Goal: Transaction & Acquisition: Purchase product/service

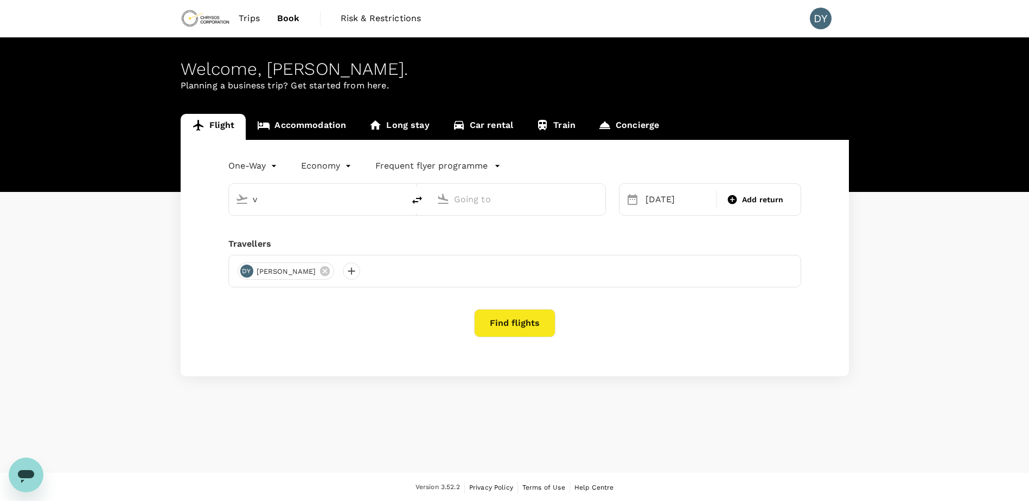
type input "Vancouver Intl (YVR)"
type input "Adelaide (ADL)"
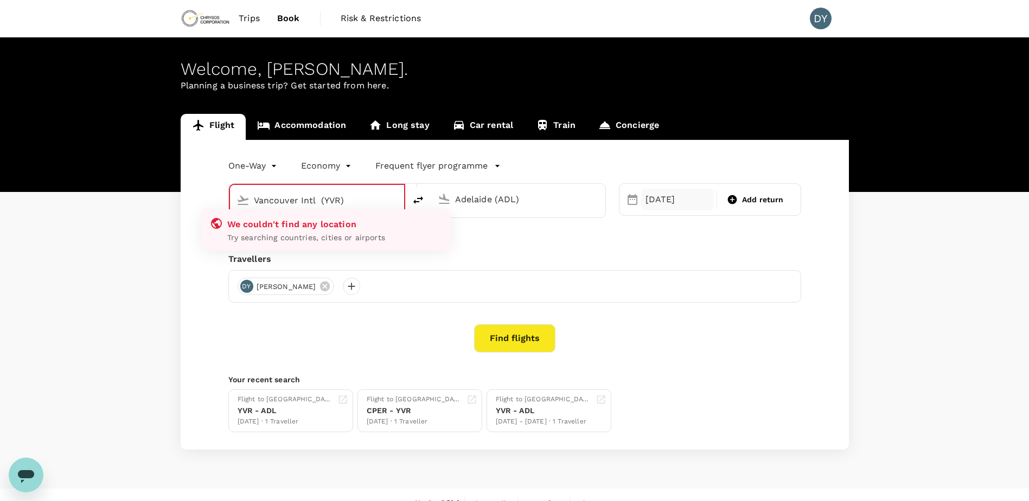
type input "Vancouver Intl (YVR)"
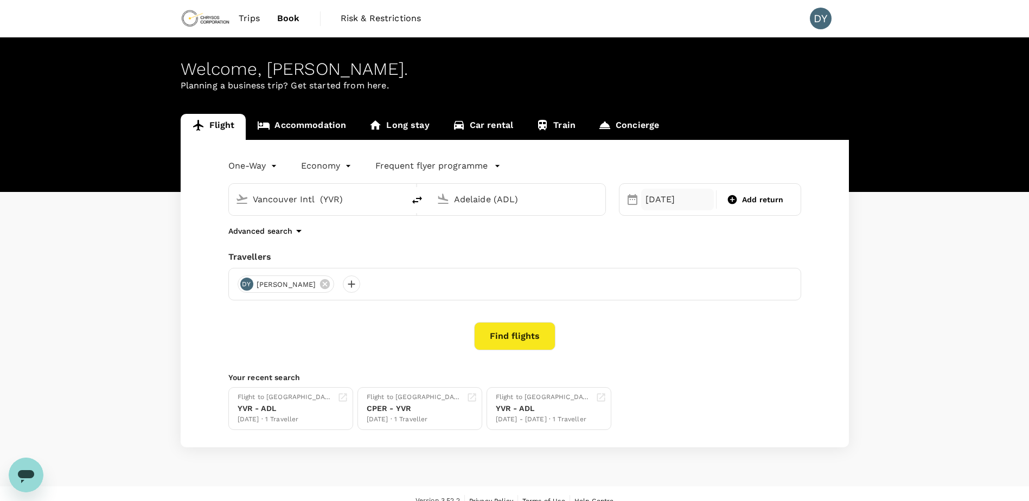
drag, startPoint x: 706, startPoint y: 195, endPoint x: 686, endPoint y: 193, distance: 20.7
click at [702, 195] on div "[DATE]" at bounding box center [677, 200] width 73 height 22
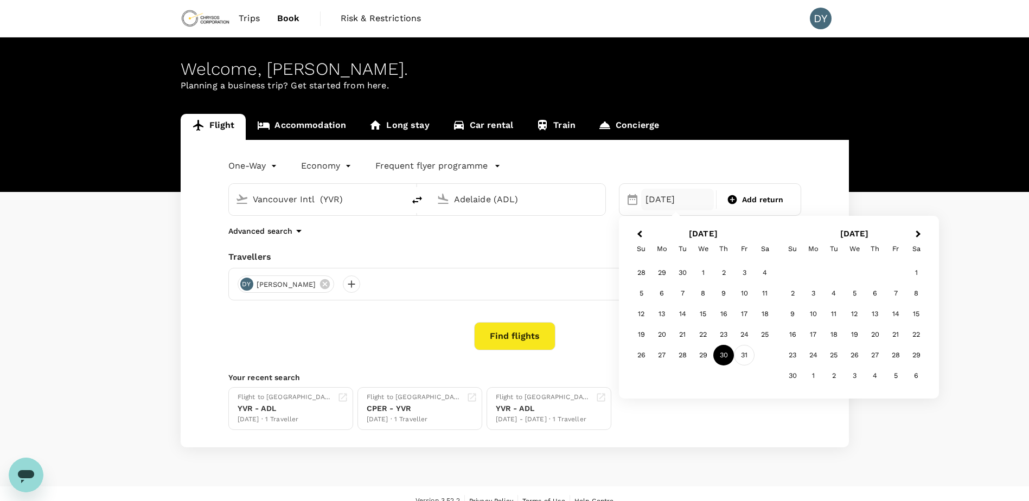
click at [740, 350] on div "31" at bounding box center [744, 355] width 21 height 21
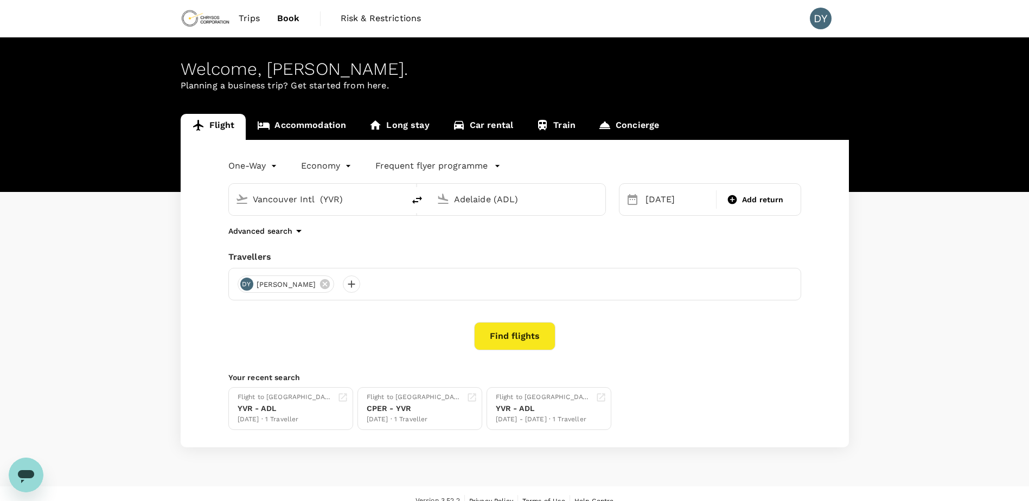
click at [498, 330] on button "Find flights" at bounding box center [514, 336] width 81 height 28
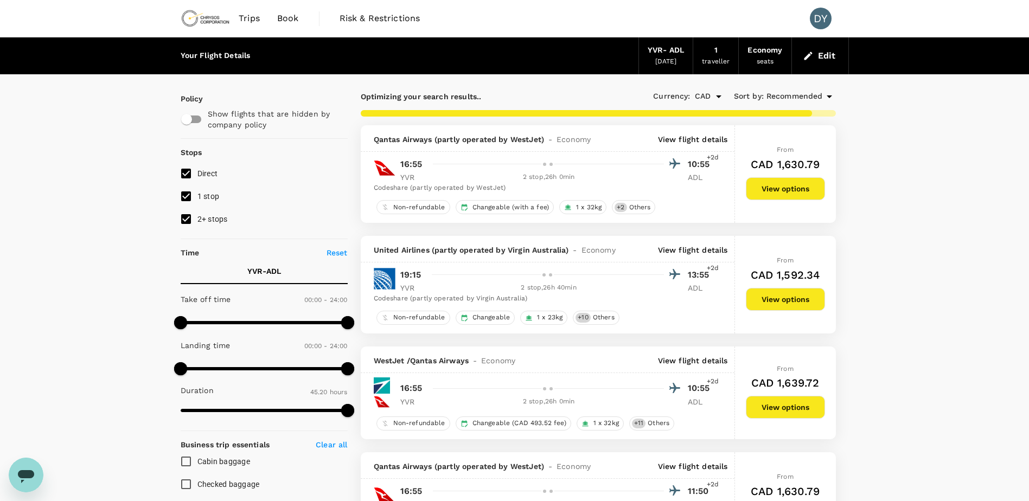
type input "3562"
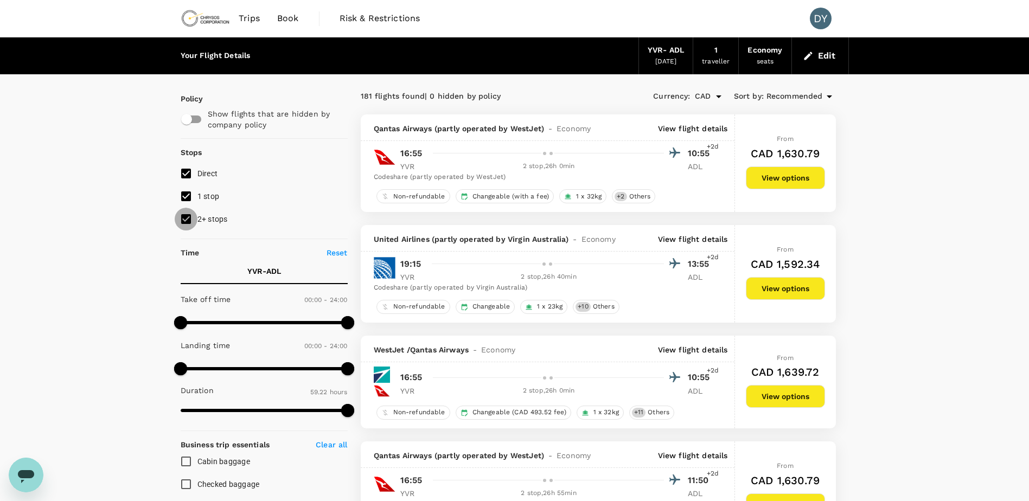
click at [189, 218] on input "2+ stops" at bounding box center [186, 219] width 23 height 23
checkbox input "false"
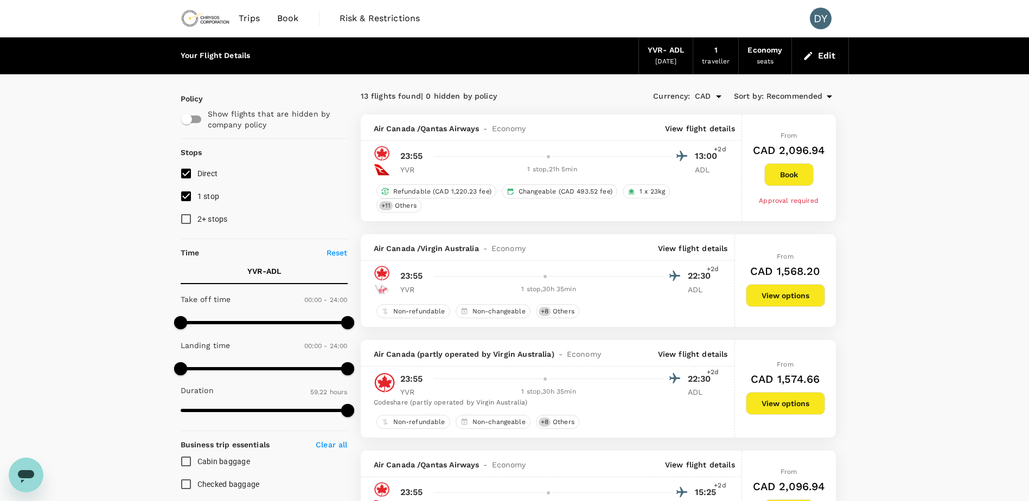
click at [703, 128] on p "View flight details" at bounding box center [700, 128] width 70 height 11
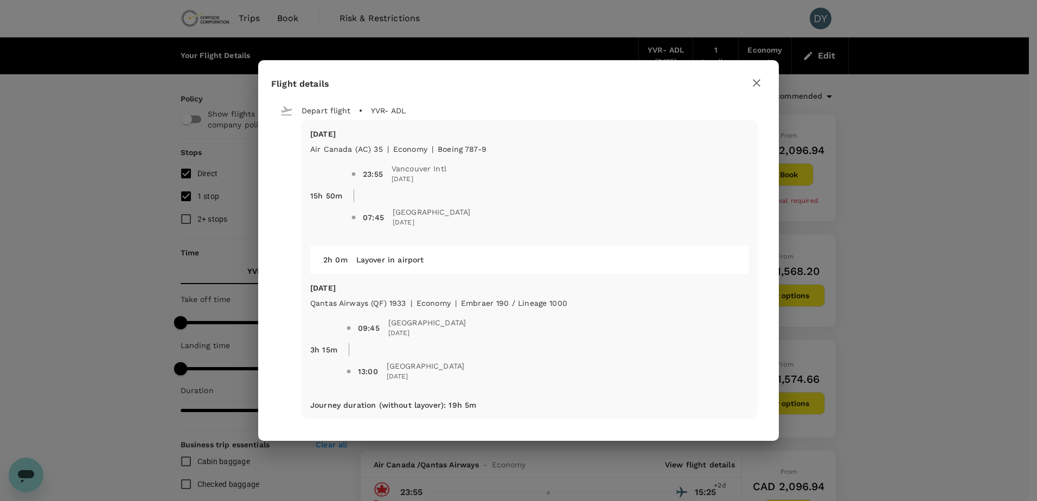
click at [758, 86] on icon "button" at bounding box center [756, 82] width 13 height 13
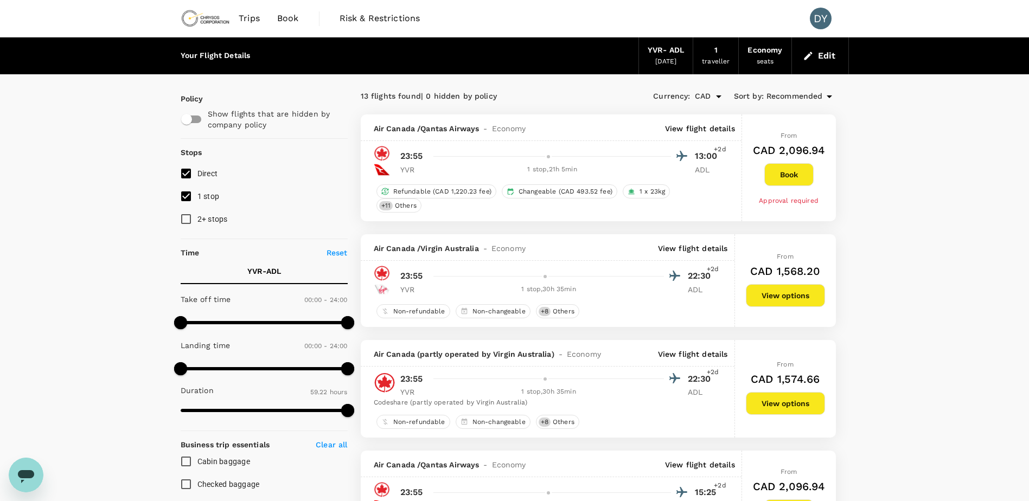
click at [690, 246] on p "View flight details" at bounding box center [693, 248] width 70 height 11
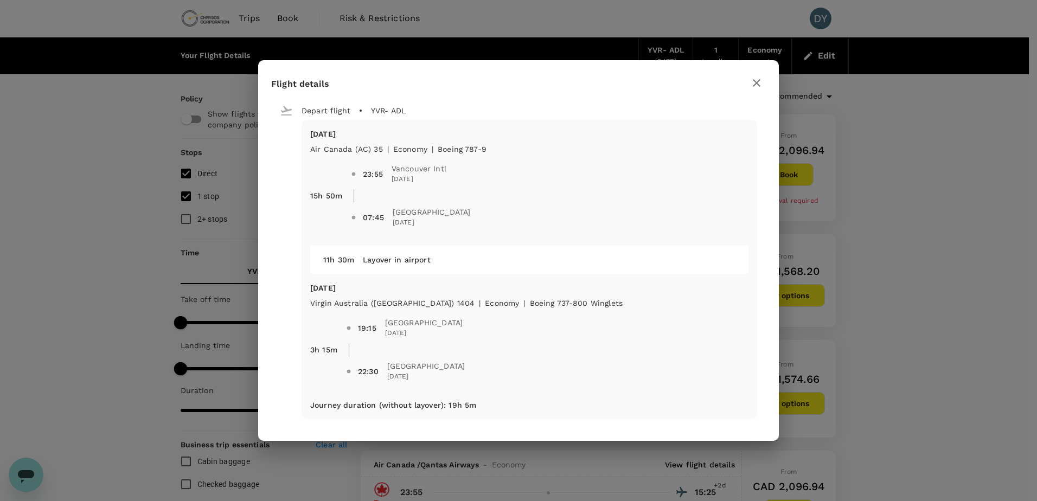
click at [763, 83] on button "button" at bounding box center [756, 83] width 18 height 18
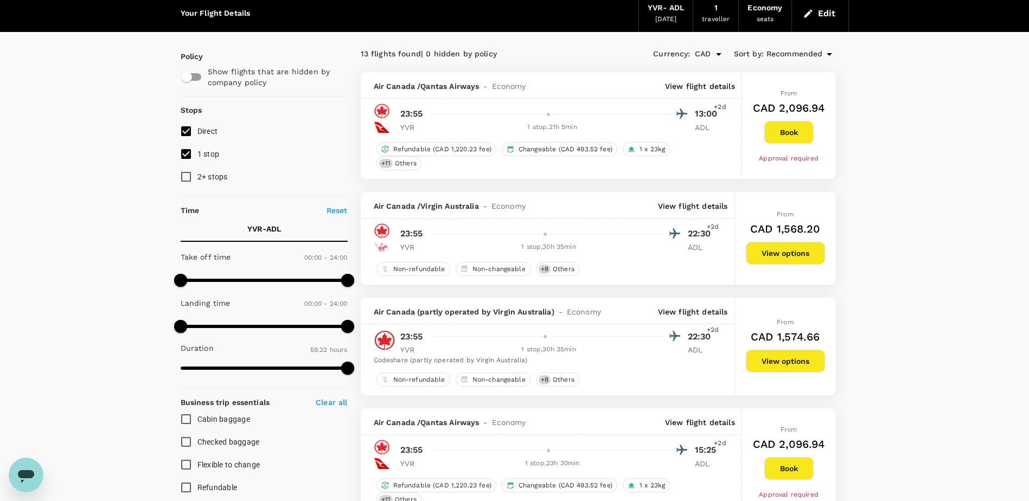
scroll to position [108, 0]
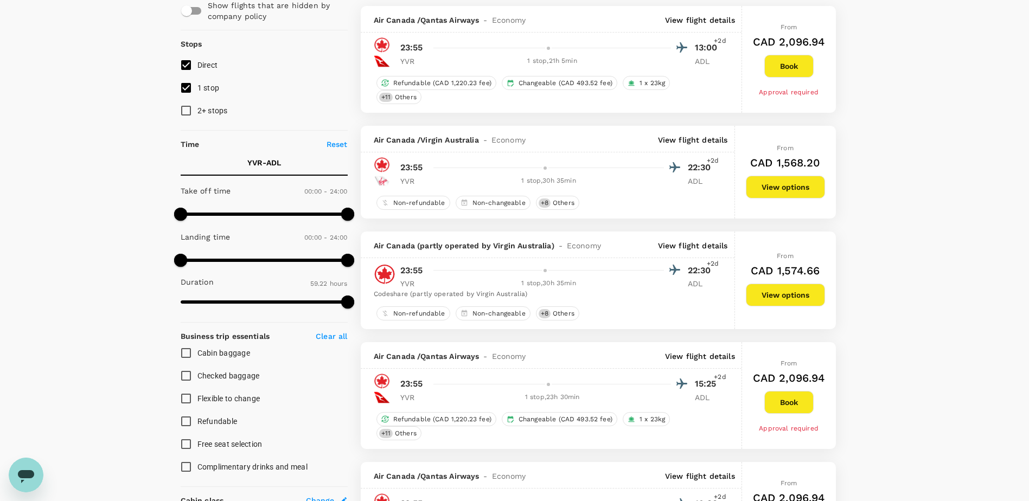
click at [703, 244] on p "View flight details" at bounding box center [693, 245] width 70 height 11
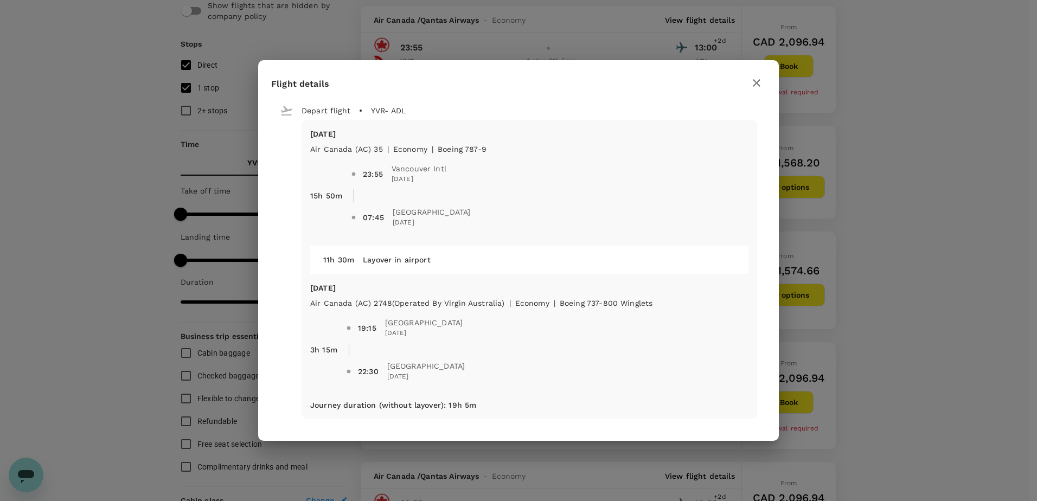
click at [754, 84] on icon "button" at bounding box center [756, 82] width 13 height 13
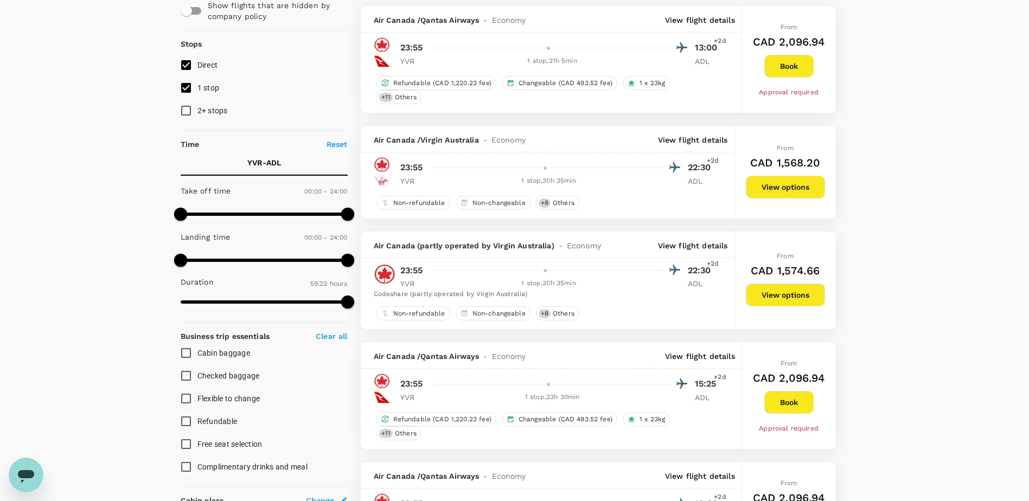
click at [695, 351] on p "View flight details" at bounding box center [700, 356] width 70 height 11
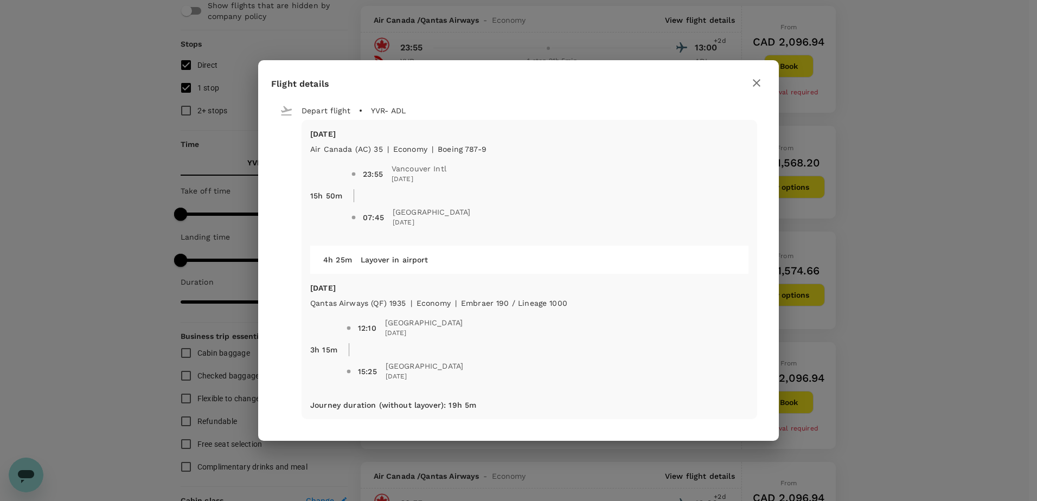
click at [755, 85] on icon "button" at bounding box center [756, 82] width 13 height 13
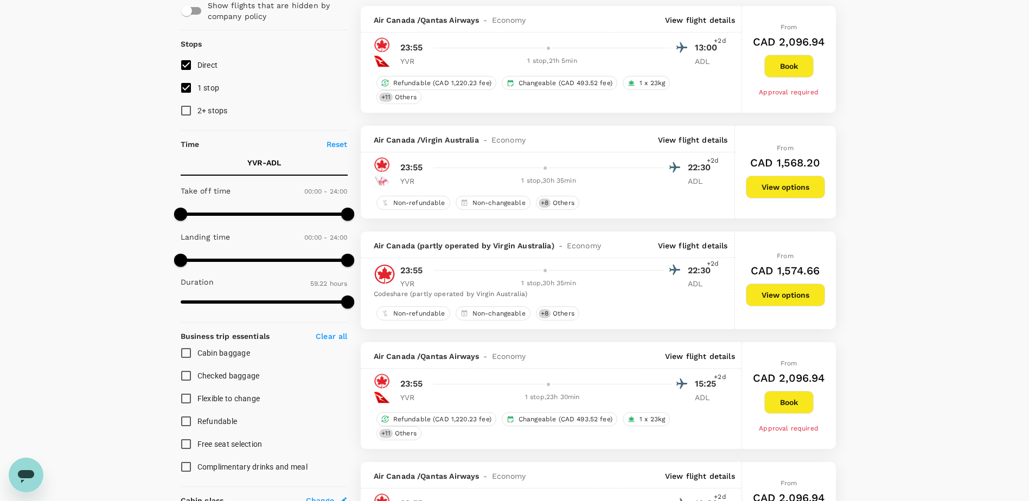
click at [694, 248] on p "View flight details" at bounding box center [693, 245] width 70 height 11
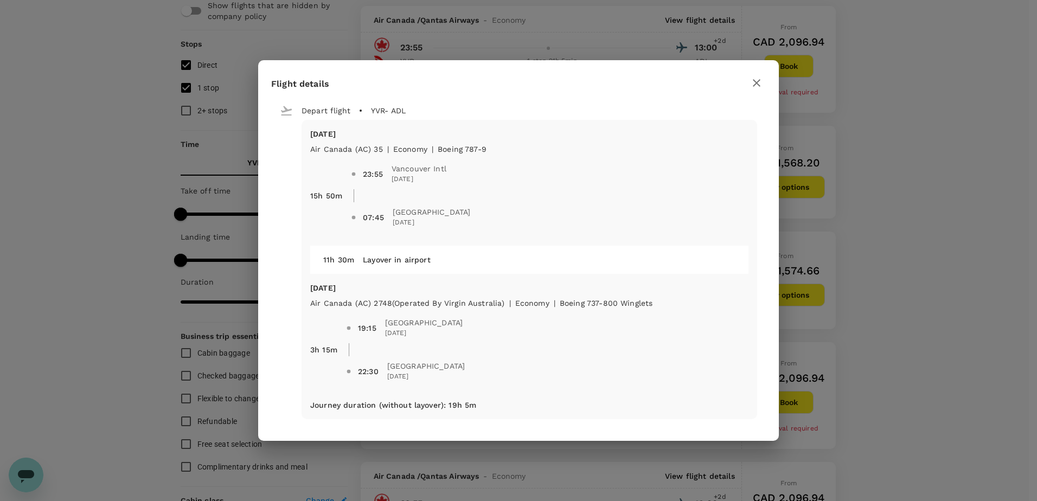
click at [760, 84] on icon "button" at bounding box center [756, 82] width 13 height 13
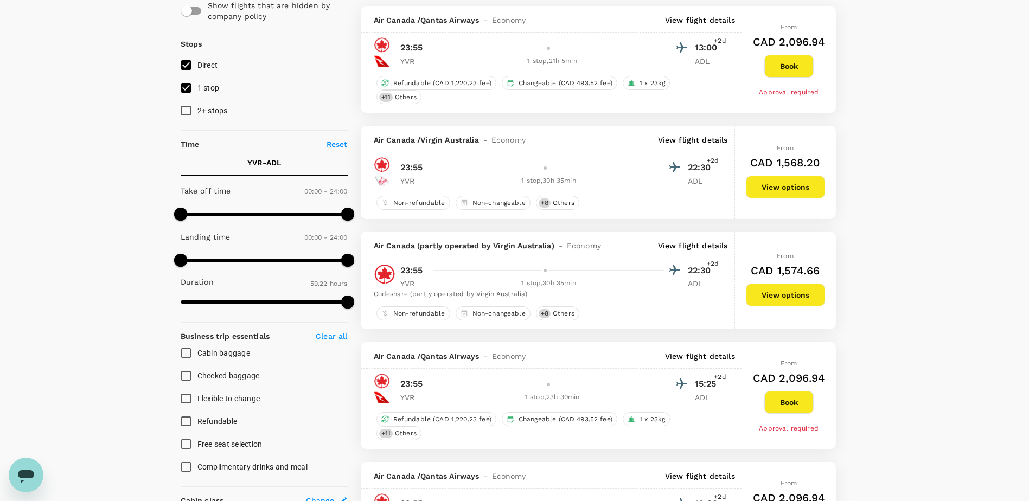
click at [703, 355] on p "View flight details" at bounding box center [700, 356] width 70 height 11
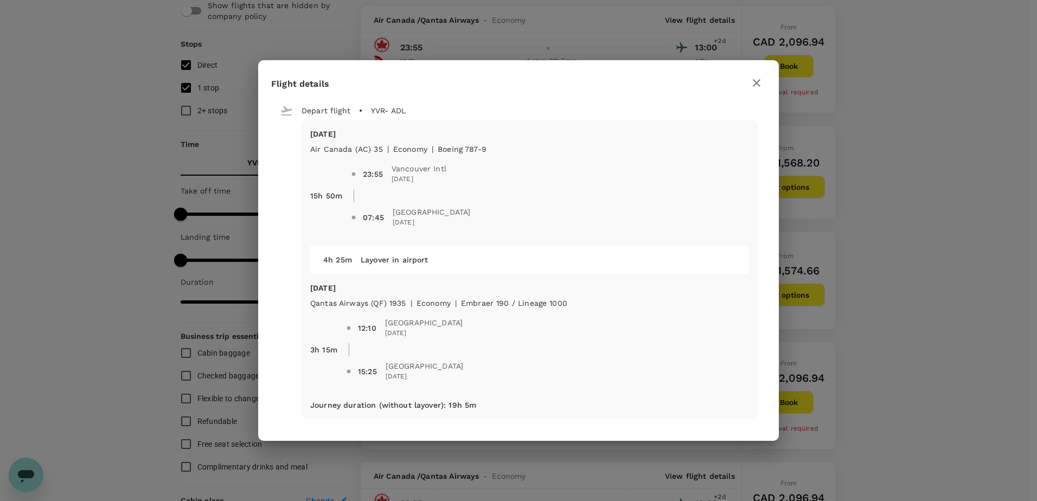
click at [760, 80] on icon "button" at bounding box center [756, 82] width 13 height 13
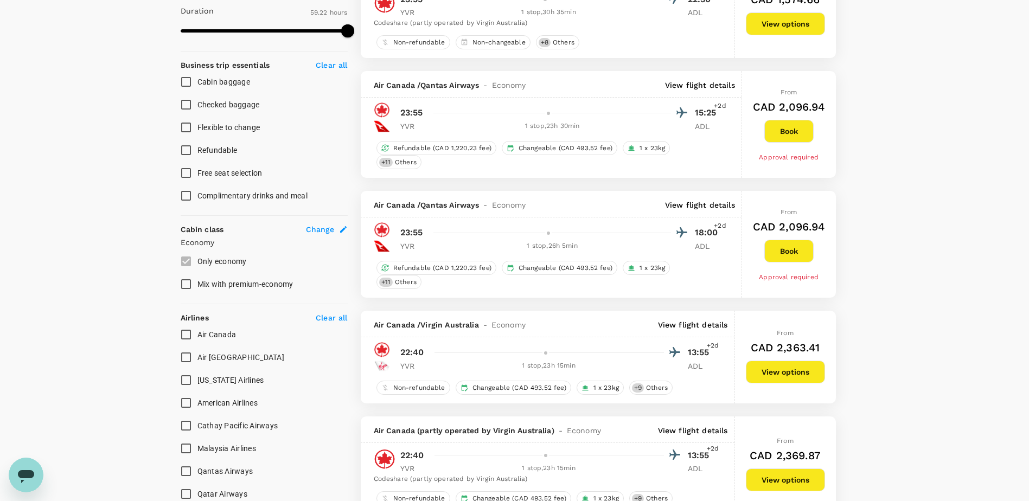
scroll to position [434, 0]
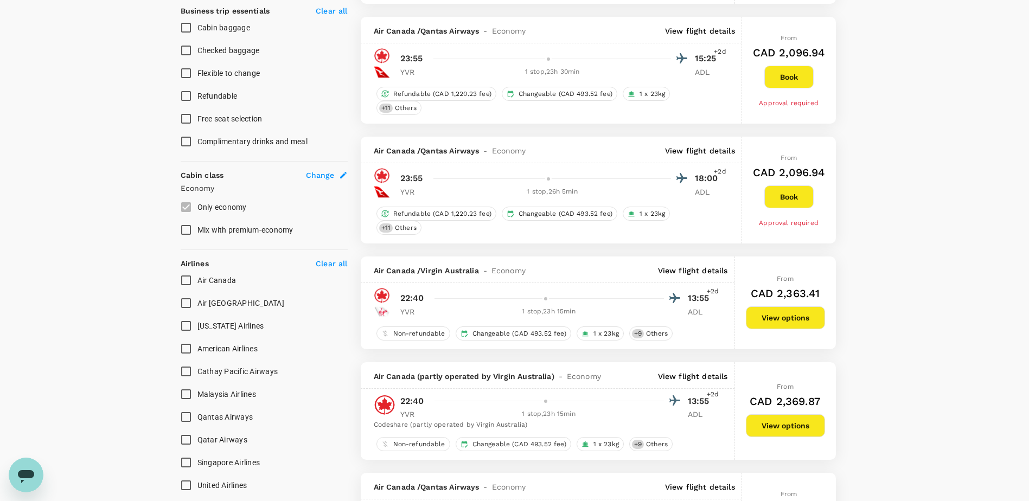
click at [703, 35] on p "View flight details" at bounding box center [700, 30] width 70 height 11
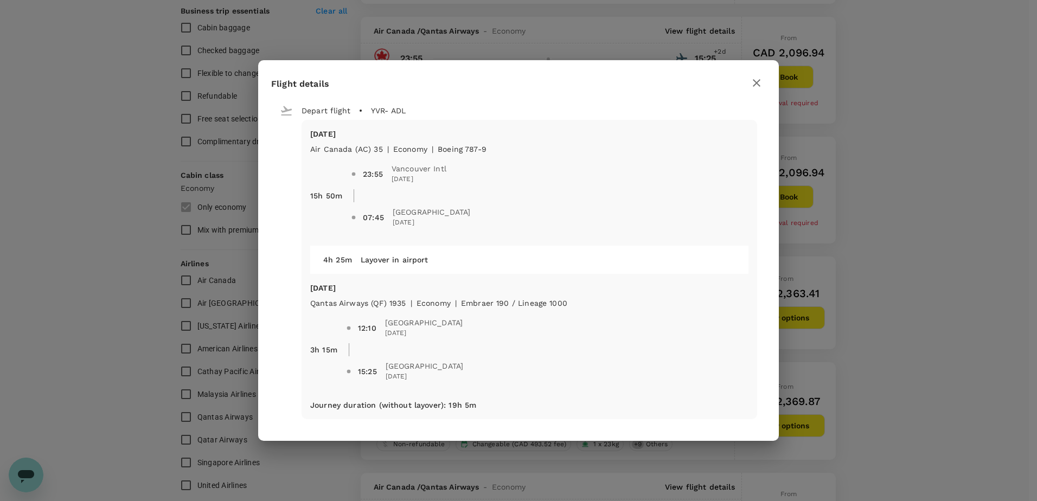
click at [754, 85] on icon "button" at bounding box center [756, 82] width 13 height 13
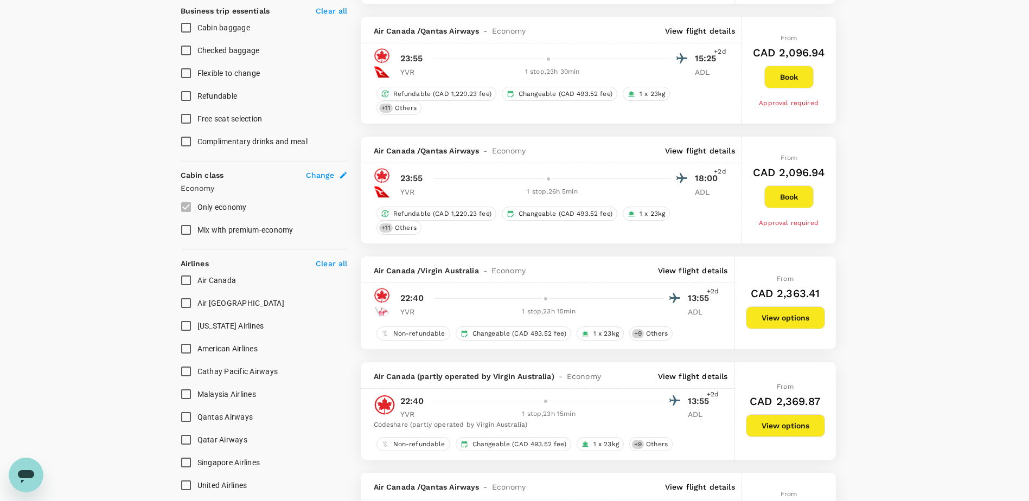
click at [707, 150] on p "View flight details" at bounding box center [700, 150] width 70 height 11
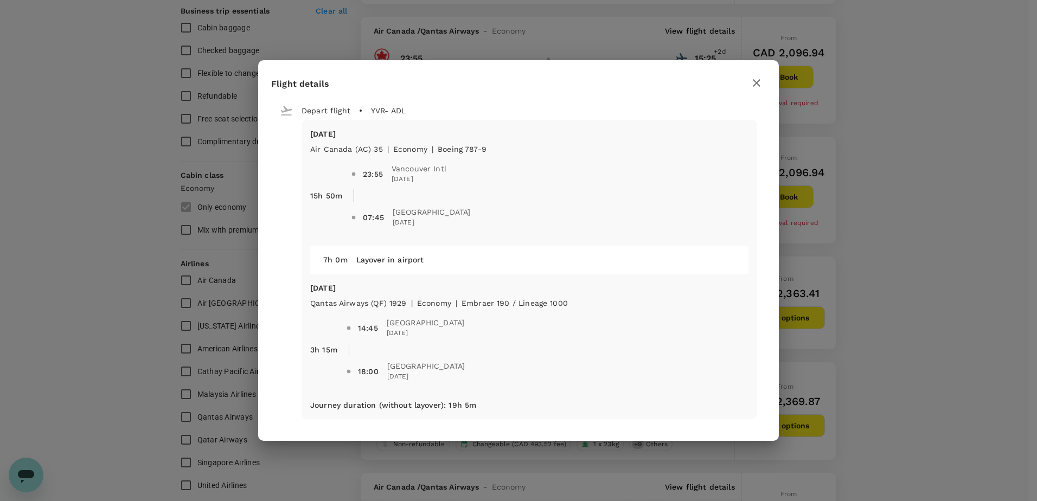
click at [753, 82] on icon "button" at bounding box center [756, 82] width 13 height 13
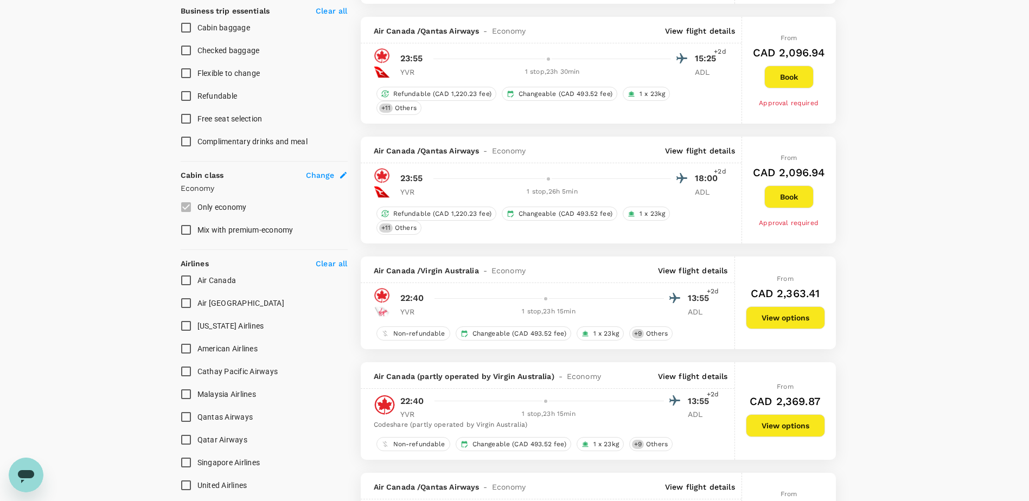
click at [703, 271] on p "View flight details" at bounding box center [693, 270] width 70 height 11
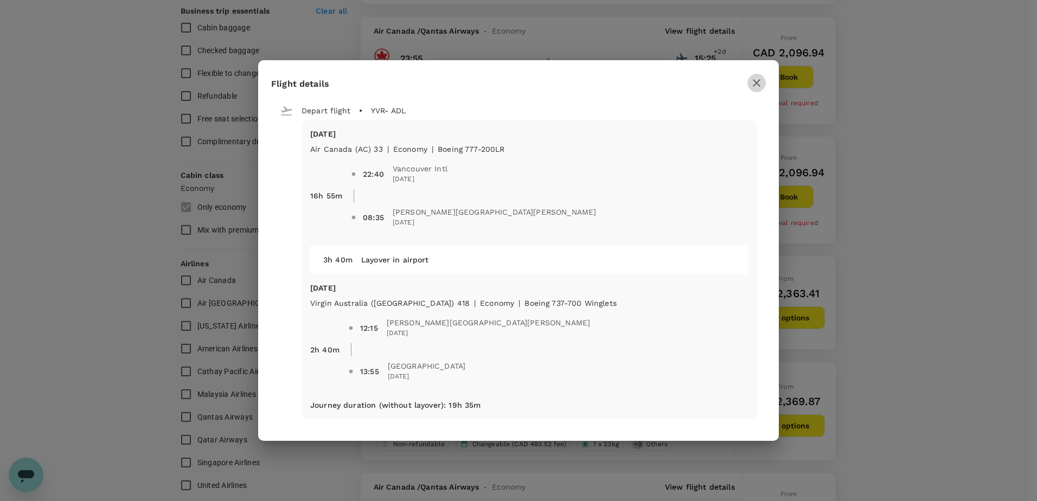
click at [755, 84] on icon "button" at bounding box center [757, 83] width 8 height 8
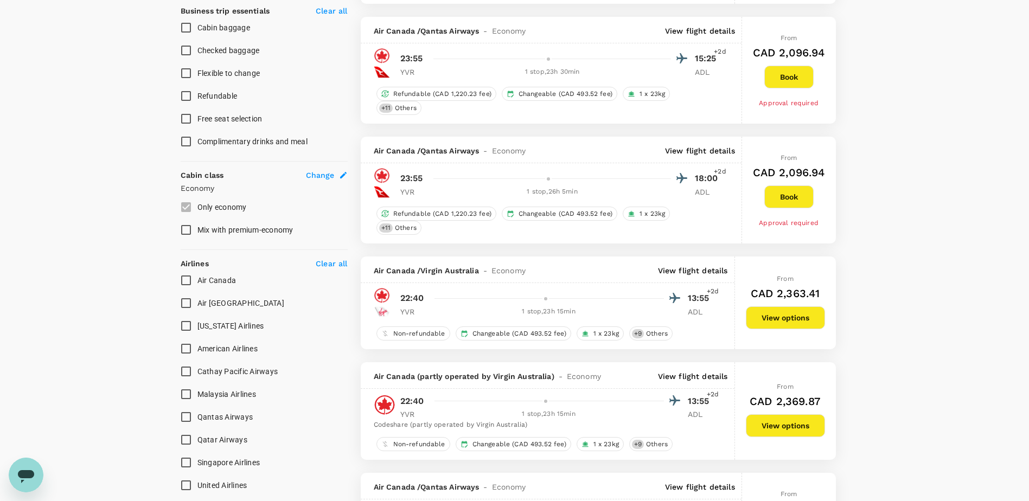
click at [702, 272] on p "View flight details" at bounding box center [693, 270] width 70 height 11
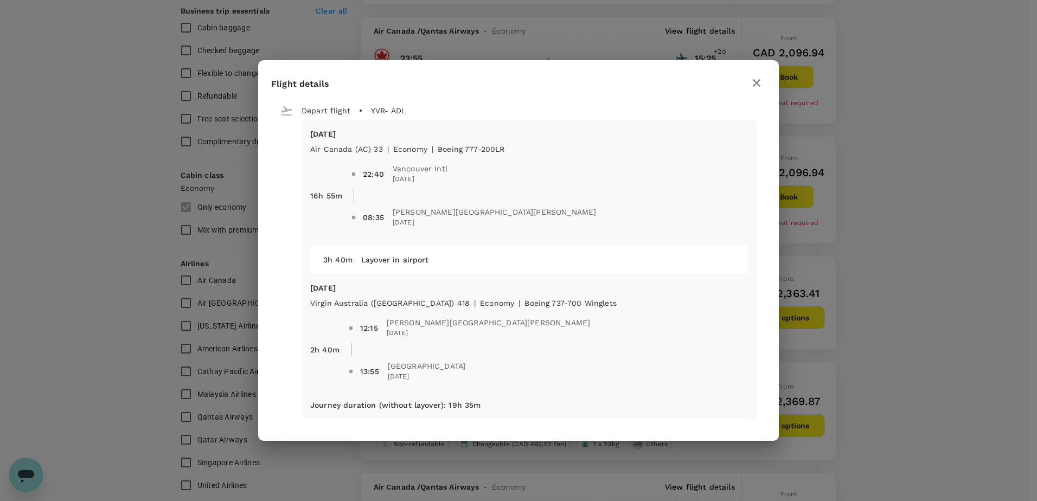
click at [760, 79] on icon "button" at bounding box center [756, 82] width 13 height 13
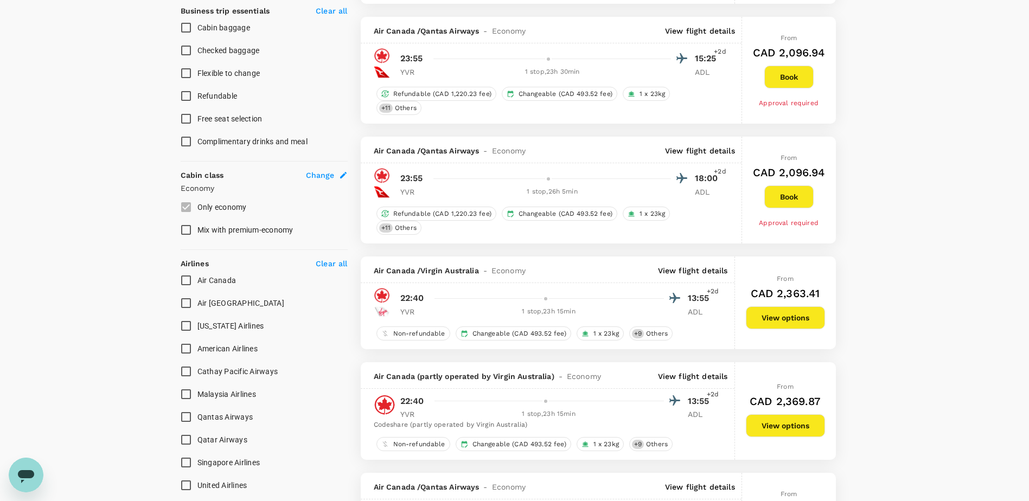
click at [688, 369] on div "Air Canada (partly operated by Virgin Australia) - Economy View flight details" at bounding box center [548, 375] width 374 height 27
click at [689, 373] on p "View flight details" at bounding box center [693, 376] width 70 height 11
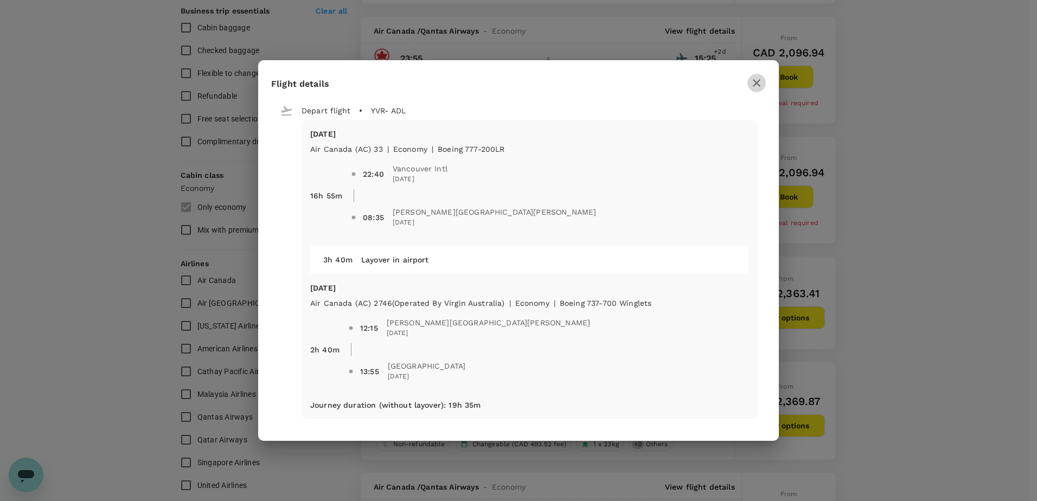
click at [754, 81] on icon "button" at bounding box center [757, 83] width 8 height 8
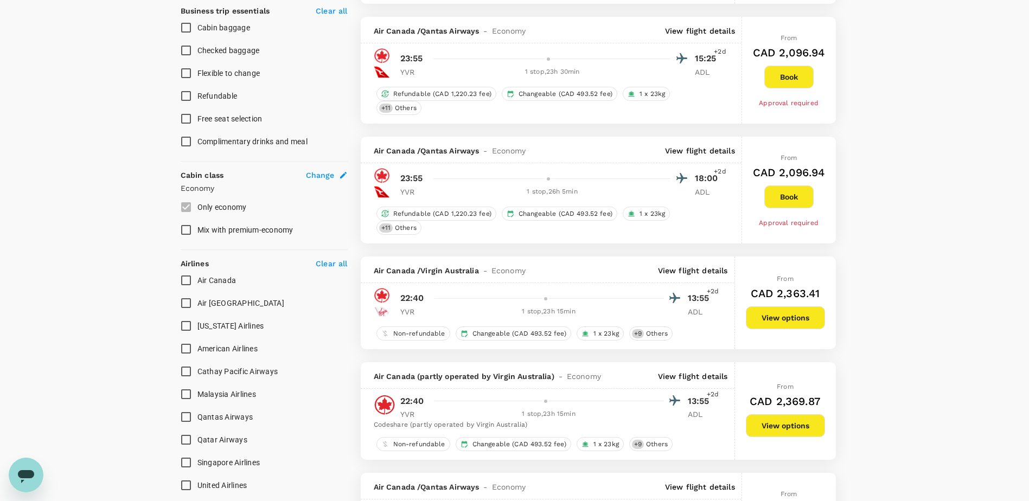
click at [703, 484] on p "View flight details" at bounding box center [700, 487] width 70 height 11
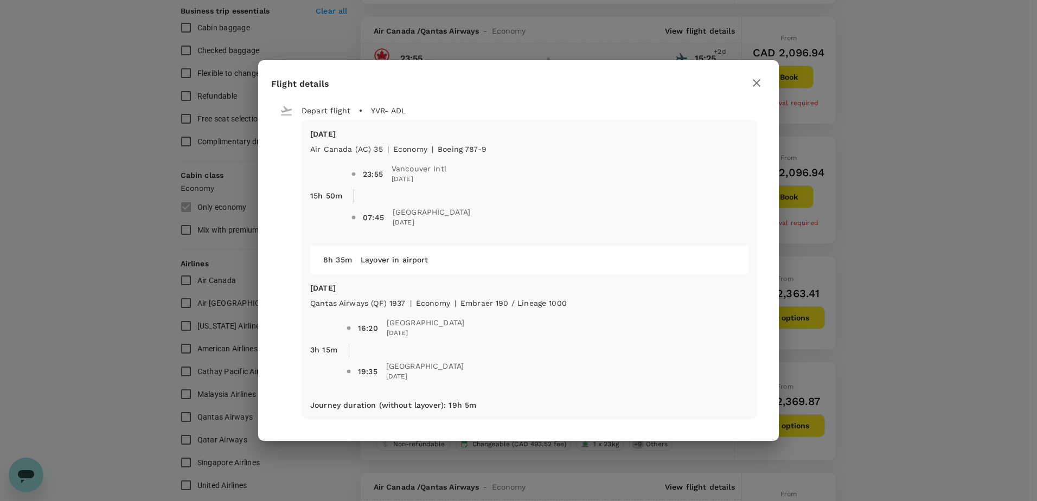
click at [760, 89] on icon "button" at bounding box center [756, 82] width 13 height 13
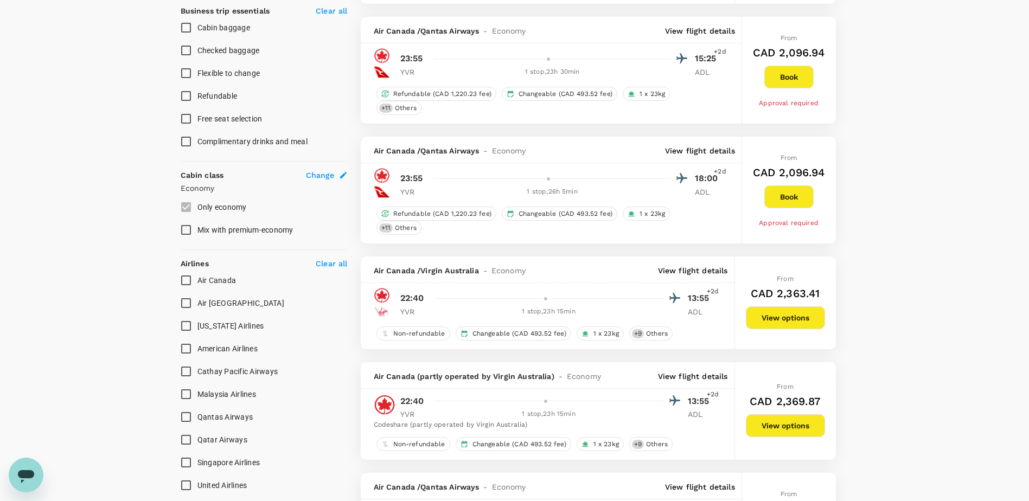
click at [697, 35] on p "View flight details" at bounding box center [700, 30] width 70 height 11
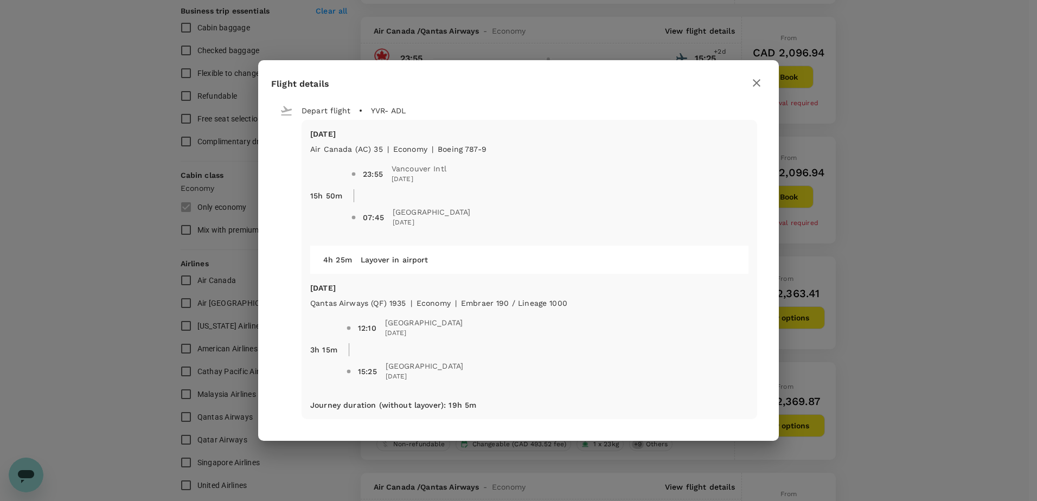
click at [749, 86] on button "button" at bounding box center [756, 83] width 18 height 18
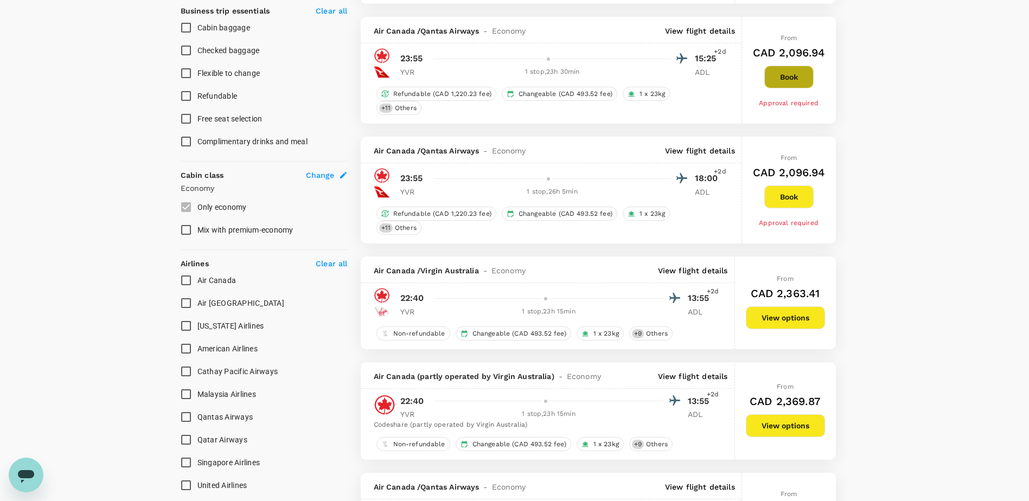
click at [772, 78] on button "Book" at bounding box center [788, 77] width 49 height 23
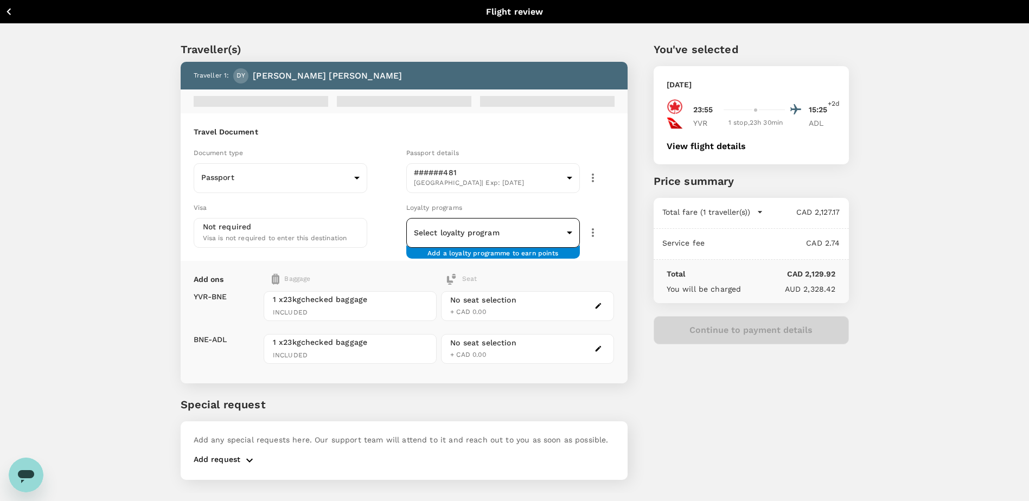
click at [445, 244] on body "Back to flight results Flight review Traveller(s) Traveller 1 : DY [PERSON_NAME…" at bounding box center [514, 265] width 1029 height 530
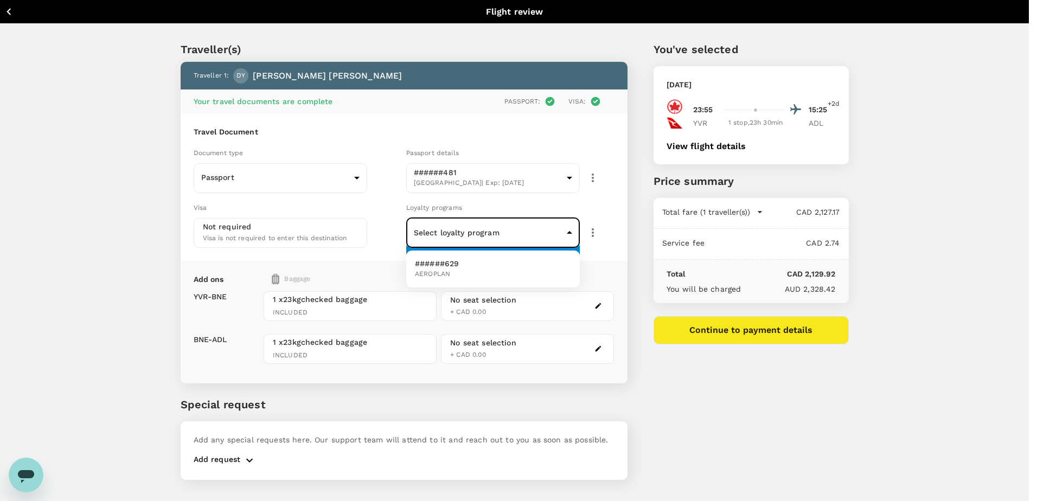
click at [450, 273] on span "AEROPLAN" at bounding box center [437, 274] width 44 height 11
type input "cc060926-4667-4dcd-907f-981f4ad1b76b"
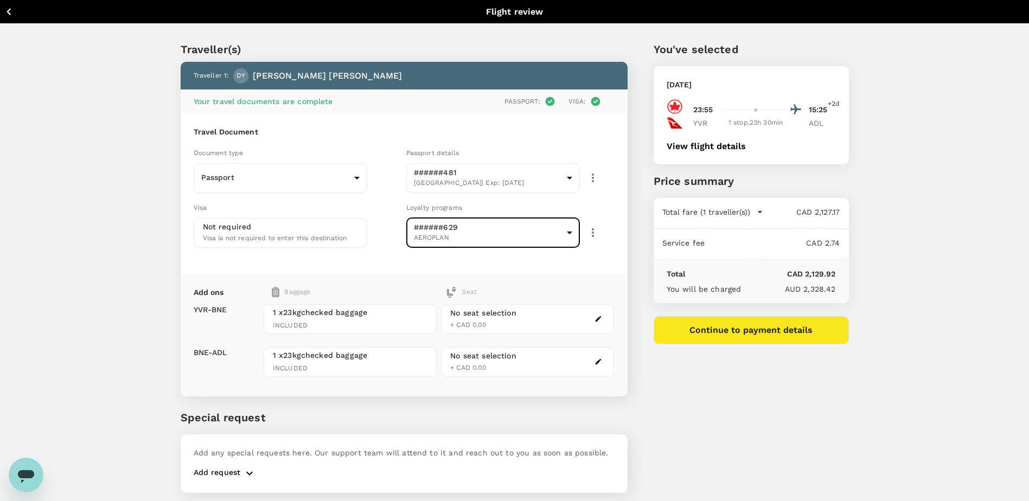
click at [370, 225] on div "Visa Not required Visa is not required to enter this destination" at bounding box center [295, 222] width 213 height 50
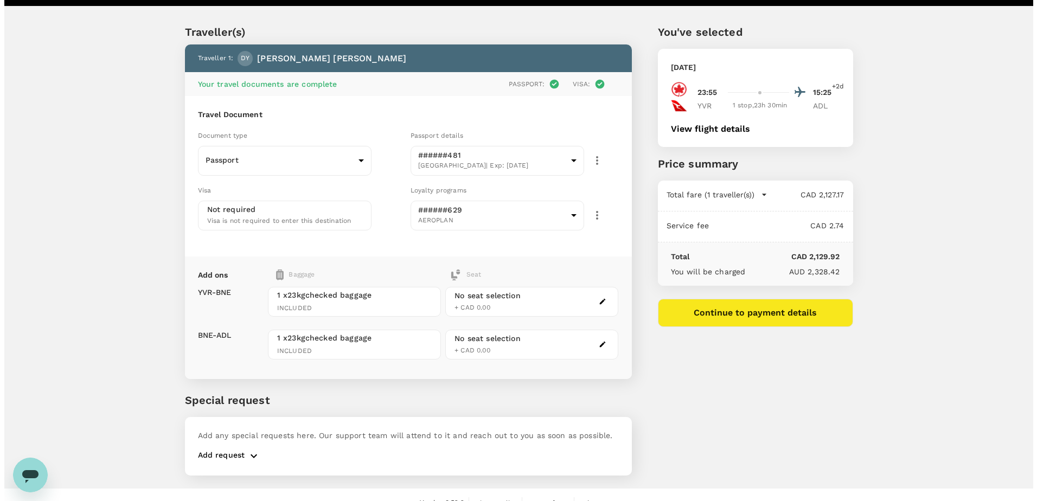
scroll to position [34, 0]
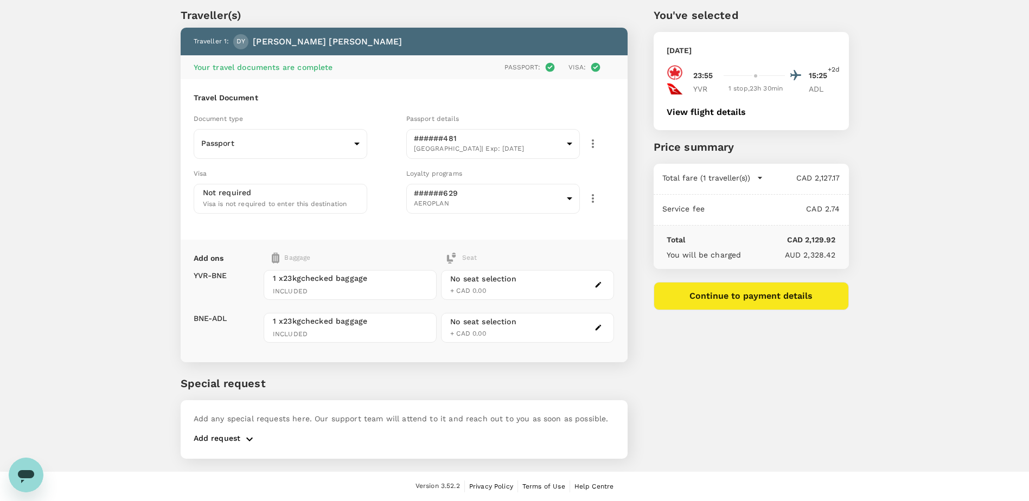
click at [486, 280] on div "No seat selection" at bounding box center [483, 278] width 66 height 11
click at [592, 286] on button "button" at bounding box center [598, 284] width 13 height 13
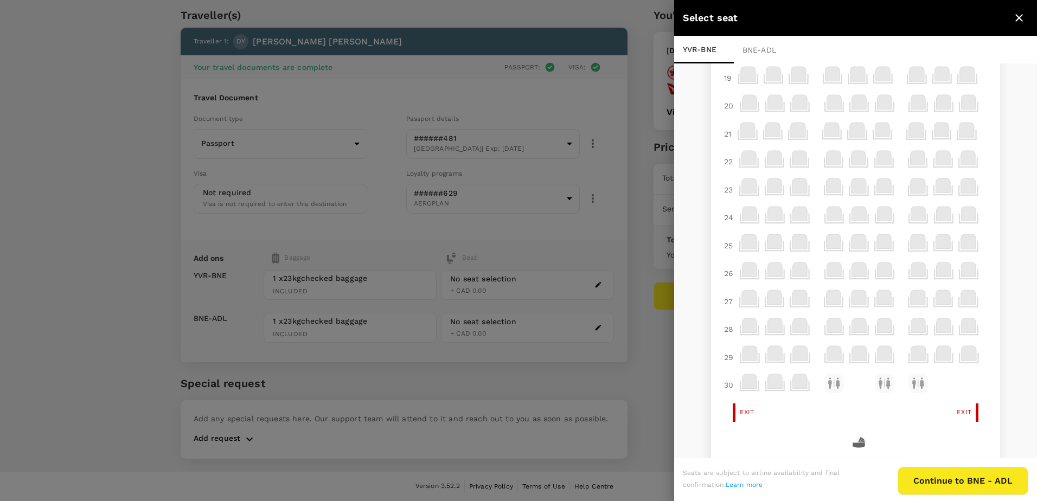
scroll to position [0, 0]
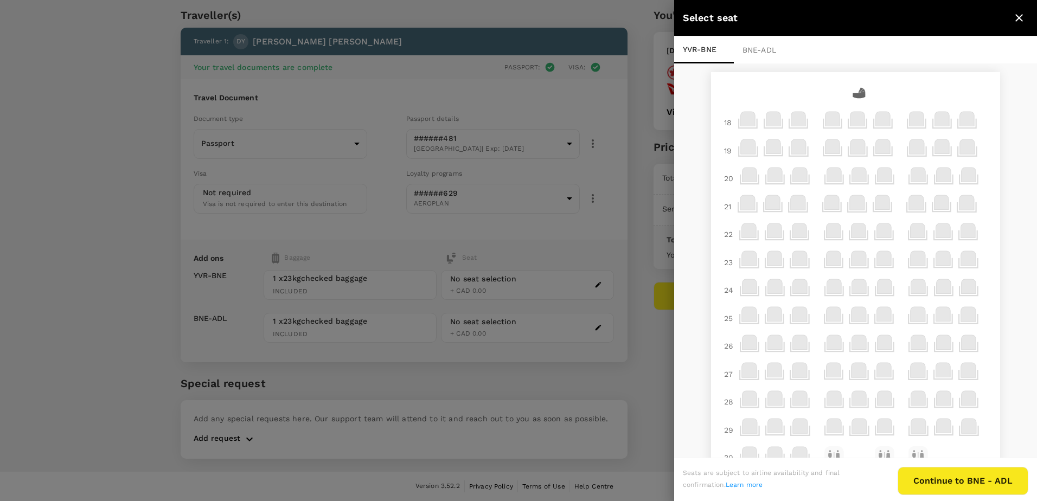
click at [850, 117] on icon at bounding box center [857, 119] width 15 height 15
drag, startPoint x: 918, startPoint y: 124, endPoint x: 953, endPoint y: 127, distance: 34.9
click at [919, 125] on icon at bounding box center [917, 121] width 21 height 21
drag, startPoint x: 953, startPoint y: 127, endPoint x: 933, endPoint y: 198, distance: 73.7
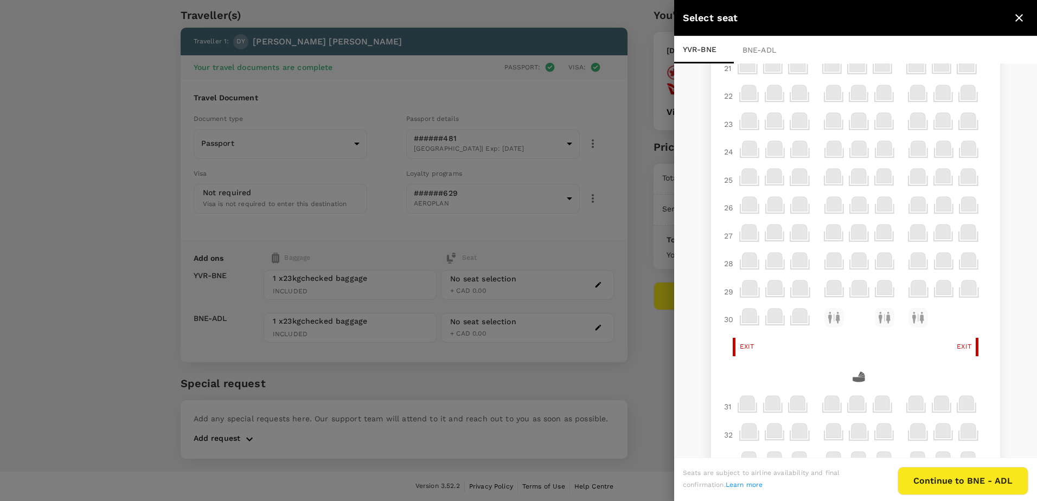
scroll to position [217, 0]
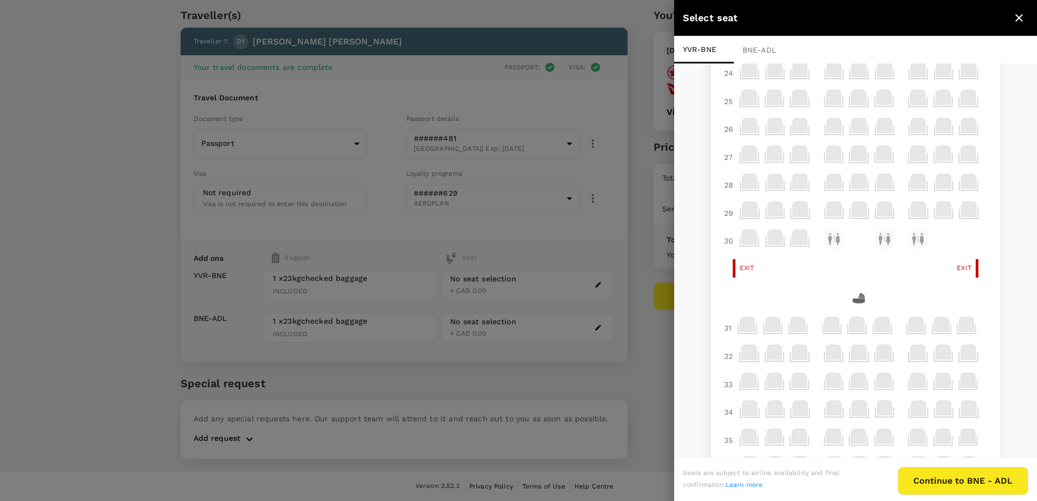
click at [869, 273] on div "Exit Exit" at bounding box center [856, 268] width 272 height 18
click at [743, 224] on div at bounding box center [750, 213] width 25 height 28
click at [749, 240] on icon at bounding box center [749, 237] width 15 height 15
click at [828, 257] on div "18 18 19 20 21 22 23 24 25 26 27 28 29 30 Exit Exit 31 31 32 33 34 35 36 37 38 …" at bounding box center [855, 340] width 289 height 971
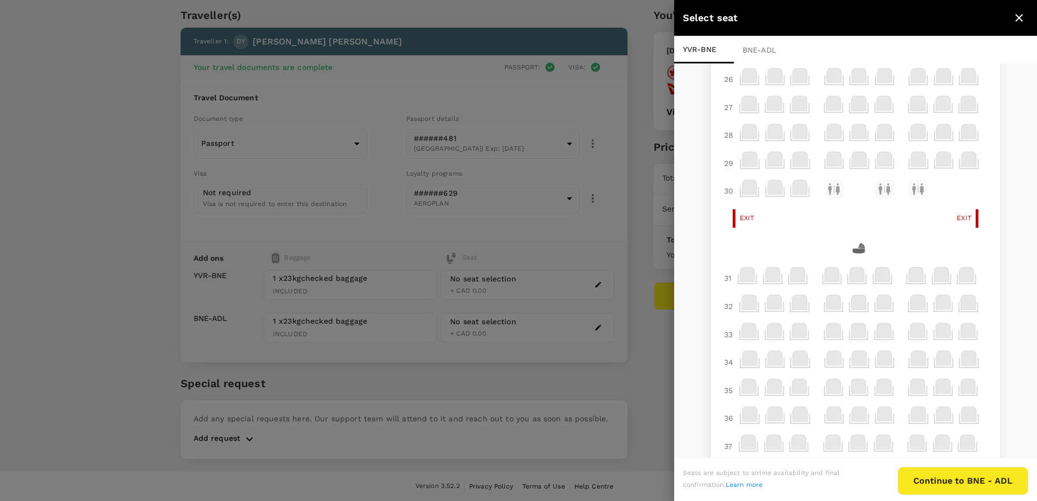
scroll to position [0, 0]
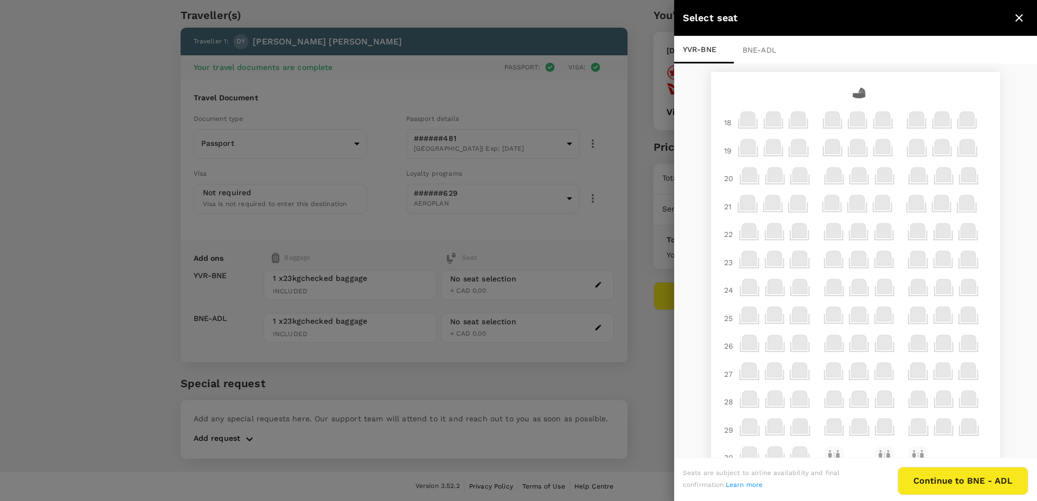
click at [939, 480] on button "Continue to BNE - ADL" at bounding box center [963, 481] width 131 height 28
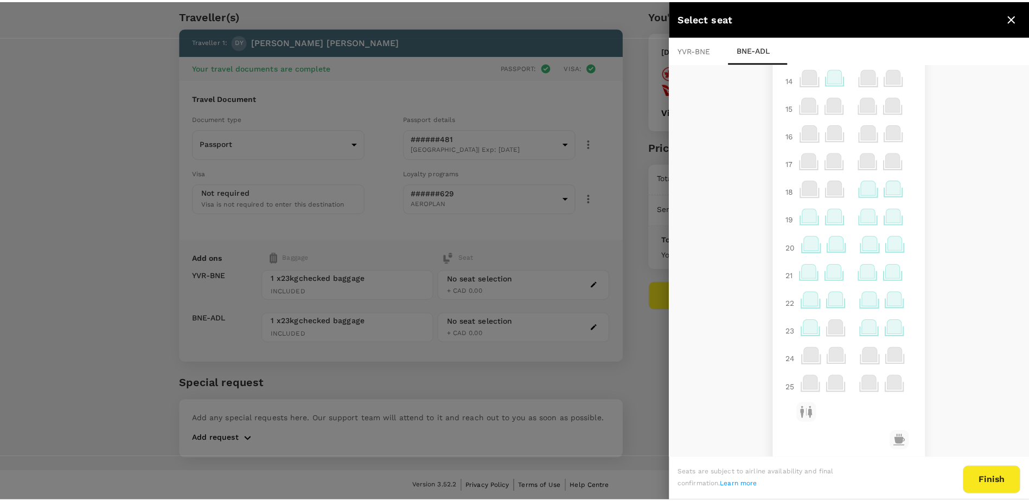
scroll to position [271, 0]
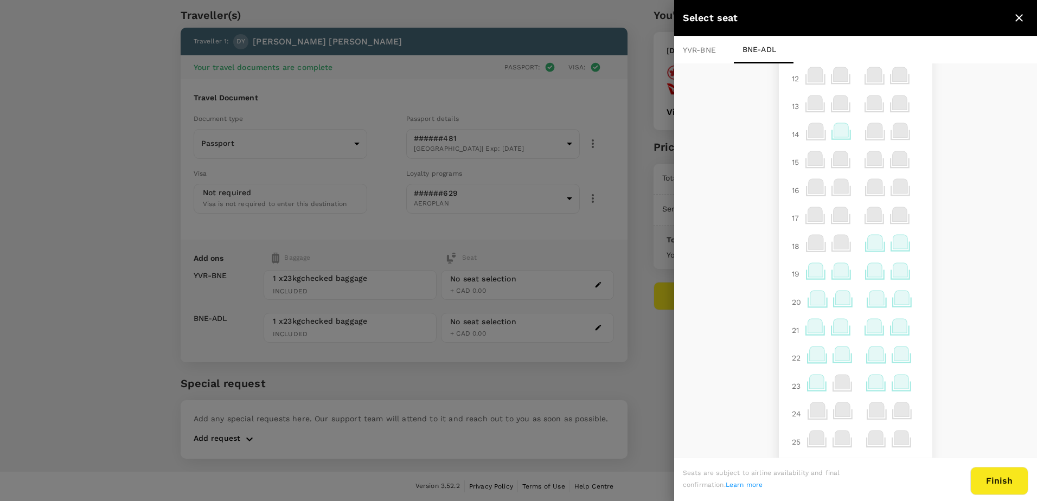
click at [835, 125] on icon at bounding box center [841, 130] width 15 height 14
click at [963, 99] on div "Selected seat 14 B 0 [PERSON_NAME] Select" at bounding box center [906, 91] width 170 height 57
click at [963, 104] on p "Select" at bounding box center [970, 106] width 24 height 11
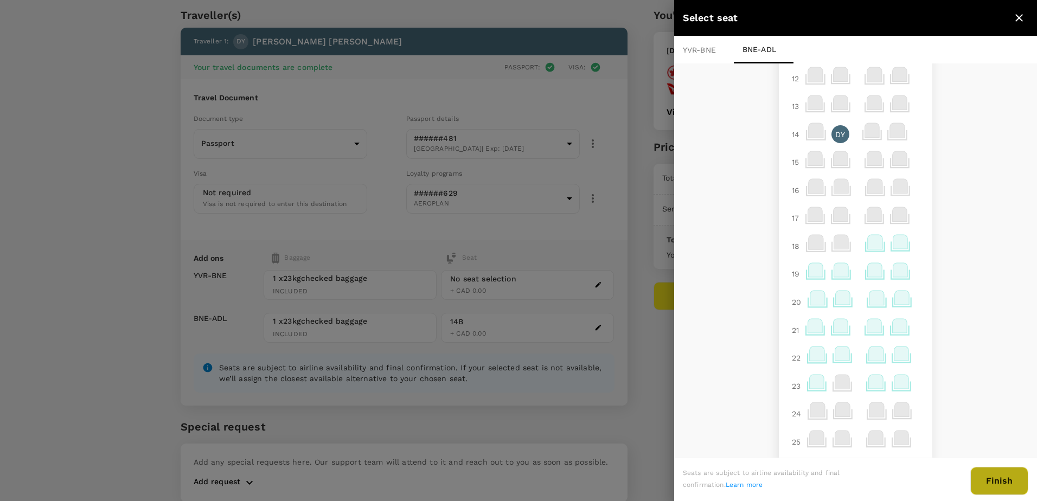
click at [989, 487] on button "Finish" at bounding box center [999, 481] width 58 height 28
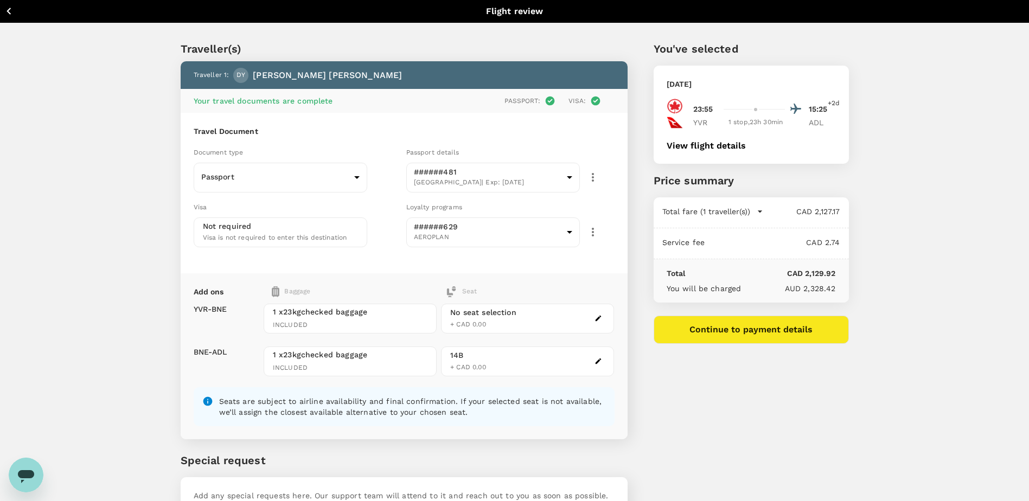
scroll to position [0, 0]
click at [10, 5] on icon "button" at bounding box center [9, 12] width 14 height 14
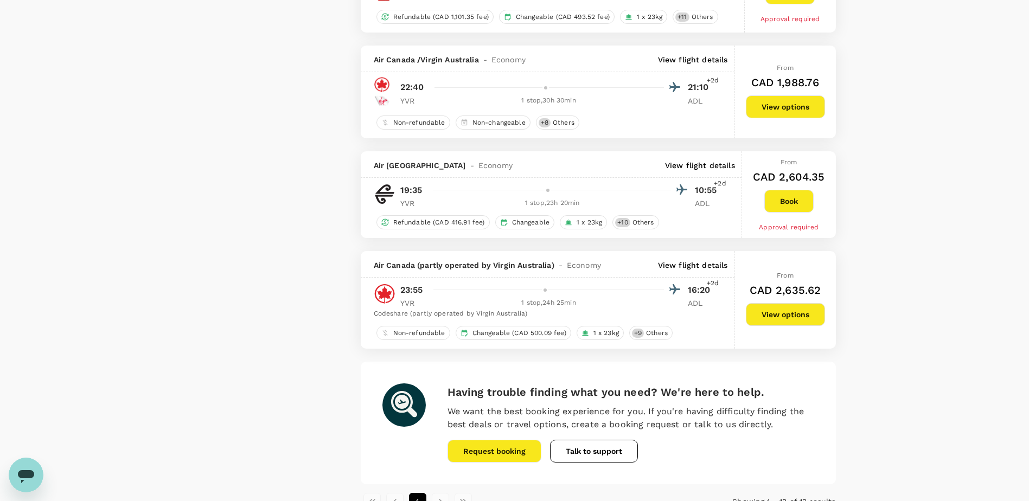
scroll to position [1194, 0]
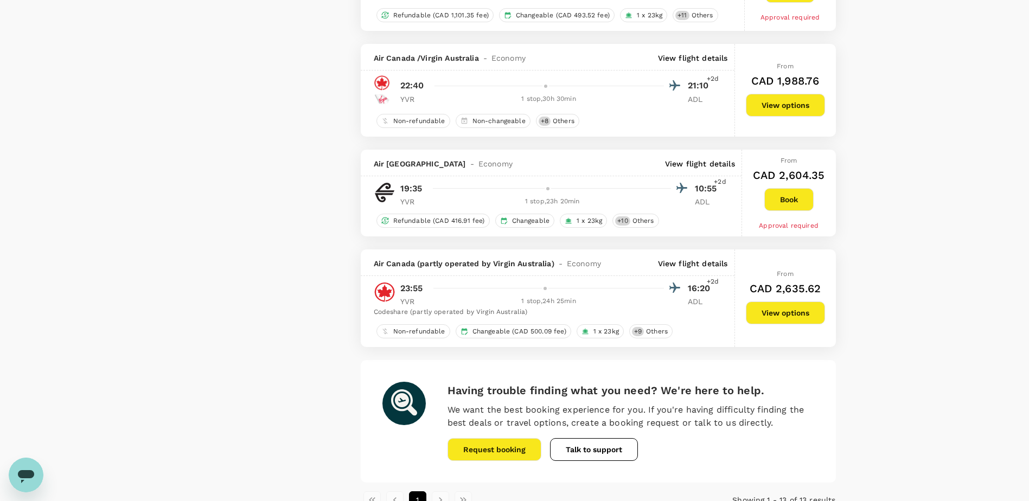
click at [709, 264] on p "View flight details" at bounding box center [693, 263] width 70 height 11
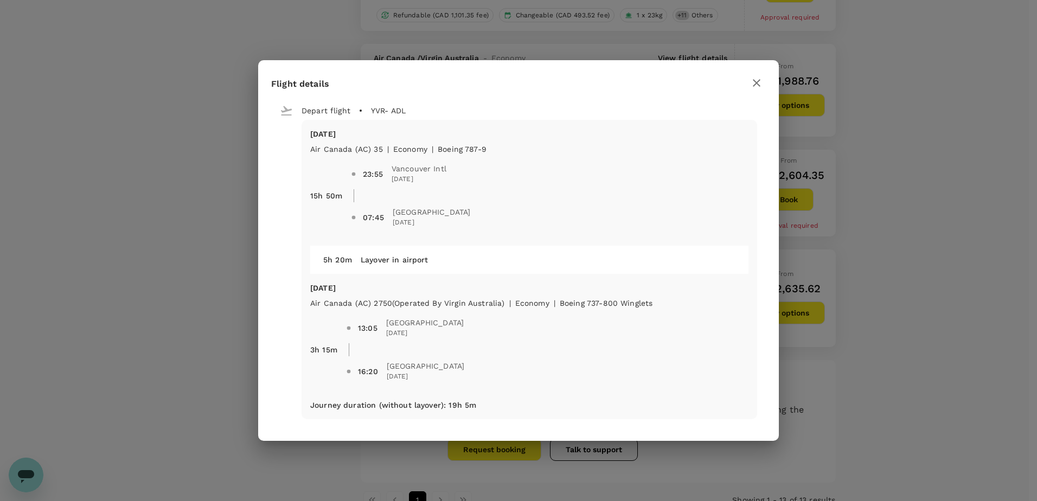
click at [750, 85] on button "button" at bounding box center [756, 83] width 18 height 18
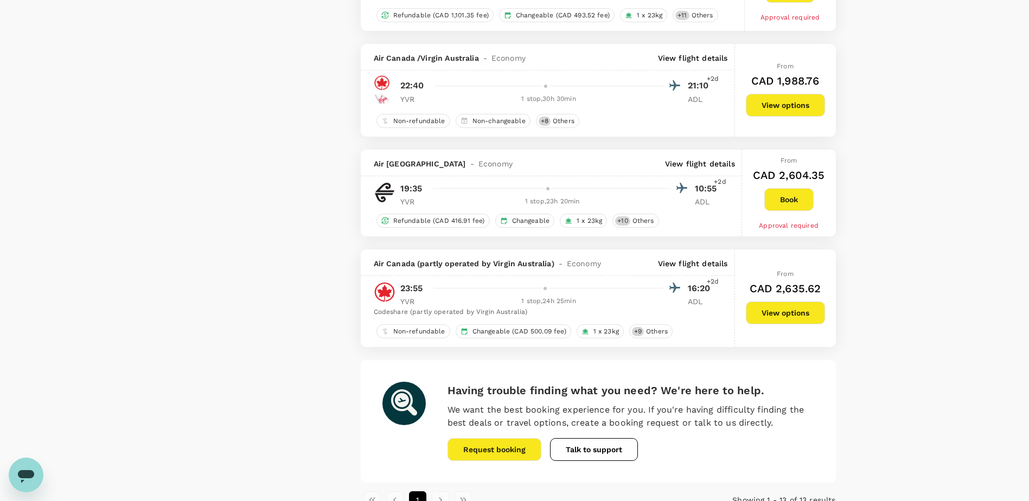
click at [699, 263] on p "View flight details" at bounding box center [693, 263] width 70 height 11
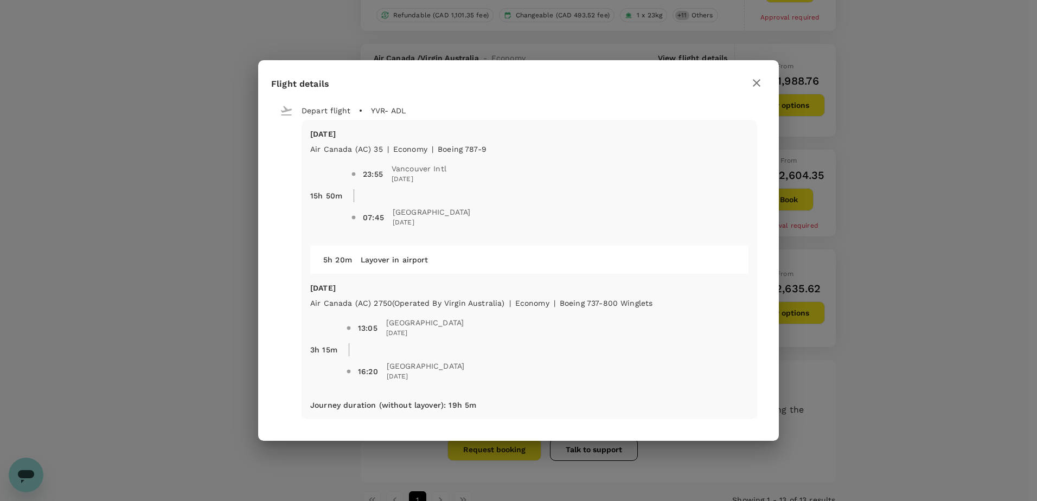
click at [755, 81] on icon "button" at bounding box center [757, 83] width 8 height 8
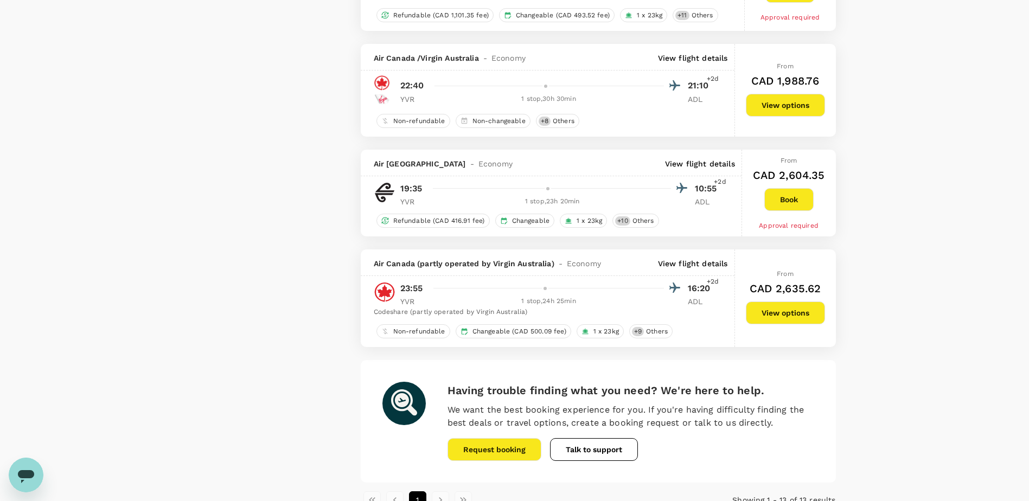
click at [775, 315] on button "View options" at bounding box center [785, 313] width 79 height 23
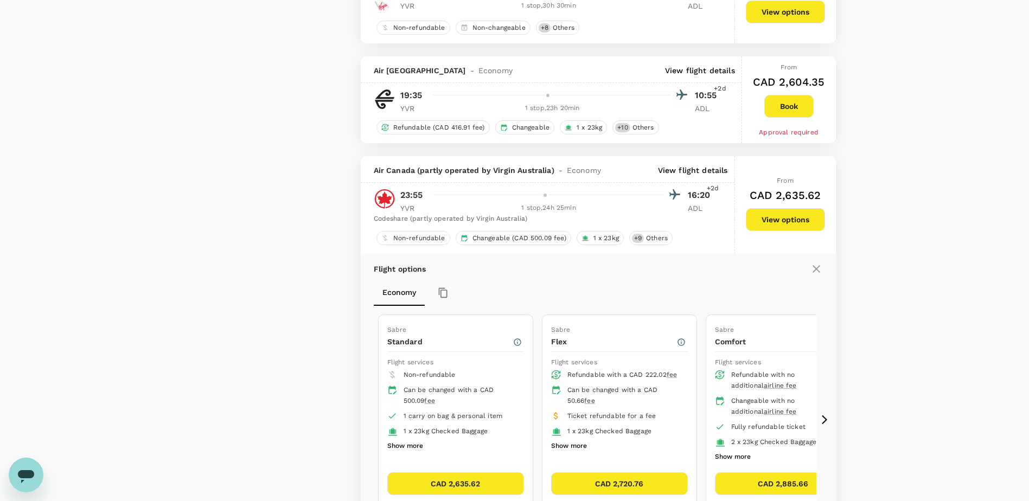
scroll to position [1389, 0]
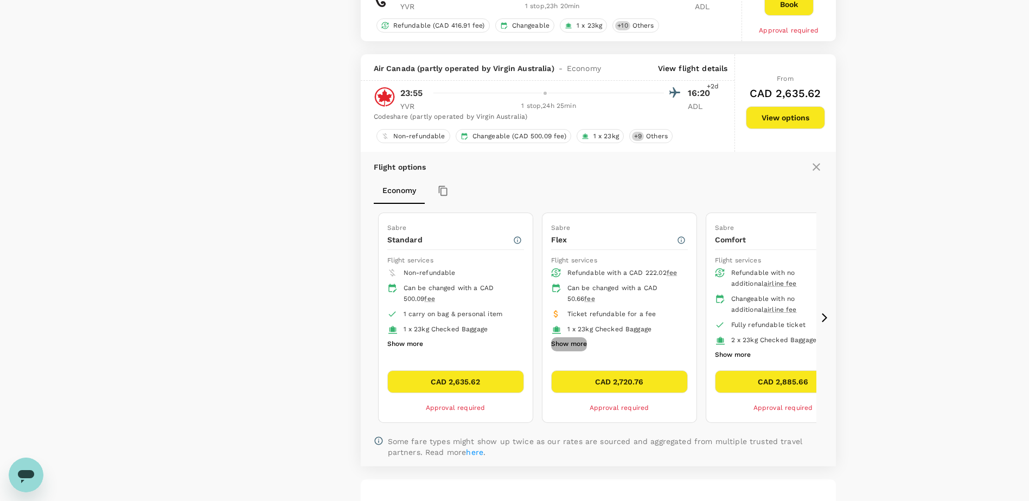
click at [575, 343] on button "Show more" at bounding box center [569, 344] width 36 height 14
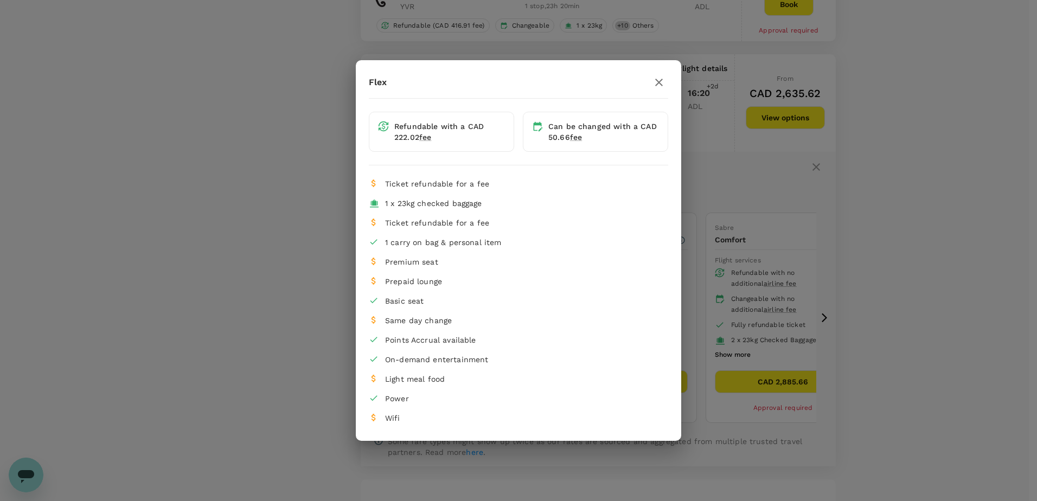
click at [661, 86] on icon "button" at bounding box center [658, 82] width 13 height 13
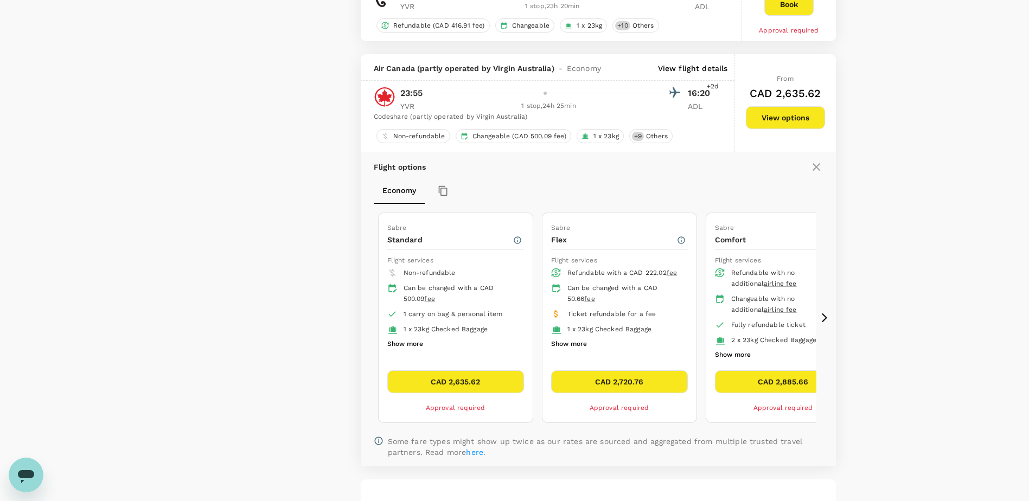
click at [582, 340] on button "Show more" at bounding box center [569, 344] width 36 height 14
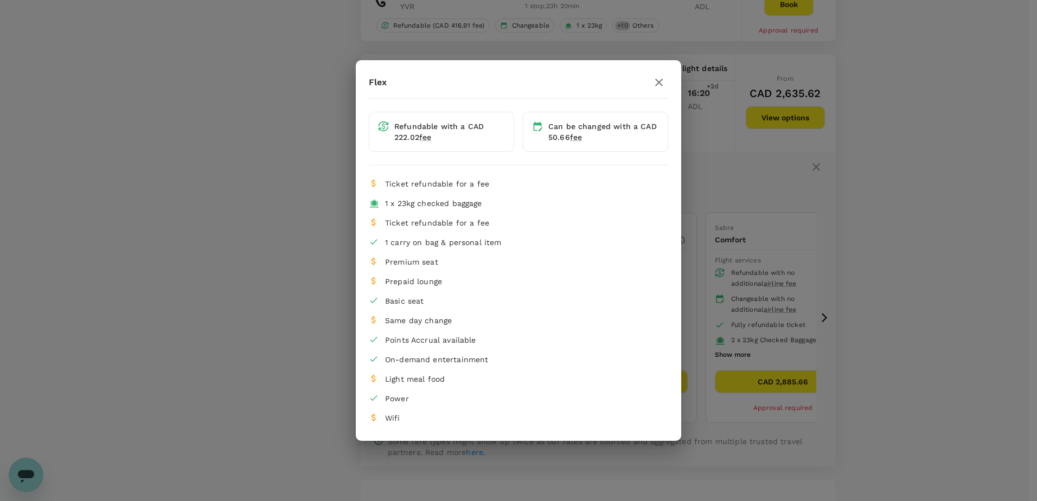
click at [657, 79] on icon "button" at bounding box center [658, 82] width 13 height 13
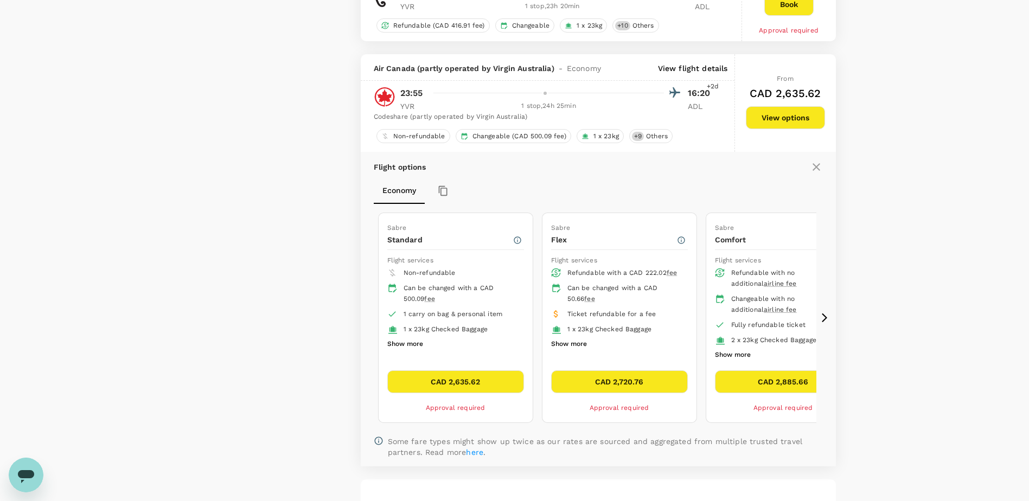
click at [821, 318] on icon at bounding box center [824, 317] width 11 height 11
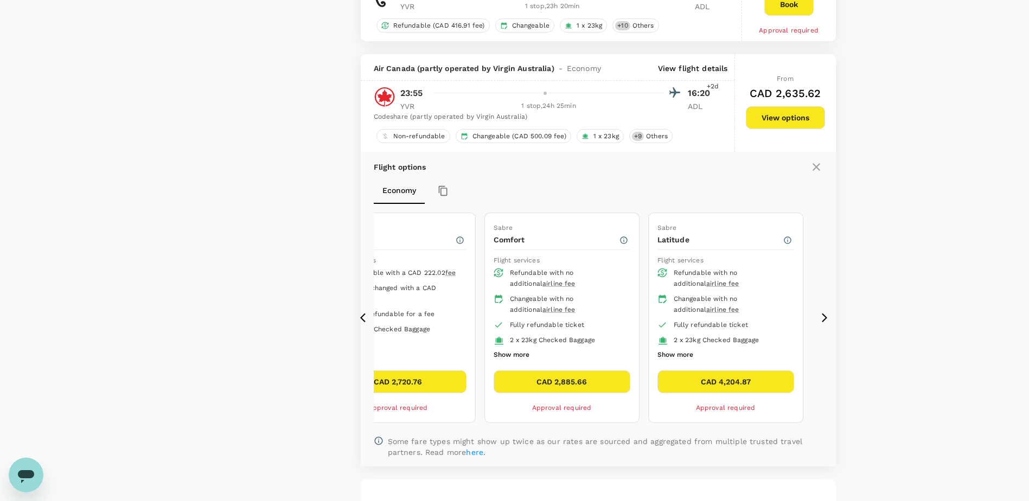
click at [516, 354] on button "Show more" at bounding box center [512, 355] width 36 height 14
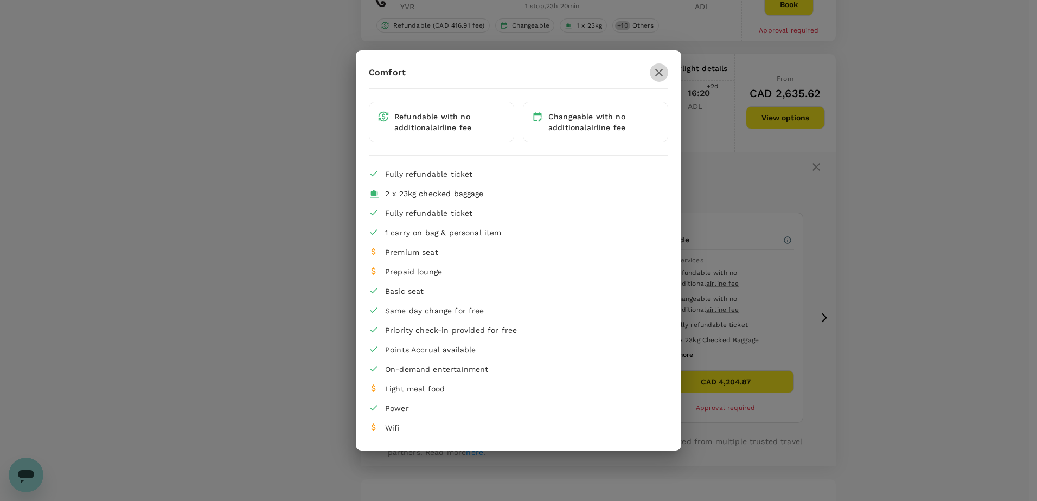
click at [656, 72] on icon "button" at bounding box center [658, 72] width 13 height 13
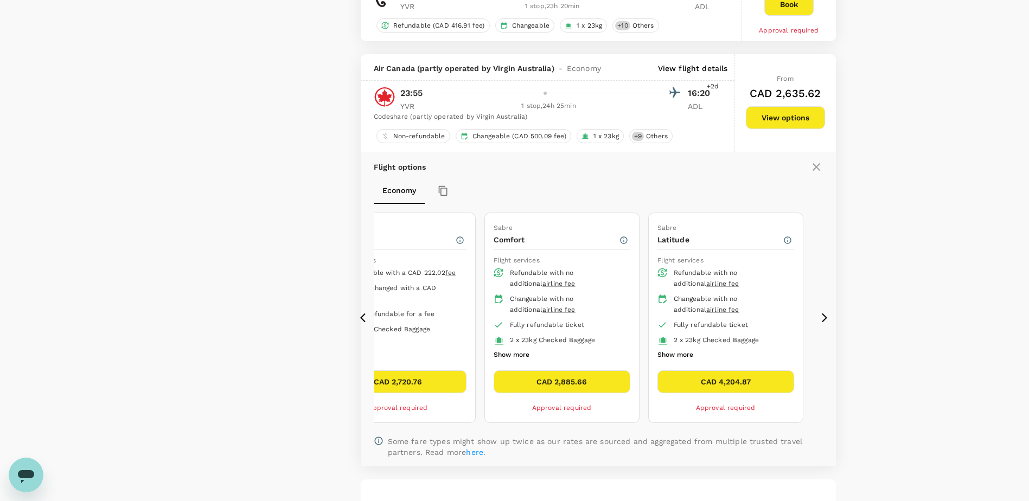
click at [367, 316] on icon at bounding box center [365, 317] width 11 height 11
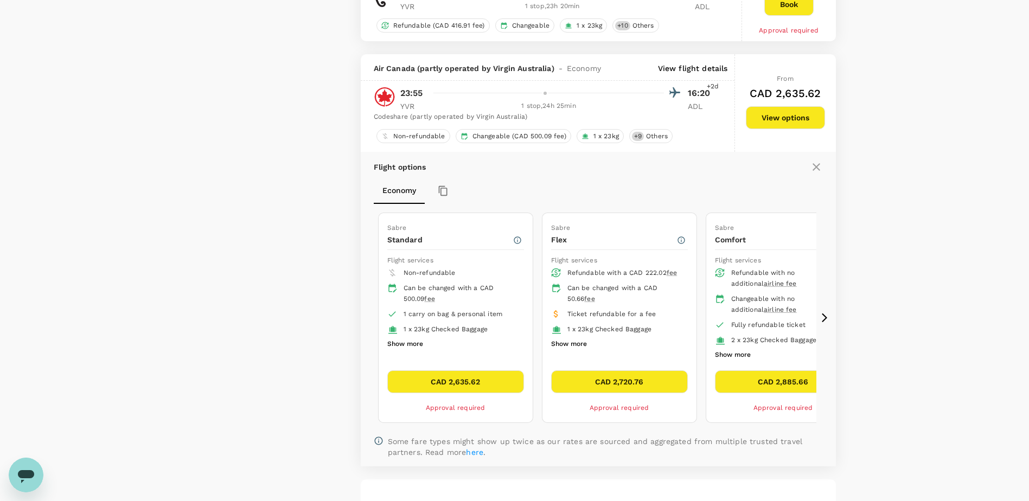
click at [632, 382] on button "CAD 2,720.76" at bounding box center [619, 381] width 137 height 23
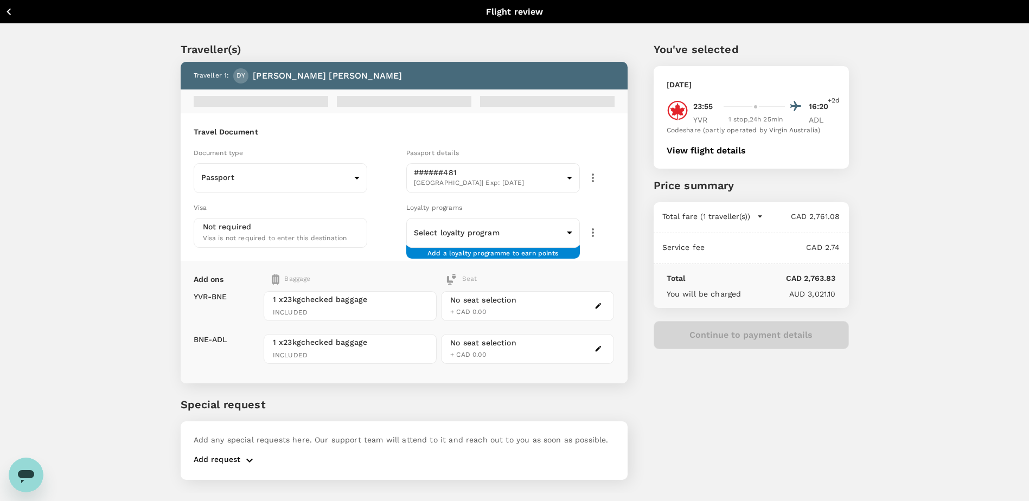
click at [501, 300] on div "No seat selection" at bounding box center [483, 299] width 66 height 11
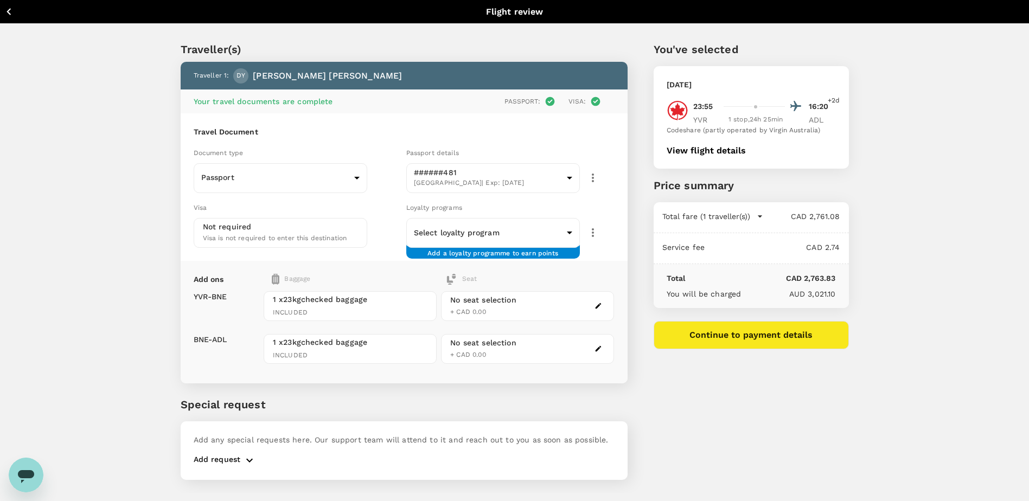
click at [599, 304] on icon "button" at bounding box center [598, 306] width 8 height 8
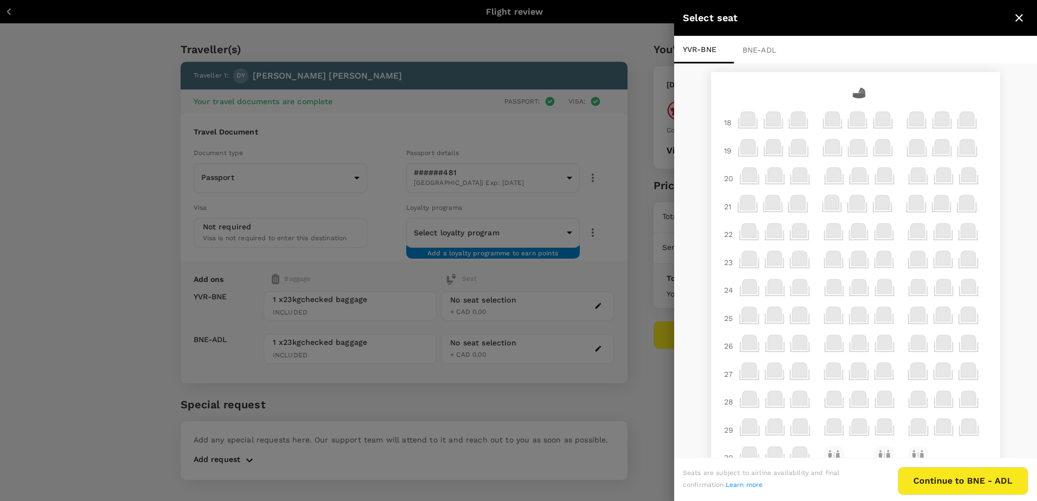
click at [770, 113] on icon at bounding box center [773, 119] width 15 height 15
click at [766, 121] on icon at bounding box center [773, 119] width 15 height 15
click at [795, 124] on icon at bounding box center [798, 119] width 15 height 15
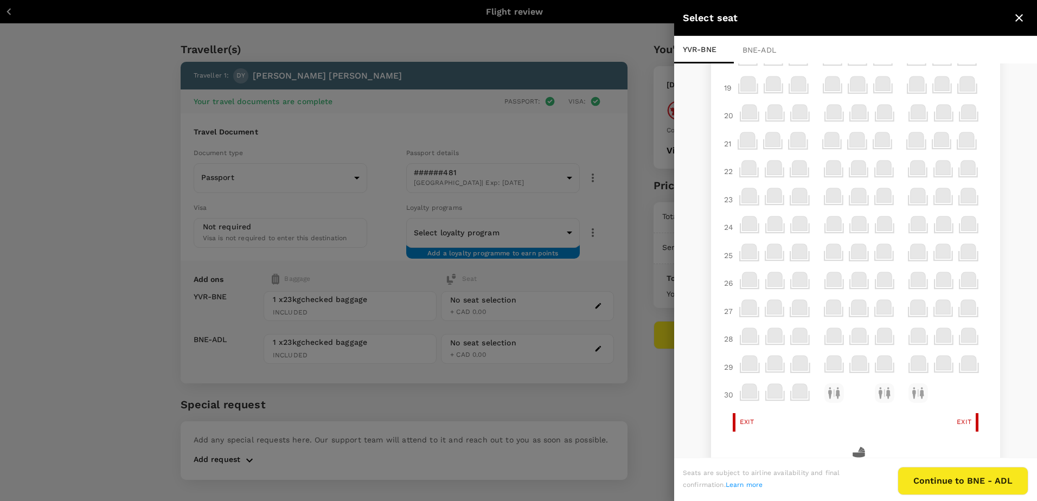
scroll to position [163, 0]
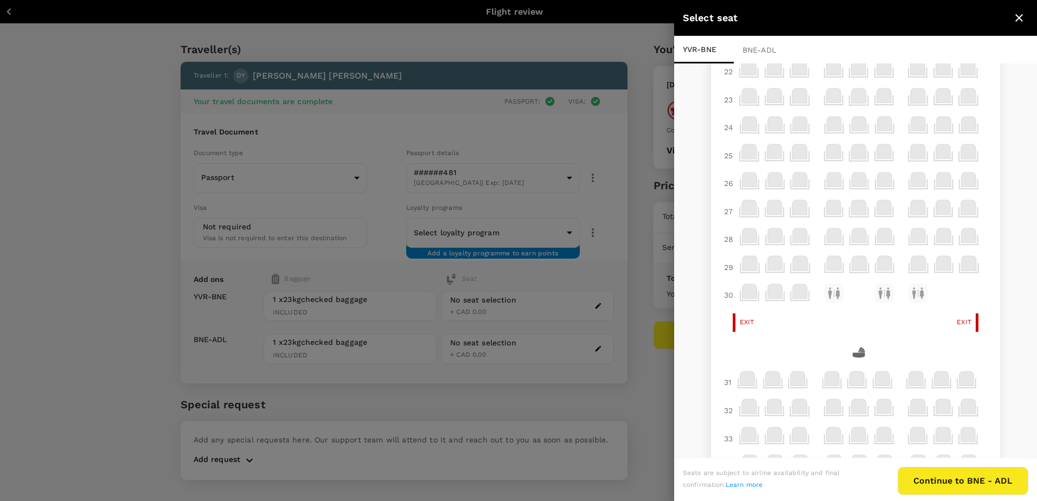
click at [854, 178] on icon at bounding box center [859, 179] width 15 height 15
click at [831, 232] on icon at bounding box center [834, 235] width 15 height 15
click at [793, 289] on icon at bounding box center [800, 291] width 15 height 15
click at [793, 294] on icon at bounding box center [800, 291] width 15 height 15
click at [793, 295] on icon at bounding box center [800, 291] width 15 height 15
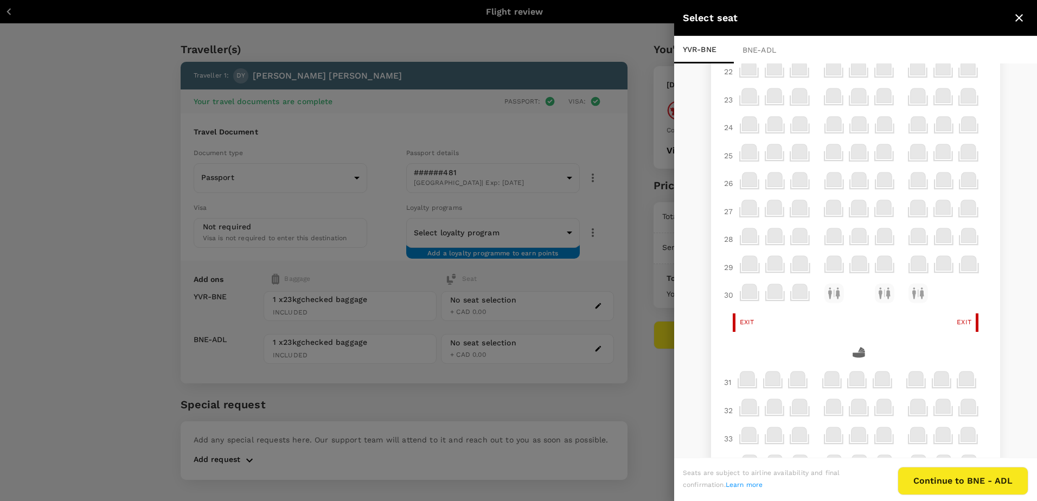
scroll to position [0, 0]
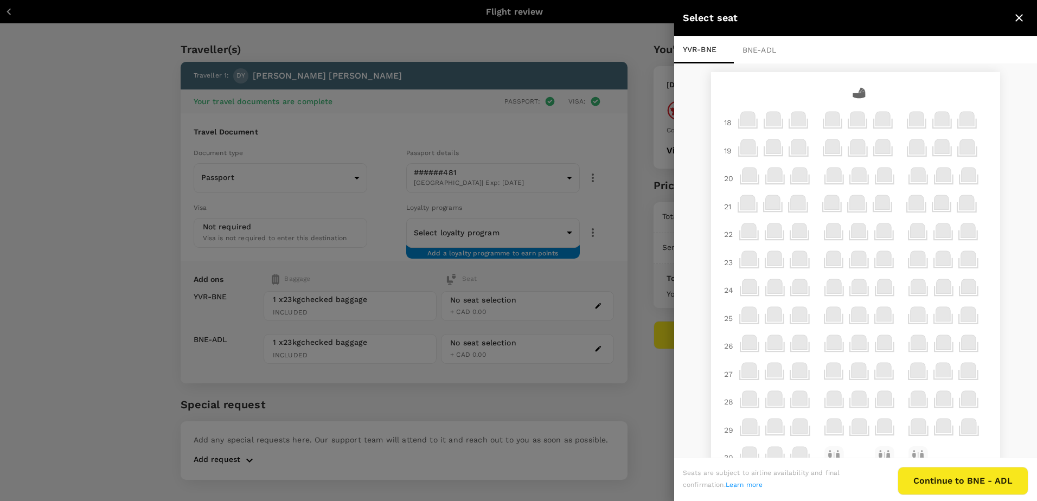
click at [741, 122] on icon at bounding box center [748, 119] width 15 height 15
drag, startPoint x: 793, startPoint y: 121, endPoint x: 802, endPoint y: 120, distance: 9.3
click at [793, 121] on icon at bounding box center [798, 119] width 15 height 15
drag, startPoint x: 809, startPoint y: 120, endPoint x: 827, endPoint y: 123, distance: 18.6
click at [817, 121] on div "18" at bounding box center [856, 123] width 272 height 28
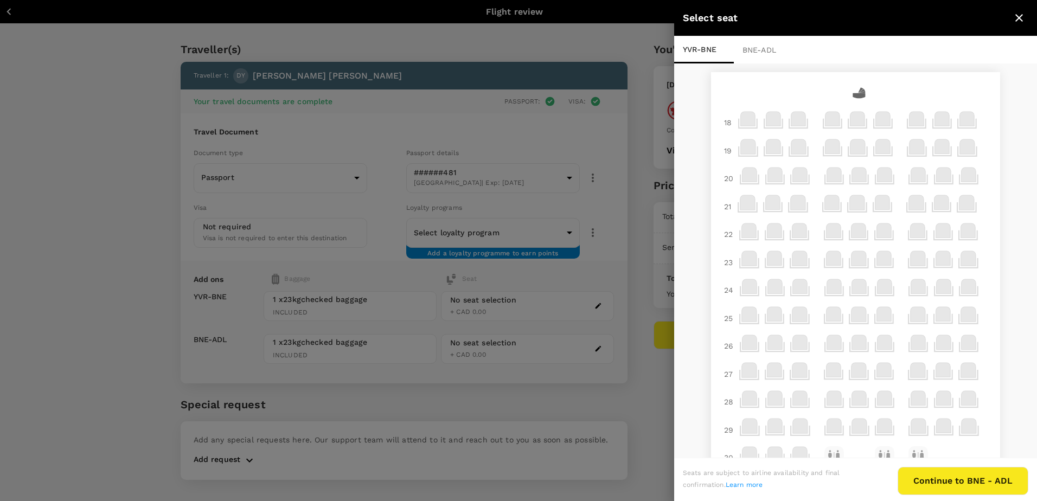
drag, startPoint x: 874, startPoint y: 125, endPoint x: 899, endPoint y: 125, distance: 25.5
click at [875, 125] on icon at bounding box center [882, 119] width 15 height 15
drag, startPoint x: 899, startPoint y: 125, endPoint x: 945, endPoint y: 126, distance: 46.1
click at [907, 125] on icon at bounding box center [917, 121] width 21 height 21
click at [945, 126] on div at bounding box center [942, 123] width 25 height 28
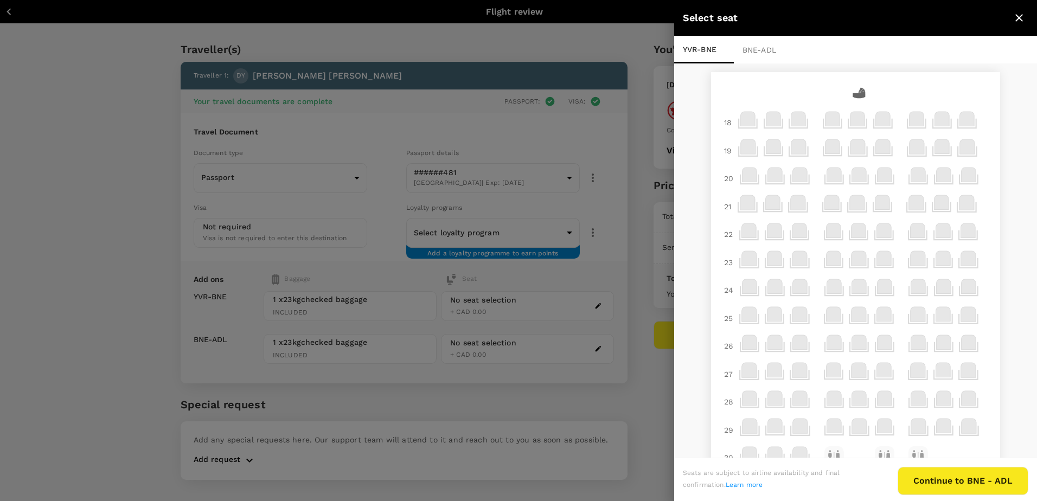
click at [945, 126] on div at bounding box center [942, 123] width 25 height 28
drag, startPoint x: 797, startPoint y: 136, endPoint x: 774, endPoint y: 94, distance: 47.6
click at [795, 136] on div at bounding box center [798, 123] width 25 height 28
click at [766, 54] on div "BNE - ADL" at bounding box center [764, 49] width 60 height 27
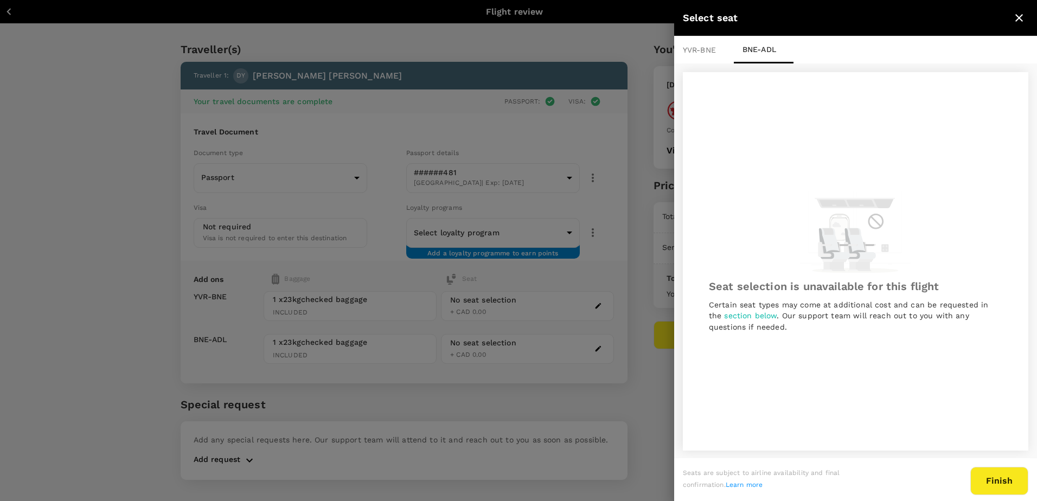
click at [714, 52] on div "YVR - BNE" at bounding box center [704, 49] width 60 height 27
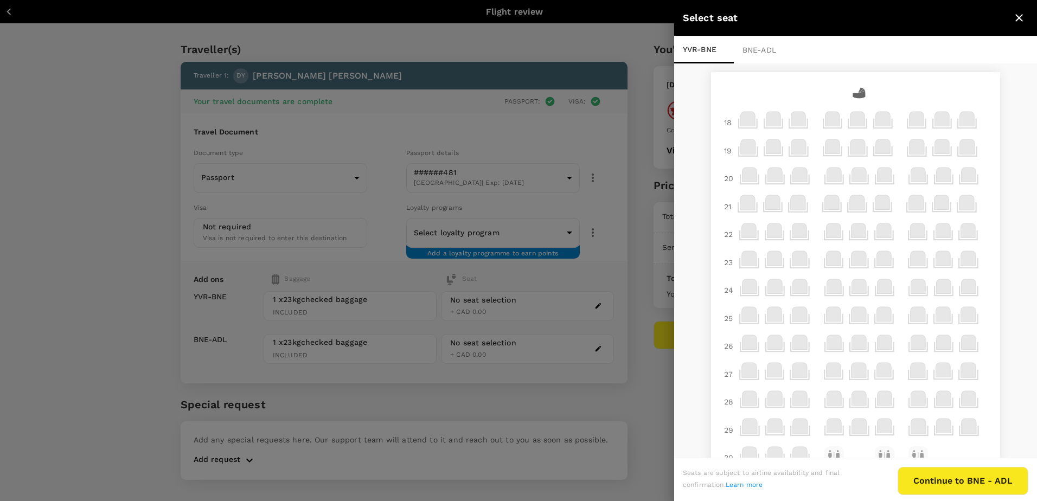
click at [756, 48] on div "BNE - ADL" at bounding box center [764, 49] width 60 height 27
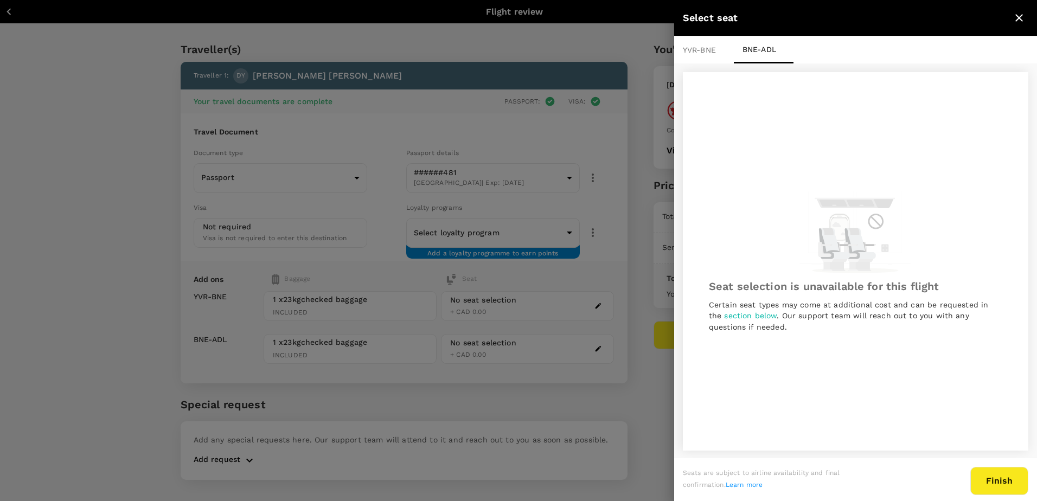
click at [984, 482] on button "Finish" at bounding box center [999, 481] width 58 height 28
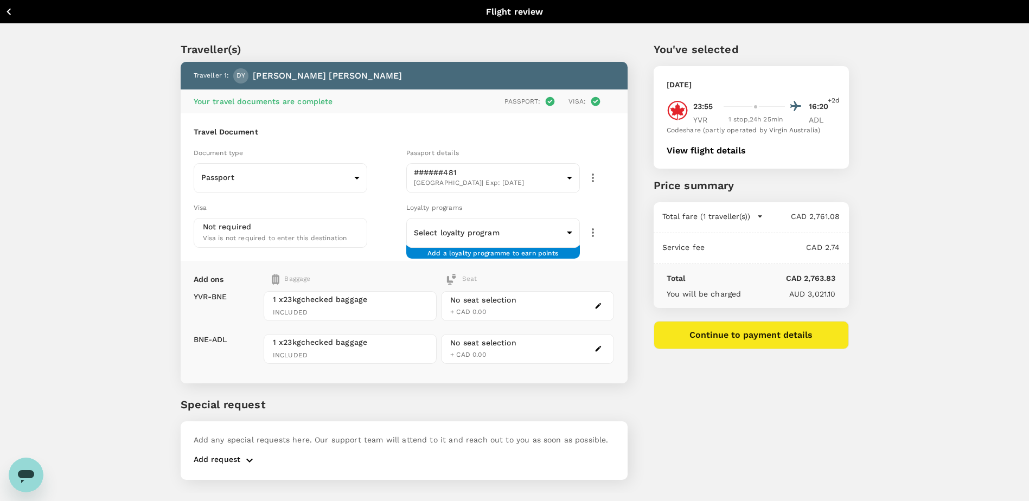
click at [252, 466] on icon "button" at bounding box center [249, 460] width 13 height 13
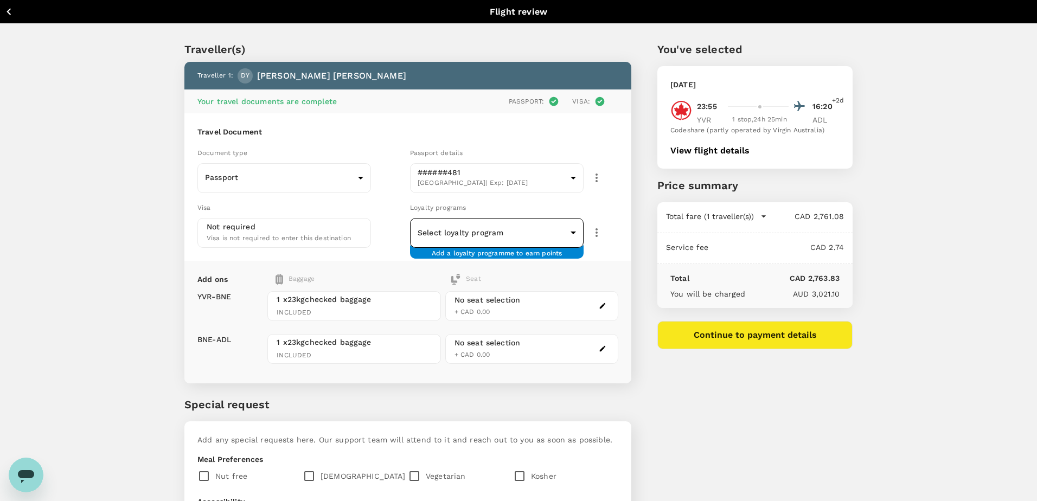
click at [511, 227] on body "Back to flight results Flight review Traveller(s) Traveller 1 : DY [PERSON_NAME…" at bounding box center [518, 347] width 1037 height 695
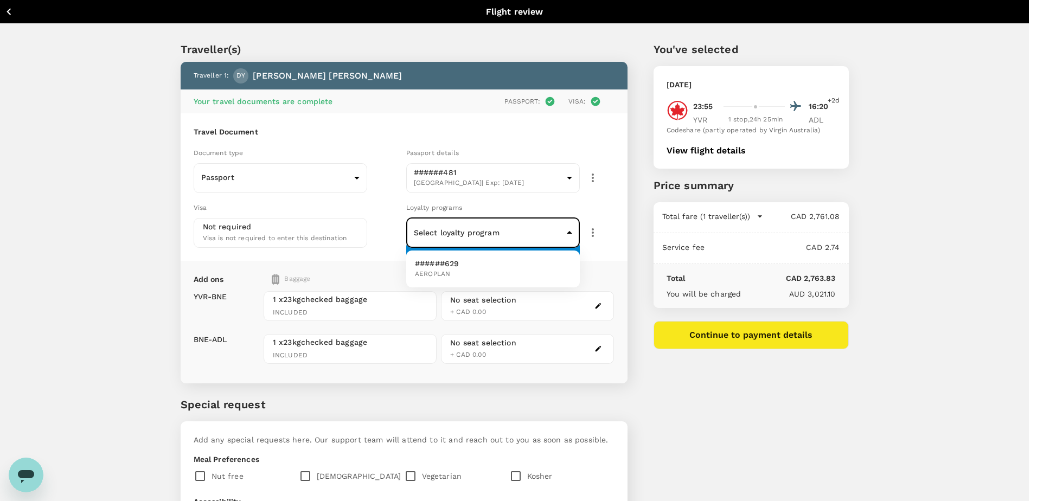
click at [490, 277] on li "######629 AEROPLAN" at bounding box center [493, 269] width 174 height 28
type input "cc060926-4667-4dcd-907f-981f4ad1b76b"
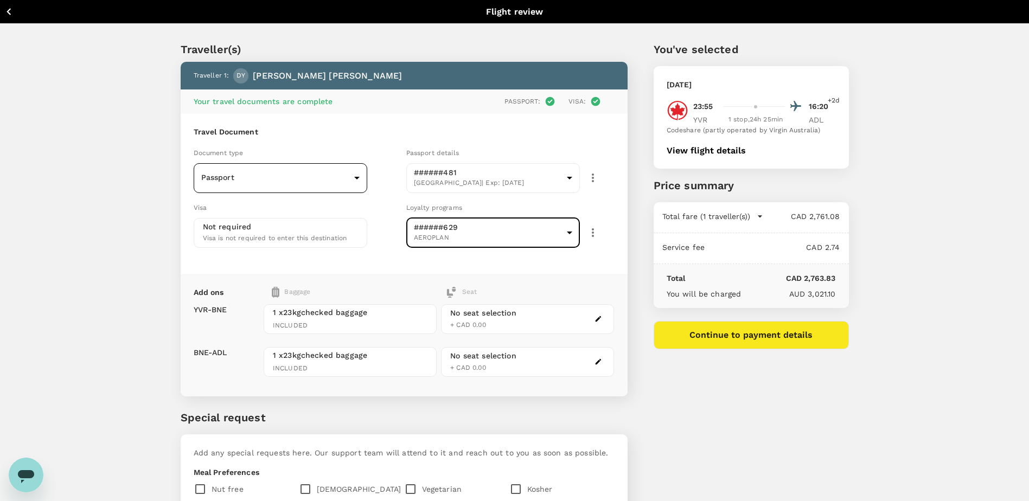
click at [314, 177] on body "Back to flight results Flight review Traveller(s) Traveller 1 : DY [PERSON_NAME…" at bounding box center [514, 354] width 1029 height 708
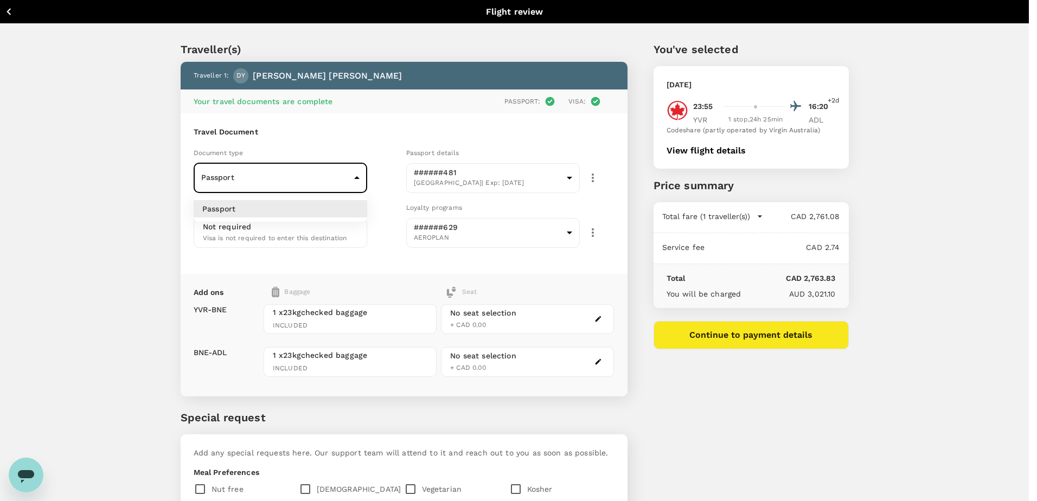
click at [314, 177] on div at bounding box center [518, 250] width 1037 height 501
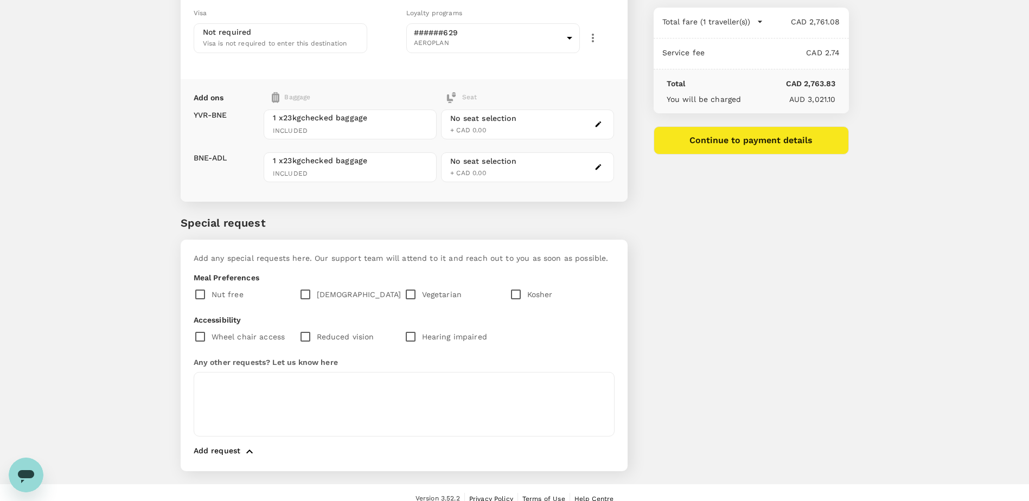
scroll to position [207, 0]
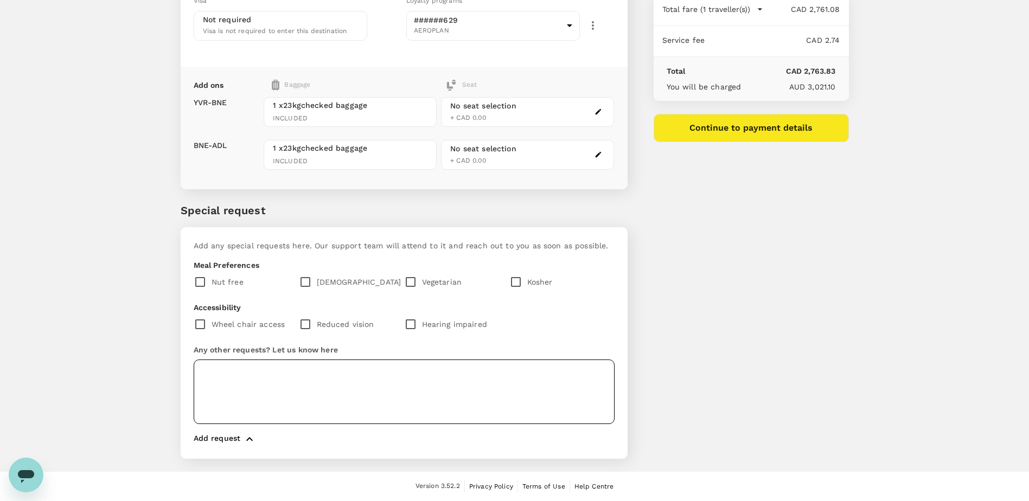
click at [279, 396] on textarea at bounding box center [404, 392] width 421 height 65
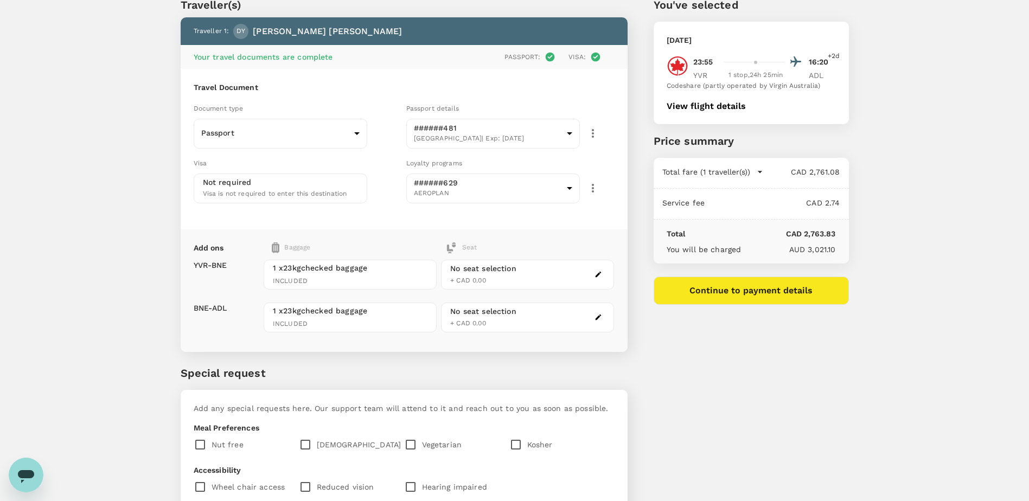
scroll to position [0, 0]
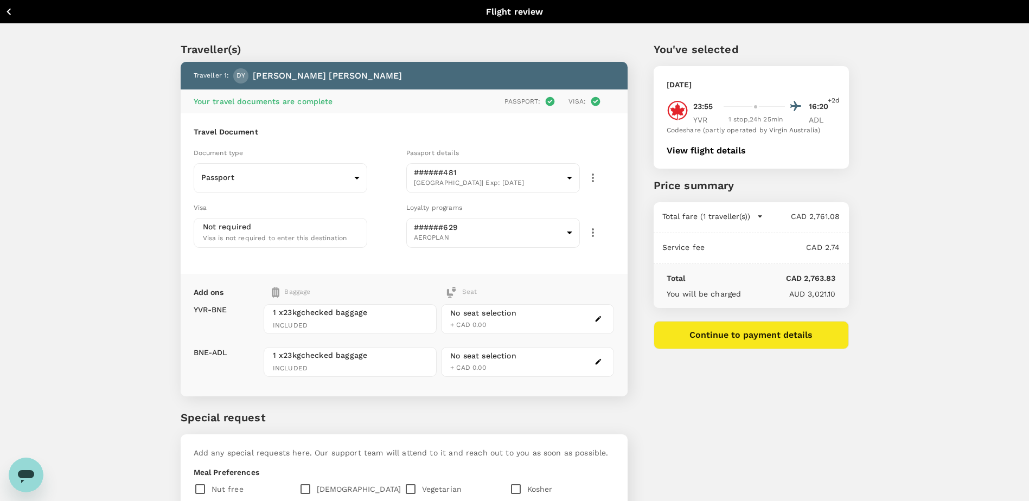
click at [473, 321] on span "+ CAD 0.00" at bounding box center [468, 325] width 36 height 8
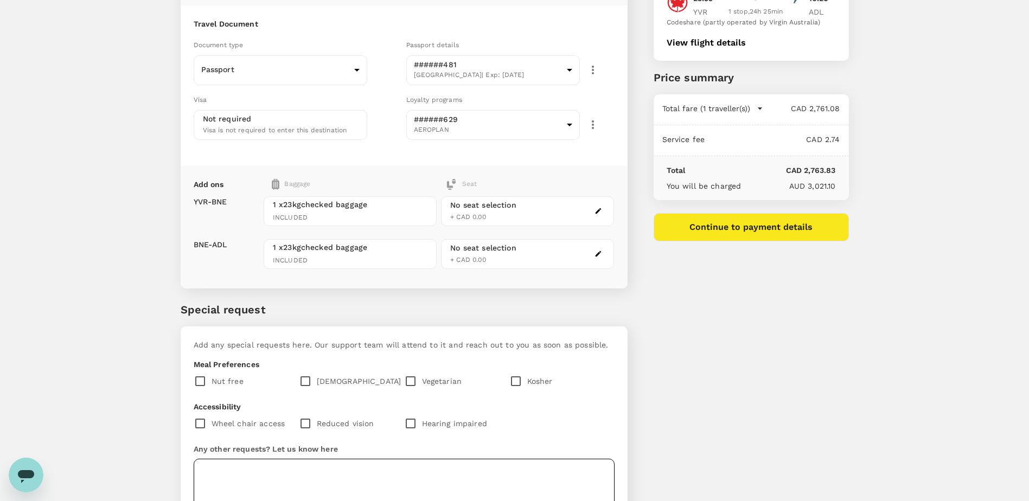
scroll to position [207, 0]
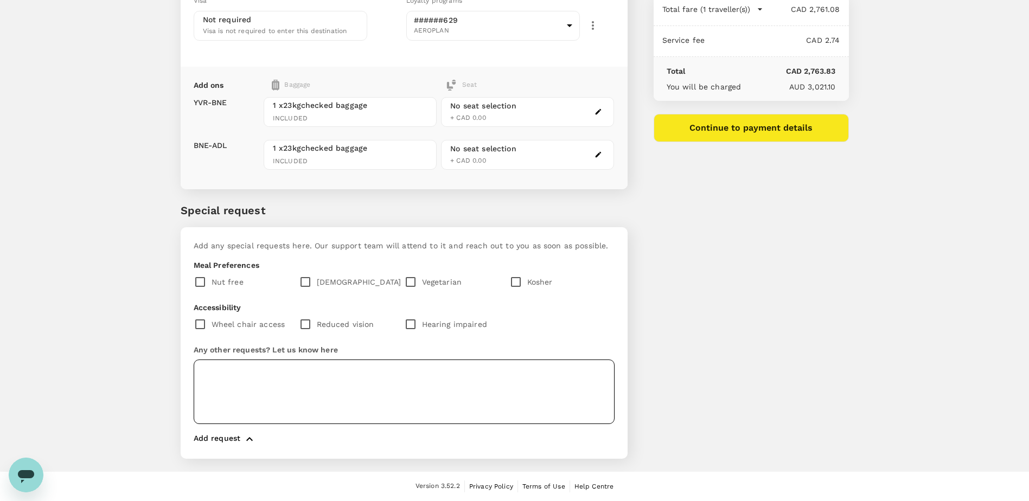
click at [353, 368] on textarea at bounding box center [404, 392] width 421 height 65
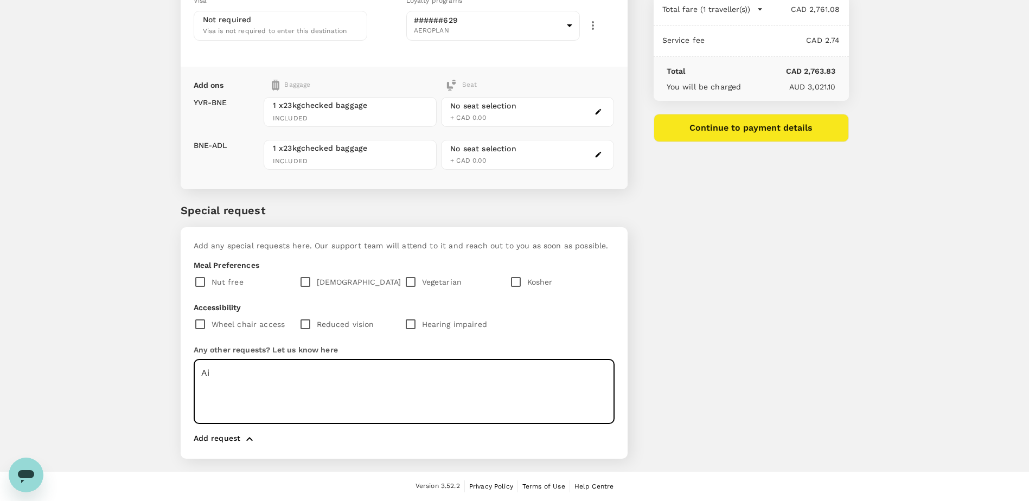
type textarea "A"
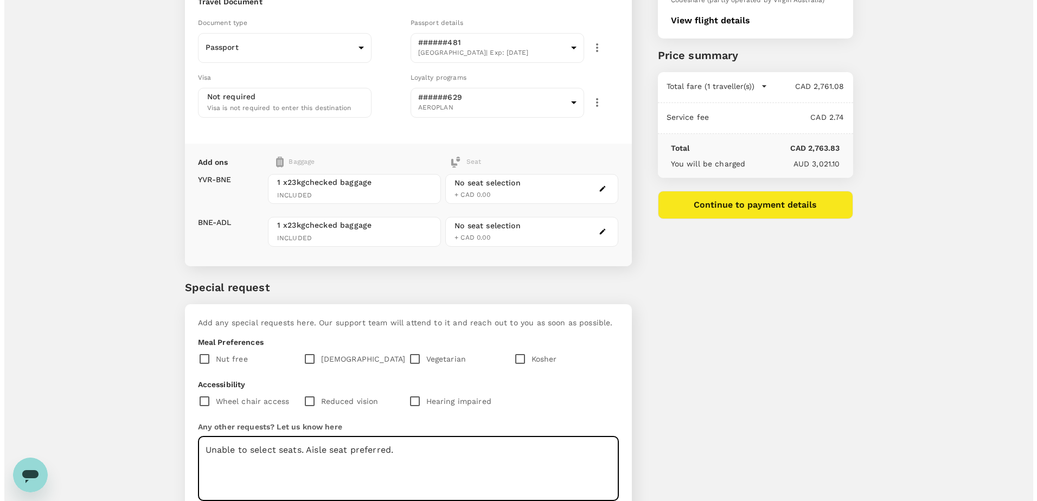
scroll to position [0, 0]
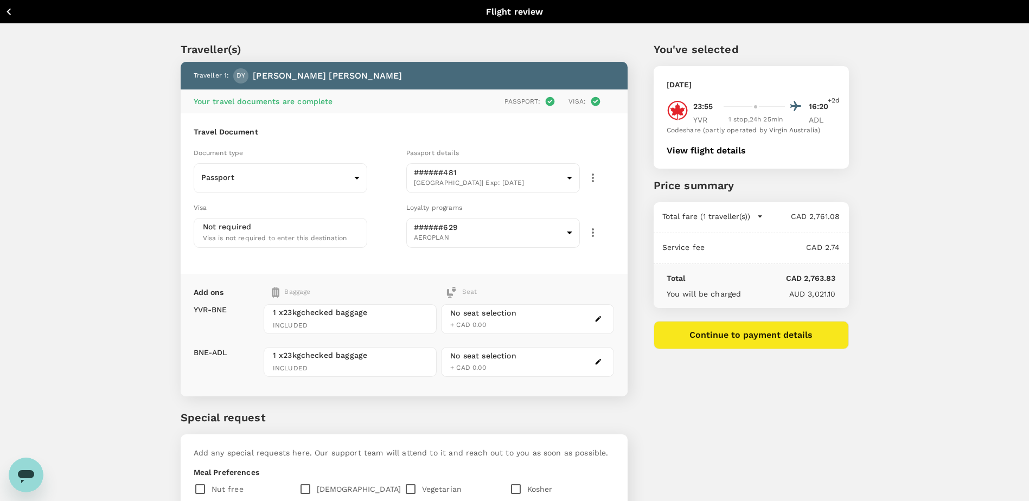
type textarea "Unable to select seats. Aisle seat preferred."
click at [742, 337] on button "Continue to payment details" at bounding box center [751, 335] width 195 height 28
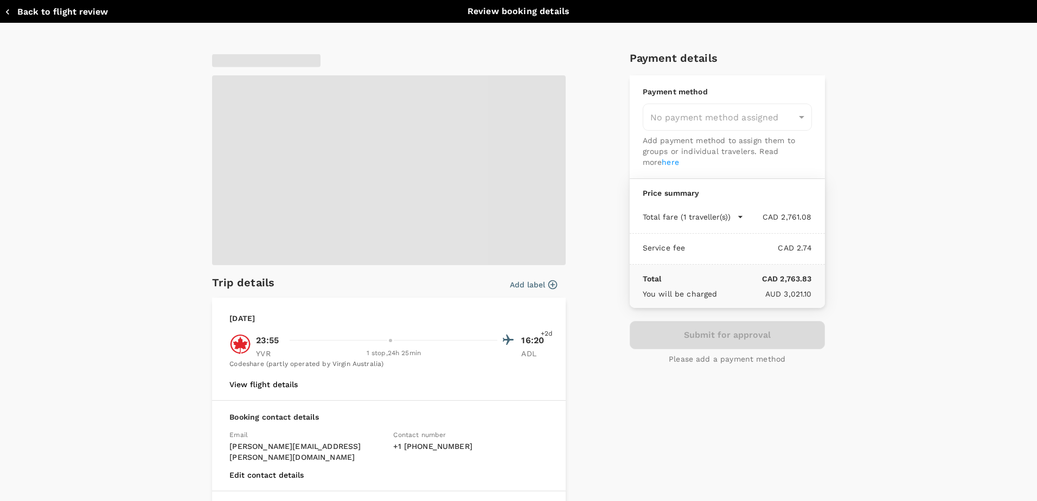
type input "9c4289b1-14a3-4119-8736-521306e5ca8f"
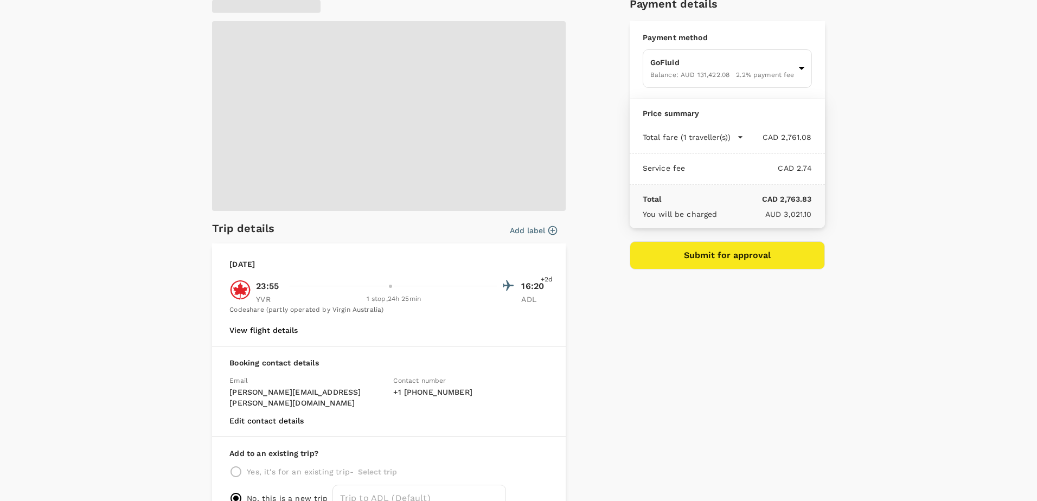
scroll to position [114, 0]
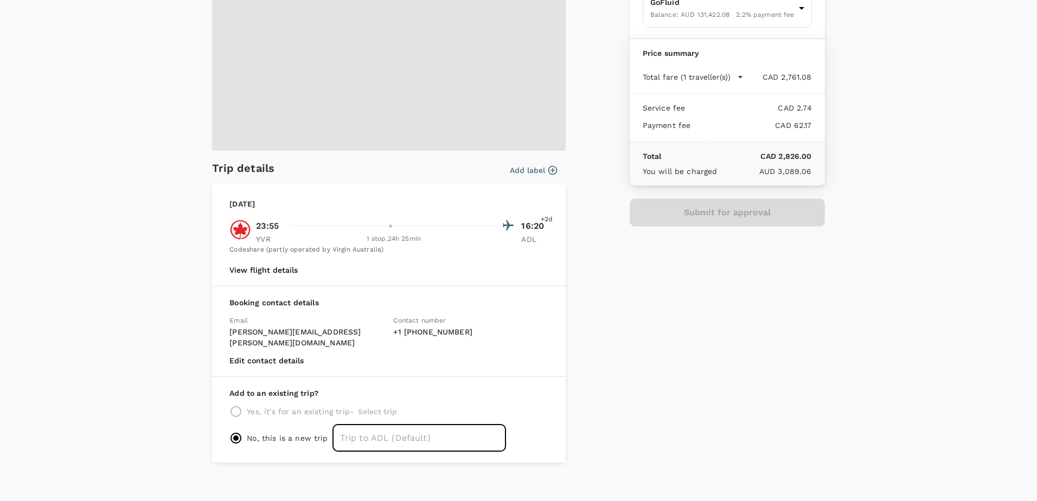
click at [371, 431] on input "text" at bounding box center [419, 438] width 174 height 27
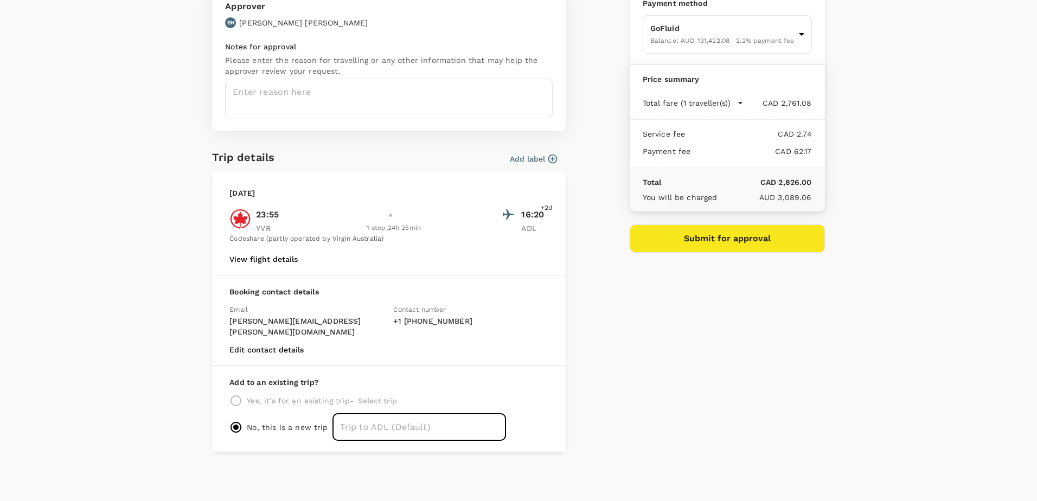
scroll to position [37, 0]
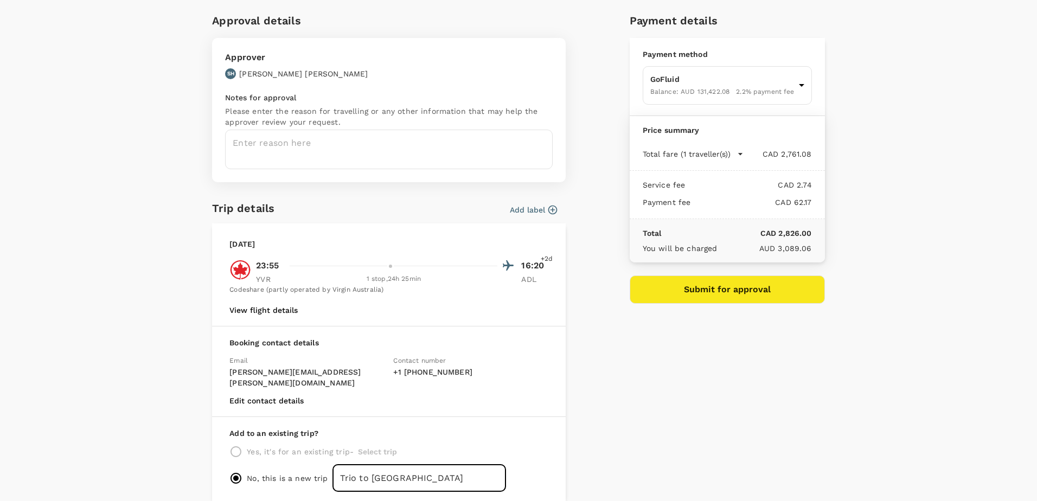
drag, startPoint x: 363, startPoint y: 468, endPoint x: 414, endPoint y: 472, distance: 51.8
click at [414, 472] on input "Trio to [GEOGRAPHIC_DATA]" at bounding box center [419, 478] width 174 height 27
type input "T"
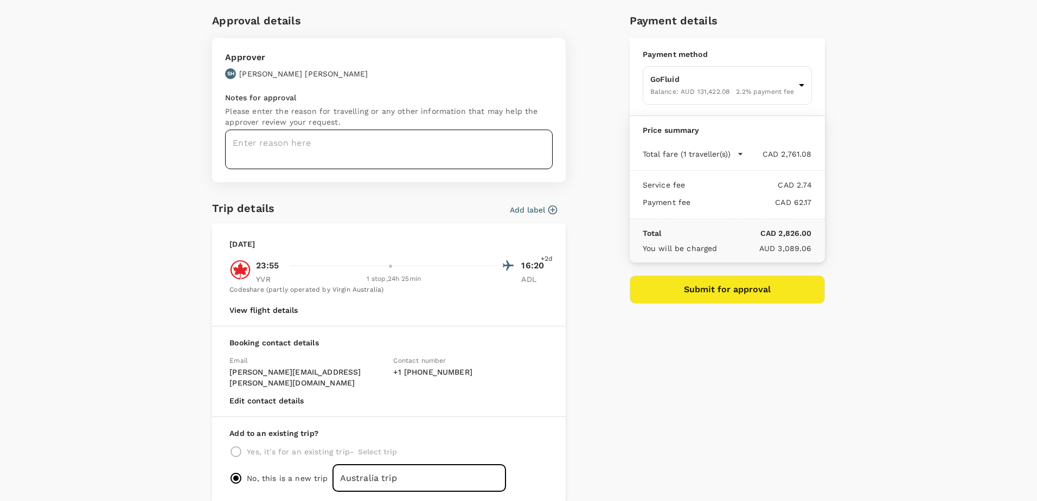
type input "Australia trip"
click at [315, 145] on textarea at bounding box center [389, 150] width 328 height 40
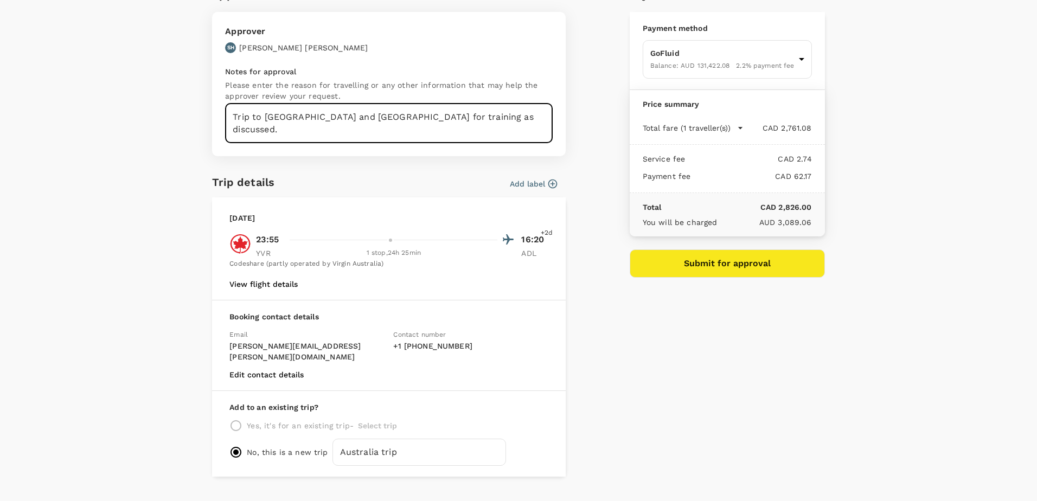
scroll to position [78, 0]
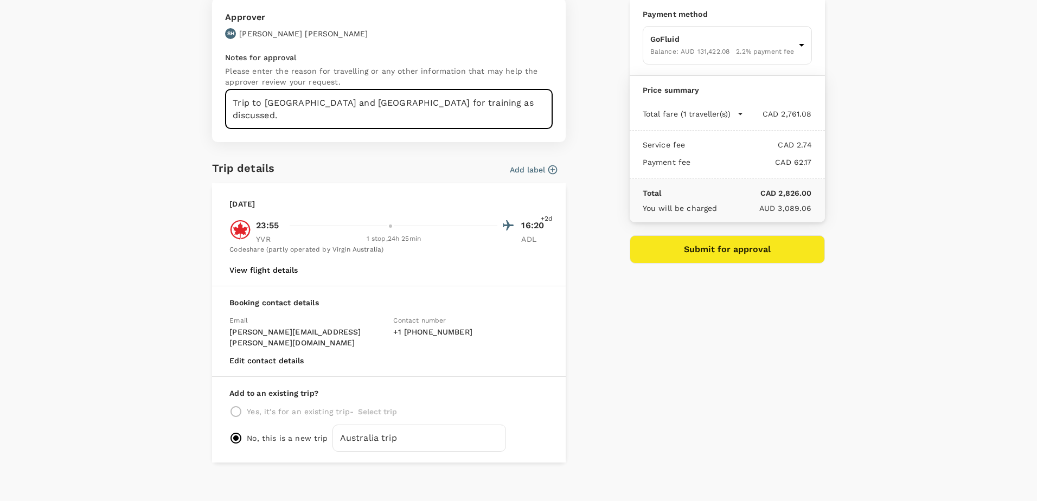
type textarea "Trip to [GEOGRAPHIC_DATA] and [GEOGRAPHIC_DATA] for training as discussed."
click at [264, 266] on button "View flight details" at bounding box center [263, 270] width 68 height 9
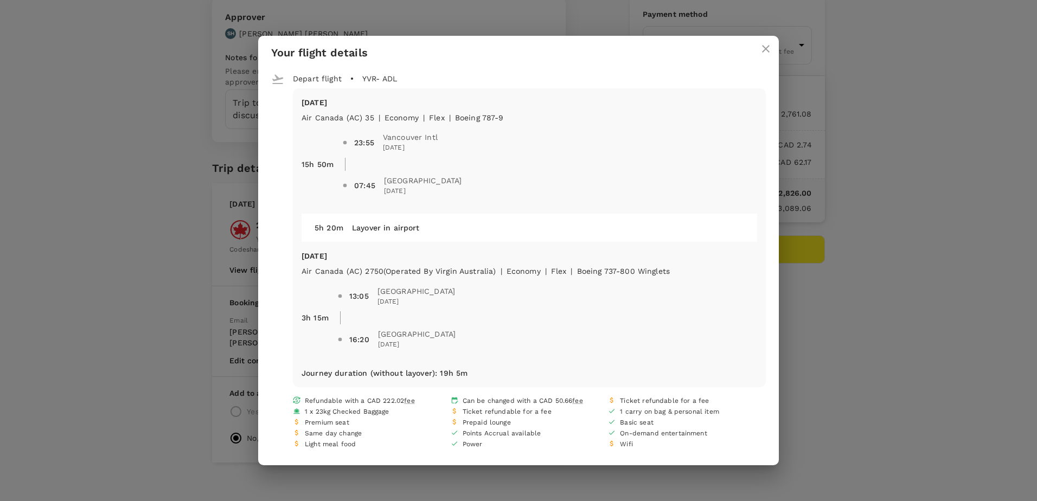
click at [770, 51] on icon "close" at bounding box center [765, 48] width 13 height 13
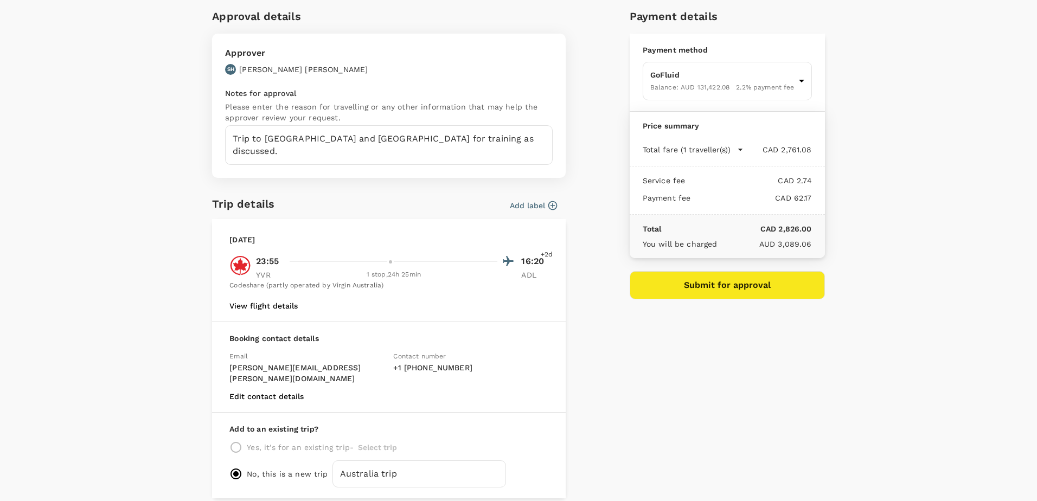
scroll to position [23, 0]
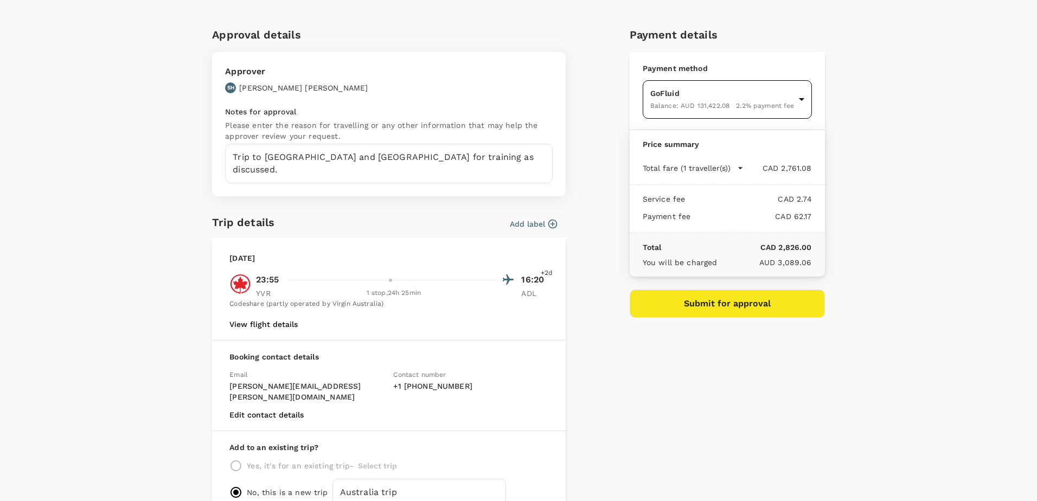
click at [760, 106] on body "Back to flight results Flight review Traveller(s) Traveller 1 : DY [PERSON_NAME…" at bounding box center [518, 354] width 1037 height 708
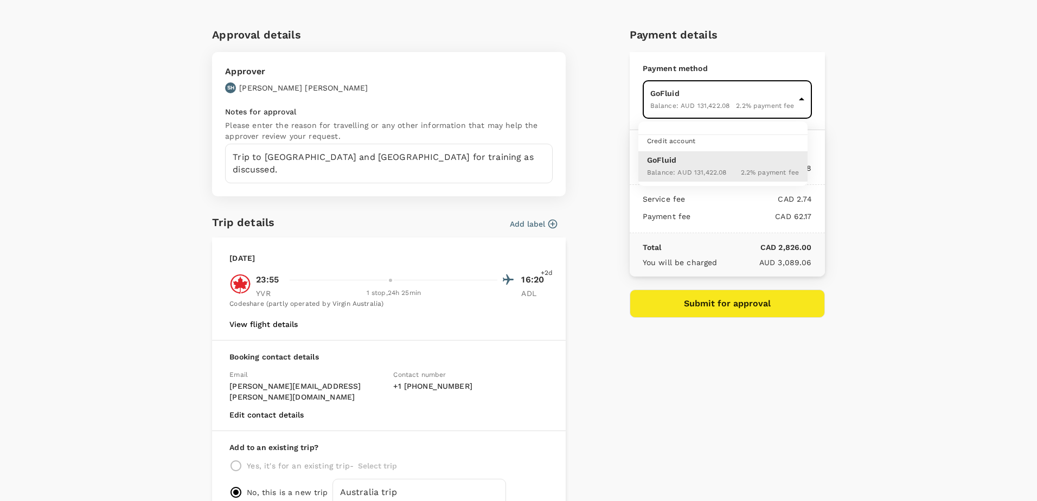
click at [760, 106] on div at bounding box center [518, 250] width 1037 height 501
click at [856, 145] on div "Approval details Approver SH [PERSON_NAME] Notes for approval Please enter the …" at bounding box center [518, 271] width 694 height 491
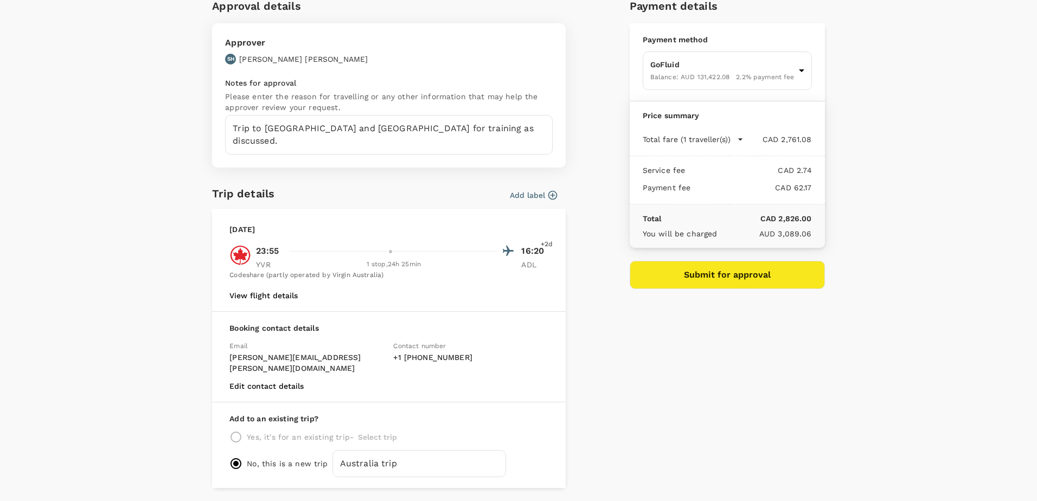
scroll to position [78, 0]
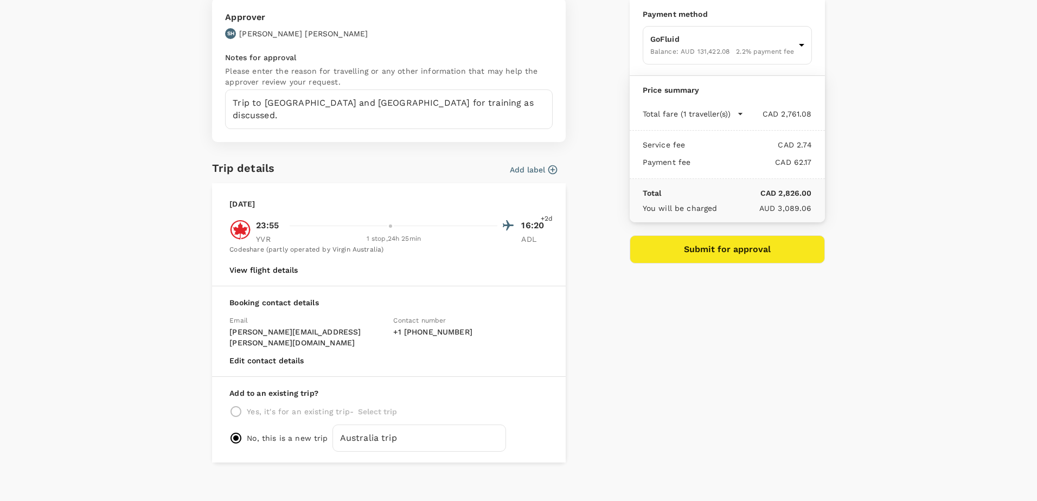
click at [728, 112] on button "Total fare (1 traveller(s))" at bounding box center [693, 113] width 101 height 11
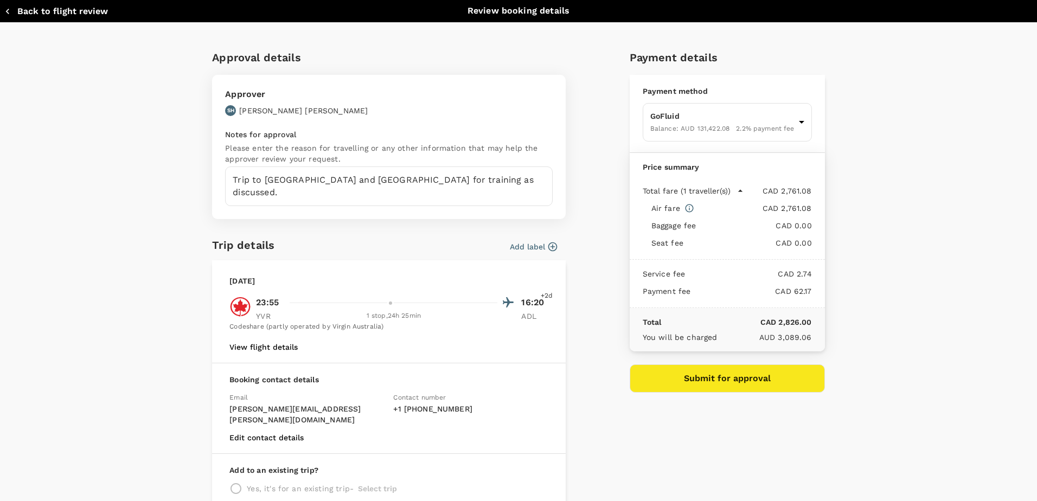
scroll to position [0, 0]
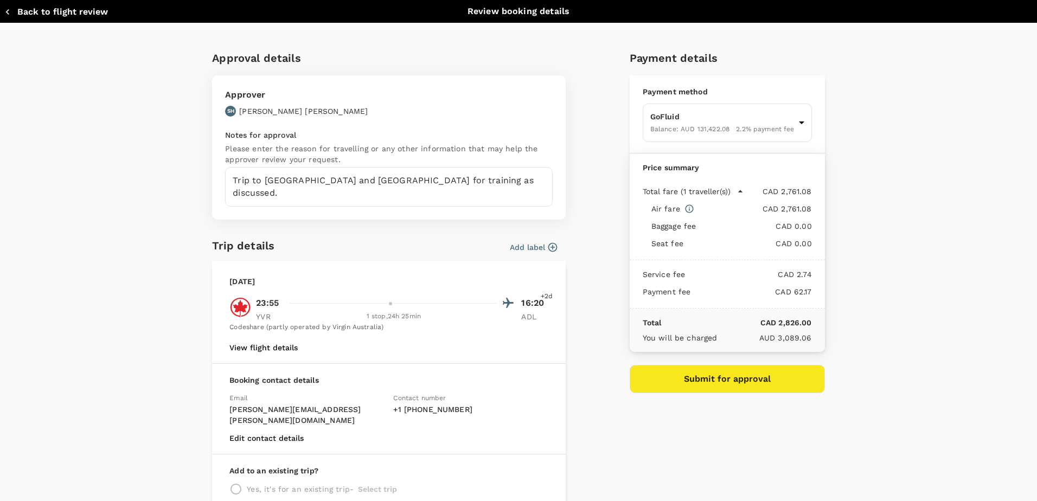
click at [550, 248] on icon "button" at bounding box center [552, 247] width 11 height 11
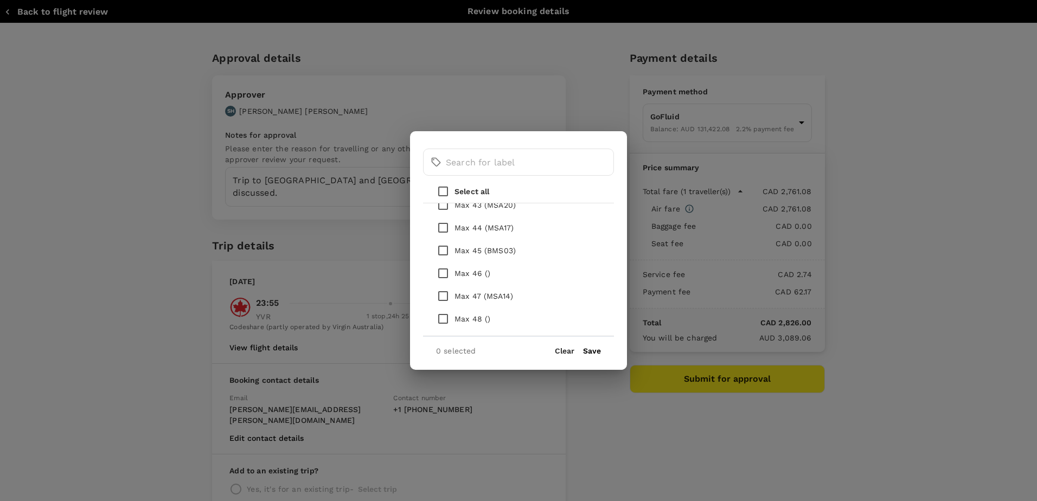
scroll to position [1243, 0]
click at [481, 233] on p "No Unit" at bounding box center [468, 228] width 29 height 11
click at [446, 230] on input "checkbox" at bounding box center [443, 228] width 23 height 23
checkbox input "true"
click at [588, 351] on button "Save" at bounding box center [592, 351] width 18 height 9
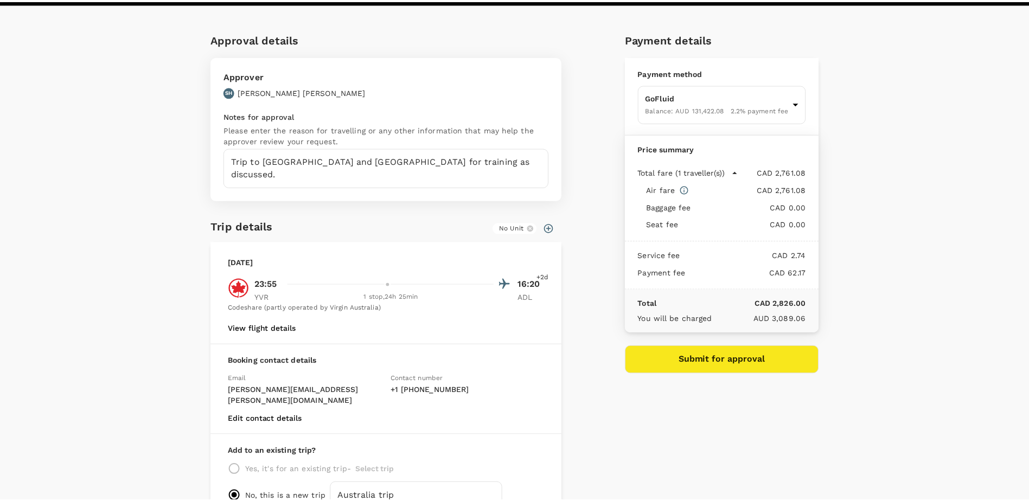
scroll to position [0, 0]
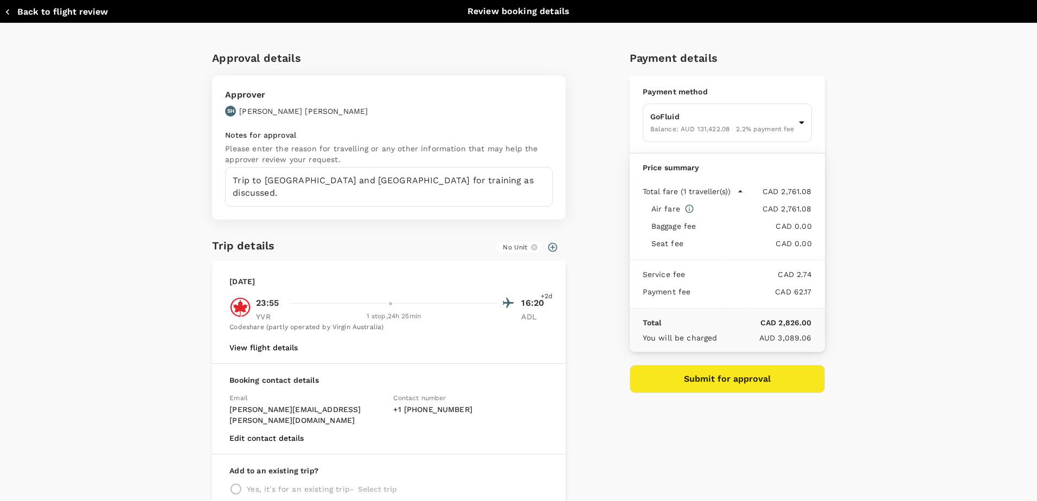
click at [284, 343] on button "View flight details" at bounding box center [263, 347] width 68 height 9
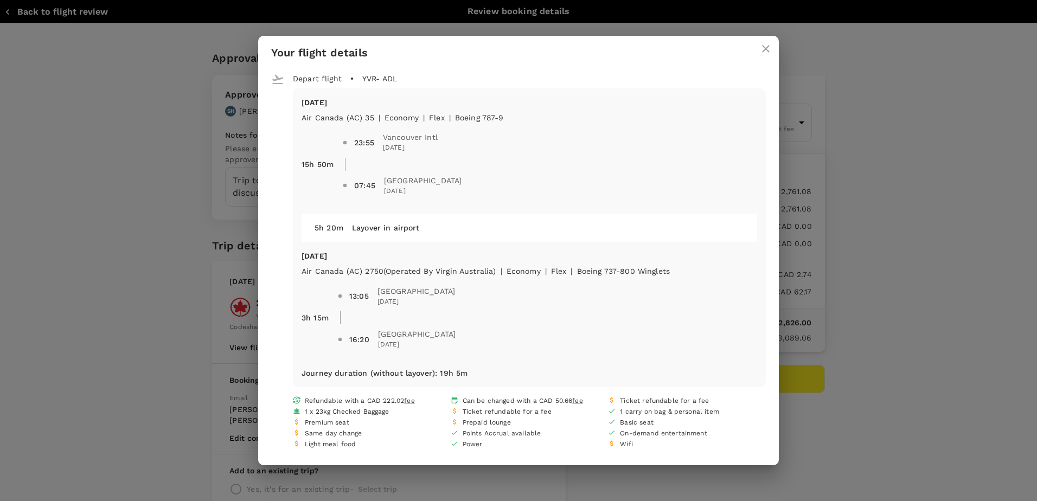
click at [771, 48] on icon "close" at bounding box center [765, 48] width 13 height 13
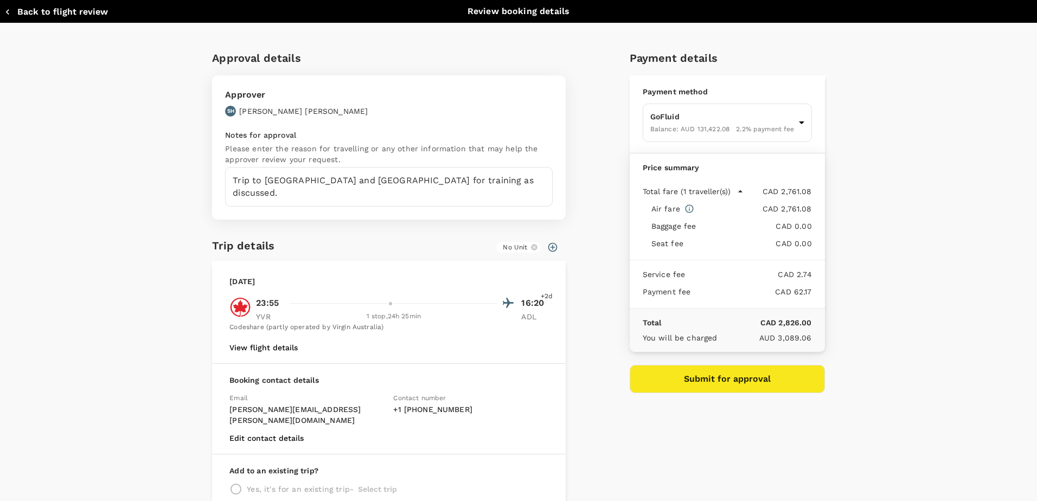
click at [54, 14] on button "Back to flight review" at bounding box center [56, 12] width 104 height 11
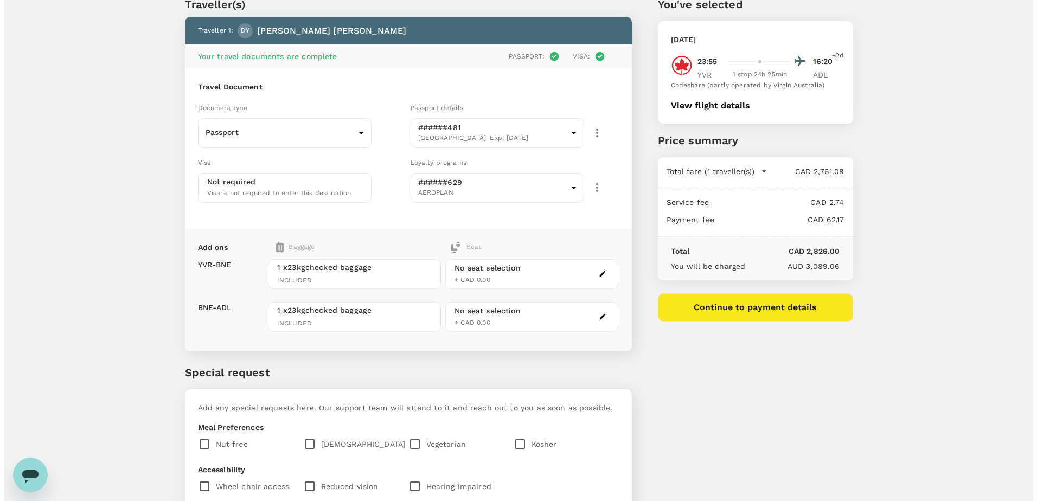
scroll to position [108, 0]
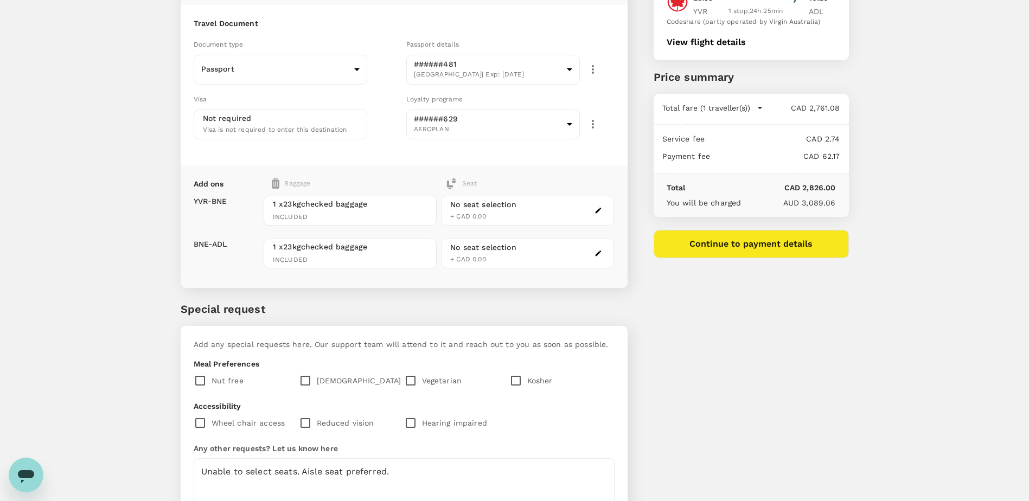
click at [513, 212] on div "No seat selection + CAD 0.00" at bounding box center [483, 210] width 66 height 23
click at [591, 210] on div "No seat selection + CAD 0.00" at bounding box center [527, 211] width 173 height 30
click at [592, 212] on button "button" at bounding box center [598, 210] width 13 height 13
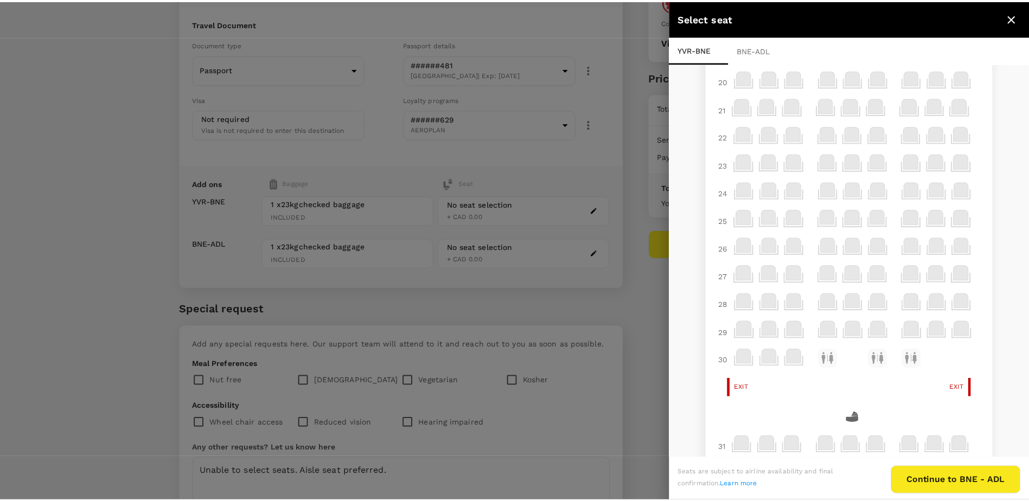
scroll to position [0, 0]
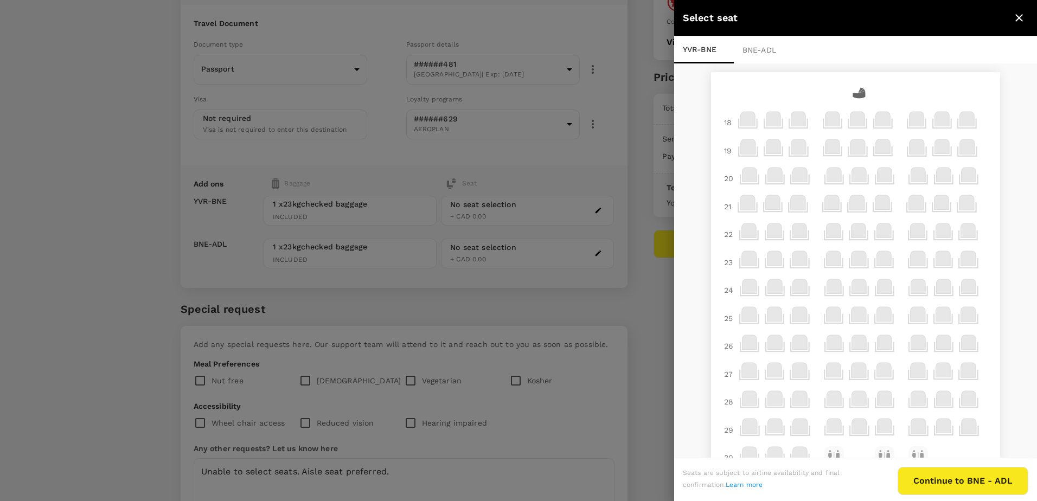
click at [992, 471] on button "Continue to BNE - ADL" at bounding box center [963, 481] width 131 height 28
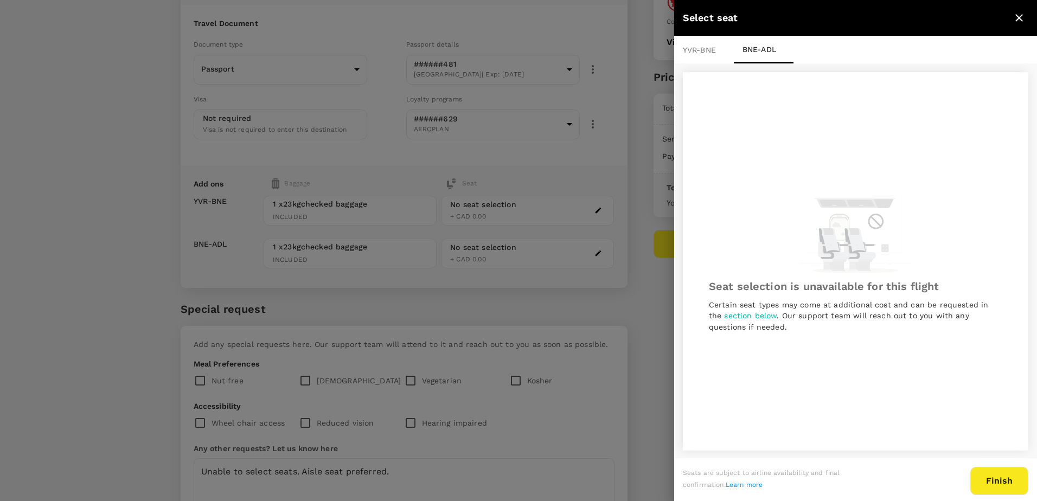
click at [1007, 485] on button "Finish" at bounding box center [999, 481] width 58 height 28
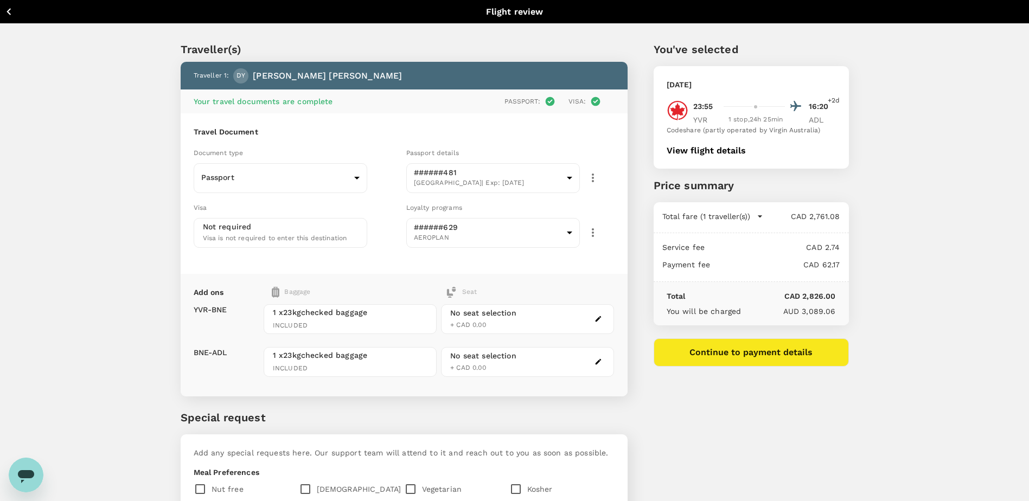
click at [788, 342] on button "Continue to payment details" at bounding box center [751, 352] width 195 height 28
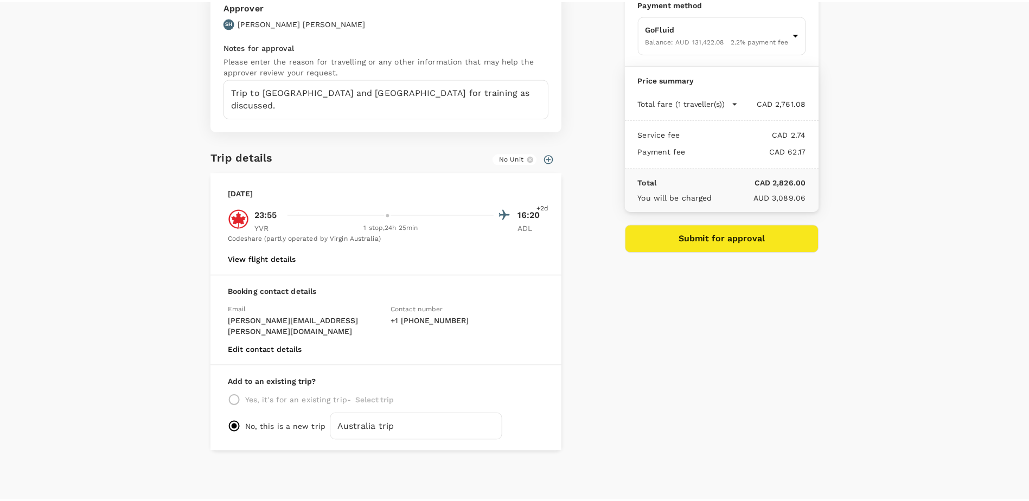
scroll to position [53, 0]
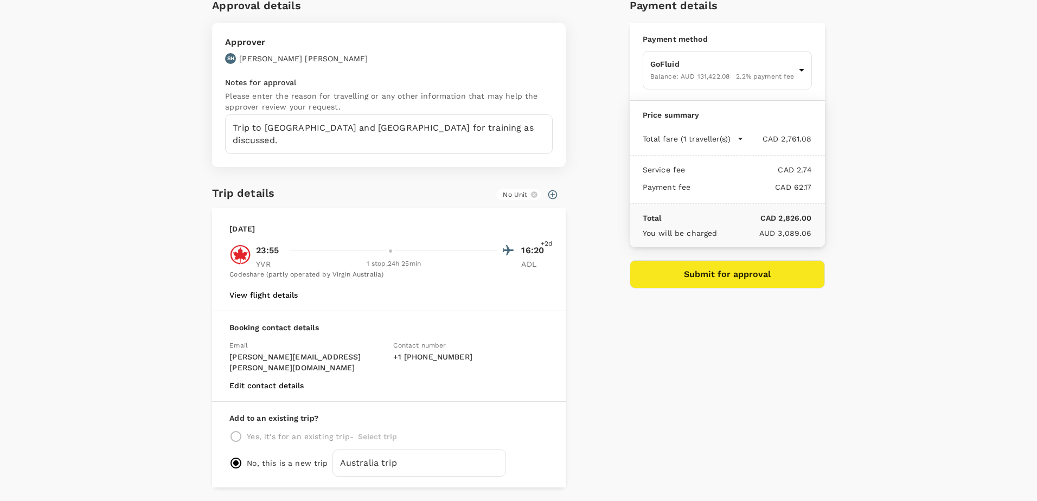
click at [262, 292] on button "View flight details" at bounding box center [263, 295] width 68 height 9
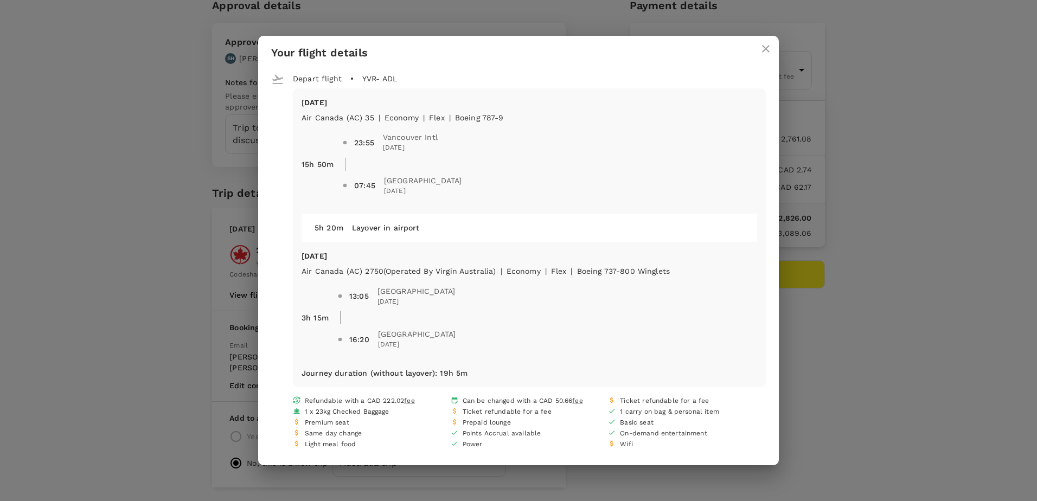
click at [767, 53] on icon "close" at bounding box center [765, 48] width 13 height 13
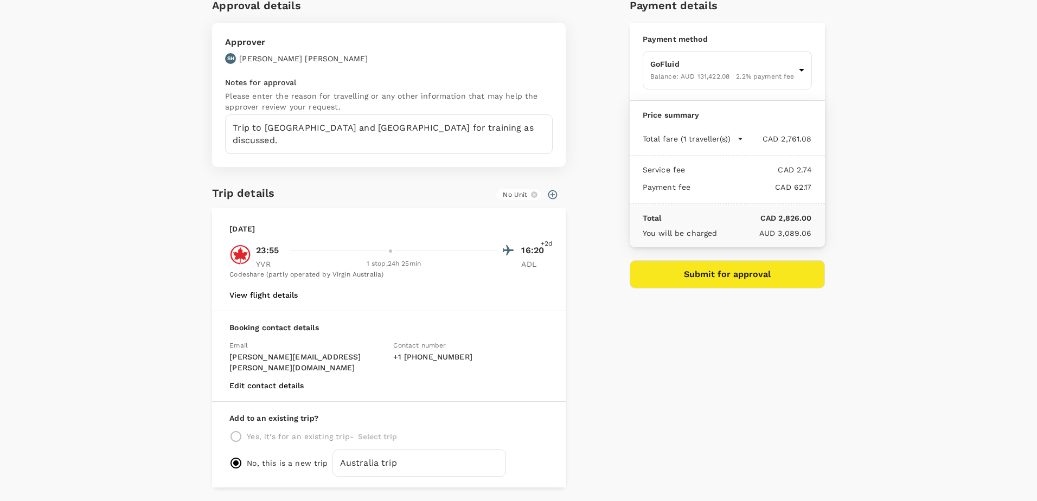
click at [675, 273] on button "Submit for approval" at bounding box center [727, 274] width 195 height 28
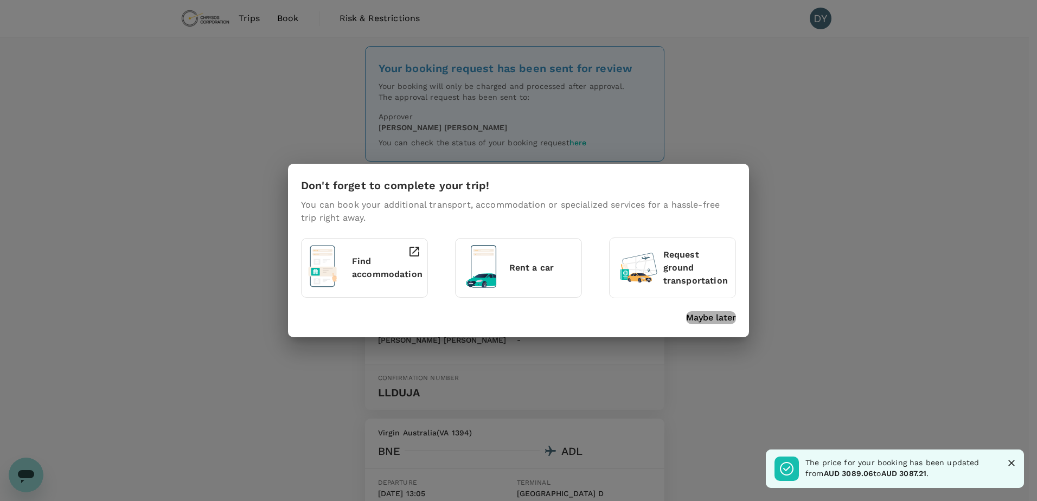
click at [718, 322] on p "Maybe later" at bounding box center [711, 317] width 50 height 13
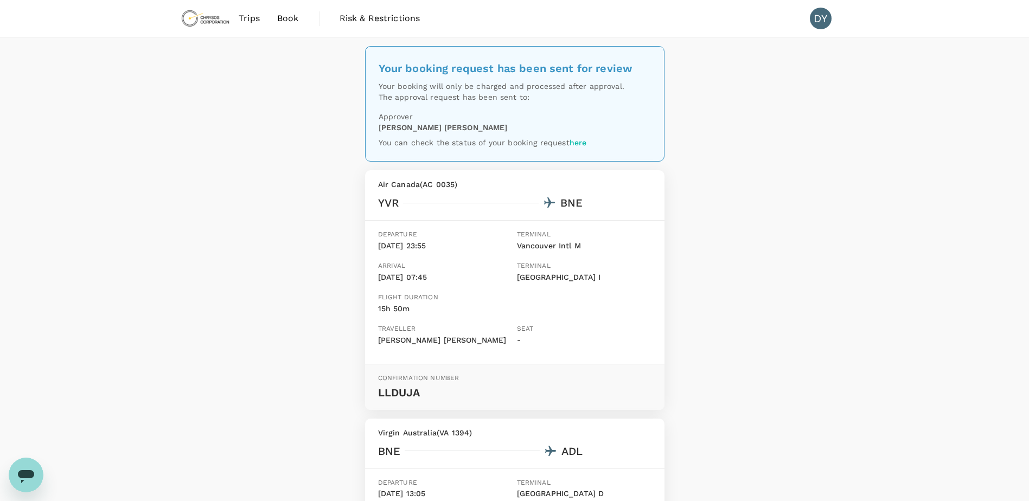
click at [279, 17] on span "Book" at bounding box center [288, 18] width 22 height 13
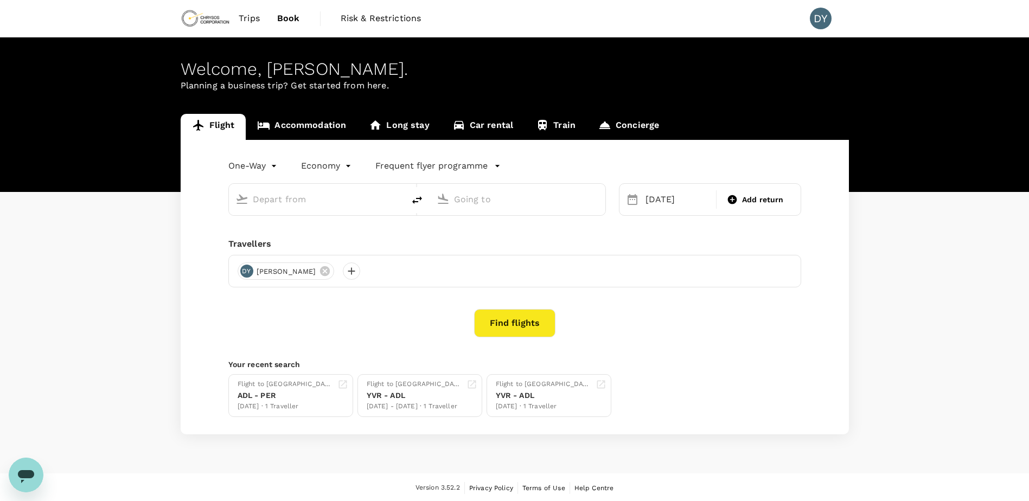
type input "[GEOGRAPHIC_DATA] ([GEOGRAPHIC_DATA])"
type input "Vancouver Intl (YVR)"
type input "[GEOGRAPHIC_DATA] ([GEOGRAPHIC_DATA])"
type input "Vancouver Intl (YVR)"
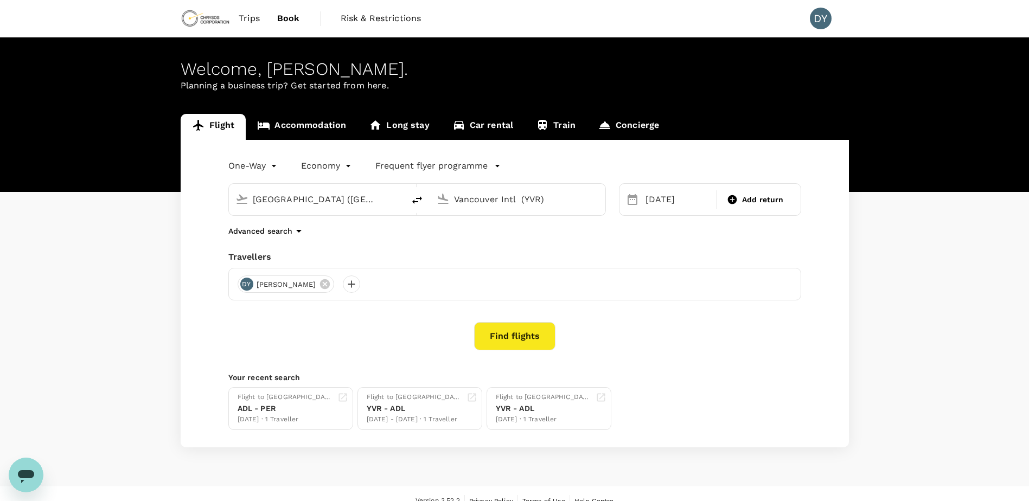
click at [412, 202] on icon "delete" at bounding box center [417, 200] width 13 height 13
type input "Vancouver Intl (YVR)"
type input "[GEOGRAPHIC_DATA] ([GEOGRAPHIC_DATA])"
click at [322, 200] on input "Vancouver Intl (YVR)" at bounding box center [317, 199] width 129 height 17
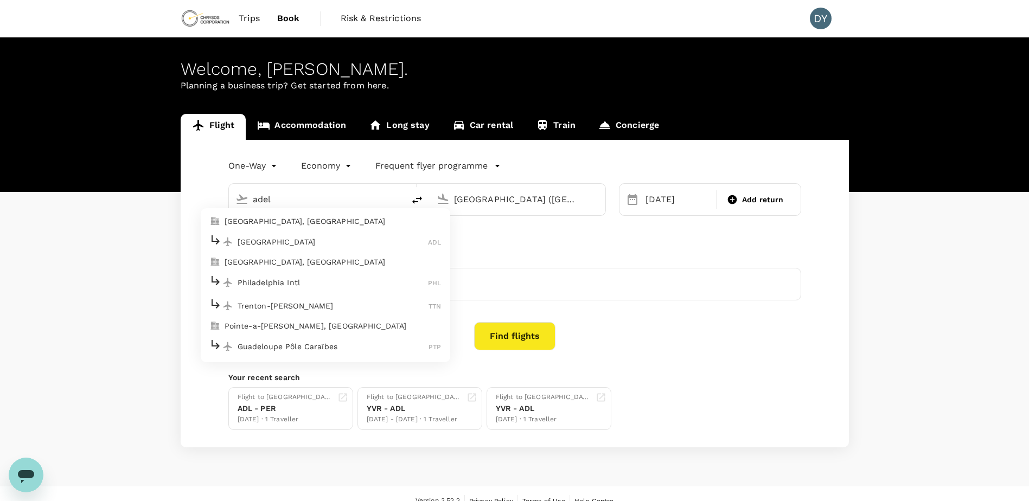
click at [283, 245] on p "[GEOGRAPHIC_DATA]" at bounding box center [333, 241] width 191 height 11
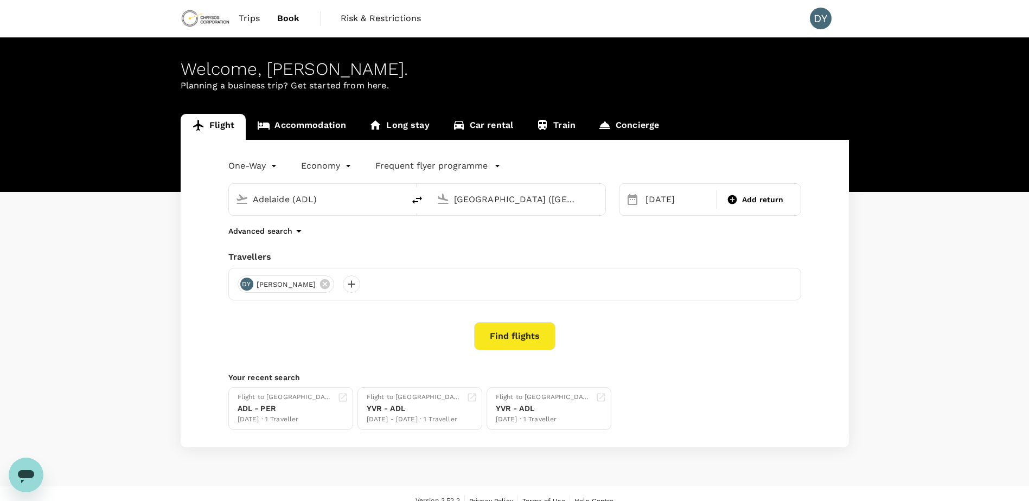
click at [642, 212] on div "[DATE] Add return" at bounding box center [710, 199] width 182 height 33
click at [350, 203] on input "Adelaide (ADL)" at bounding box center [317, 199] width 129 height 17
click at [312, 240] on p "[GEOGRAPHIC_DATA]" at bounding box center [333, 241] width 191 height 11
click at [338, 217] on div "One-Way oneway Economy economy Frequent flyer programme [GEOGRAPHIC_DATA] ([GEO…" at bounding box center [515, 294] width 668 height 308
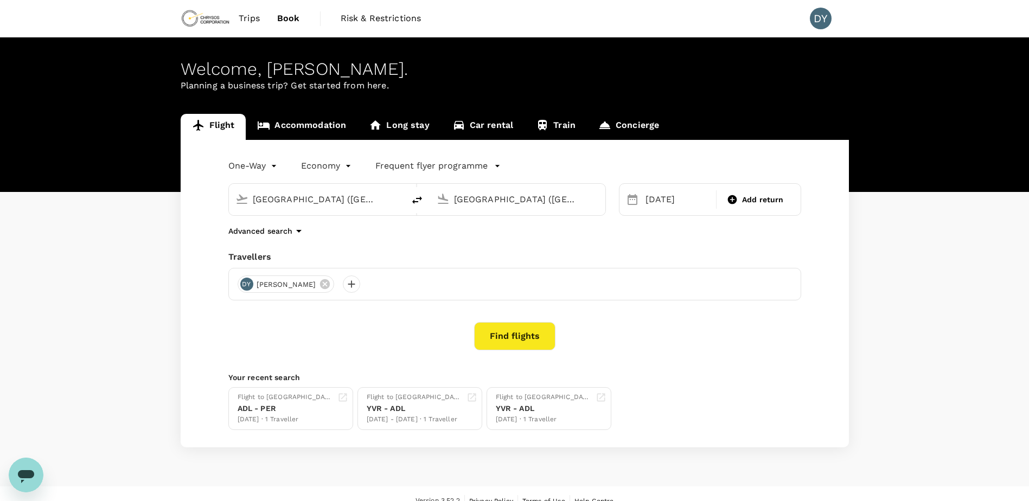
click at [334, 208] on input "[GEOGRAPHIC_DATA] ([GEOGRAPHIC_DATA])" at bounding box center [317, 199] width 129 height 17
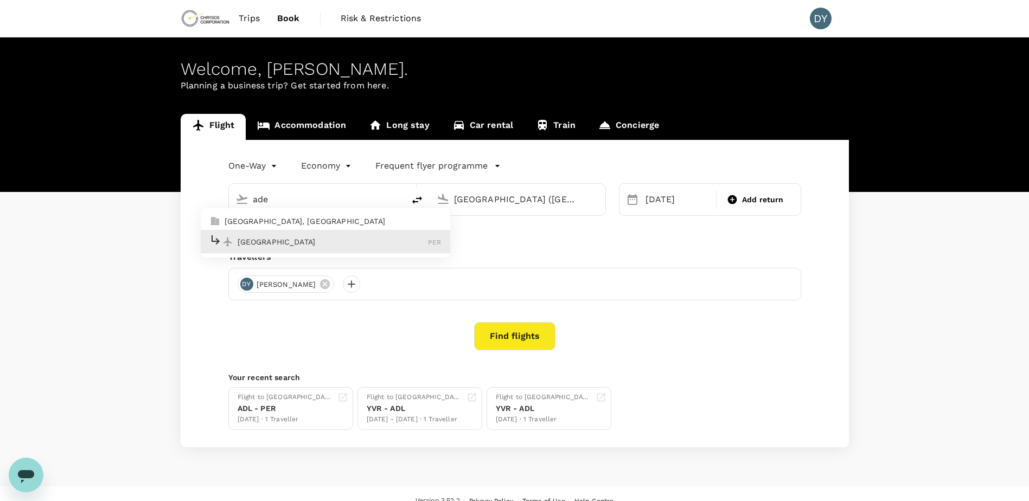
click at [318, 237] on p "[GEOGRAPHIC_DATA]" at bounding box center [333, 241] width 191 height 11
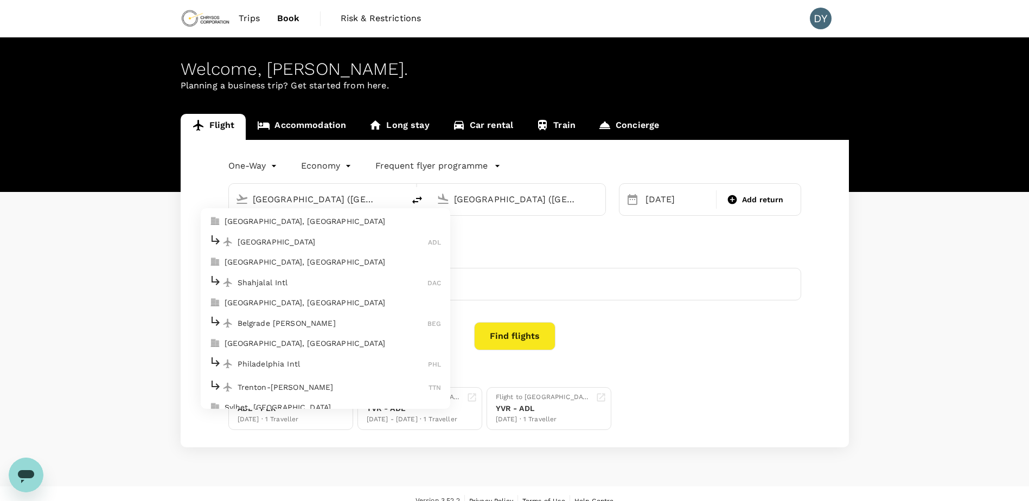
click at [309, 232] on li "Adelaide ADL" at bounding box center [325, 241] width 249 height 23
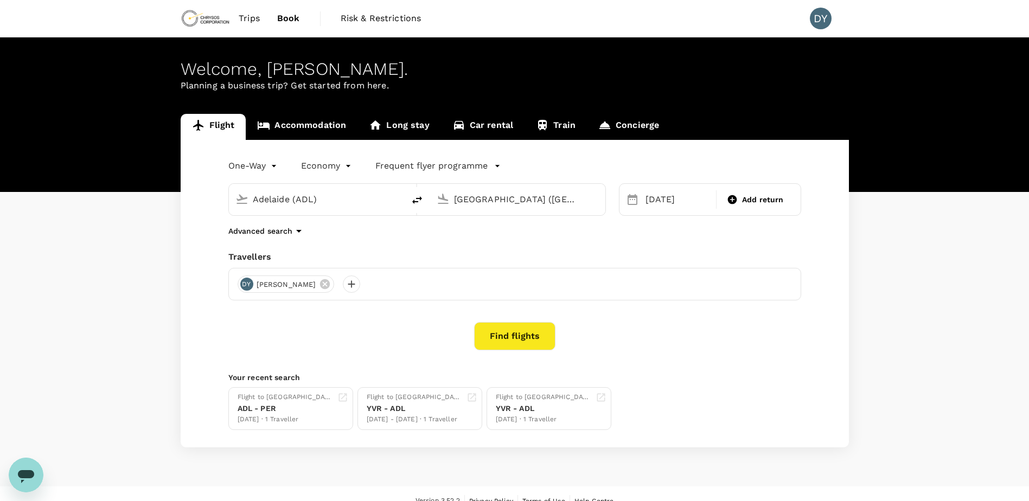
click at [365, 201] on input "Adelaide (ADL)" at bounding box center [317, 199] width 129 height 17
click at [321, 248] on div "Vancouver Intl YVR" at bounding box center [325, 241] width 232 height 17
click at [415, 202] on icon "delete" at bounding box center [417, 200] width 10 height 8
type input "[GEOGRAPHIC_DATA] ([GEOGRAPHIC_DATA])"
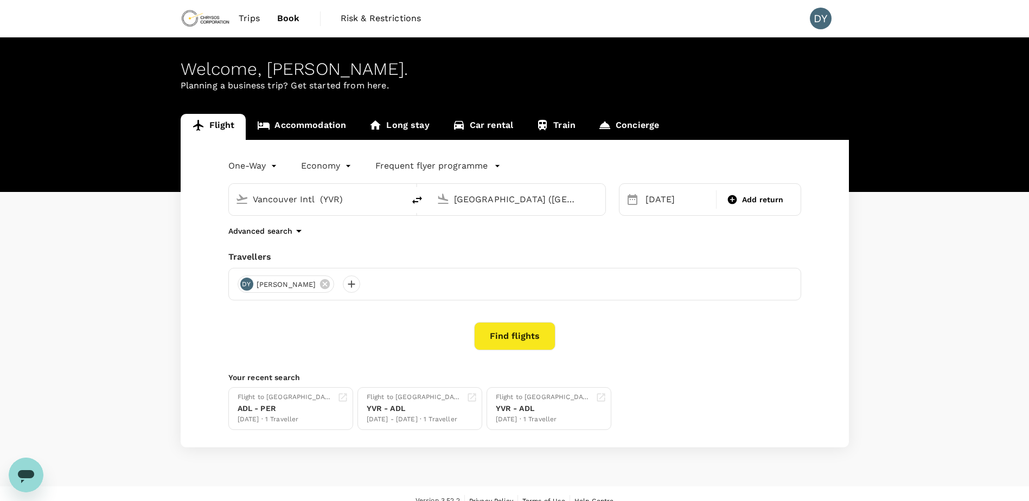
type input "Vancouver Intl (YVR)"
click at [504, 329] on button "Find flights" at bounding box center [514, 336] width 81 height 28
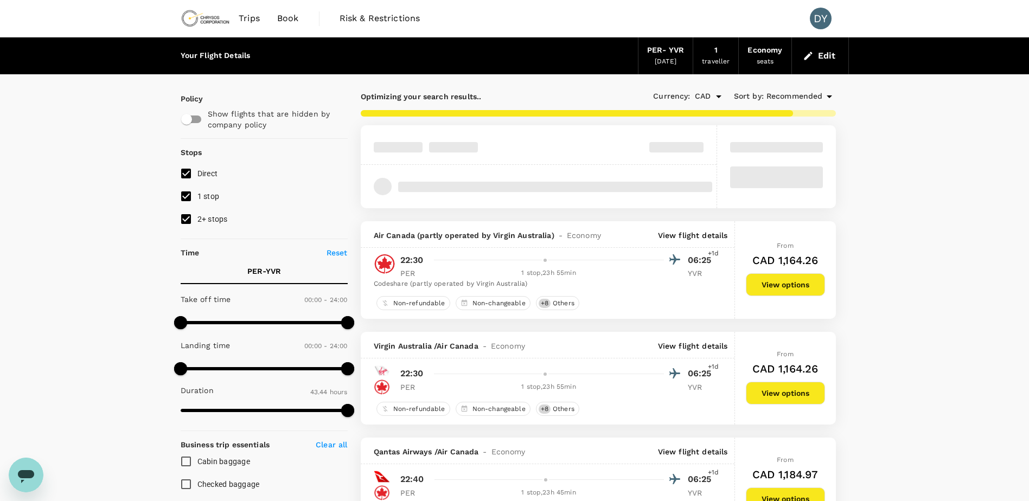
click at [188, 217] on input "2+ stops" at bounding box center [186, 219] width 23 height 23
checkbox input "false"
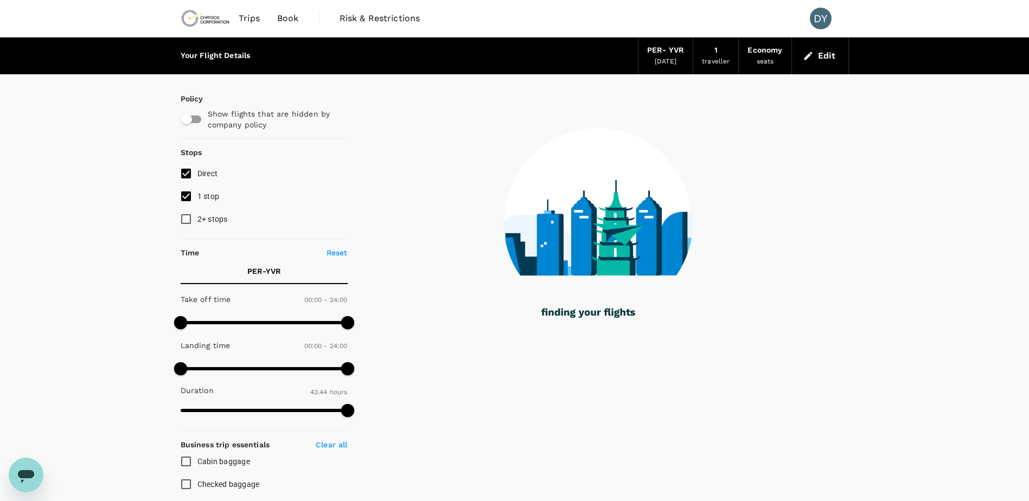
type input "4205"
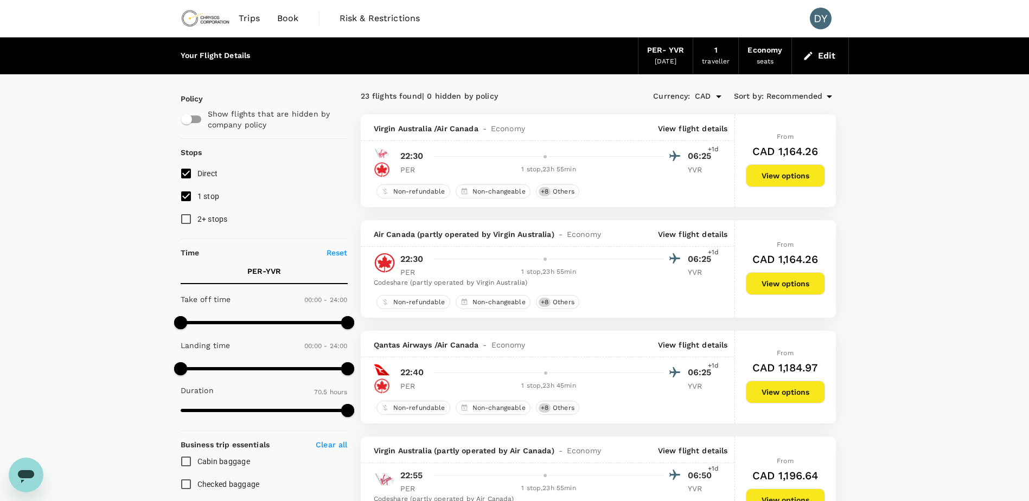
click at [708, 129] on p "View flight details" at bounding box center [693, 128] width 70 height 11
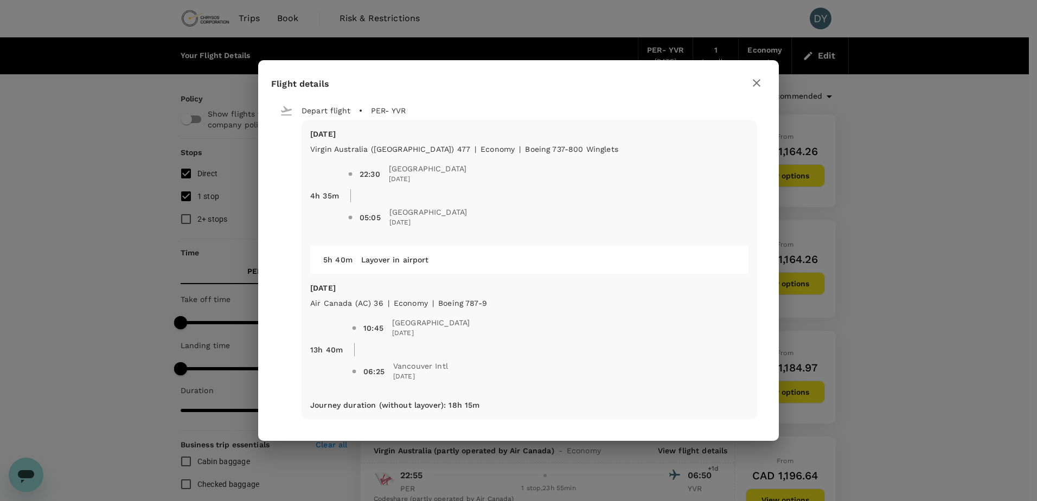
click at [755, 81] on icon "button" at bounding box center [757, 83] width 8 height 8
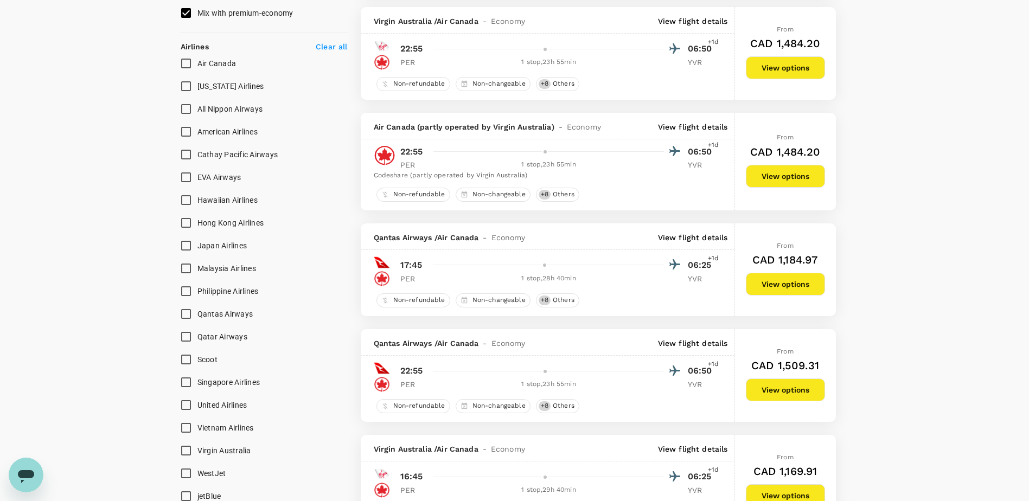
scroll to position [705, 0]
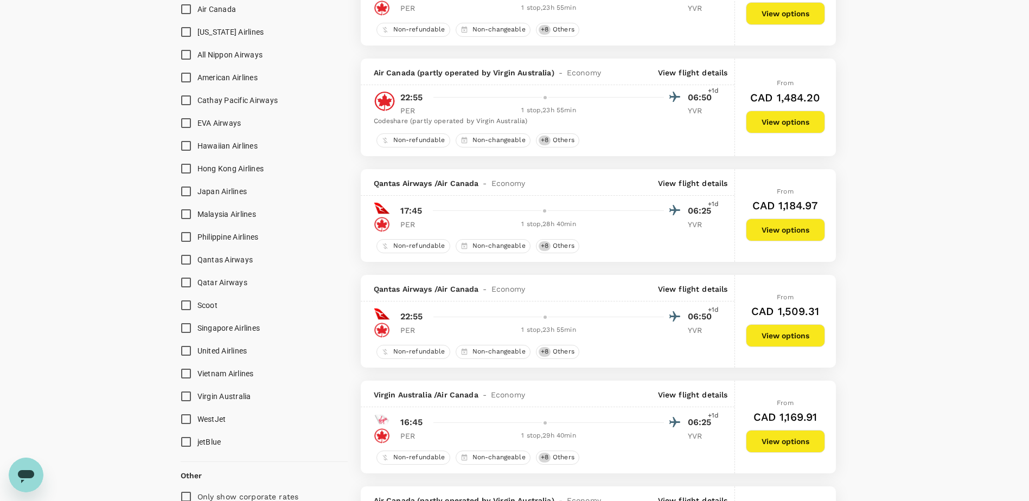
click at [710, 183] on p "View flight details" at bounding box center [693, 183] width 70 height 11
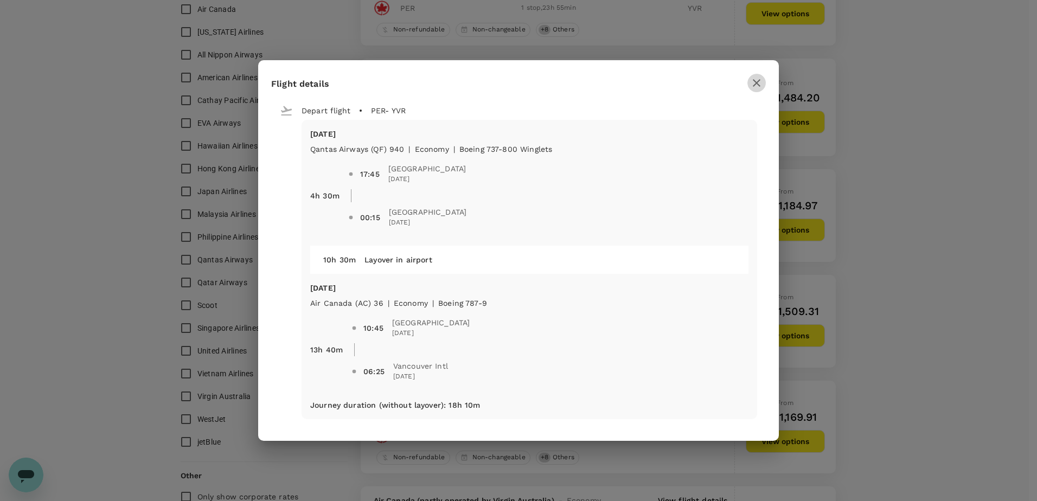
click at [754, 82] on icon "button" at bounding box center [756, 82] width 13 height 13
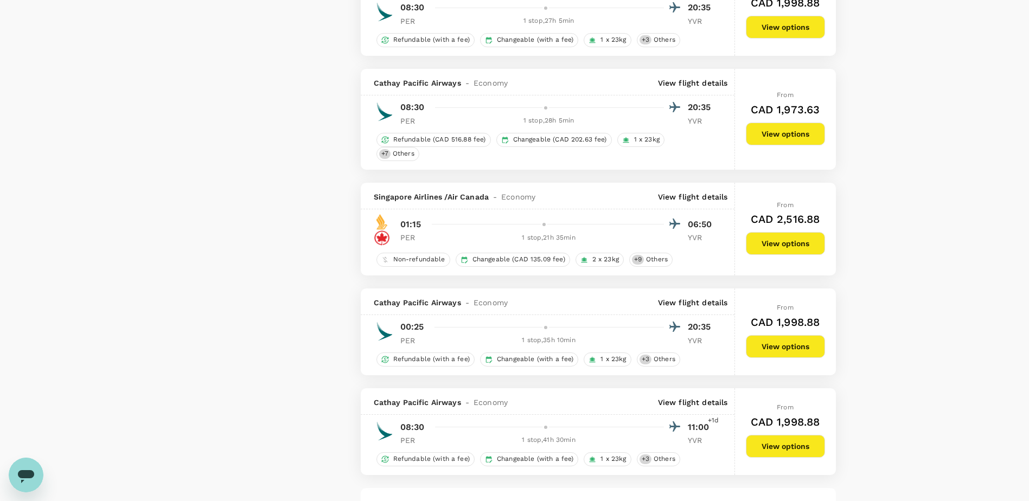
scroll to position [1790, 0]
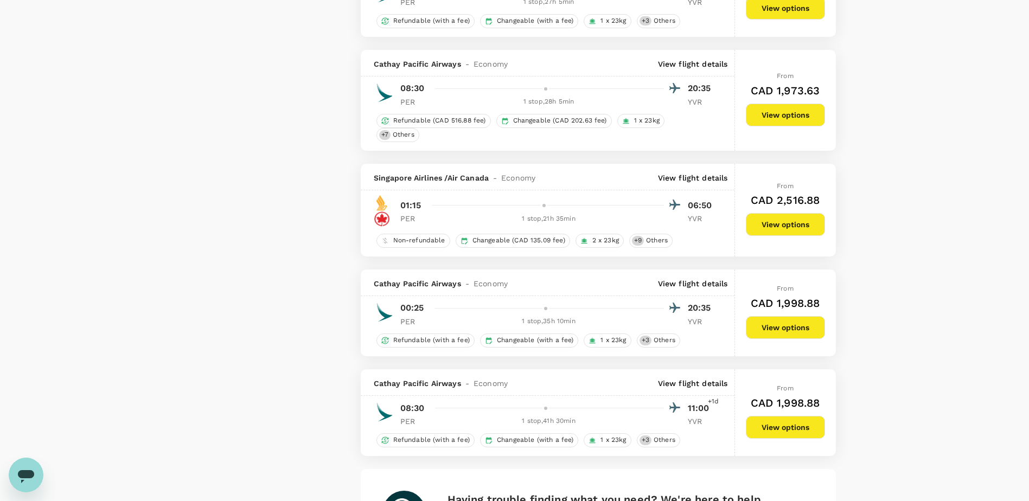
click at [690, 181] on p "View flight details" at bounding box center [693, 177] width 70 height 11
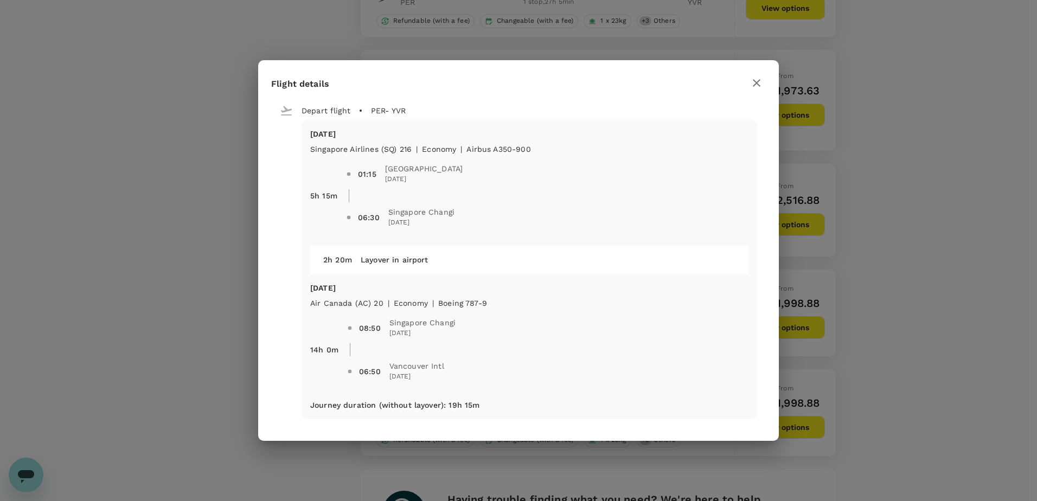
click at [755, 81] on icon "button" at bounding box center [757, 83] width 8 height 8
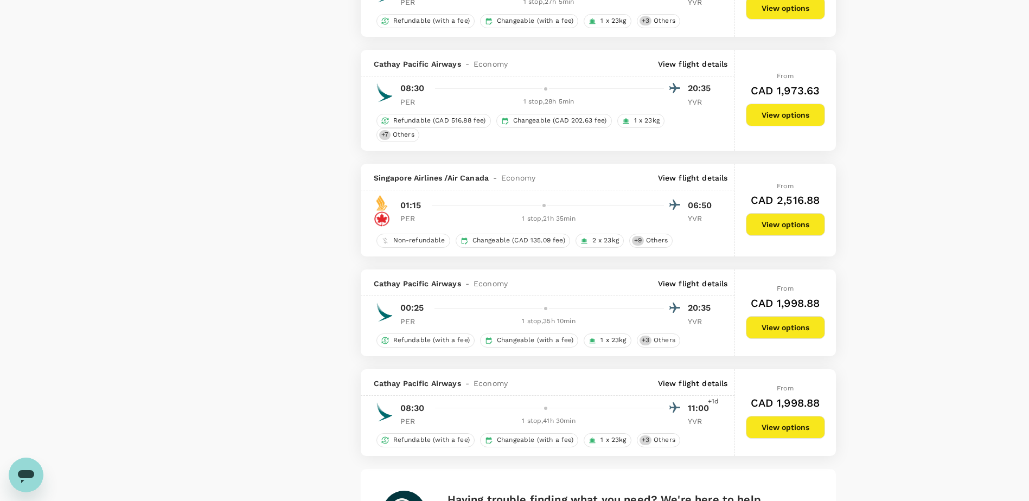
click at [678, 178] on p "View flight details" at bounding box center [693, 177] width 70 height 11
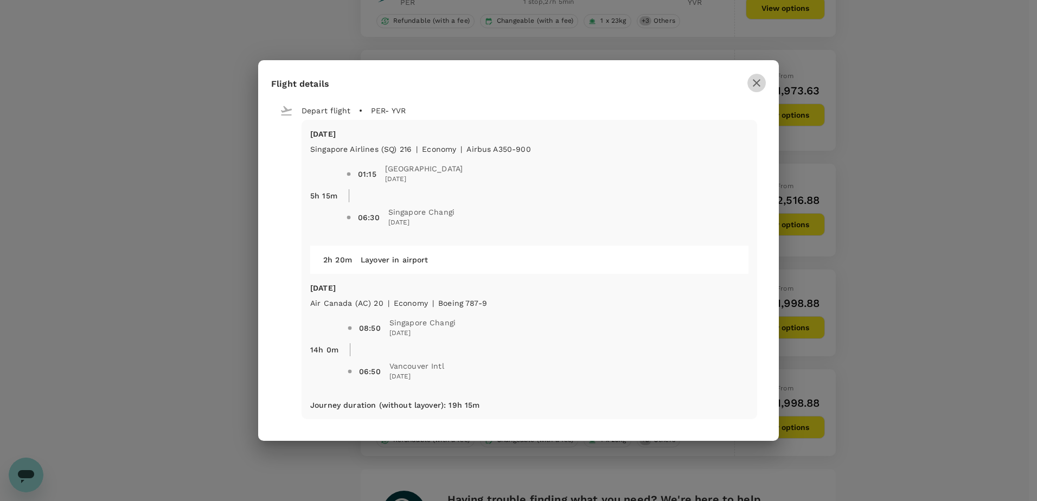
click at [751, 85] on icon "button" at bounding box center [756, 82] width 13 height 13
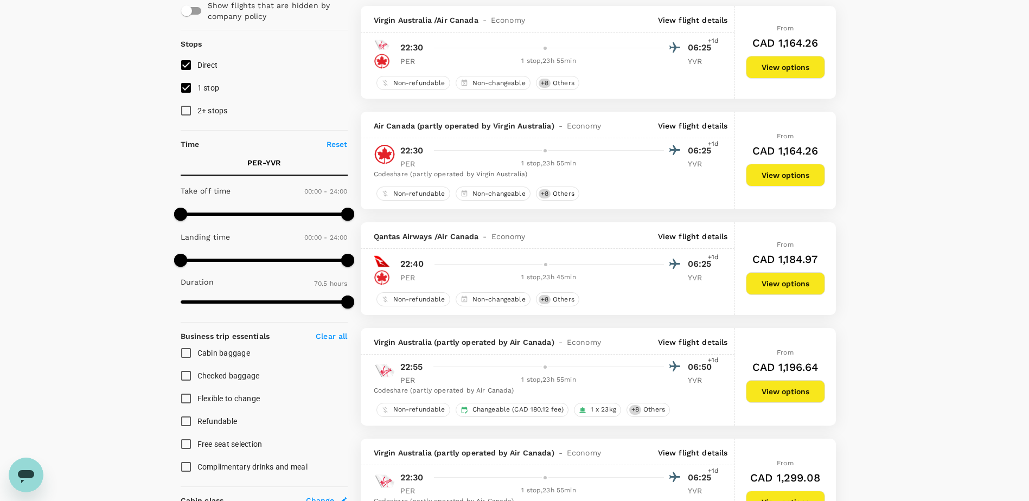
scroll to position [54, 0]
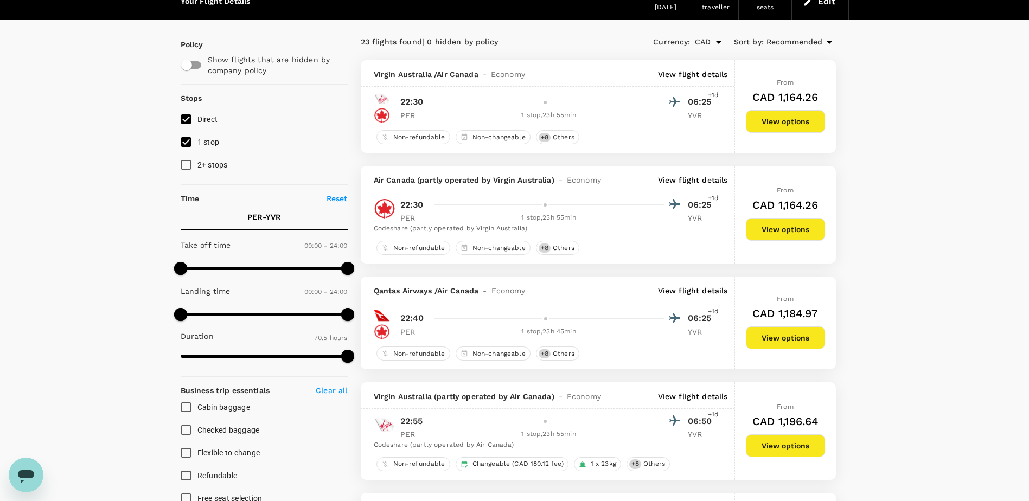
click at [691, 181] on p "View flight details" at bounding box center [693, 180] width 70 height 11
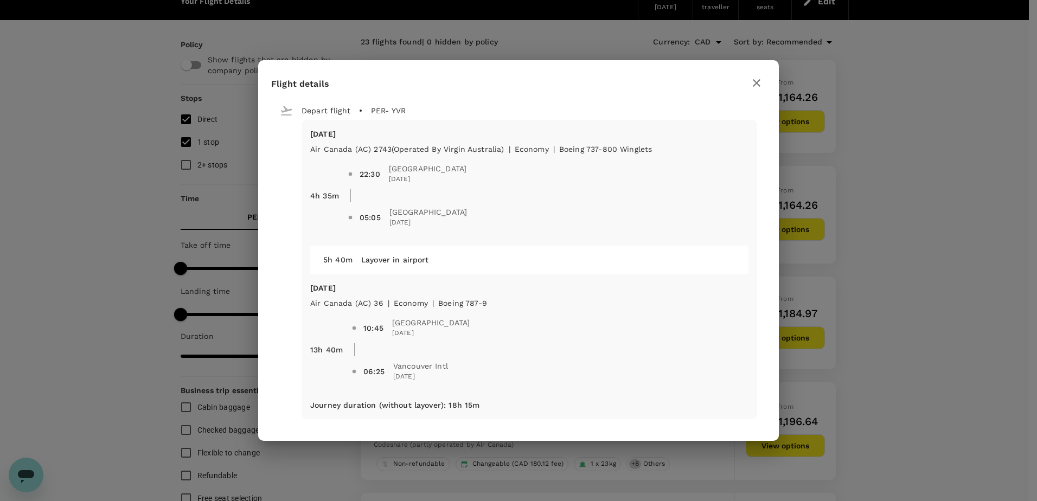
click at [755, 83] on icon "button" at bounding box center [756, 82] width 13 height 13
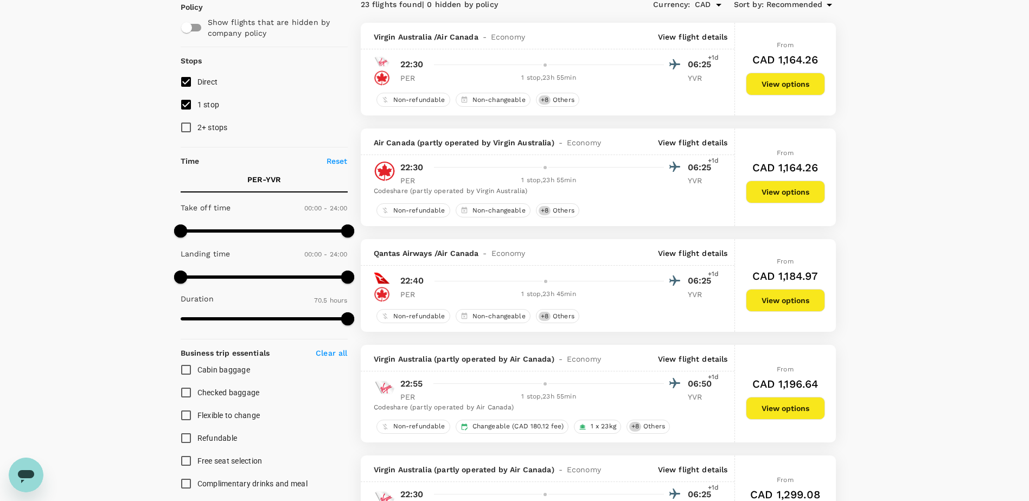
scroll to position [108, 0]
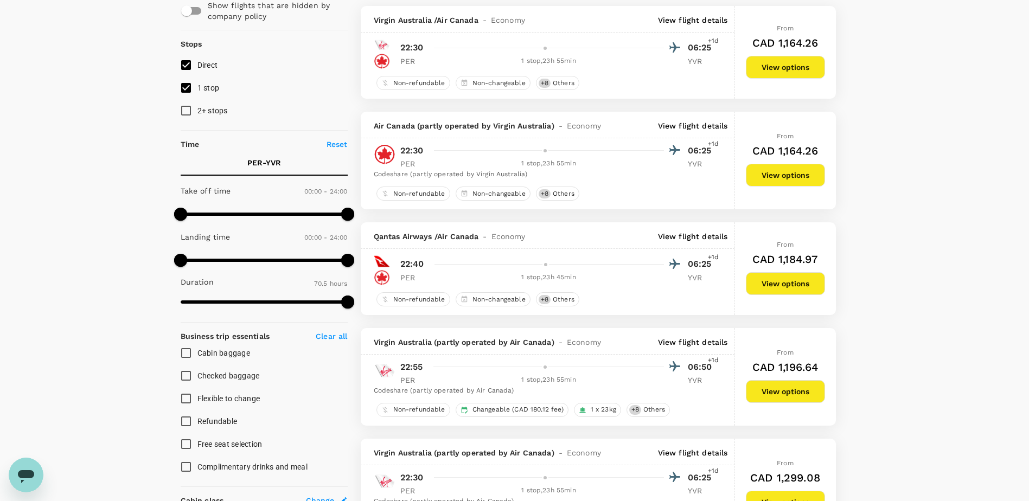
click at [681, 230] on div "Qantas Airways / Air Canada - Economy View flight details" at bounding box center [548, 235] width 374 height 27
click at [681, 234] on p "View flight details" at bounding box center [693, 236] width 70 height 11
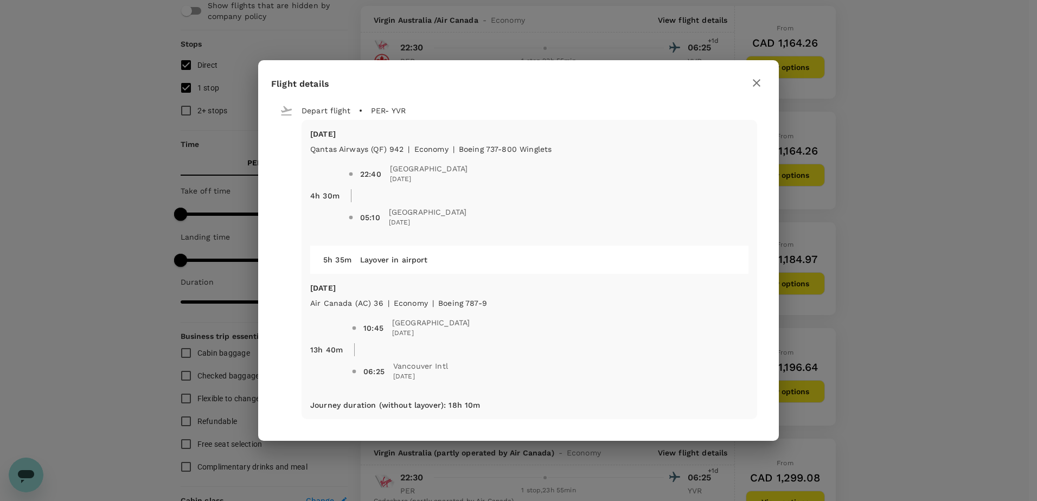
click at [753, 83] on icon "button" at bounding box center [756, 82] width 13 height 13
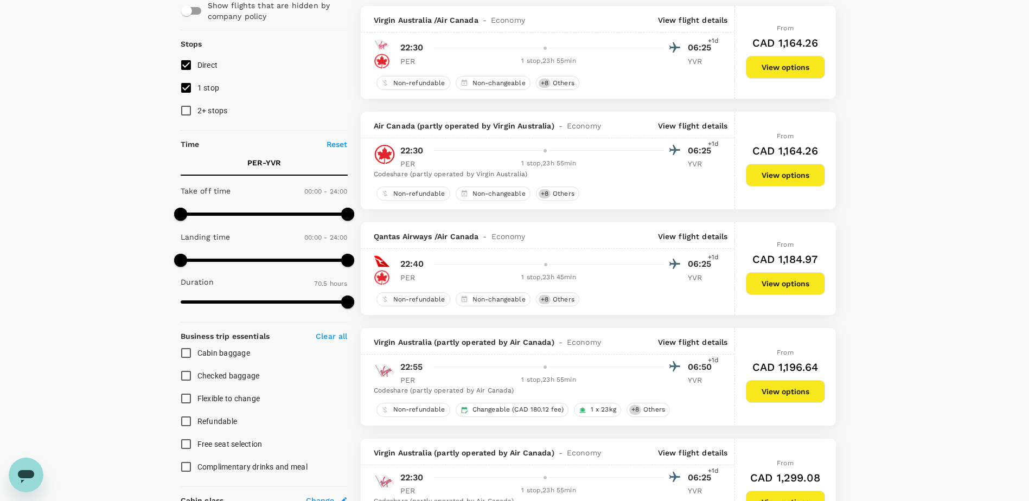
click at [774, 289] on button "View options" at bounding box center [785, 283] width 79 height 23
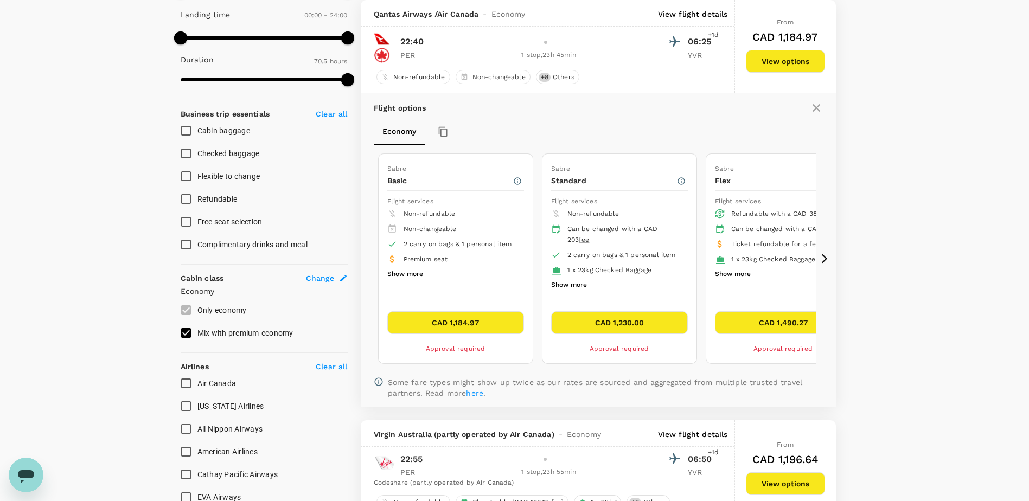
scroll to position [277, 0]
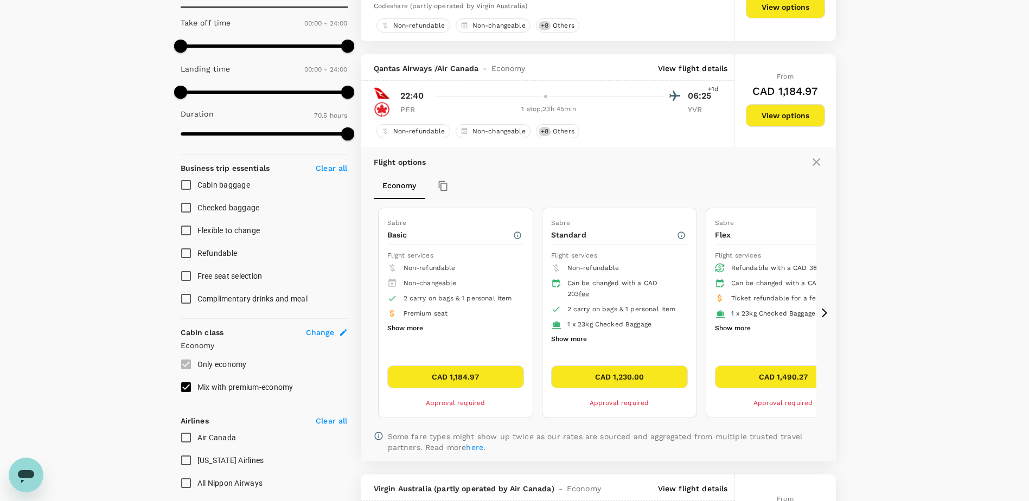
click at [821, 318] on icon at bounding box center [824, 313] width 11 height 11
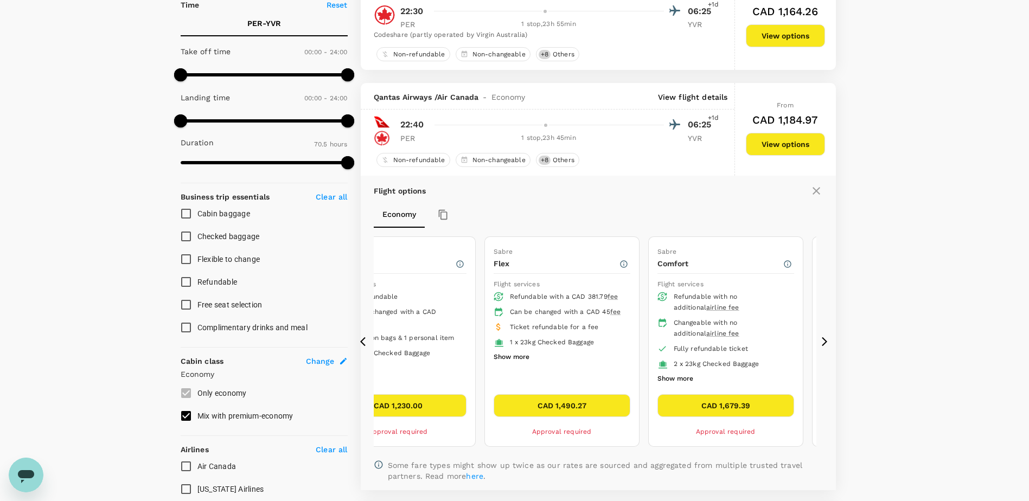
scroll to position [222, 0]
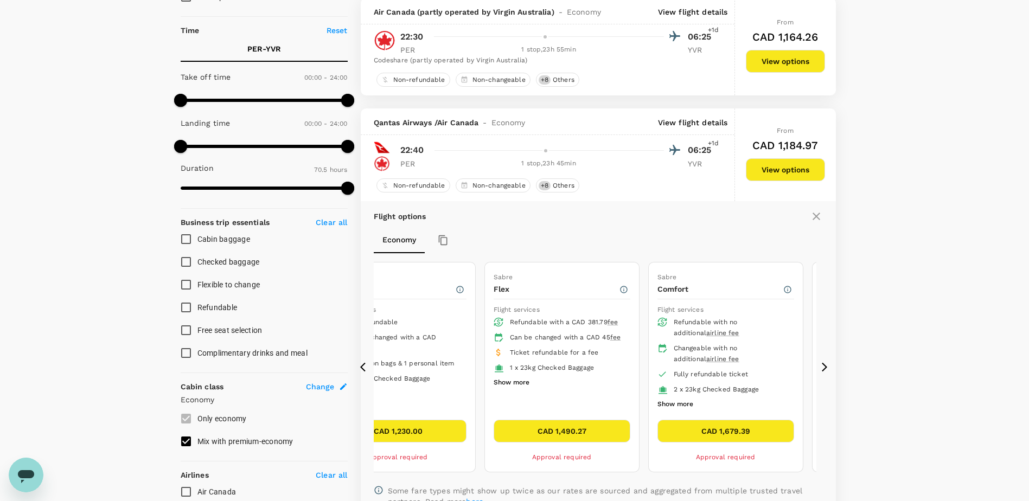
click at [752, 57] on button "View options" at bounding box center [785, 61] width 79 height 23
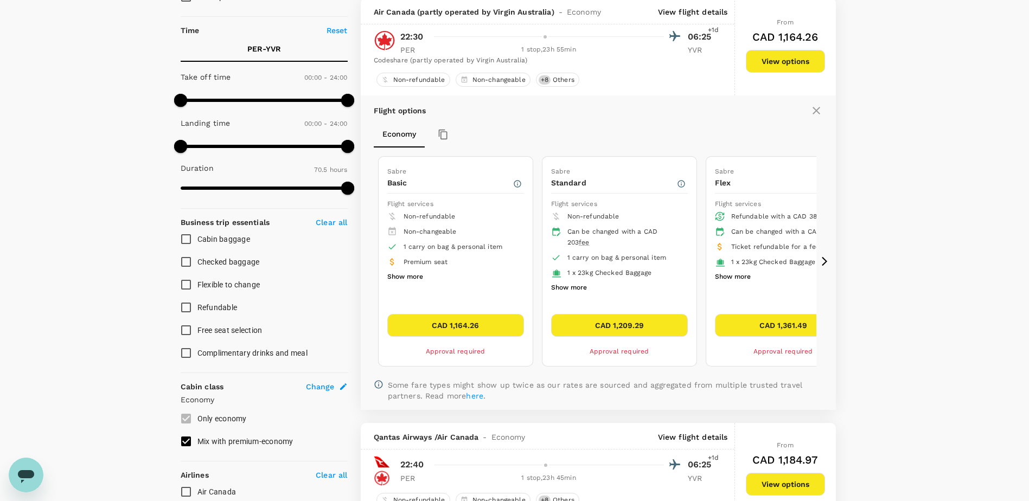
scroll to position [220, 0]
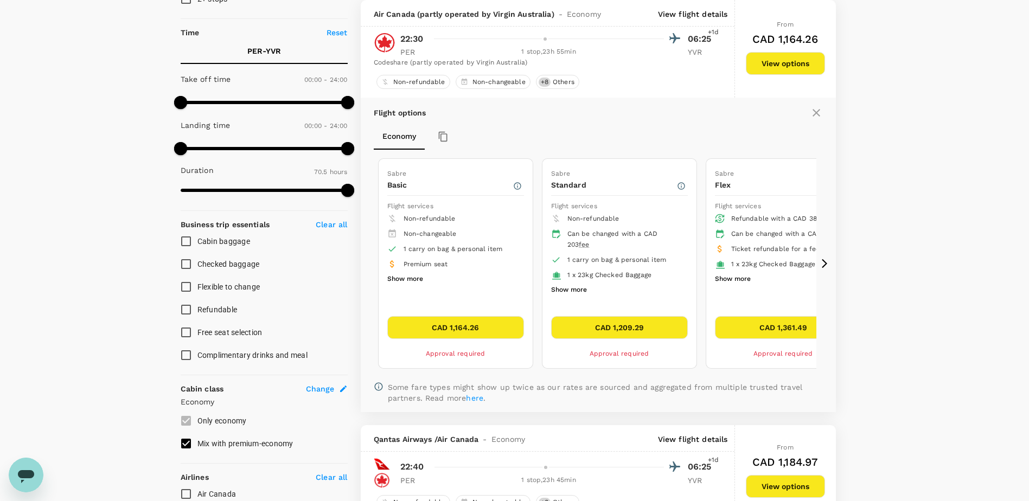
click at [824, 265] on icon at bounding box center [824, 263] width 11 height 11
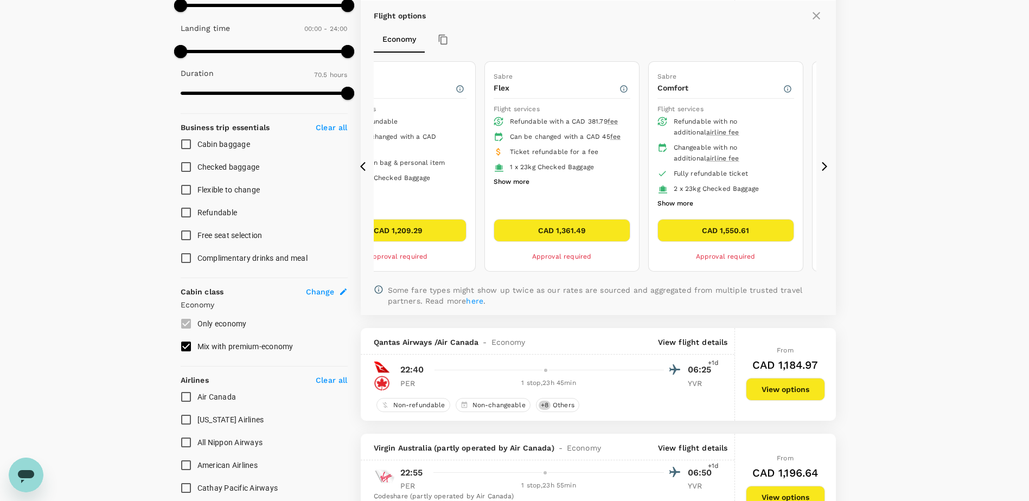
scroll to position [329, 0]
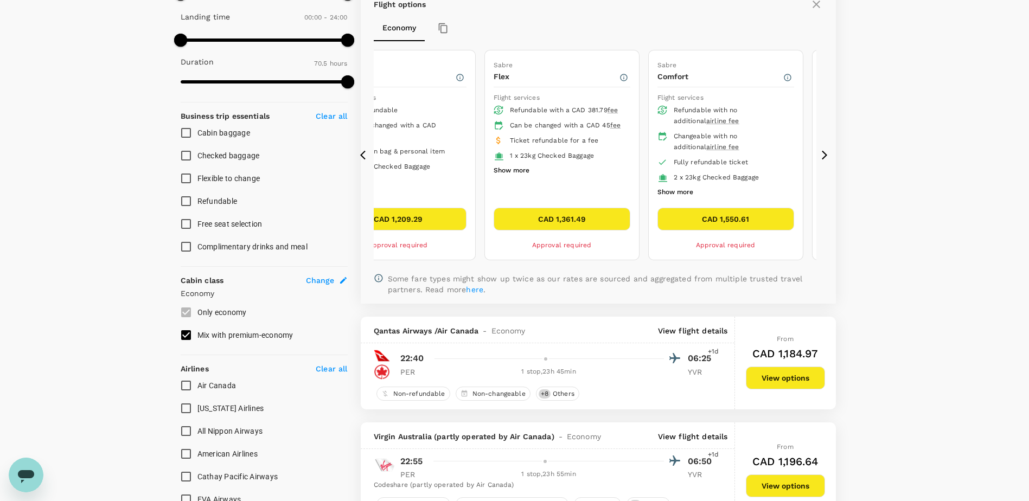
click at [768, 379] on button "View options" at bounding box center [785, 378] width 79 height 23
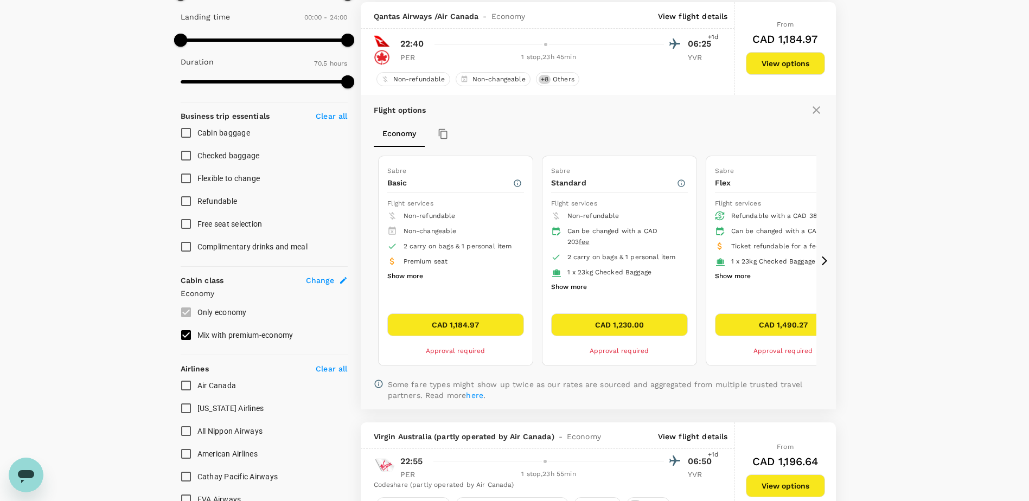
scroll to position [331, 0]
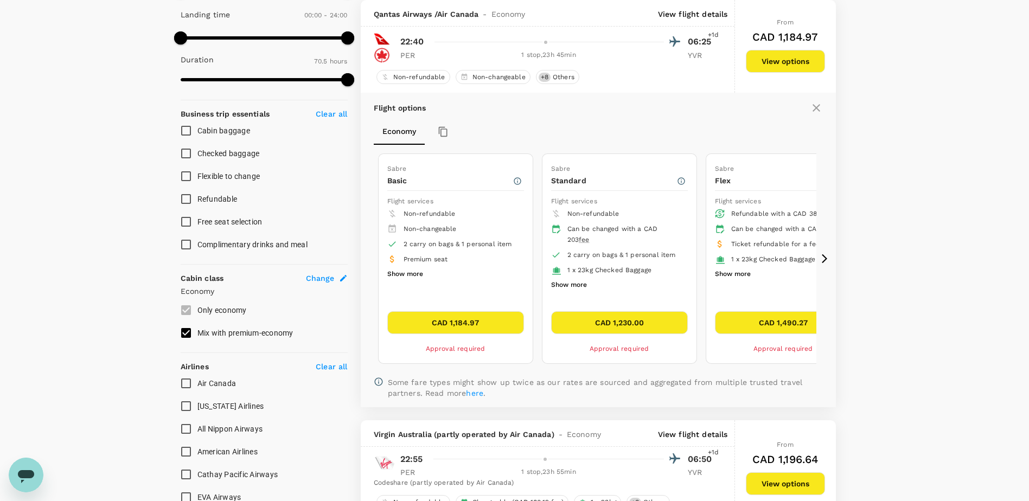
click at [829, 256] on icon at bounding box center [824, 258] width 11 height 11
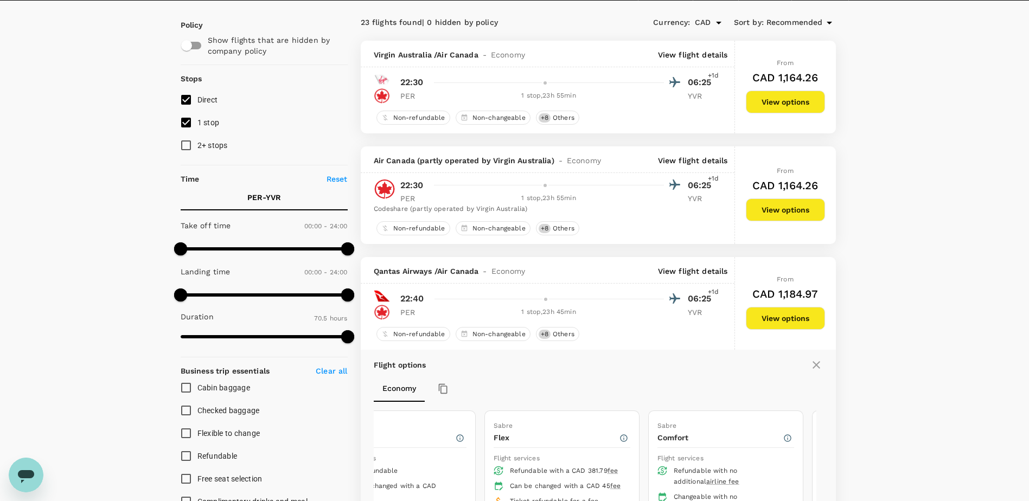
scroll to position [5, 0]
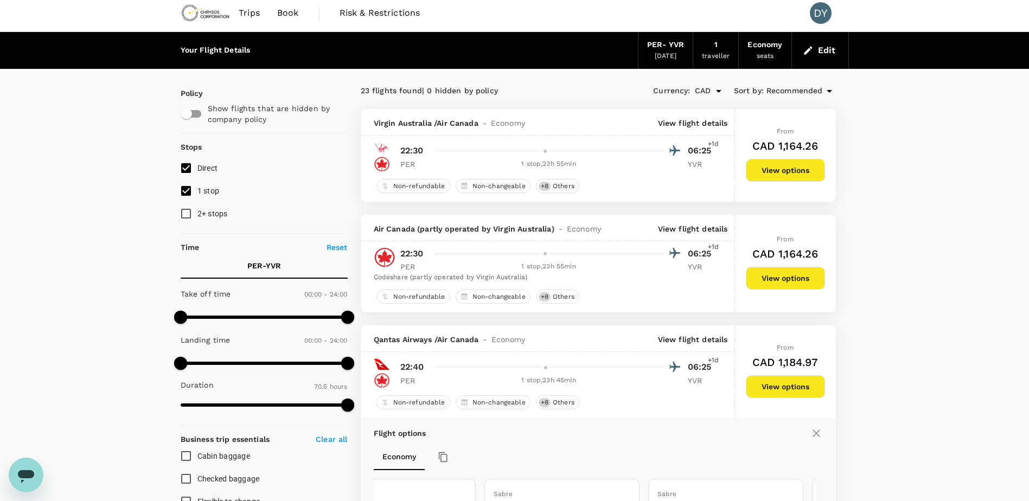
click at [780, 171] on button "View options" at bounding box center [785, 170] width 79 height 23
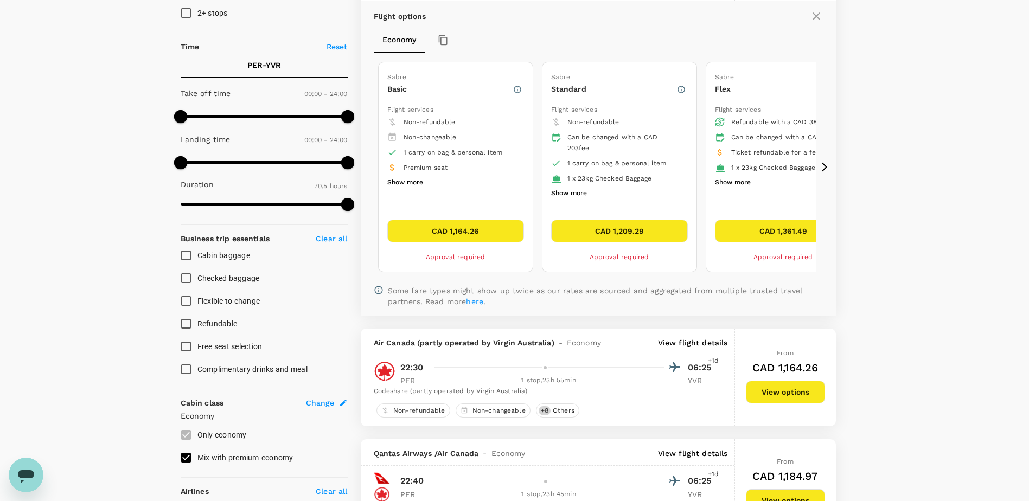
scroll to position [277, 0]
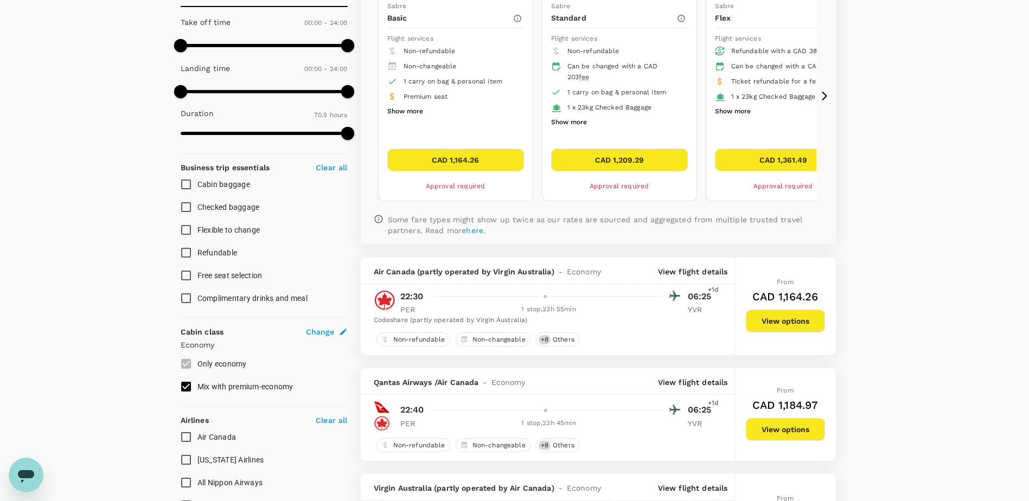
click at [689, 272] on p "View flight details" at bounding box center [693, 271] width 70 height 11
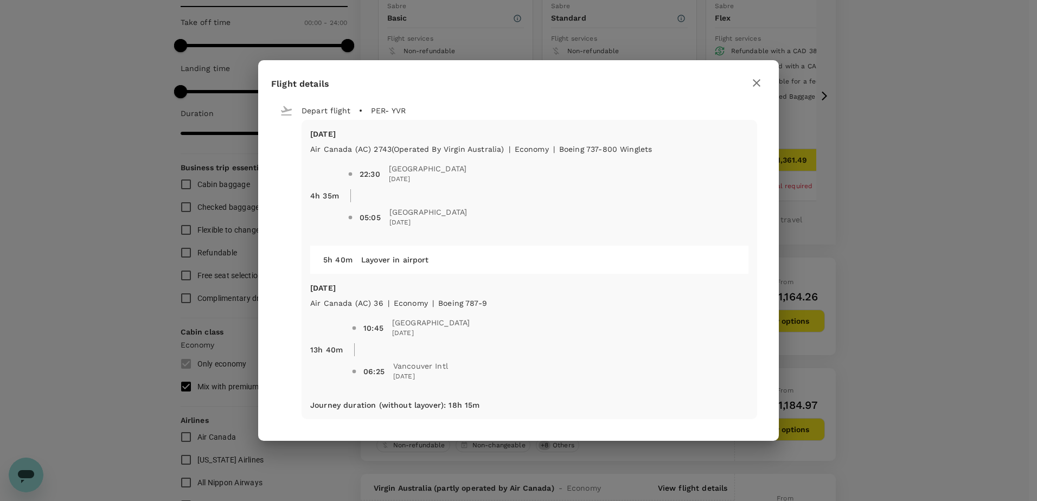
click at [759, 79] on icon "button" at bounding box center [756, 82] width 13 height 13
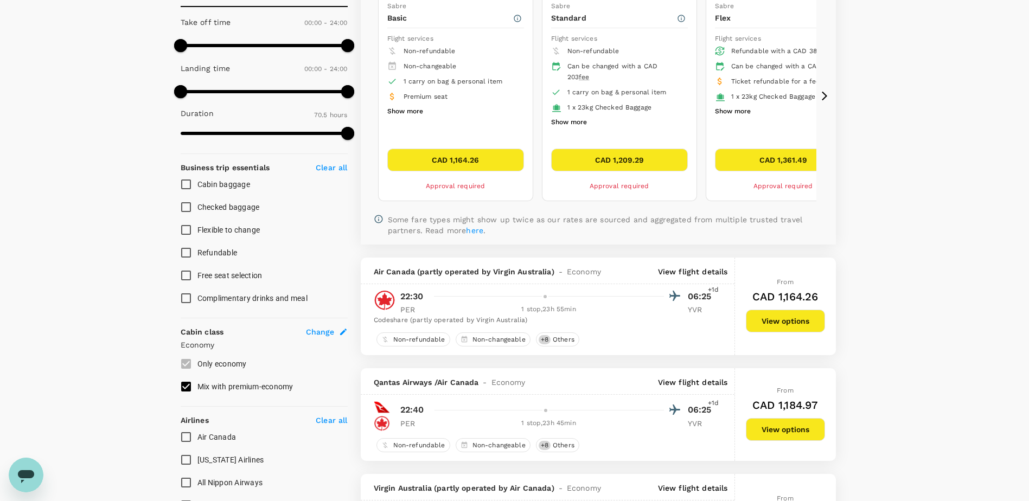
click at [683, 268] on p "View flight details" at bounding box center [693, 271] width 70 height 11
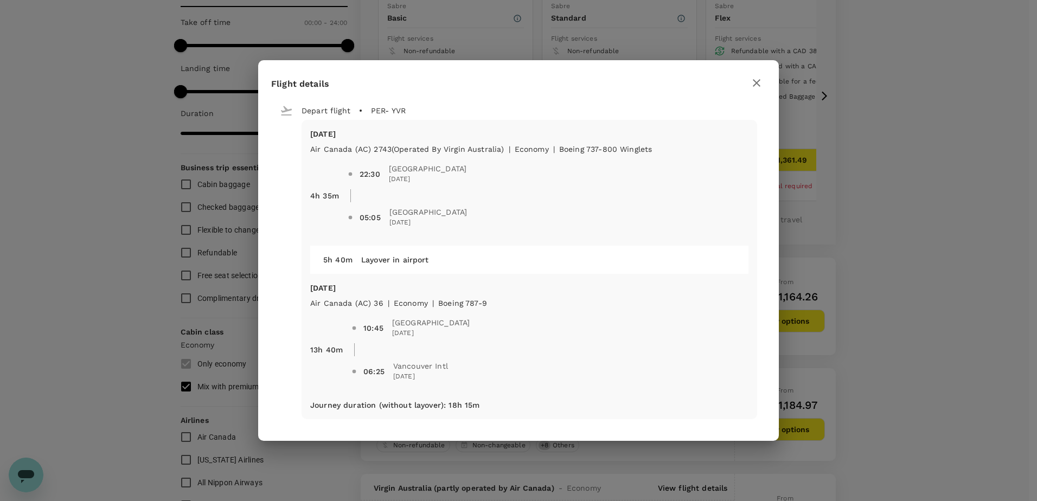
click at [752, 88] on icon "button" at bounding box center [756, 82] width 13 height 13
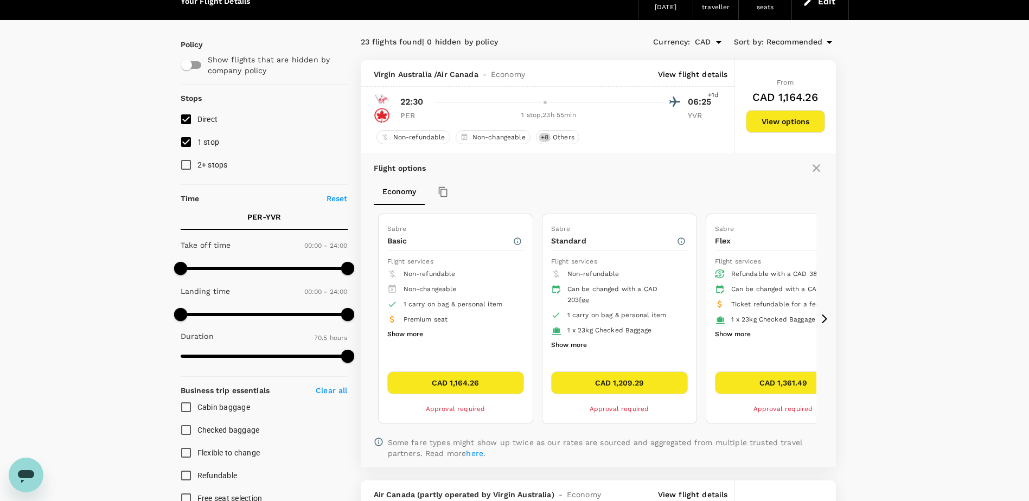
scroll to position [6, 0]
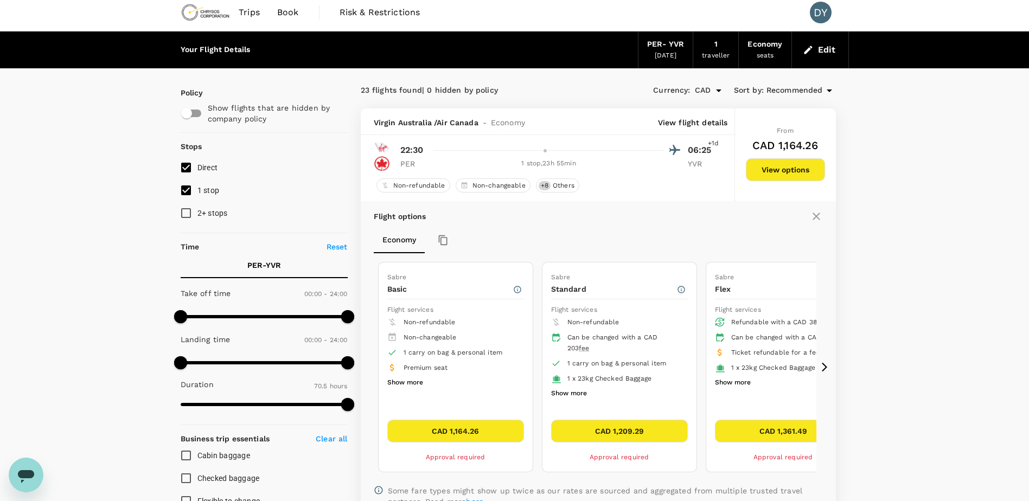
click at [707, 119] on p "View flight details" at bounding box center [693, 122] width 70 height 11
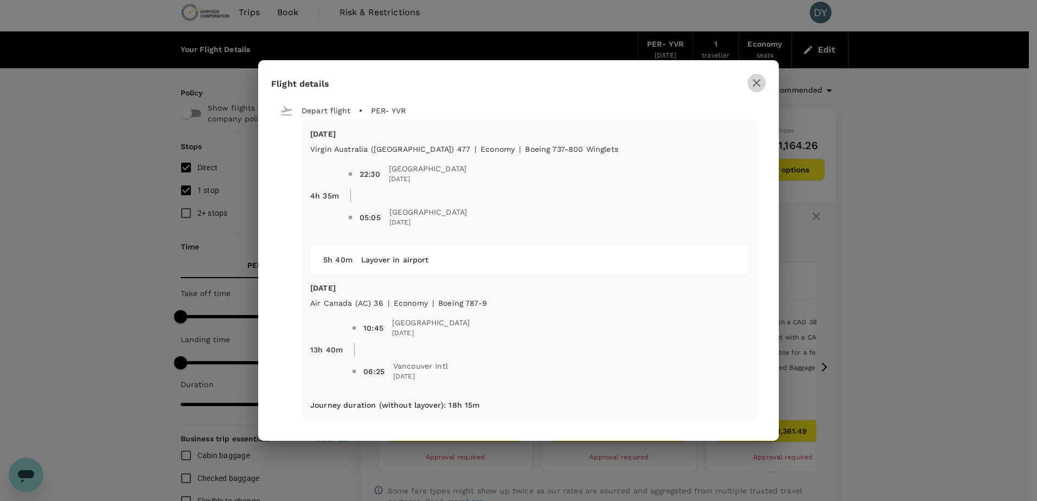
click at [756, 85] on icon "button" at bounding box center [756, 82] width 13 height 13
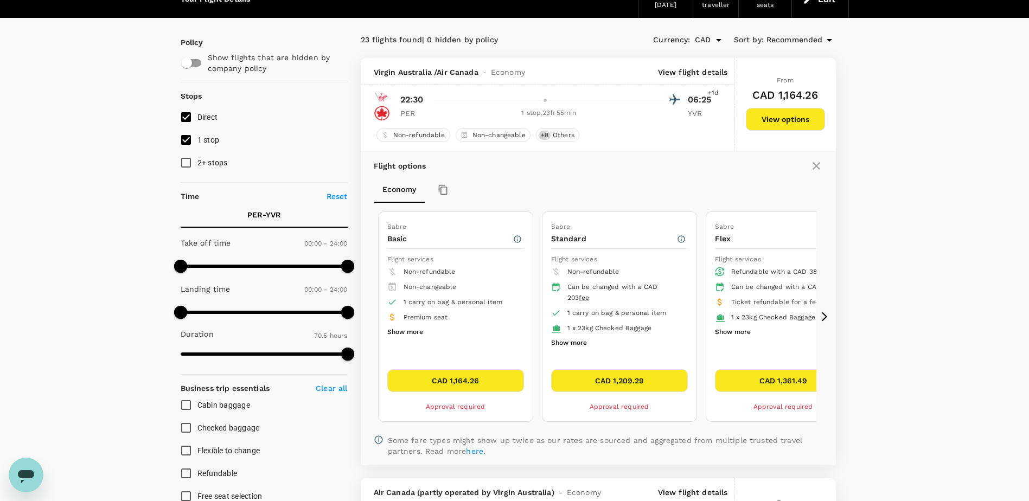
scroll to position [223, 0]
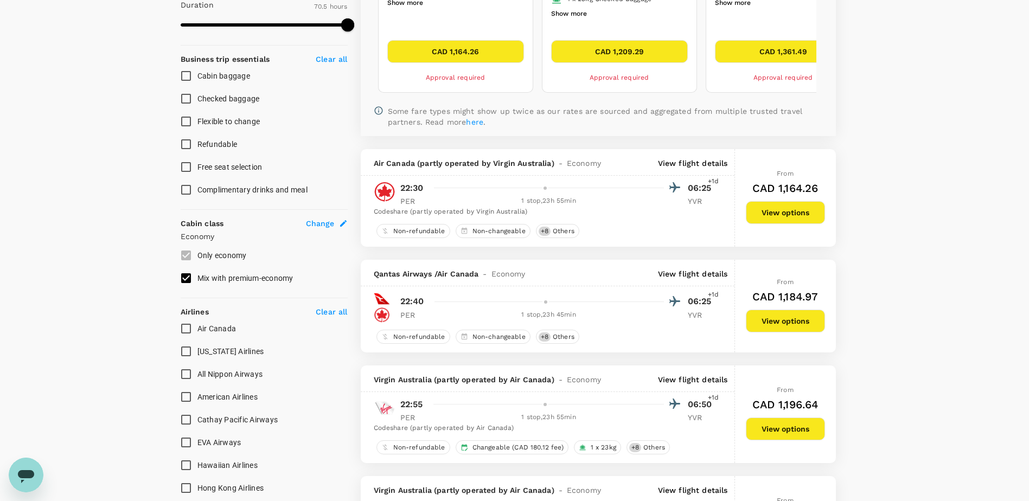
click at [772, 223] on button "View options" at bounding box center [785, 212] width 79 height 23
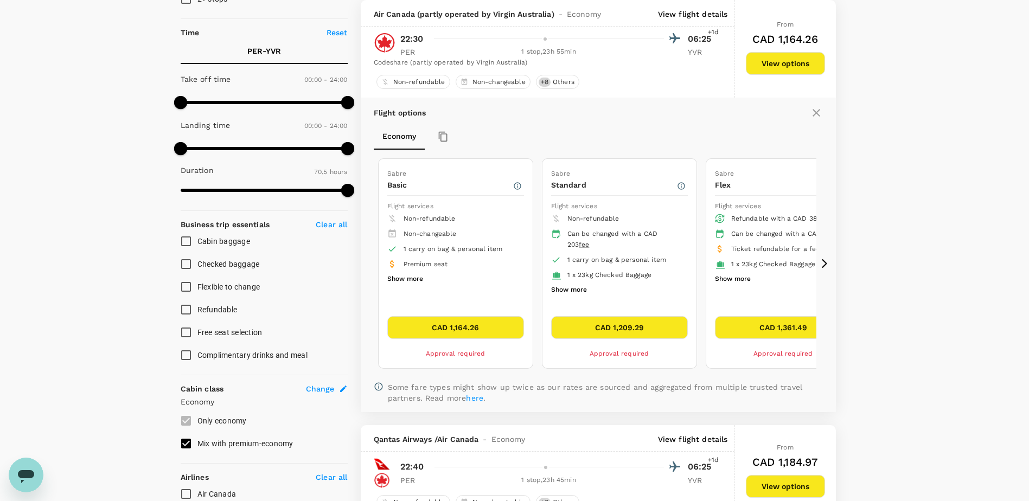
scroll to position [112, 0]
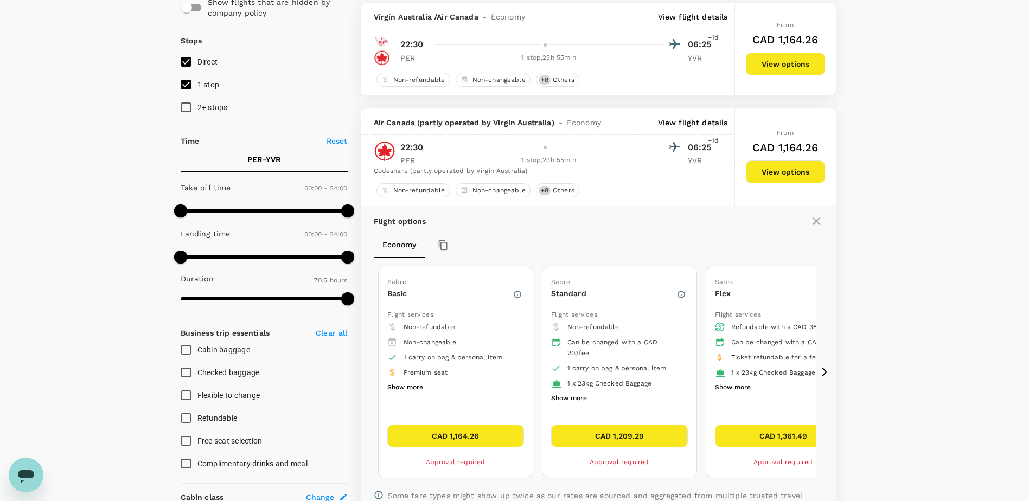
click at [696, 124] on p "View flight details" at bounding box center [693, 122] width 70 height 11
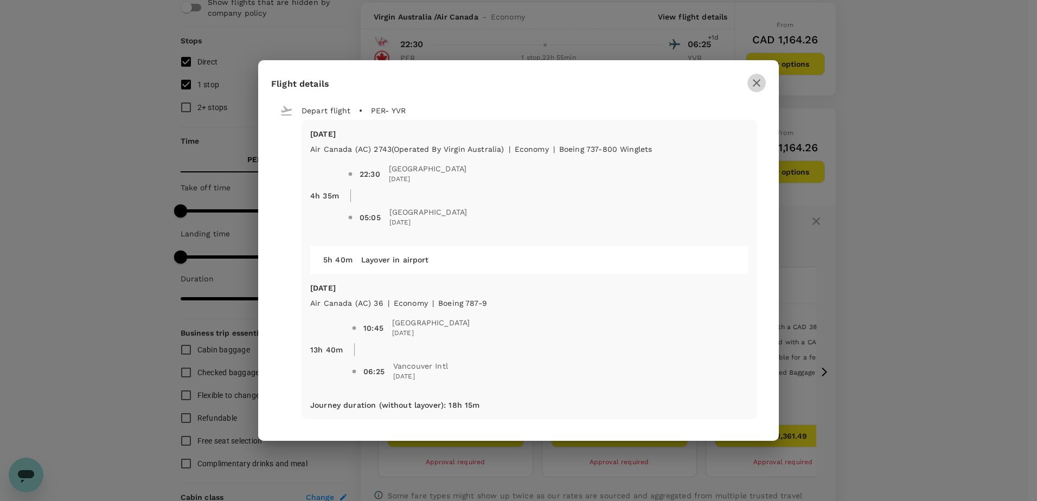
click at [757, 87] on icon "button" at bounding box center [756, 82] width 13 height 13
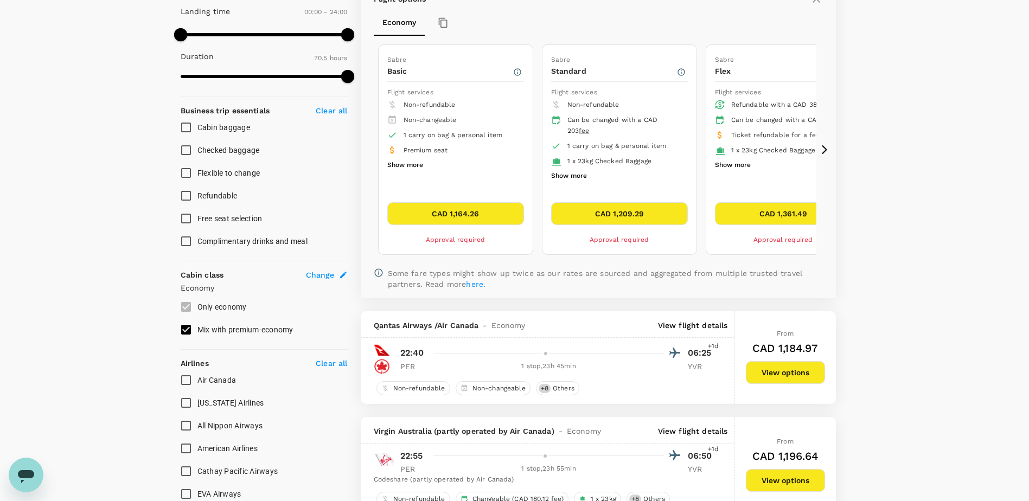
scroll to position [220, 0]
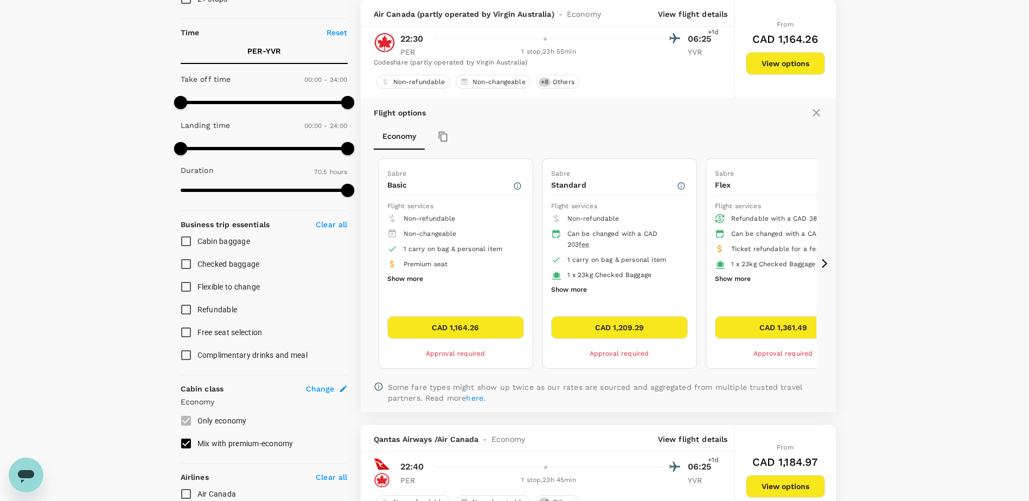
click at [825, 266] on icon at bounding box center [824, 263] width 11 height 11
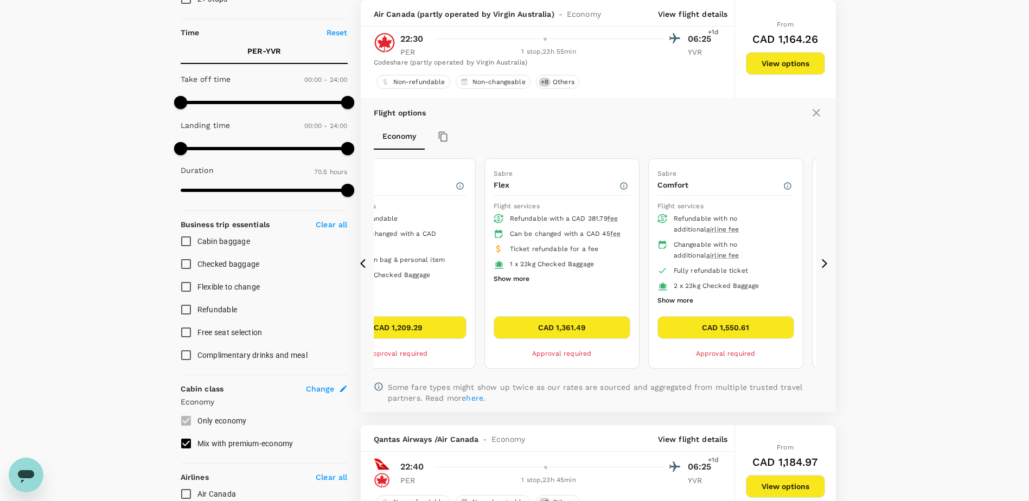
click at [360, 265] on icon at bounding box center [365, 263] width 11 height 11
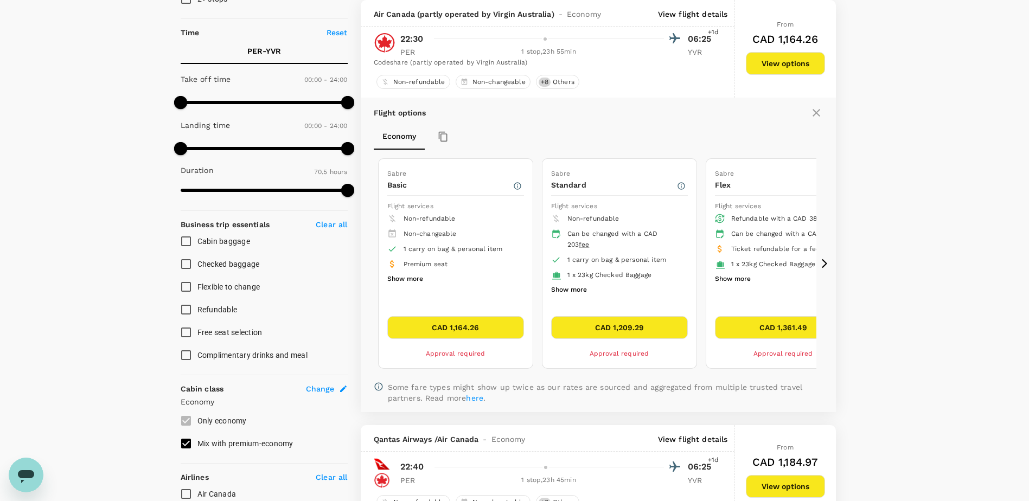
click at [812, 257] on li "Ticket refundable for a fee" at bounding box center [783, 249] width 137 height 15
click at [821, 269] on icon at bounding box center [824, 263] width 11 height 11
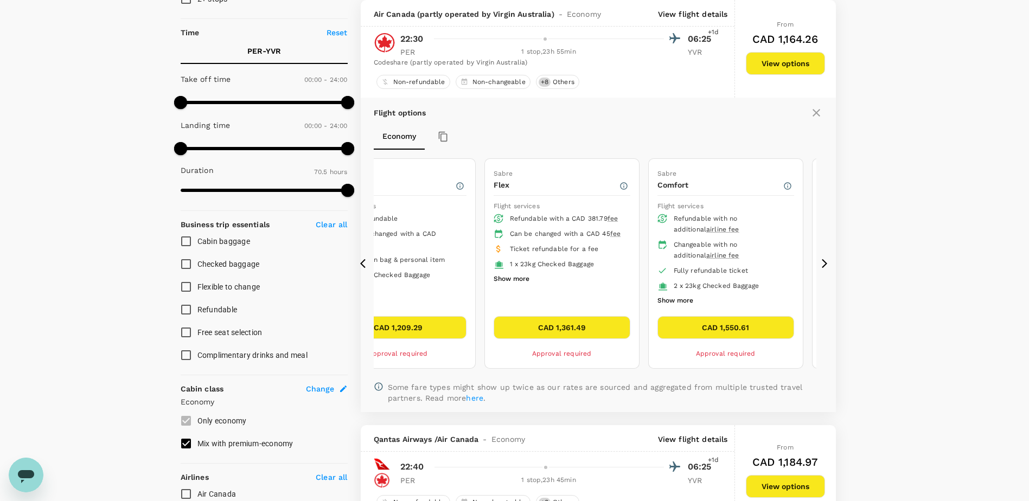
click at [555, 326] on button "CAD 1,361.49" at bounding box center [562, 327] width 137 height 23
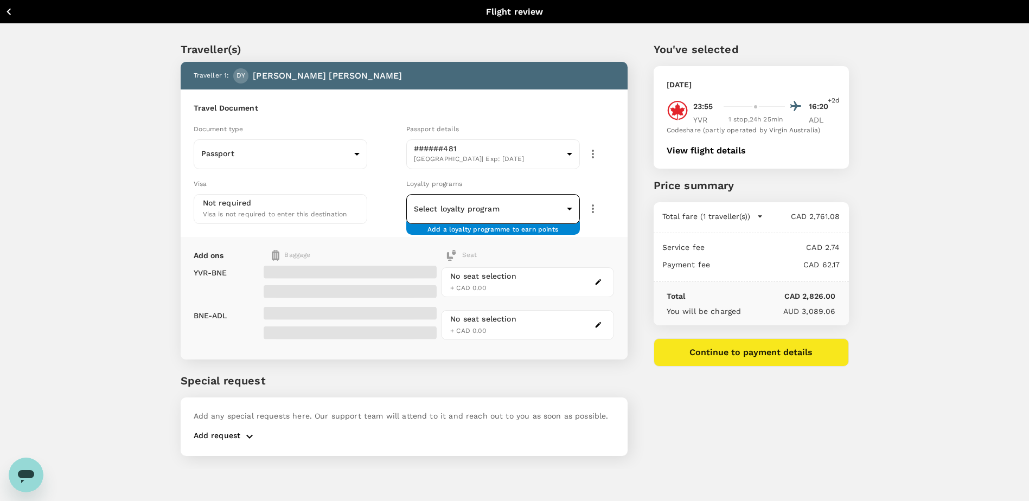
click at [532, 200] on body "Back to flight results Flight review Traveller(s) Traveller 1 : DY [PERSON_NAME…" at bounding box center [514, 265] width 1029 height 530
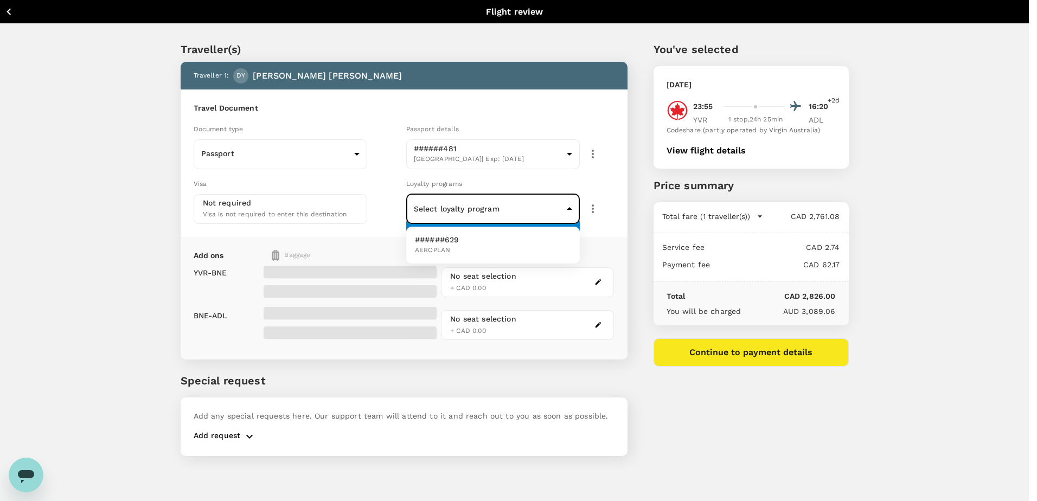
click at [516, 242] on li "######629 AEROPLAN" at bounding box center [493, 245] width 174 height 28
type input "cc060926-4667-4dcd-907f-981f4ad1b76b"
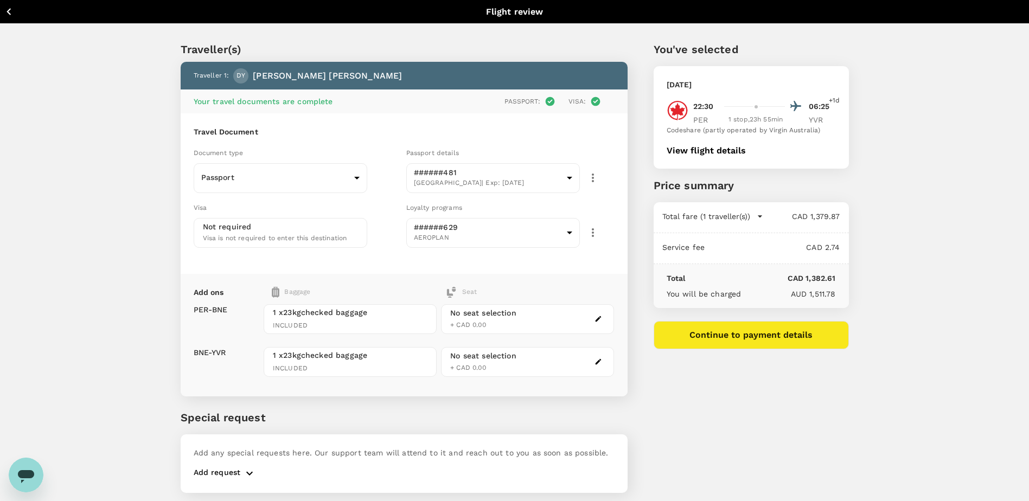
click at [390, 257] on div "Travel Document Document type Passport Passport ​ Passport details ######481 [G…" at bounding box center [404, 193] width 447 height 161
click at [594, 319] on icon "button" at bounding box center [598, 319] width 8 height 8
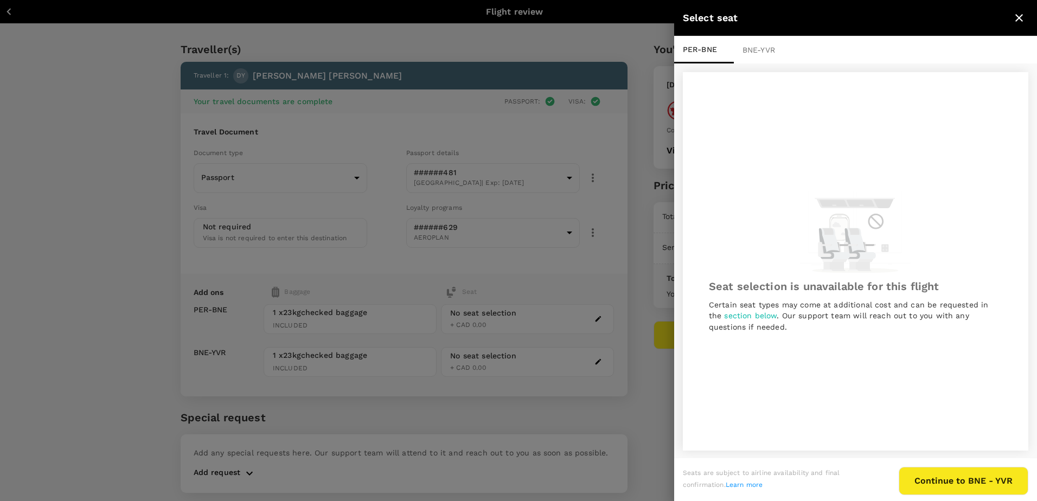
click at [763, 53] on div "BNE - YVR" at bounding box center [764, 49] width 60 height 27
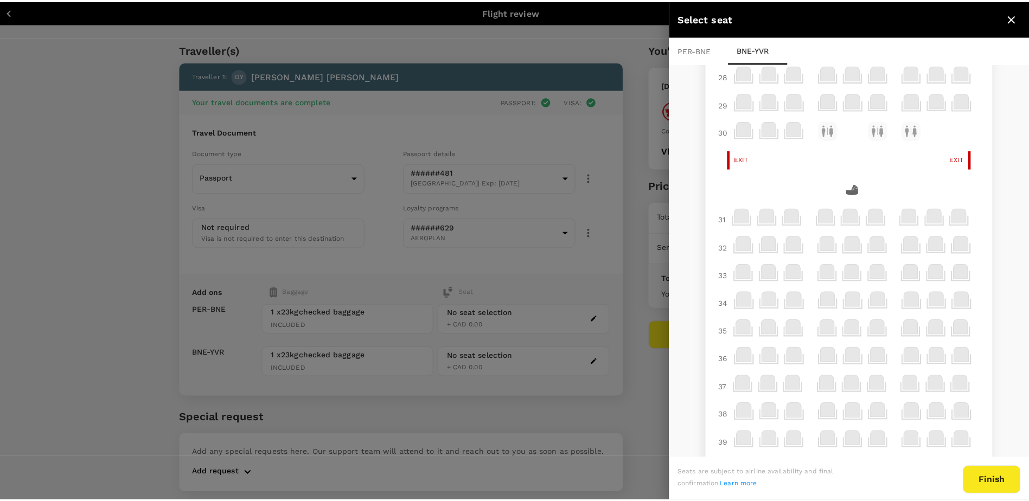
scroll to position [592, 0]
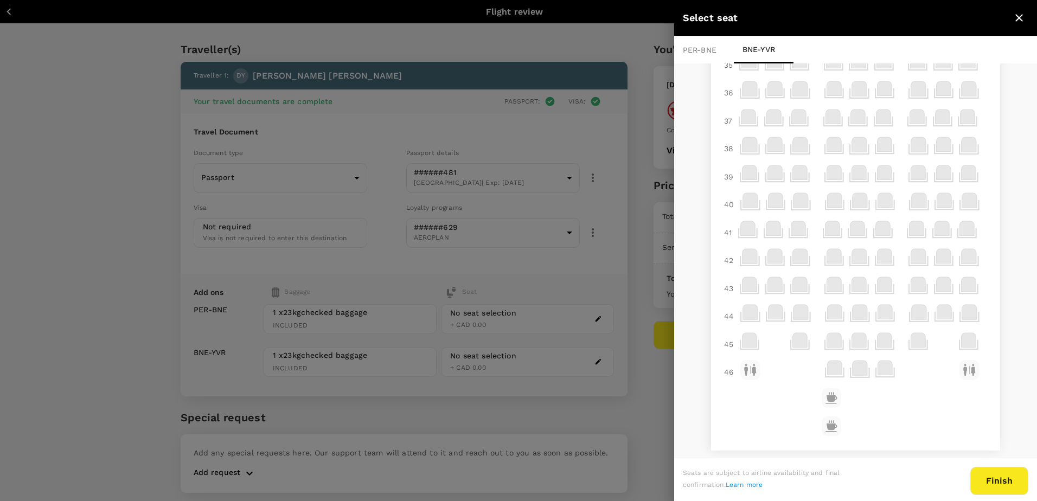
drag, startPoint x: 429, startPoint y: 235, endPoint x: 402, endPoint y: 247, distance: 29.8
click at [428, 236] on div at bounding box center [518, 250] width 1037 height 501
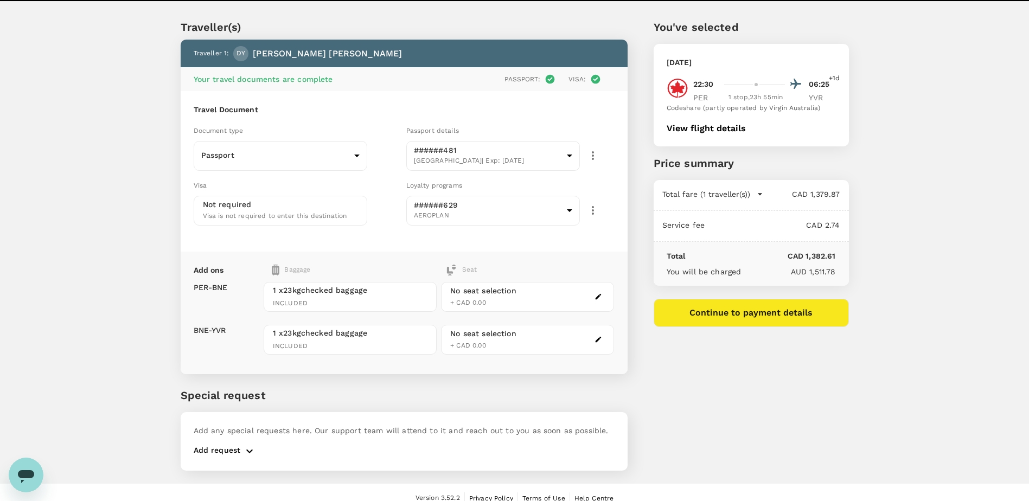
scroll to position [34, 0]
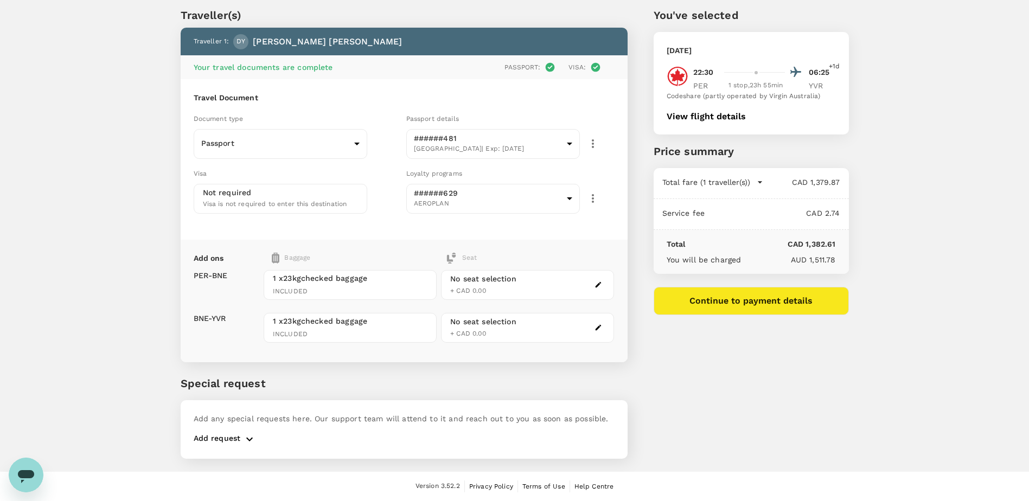
drag, startPoint x: 230, startPoint y: 439, endPoint x: 208, endPoint y: 438, distance: 21.7
click at [228, 440] on p "Add request" at bounding box center [217, 439] width 47 height 13
click at [246, 440] on icon "button" at bounding box center [249, 439] width 13 height 13
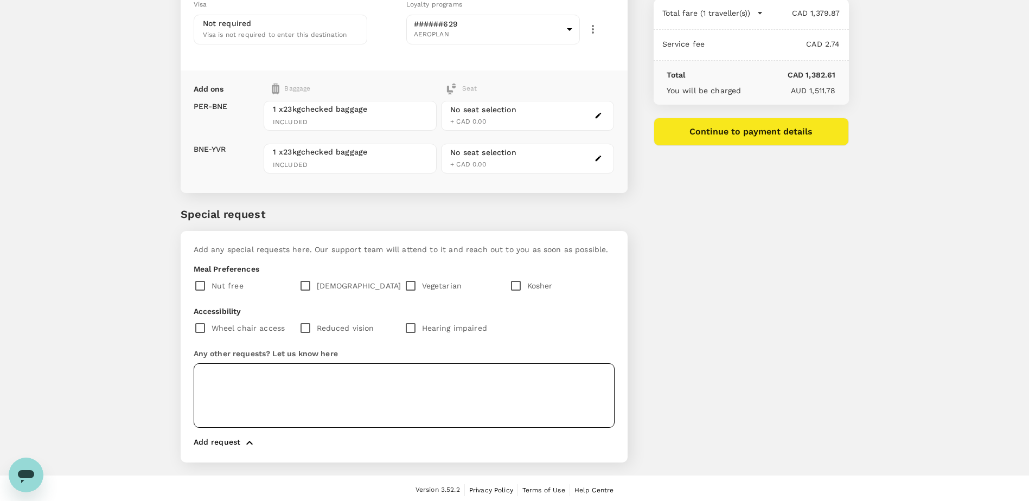
scroll to position [207, 0]
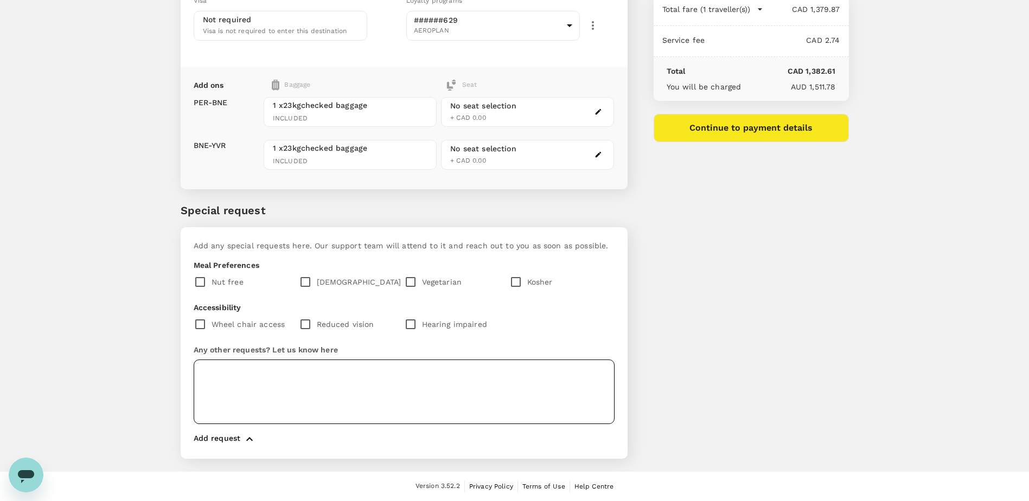
drag, startPoint x: 266, startPoint y: 381, endPoint x: 259, endPoint y: 376, distance: 9.0
click at [265, 380] on textarea at bounding box center [404, 392] width 421 height 65
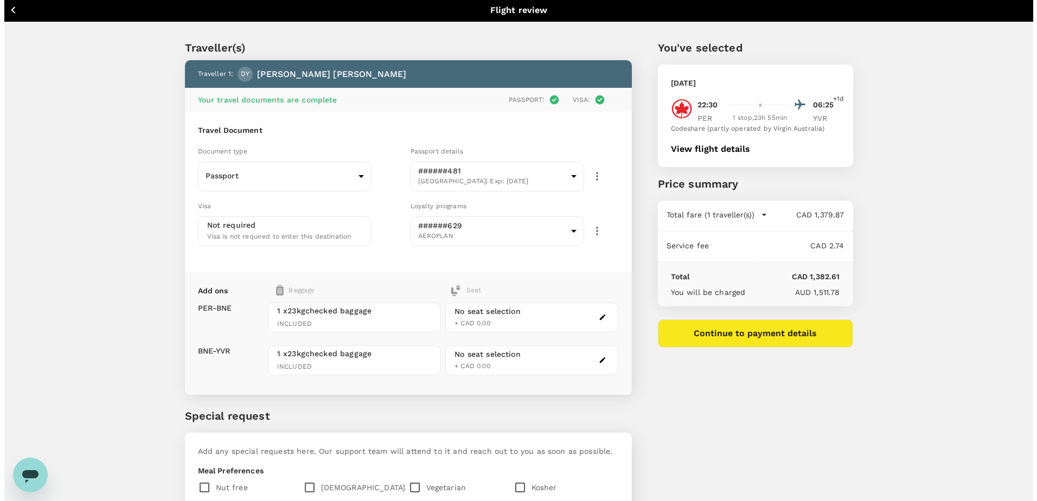
scroll to position [0, 0]
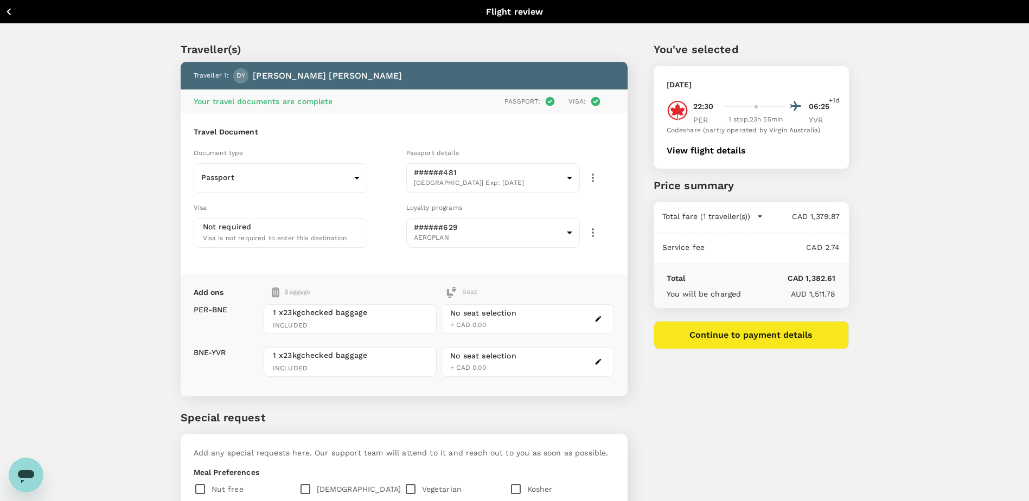
type textarea "Unable to select seat. Aisle seat preferred."
click at [726, 337] on button "Continue to payment details" at bounding box center [751, 335] width 195 height 28
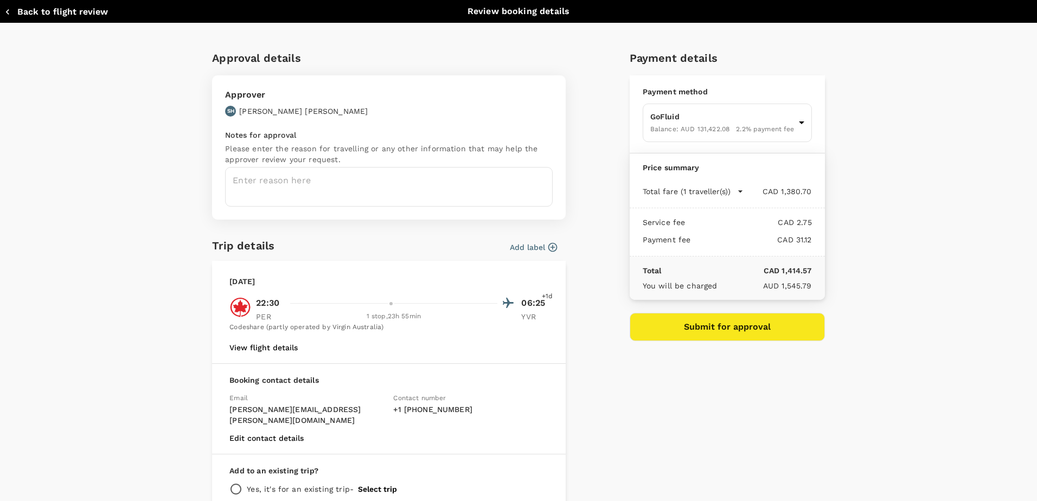
scroll to position [78, 0]
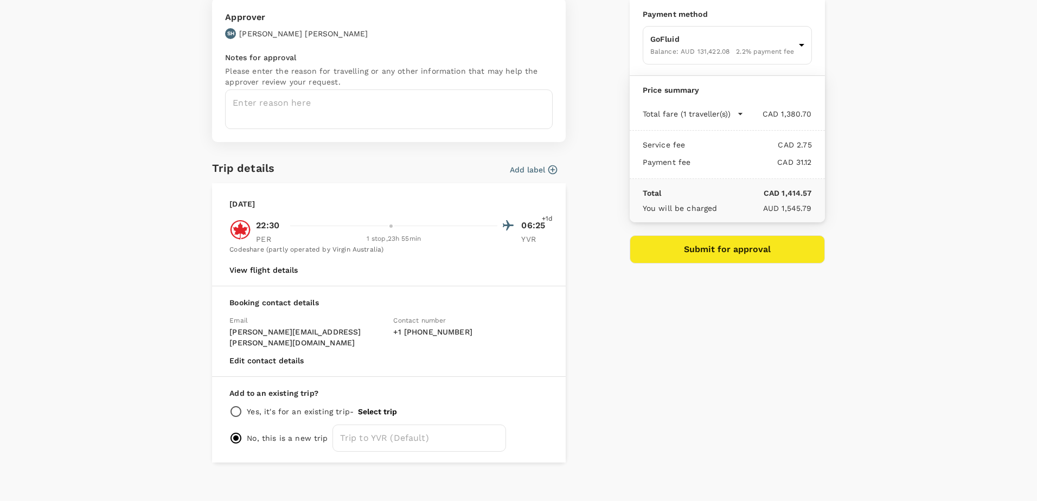
click at [300, 406] on p "Yes, it's for an existing trip -" at bounding box center [300, 411] width 107 height 11
click at [283, 406] on p "Yes, it's for an existing trip -" at bounding box center [300, 411] width 107 height 11
click at [232, 405] on input "radio" at bounding box center [235, 411] width 13 height 13
radio input "true"
radio input "false"
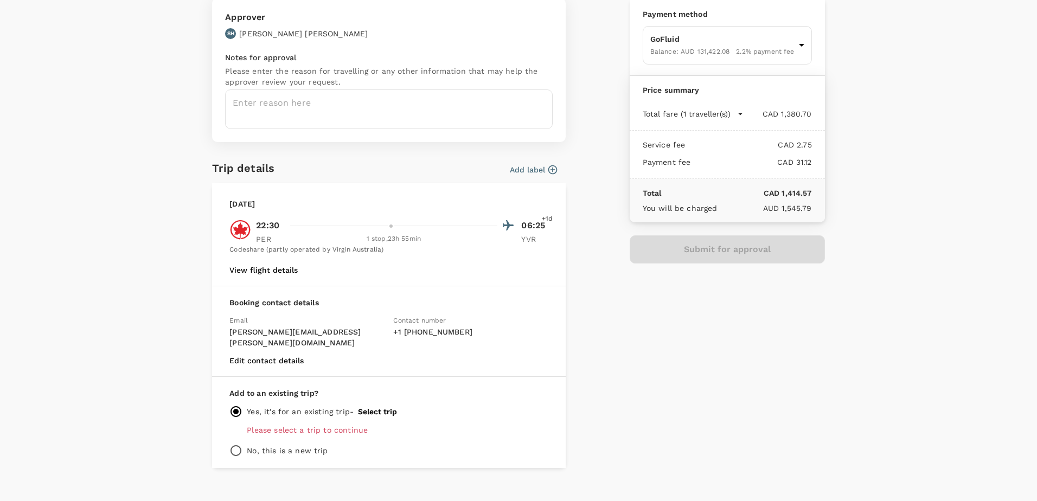
click at [382, 407] on button "Select trip" at bounding box center [377, 411] width 39 height 9
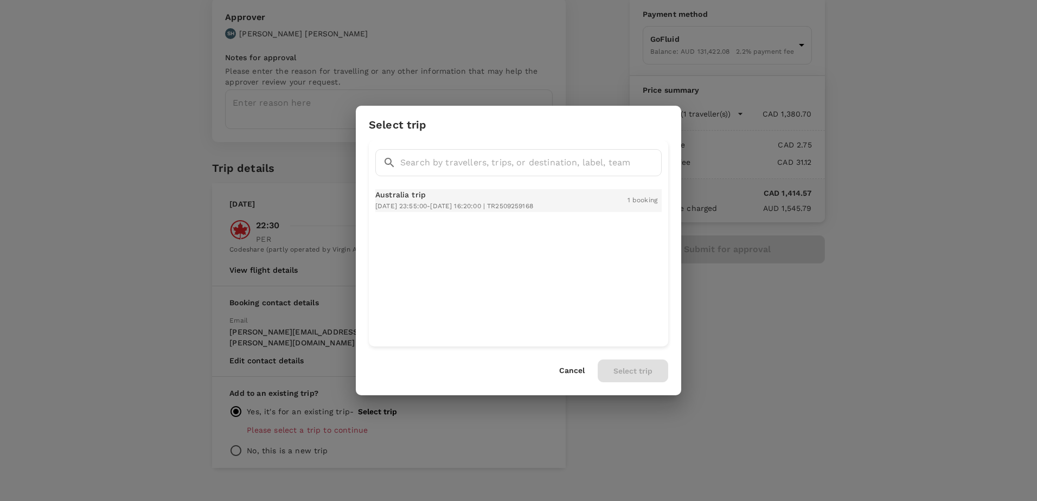
click at [441, 206] on span "[DATE] 23:55:00 - [DATE] 16:20:00 | TR2509259168" at bounding box center [454, 206] width 158 height 8
click at [625, 374] on button "Select trip" at bounding box center [633, 371] width 71 height 23
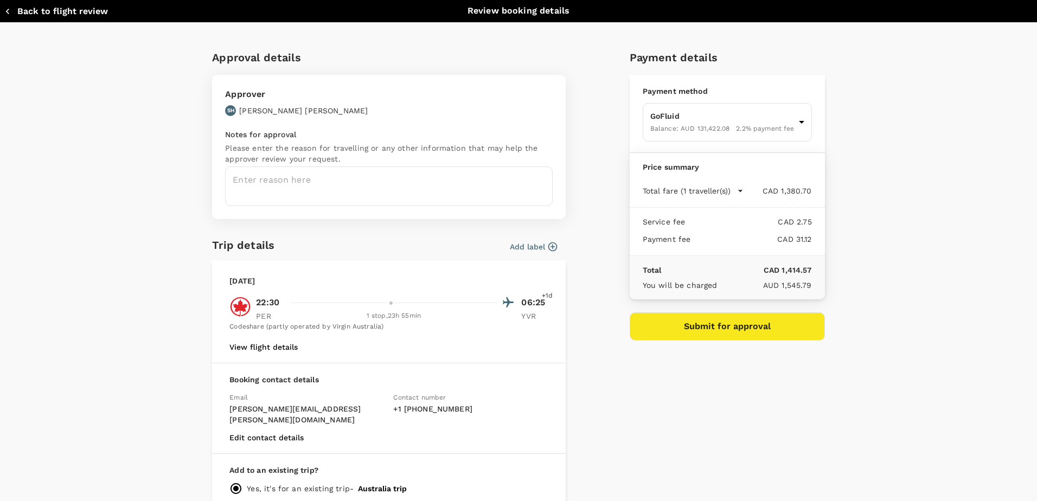
scroll to position [0, 0]
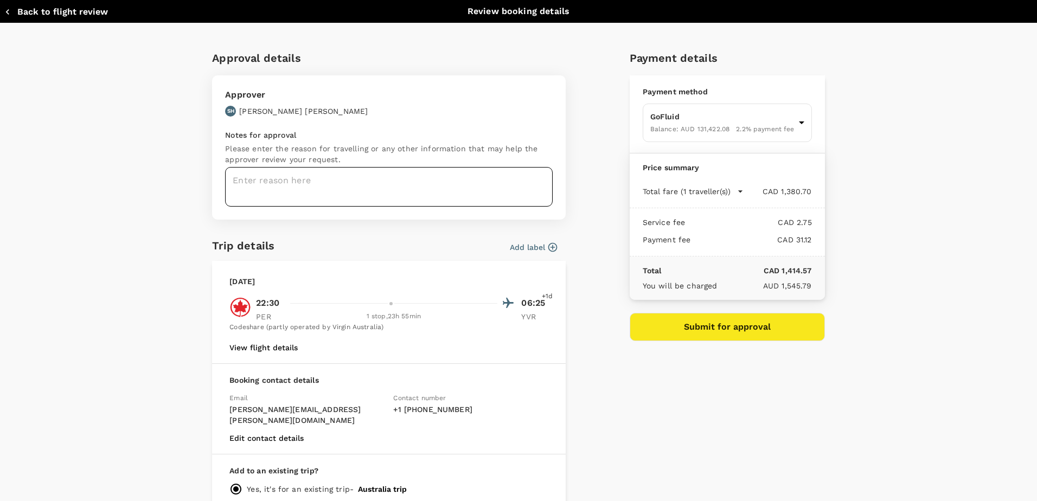
click at [364, 200] on textarea at bounding box center [389, 187] width 328 height 40
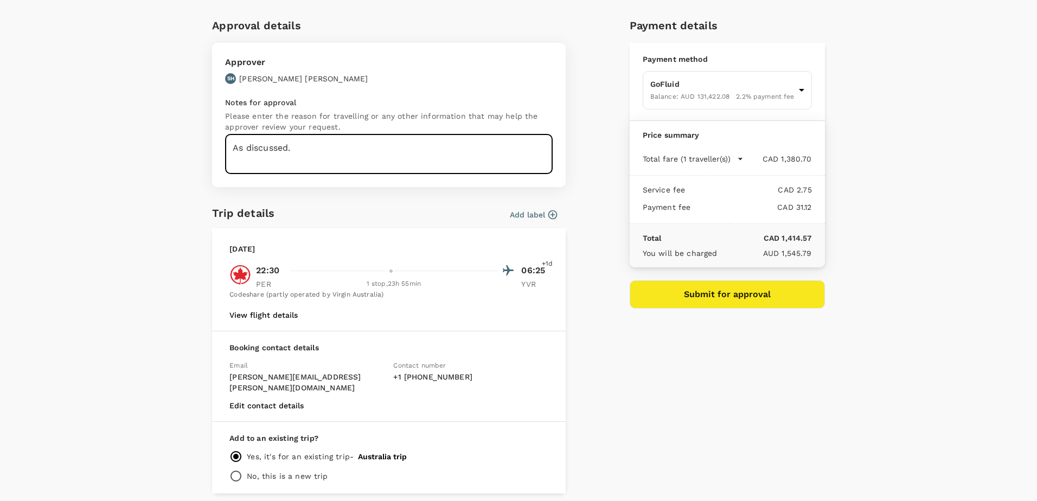
scroll to position [63, 0]
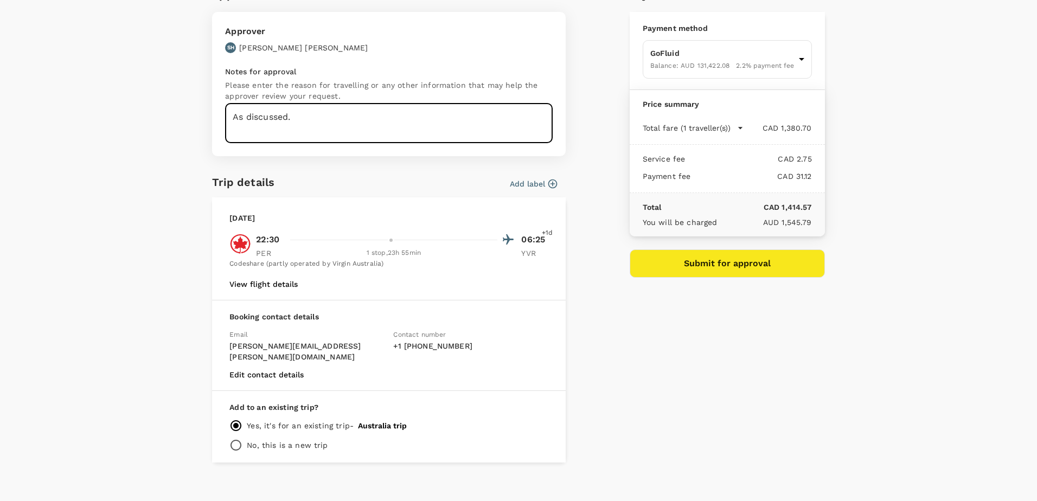
type textarea "As discussed."
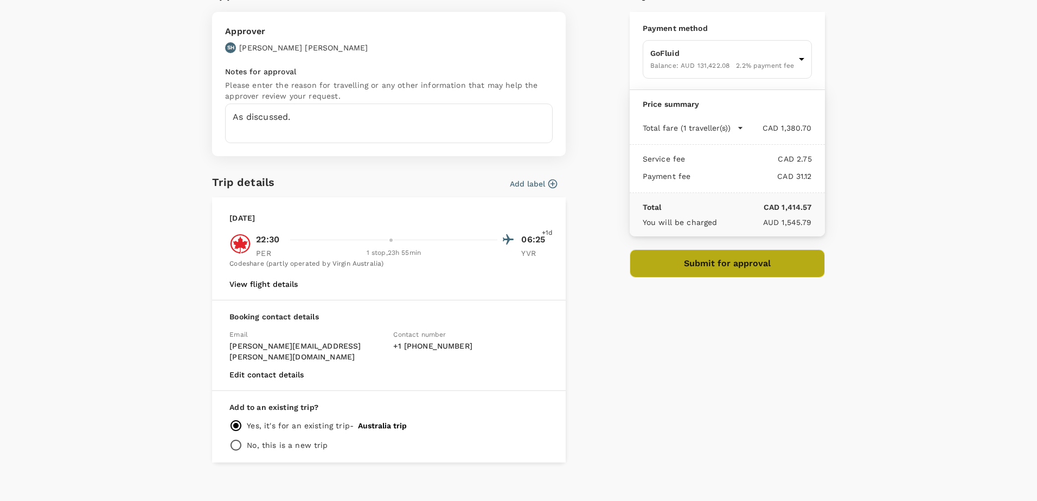
click at [747, 272] on button "Submit for approval" at bounding box center [727, 263] width 195 height 28
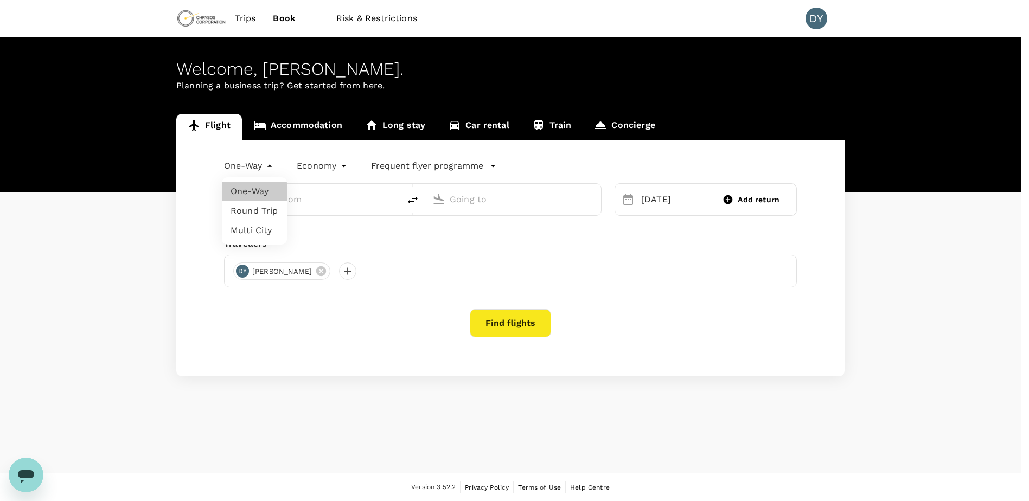
click at [267, 165] on body "Trips Book Risk & Restrictions DY Welcome , Daniel . Planning a business trip? …" at bounding box center [514, 251] width 1029 height 502
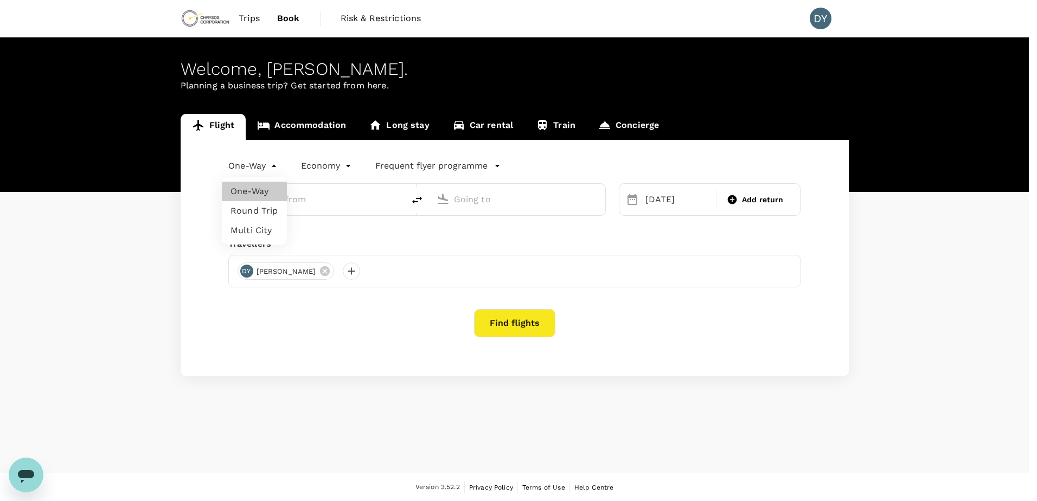
type input "Vancouver Intl (YVR)"
type input "Adelaide (ADL)"
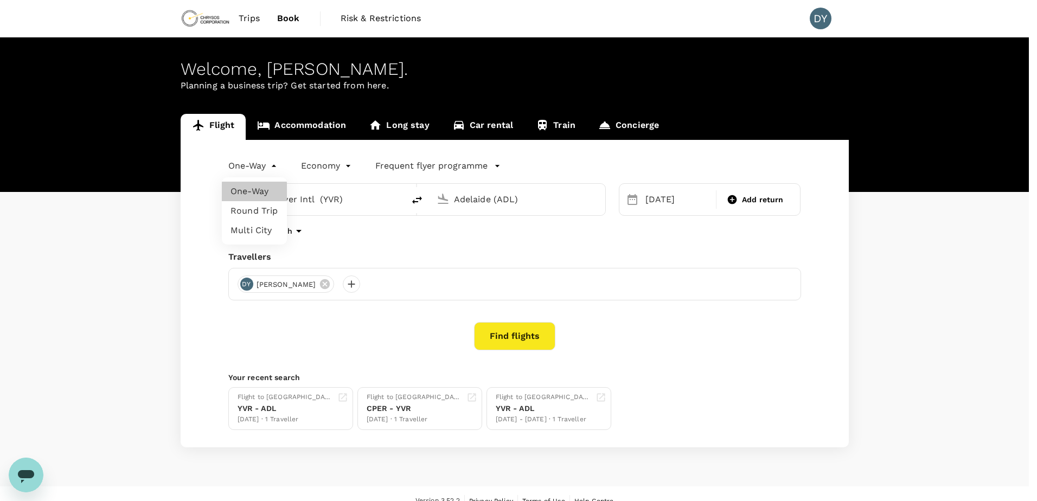
click at [273, 208] on li "Round Trip" at bounding box center [254, 211] width 65 height 20
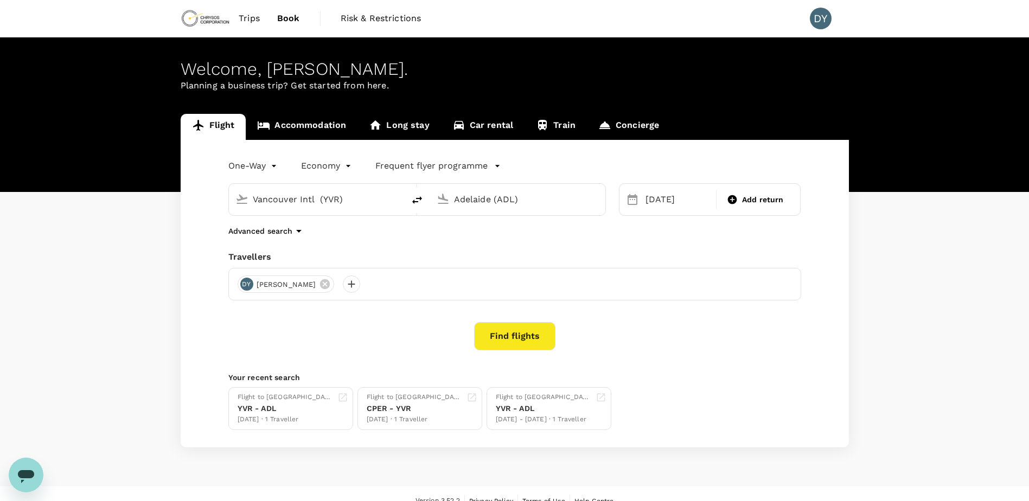
click at [263, 169] on body "Trips Book Risk & Restrictions DY Welcome , Daniel . Planning a business trip? …" at bounding box center [514, 258] width 1029 height 516
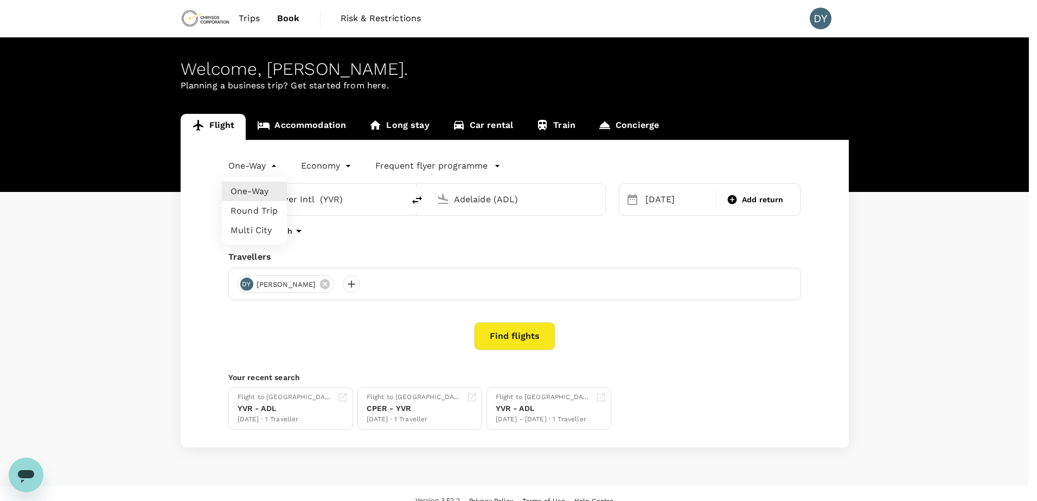
click at [269, 207] on li "Round Trip" at bounding box center [254, 211] width 65 height 20
type input "roundtrip"
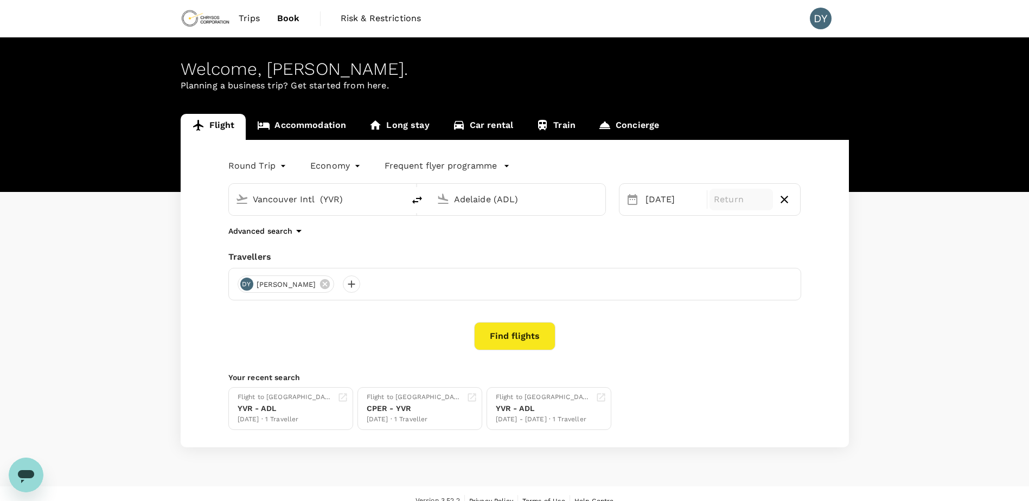
click at [732, 201] on p "Return" at bounding box center [741, 199] width 55 height 13
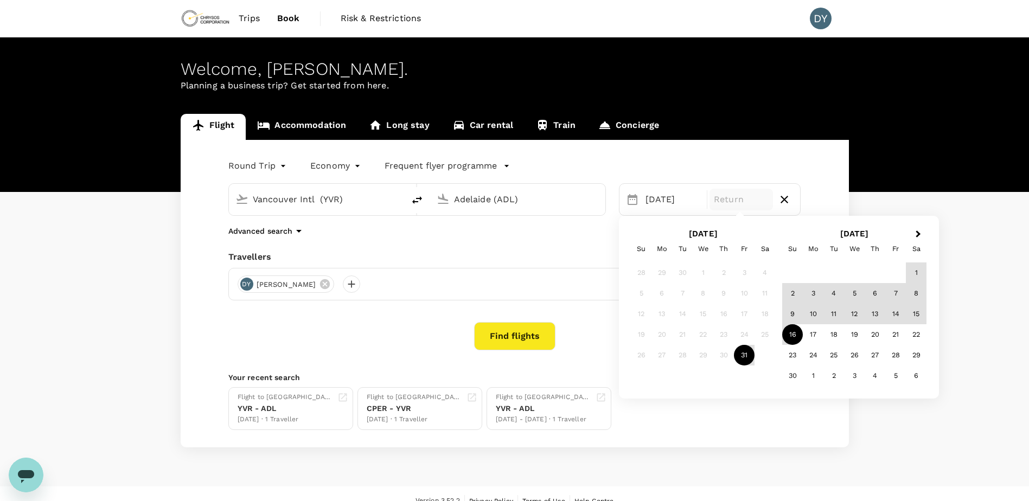
click at [798, 332] on div "16" at bounding box center [792, 334] width 21 height 21
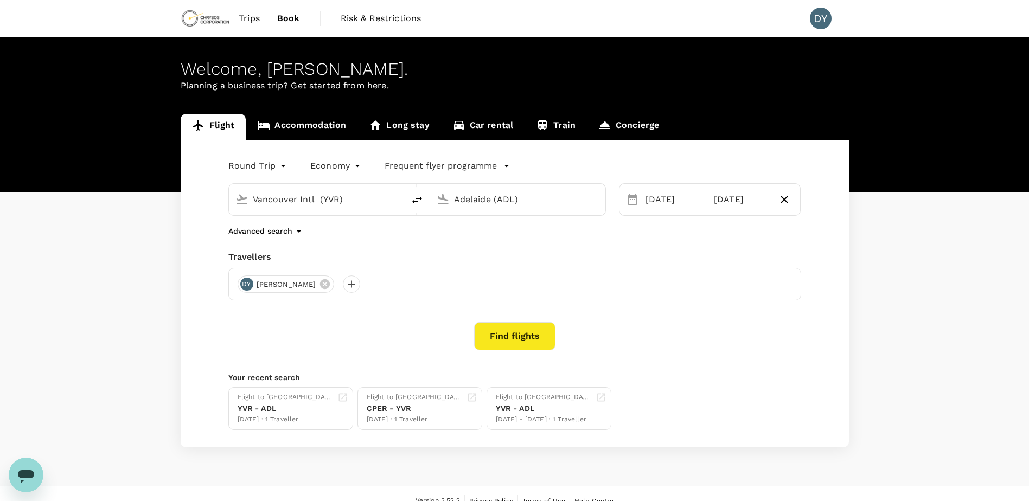
click at [531, 329] on button "Find flights" at bounding box center [514, 336] width 81 height 28
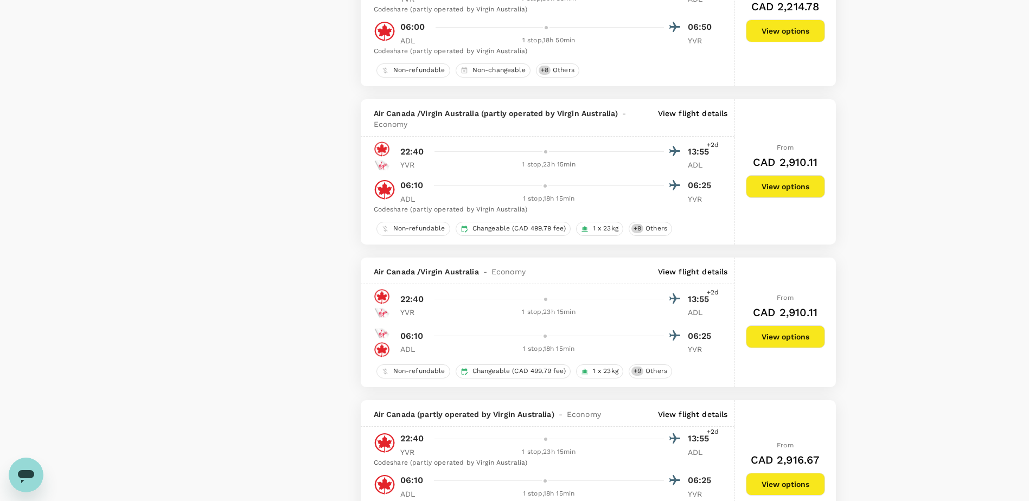
scroll to position [1844, 0]
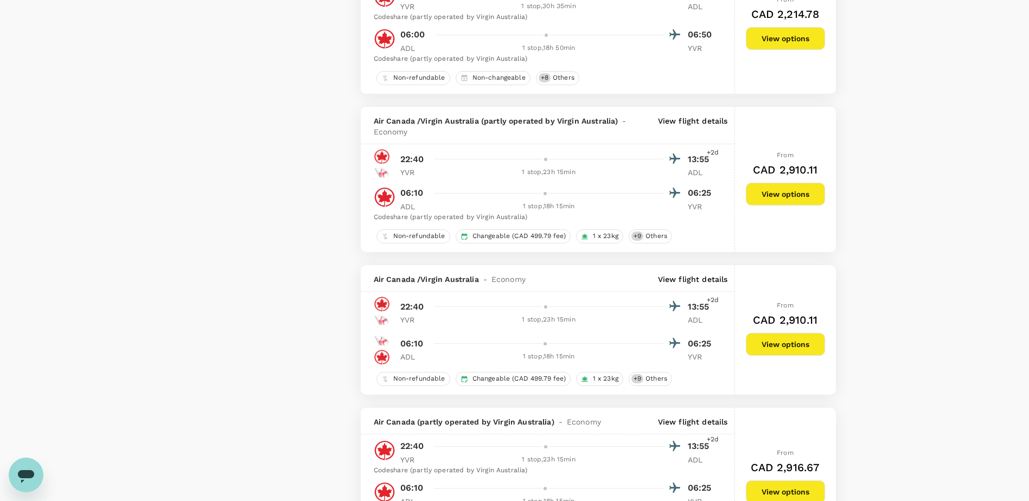
click at [696, 125] on p "View flight details" at bounding box center [693, 127] width 70 height 22
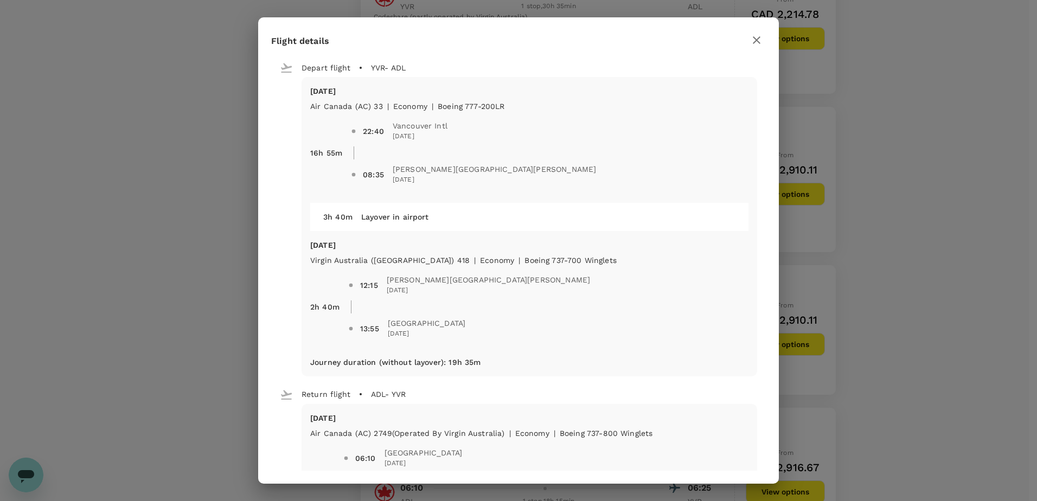
click at [754, 40] on icon "button" at bounding box center [756, 40] width 13 height 13
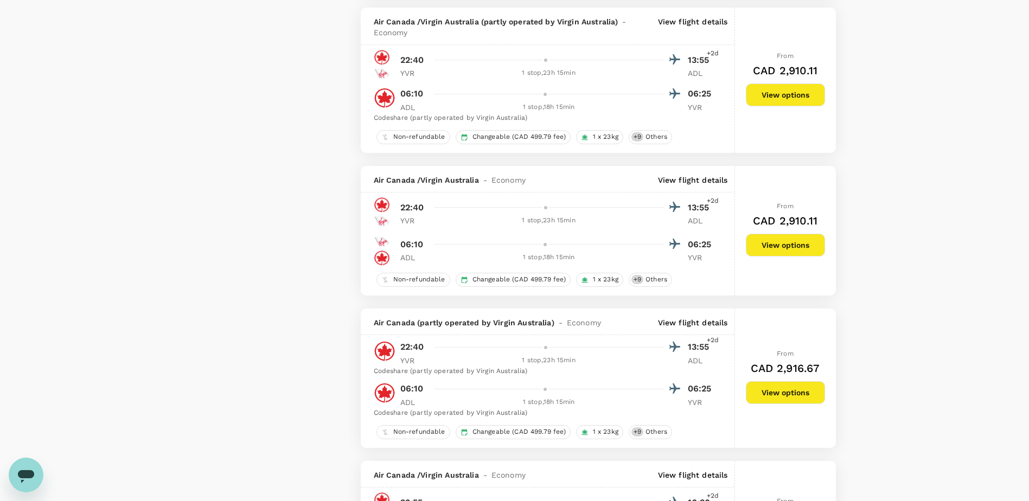
scroll to position [1952, 0]
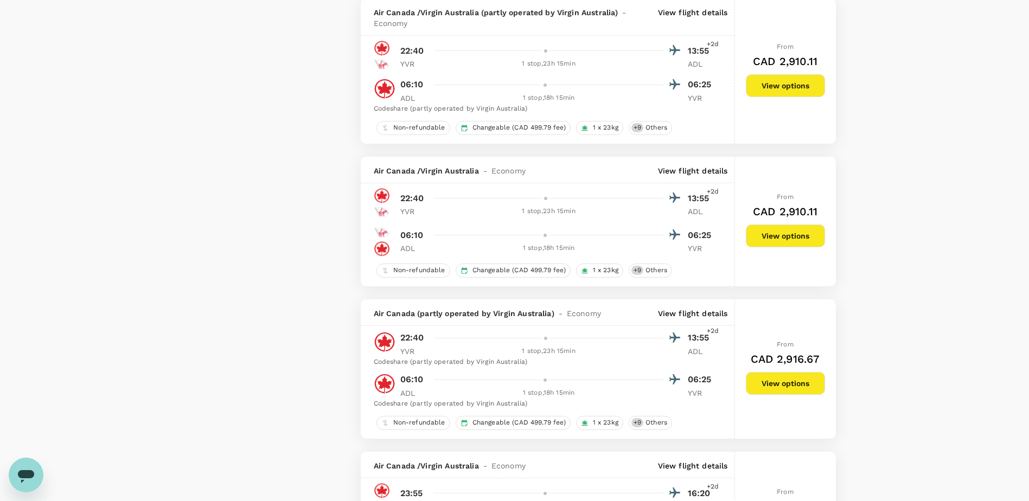
click at [705, 171] on p "View flight details" at bounding box center [693, 170] width 70 height 11
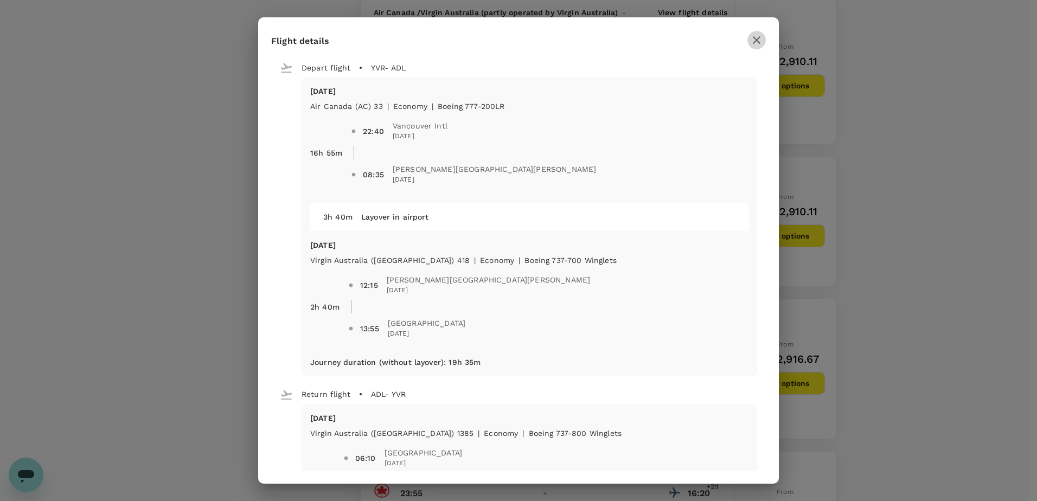
click at [754, 42] on icon "button" at bounding box center [756, 40] width 13 height 13
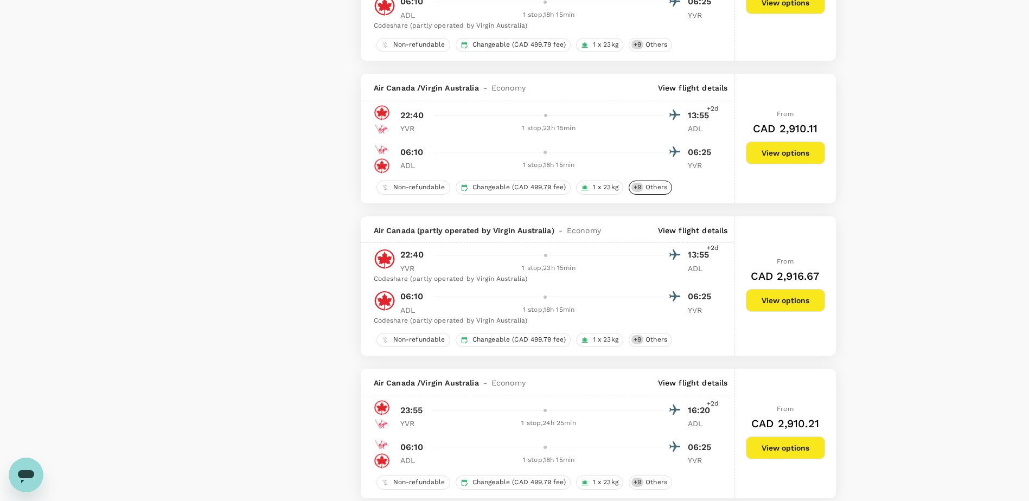
scroll to position [2061, 0]
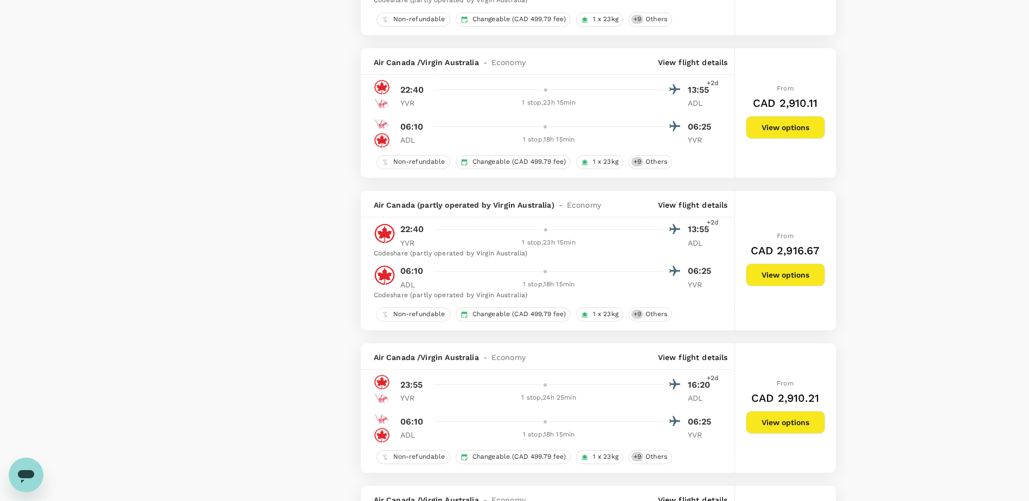
click at [689, 202] on p "View flight details" at bounding box center [693, 205] width 70 height 11
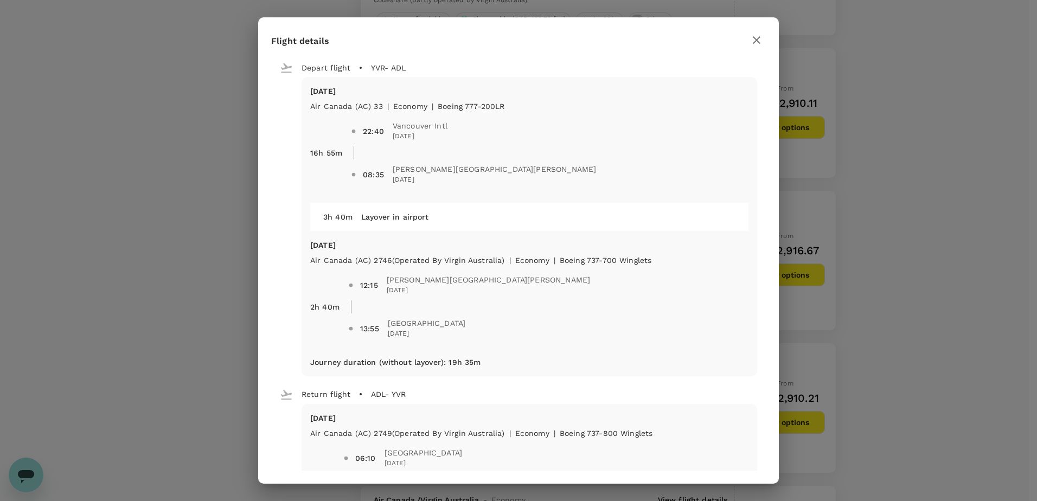
type input "3562"
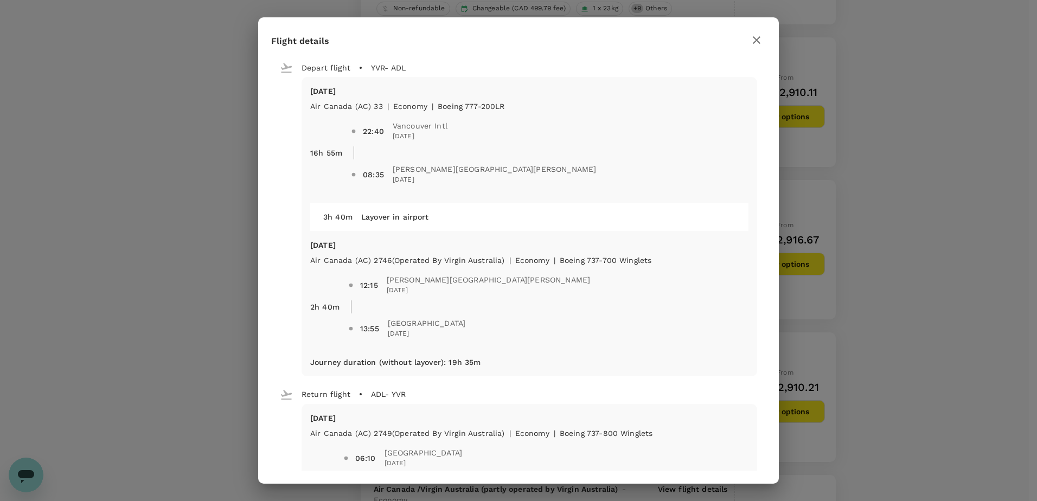
click at [751, 40] on icon "button" at bounding box center [756, 40] width 13 height 13
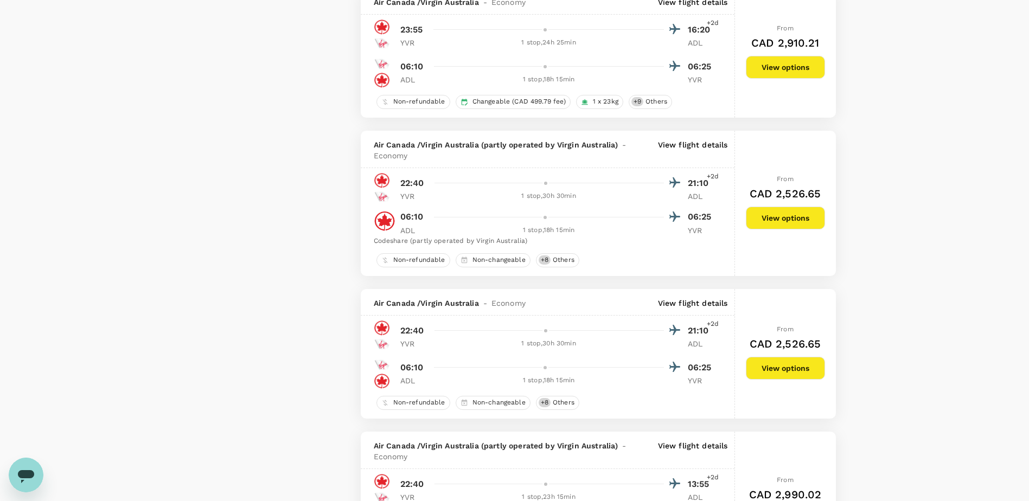
scroll to position [2386, 0]
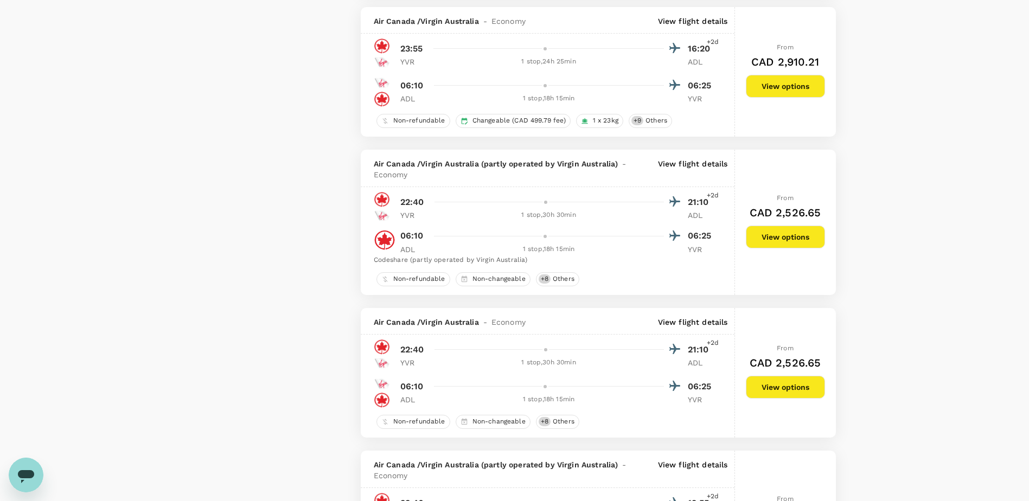
click at [701, 22] on p "View flight details" at bounding box center [693, 21] width 70 height 11
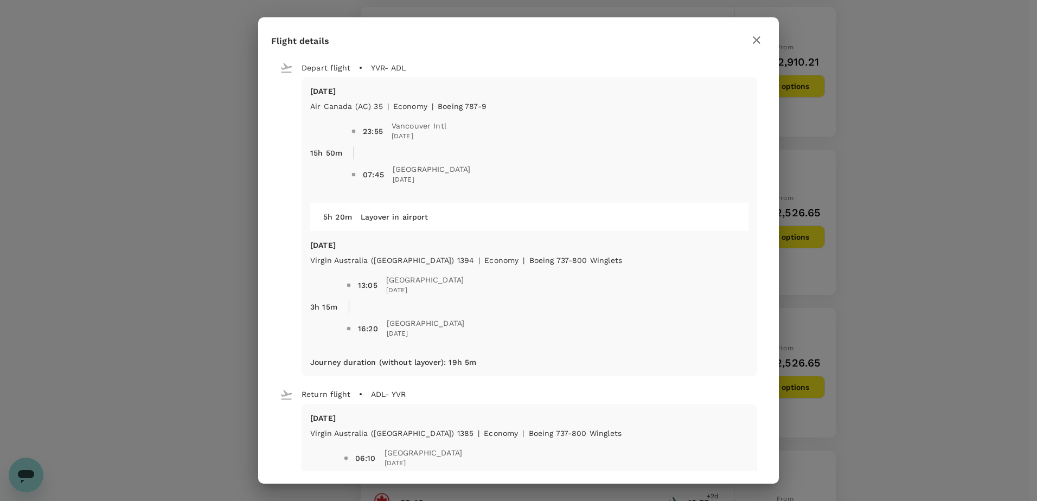
click at [752, 39] on icon "button" at bounding box center [756, 40] width 13 height 13
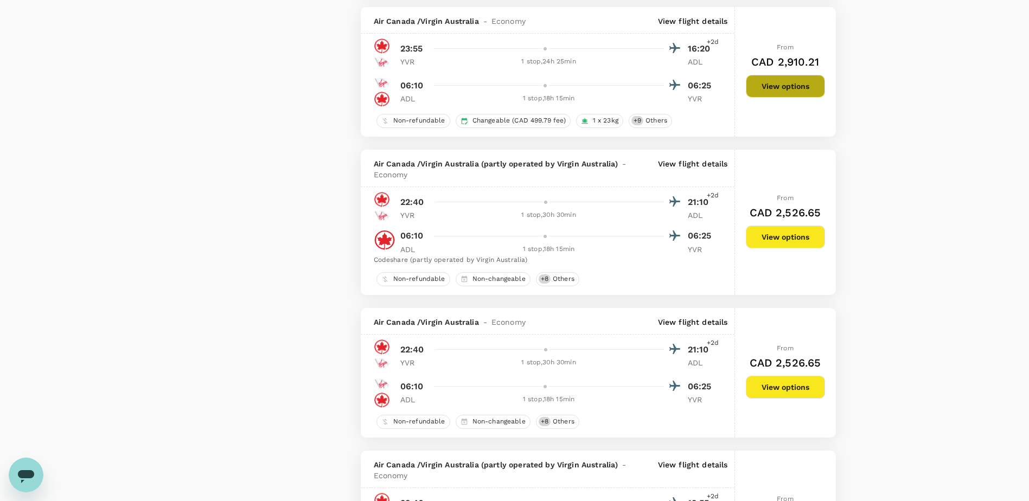
click at [766, 83] on button "View options" at bounding box center [785, 86] width 79 height 23
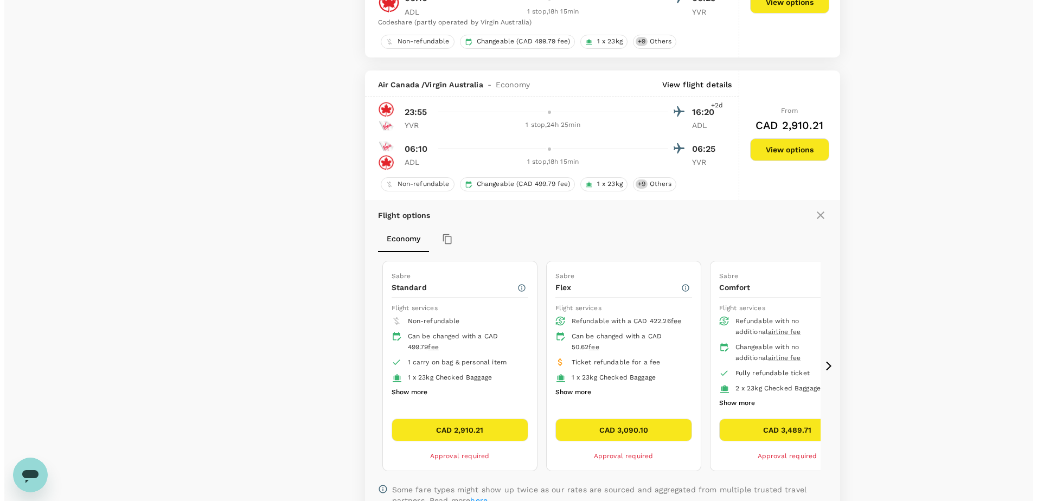
scroll to position [2339, 0]
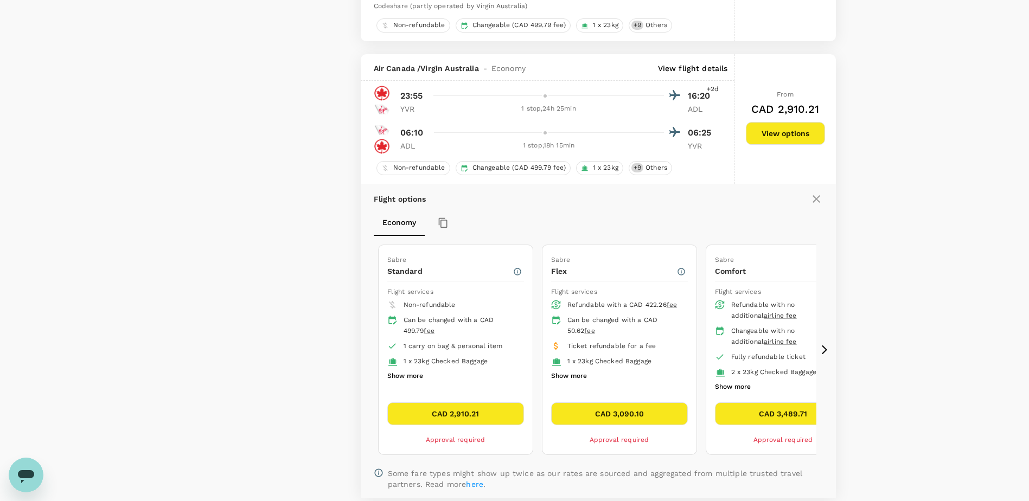
click at [687, 71] on p "View flight details" at bounding box center [693, 68] width 70 height 11
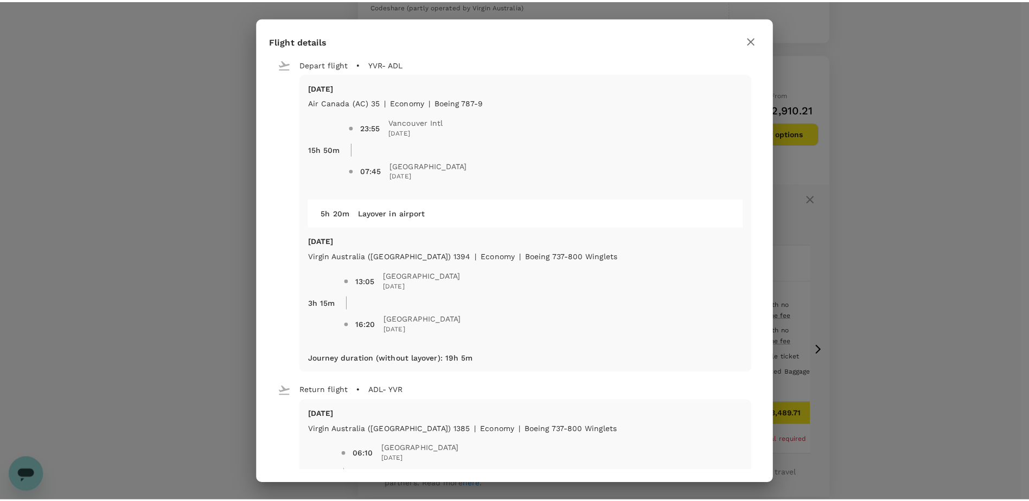
scroll to position [0, 0]
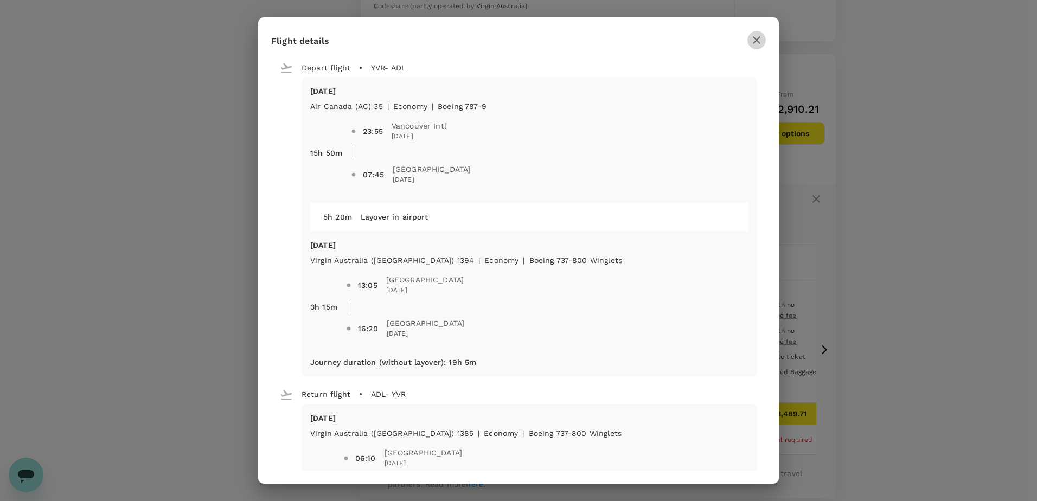
click at [757, 37] on icon "button" at bounding box center [756, 40] width 13 height 13
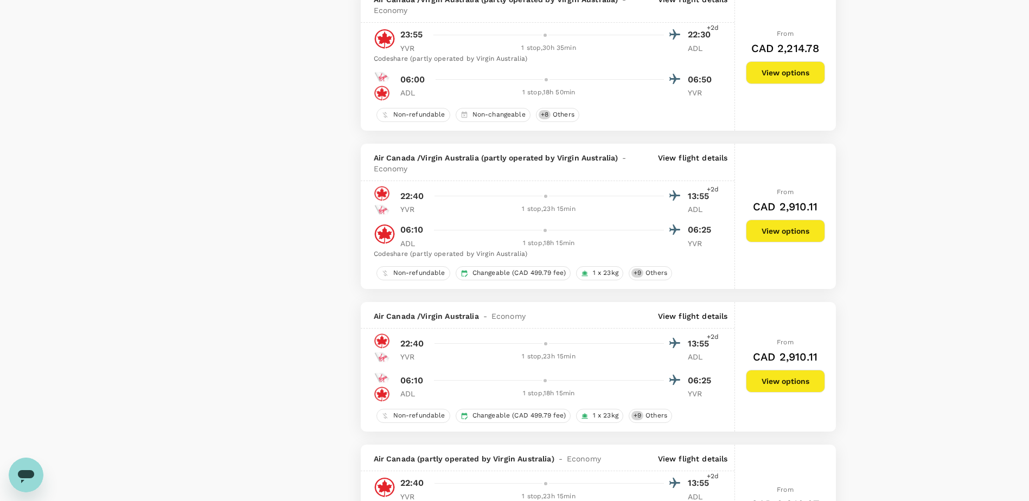
scroll to position [1743, 0]
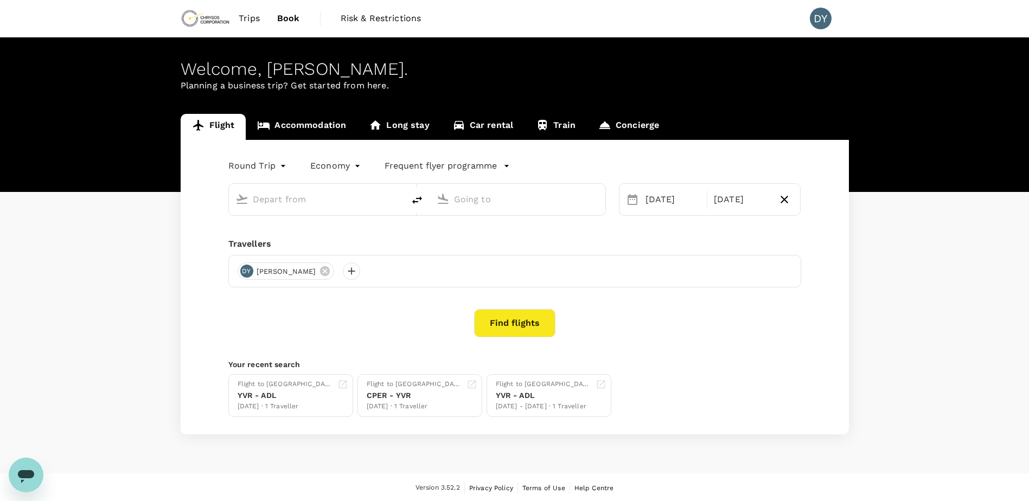
type input "Vancouver Intl (YVR)"
type input "Adelaide (ADL)"
click at [266, 167] on body "Trips Book Risk & Restrictions DY Welcome , Daniel . Planning a business trip? …" at bounding box center [514, 251] width 1029 height 503
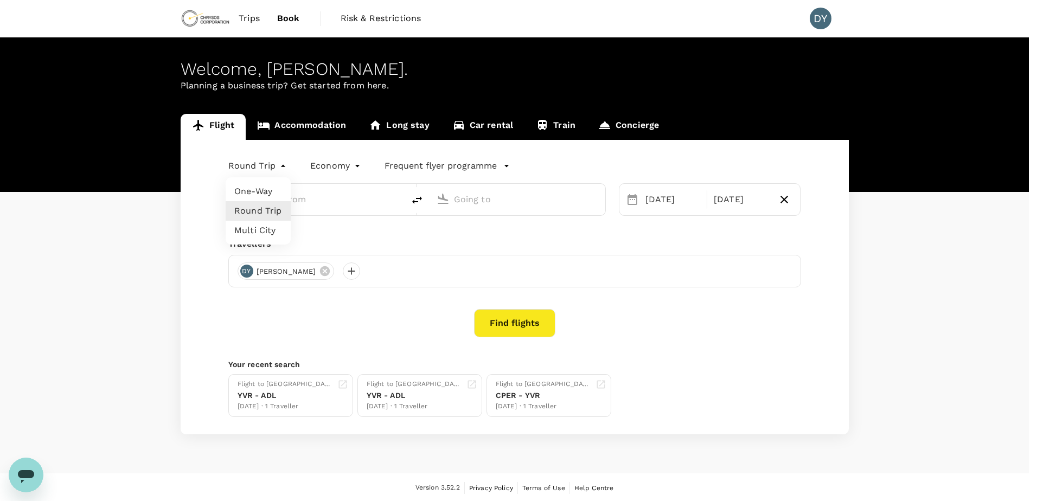
type input "Vancouver Intl (YVR)"
type input "Adelaide (ADL)"
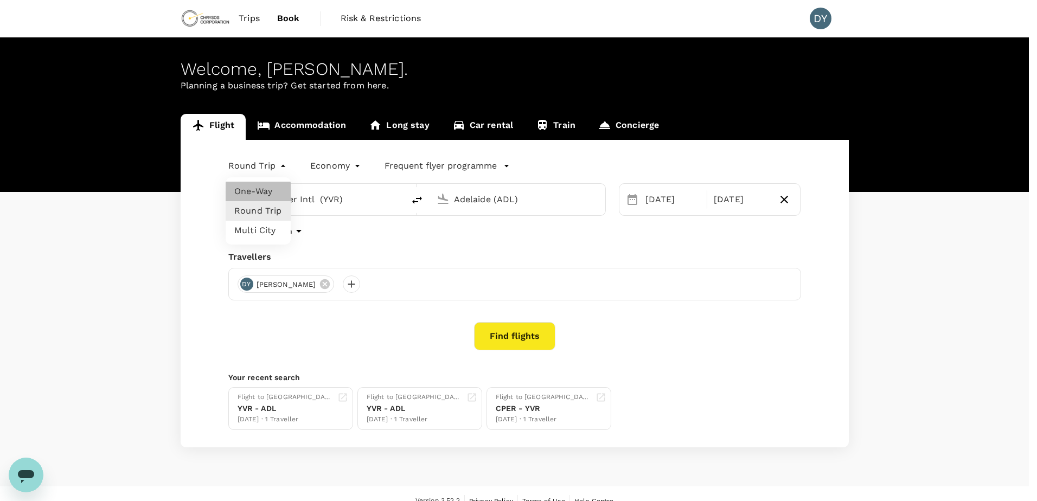
click at [273, 193] on li "One-Way" at bounding box center [258, 192] width 65 height 20
type input "oneway"
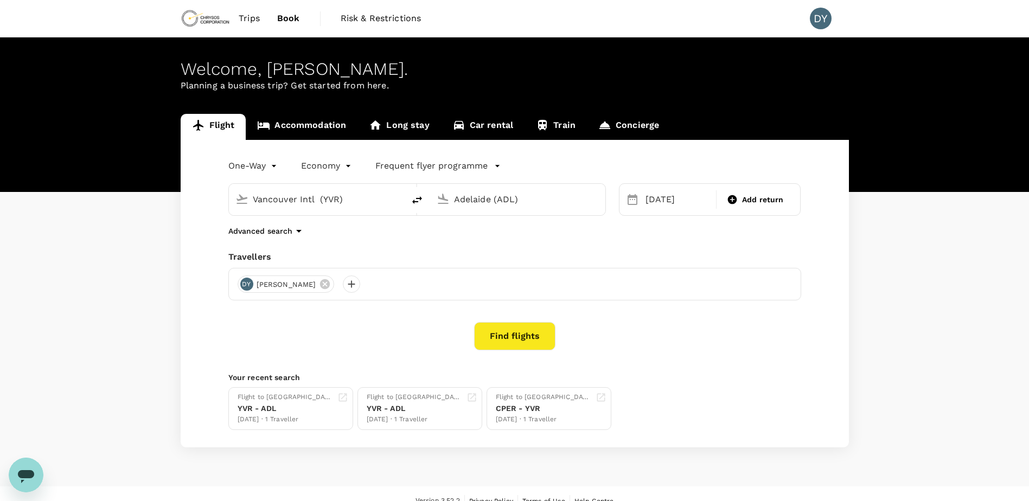
click at [413, 195] on icon "delete" at bounding box center [417, 200] width 13 height 13
type input "Adelaide (ADL)"
click at [465, 198] on input "Vancouver Intl (YVR)" at bounding box center [518, 199] width 129 height 17
click at [467, 243] on p "[GEOGRAPHIC_DATA]" at bounding box center [534, 241] width 191 height 11
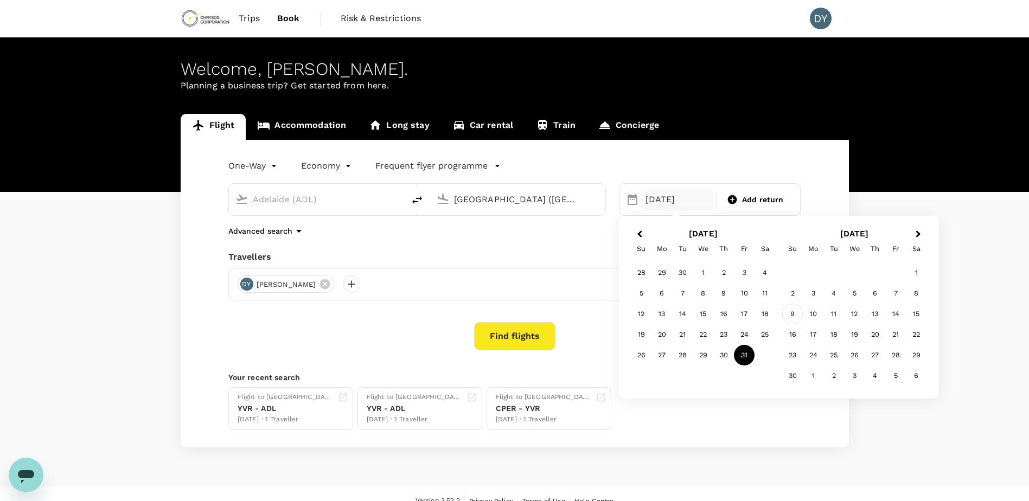
type input "[GEOGRAPHIC_DATA] ([GEOGRAPHIC_DATA])"
click at [791, 312] on div "9" at bounding box center [792, 314] width 21 height 21
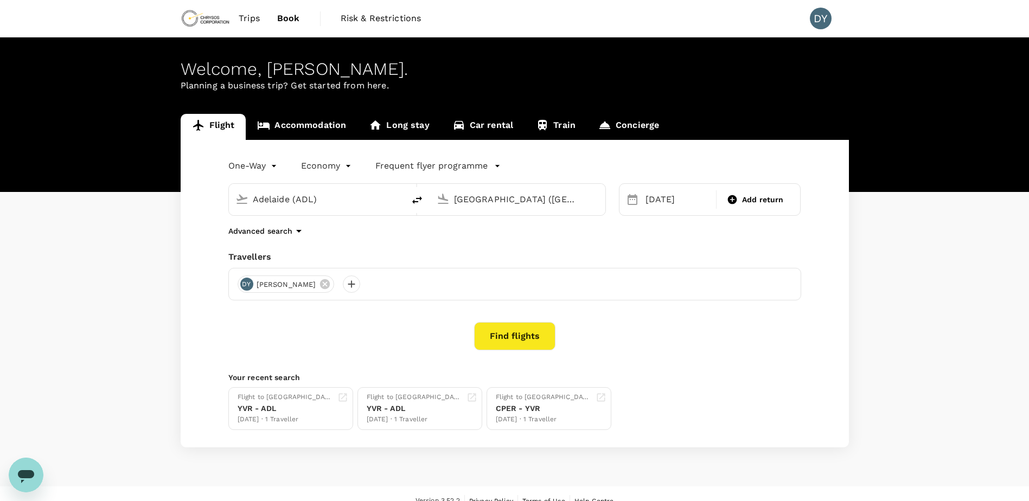
click at [517, 338] on button "Find flights" at bounding box center [514, 336] width 81 height 28
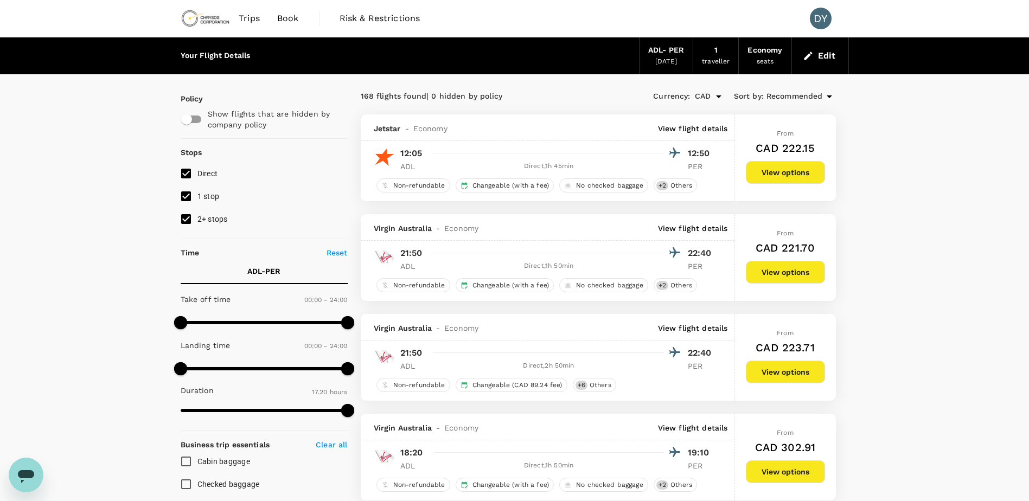
click at [837, 59] on button "Edit" at bounding box center [820, 55] width 39 height 17
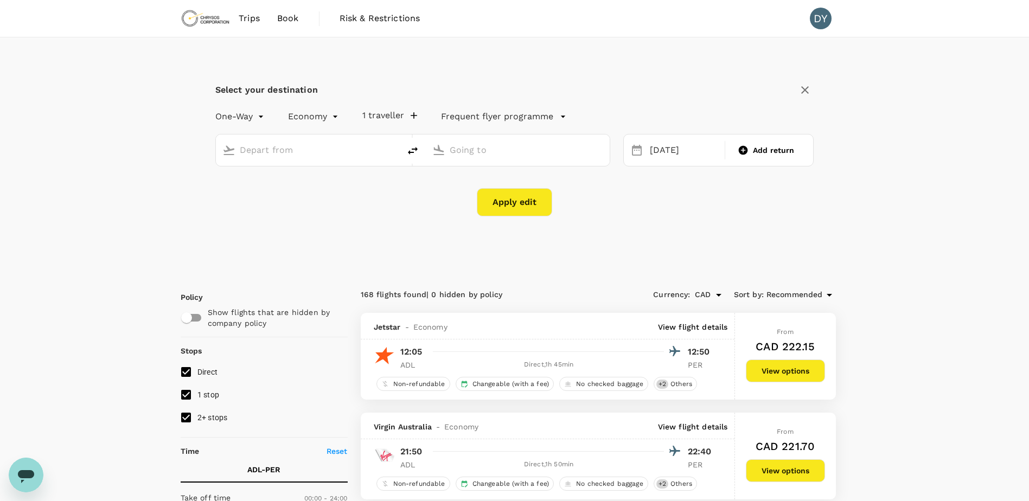
type input "Adelaide (ADL)"
type input "[GEOGRAPHIC_DATA] ([GEOGRAPHIC_DATA])"
click at [415, 151] on icon "delete" at bounding box center [412, 150] width 13 height 13
type input "[GEOGRAPHIC_DATA] ([GEOGRAPHIC_DATA])"
click at [452, 153] on input "Adelaide (ADL)" at bounding box center [518, 150] width 137 height 17
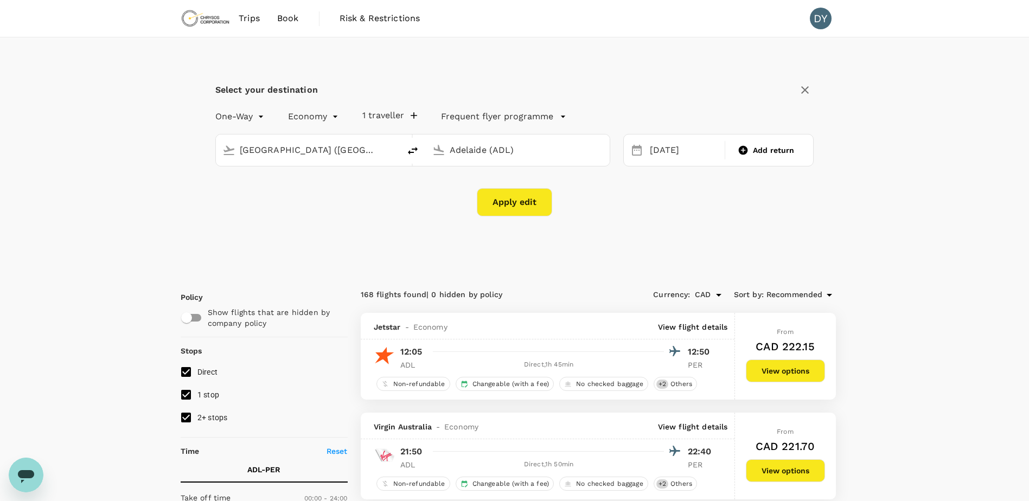
click at [452, 153] on input "Adelaide (ADL)" at bounding box center [518, 150] width 137 height 17
click at [469, 190] on p "Vancouver Intl" at bounding box center [534, 192] width 191 height 11
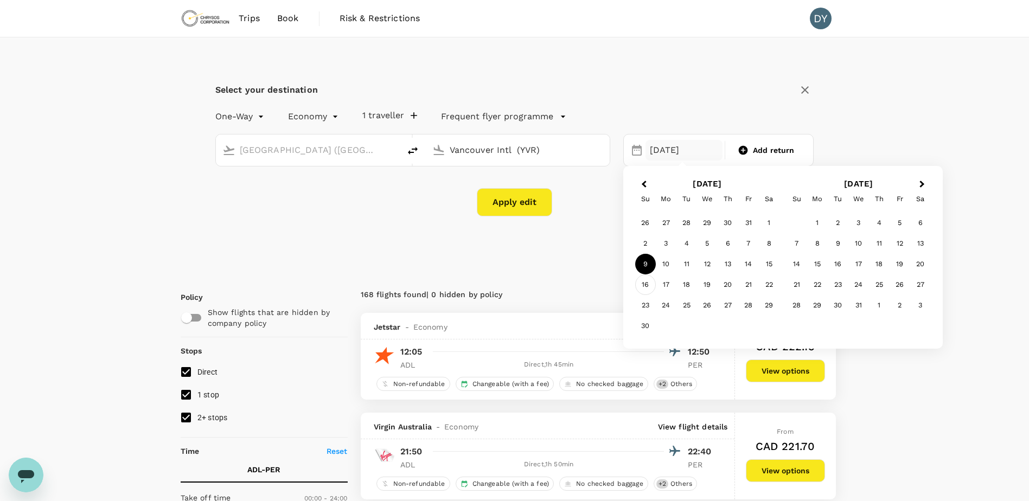
type input "Vancouver Intl (YVR)"
click at [643, 278] on div "16" at bounding box center [645, 284] width 21 height 21
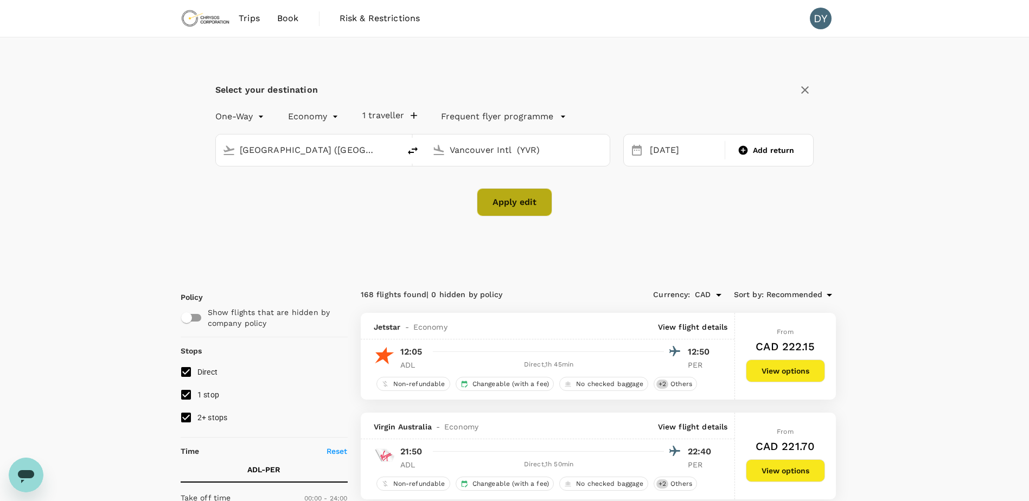
click at [533, 207] on button "Apply edit" at bounding box center [514, 202] width 75 height 28
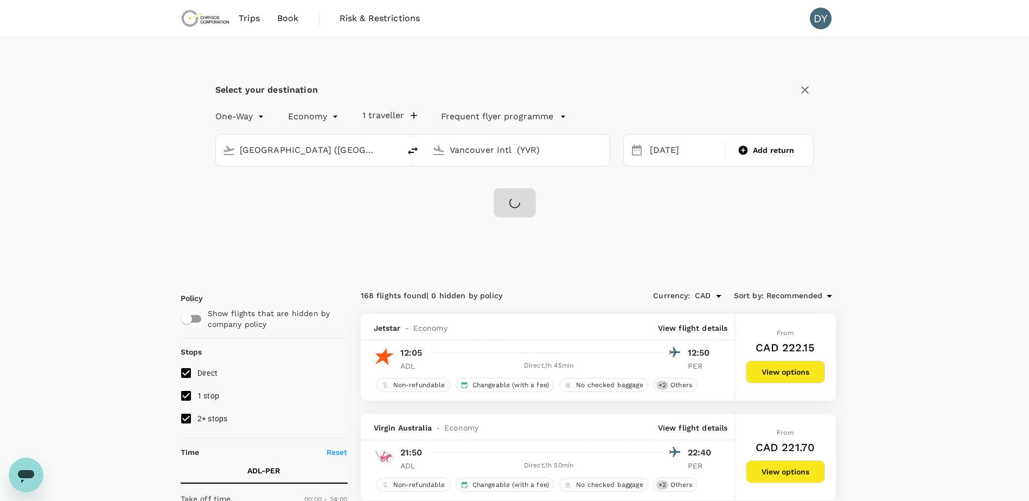
checkbox input "false"
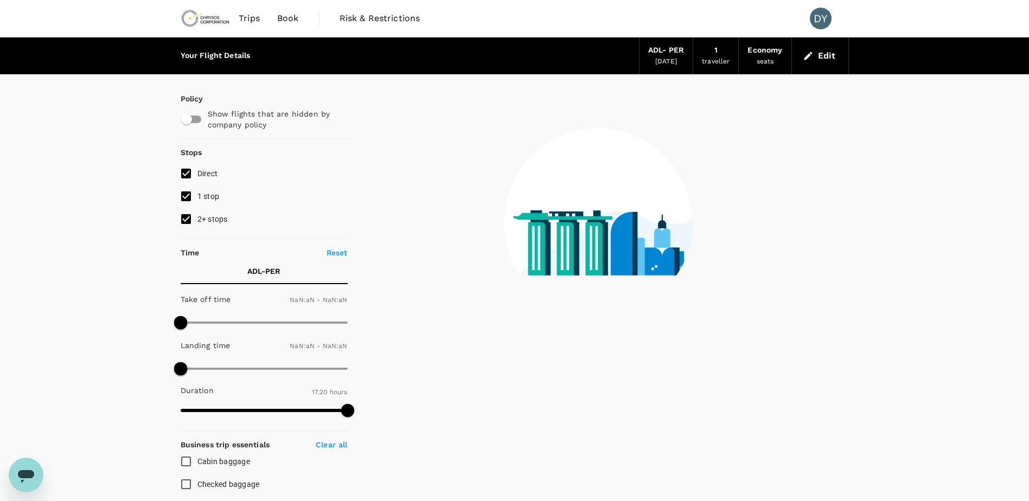
type input "1440"
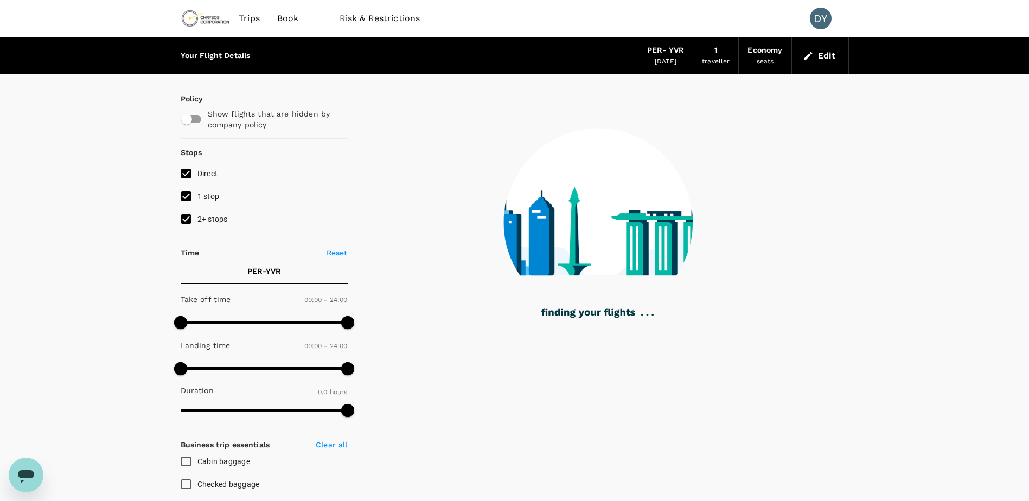
type input "1975"
checkbox input "true"
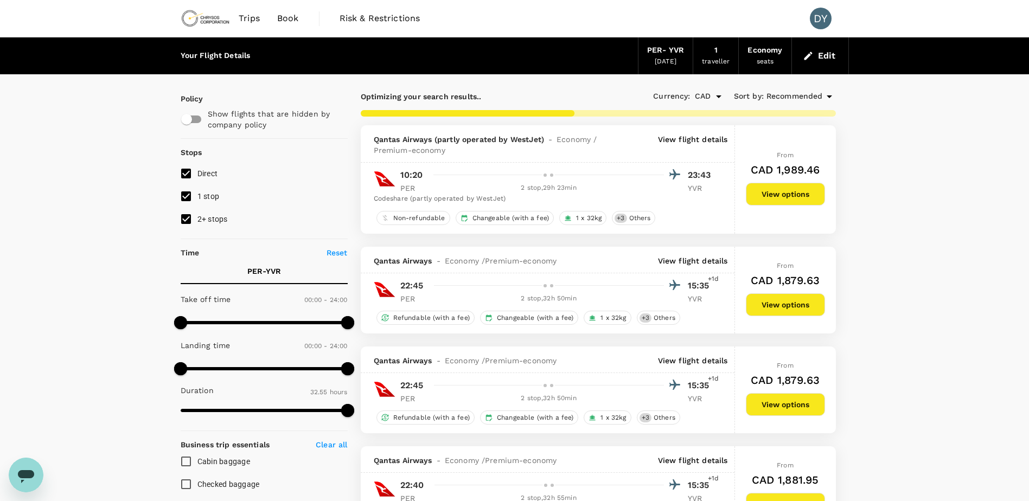
type input "2735"
checkbox input "false"
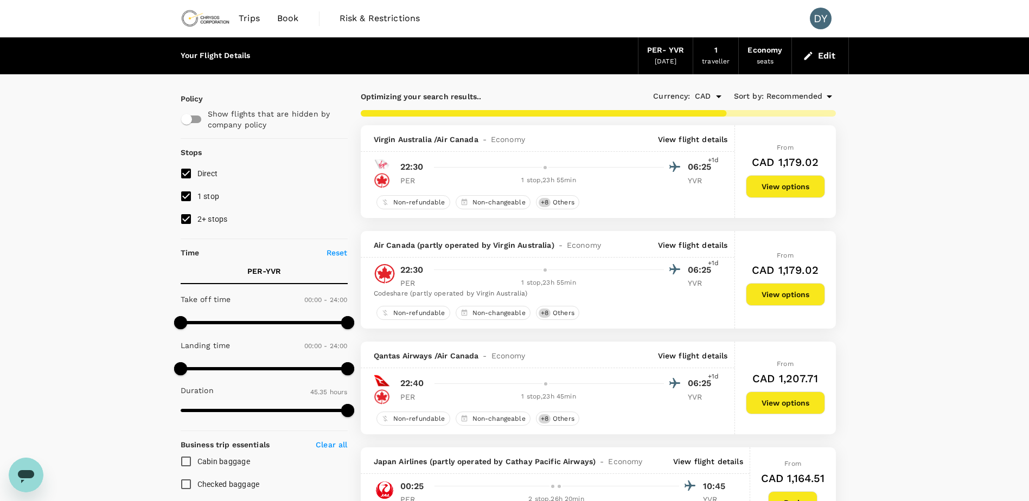
scroll to position [54, 0]
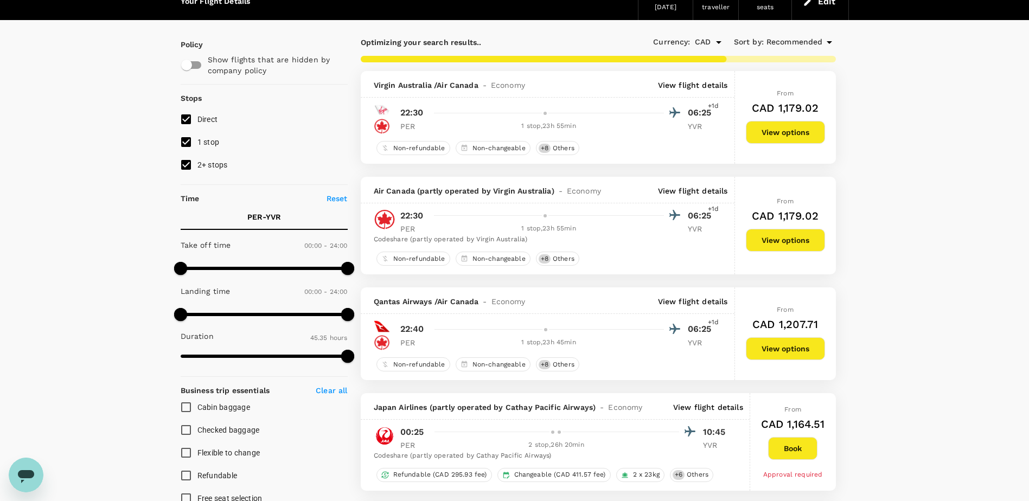
click at [688, 89] on p "View flight details" at bounding box center [693, 85] width 70 height 11
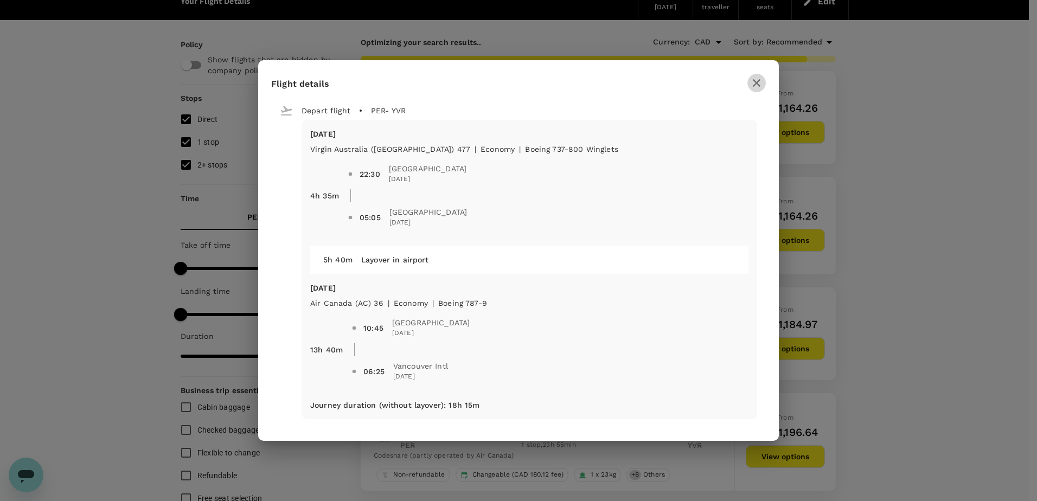
click at [752, 86] on icon "button" at bounding box center [756, 82] width 13 height 13
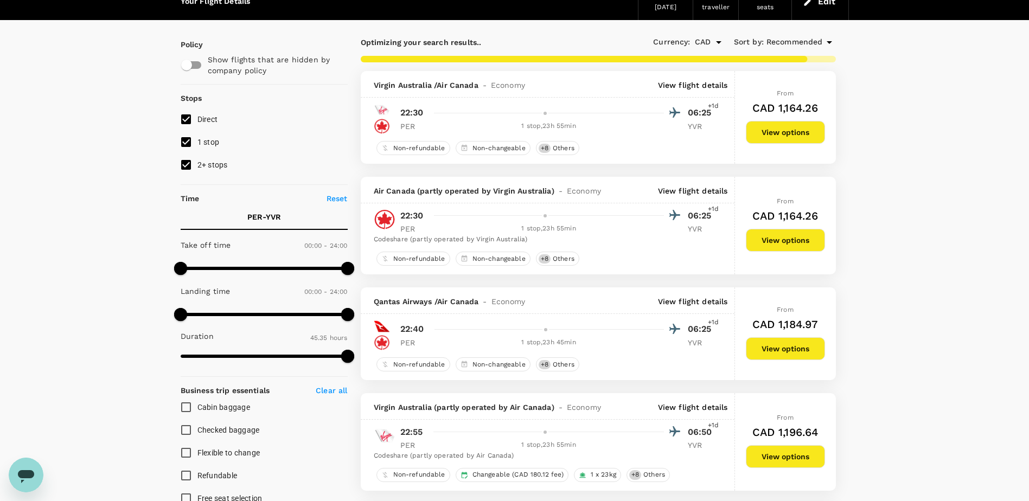
type input "4205"
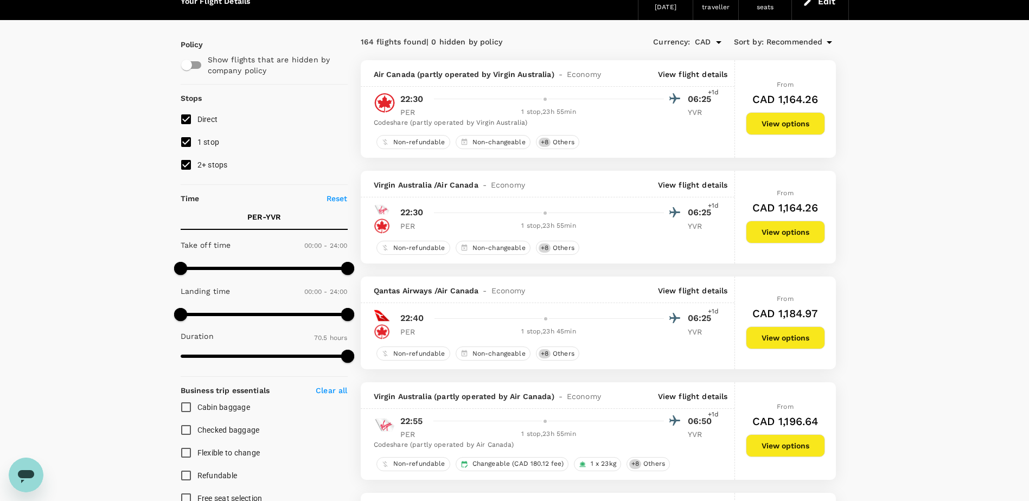
click at [688, 79] on p "View flight details" at bounding box center [693, 74] width 70 height 11
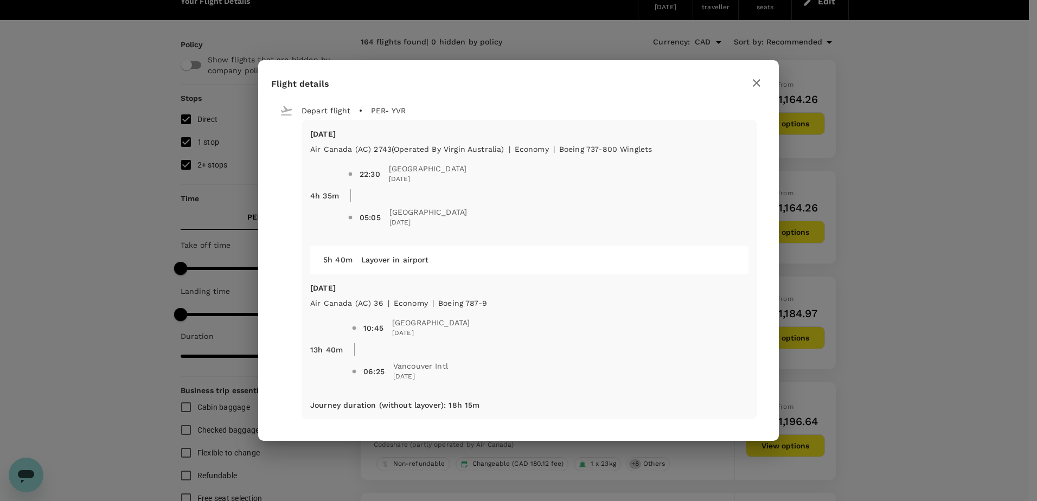
click at [754, 86] on icon "button" at bounding box center [757, 83] width 8 height 8
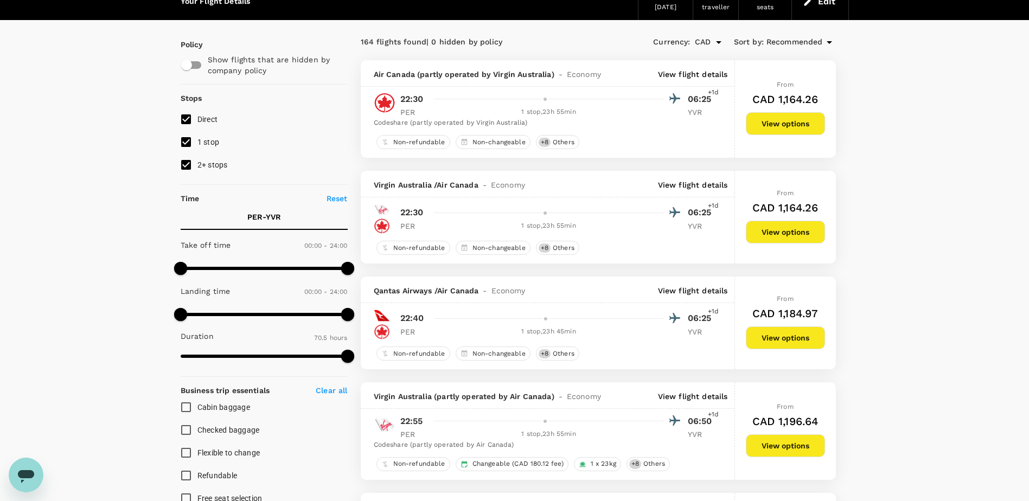
click at [710, 80] on p "View flight details" at bounding box center [693, 74] width 70 height 11
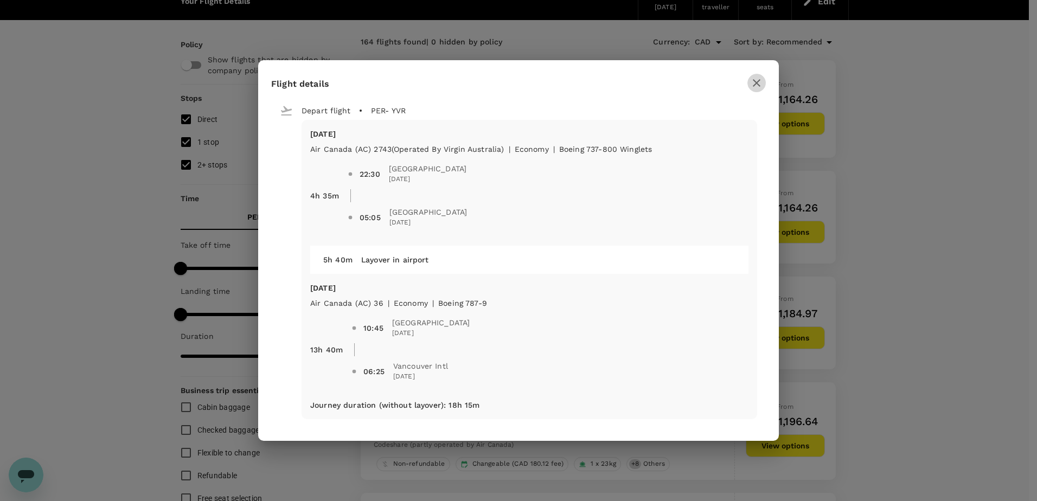
click at [753, 82] on icon "button" at bounding box center [756, 82] width 13 height 13
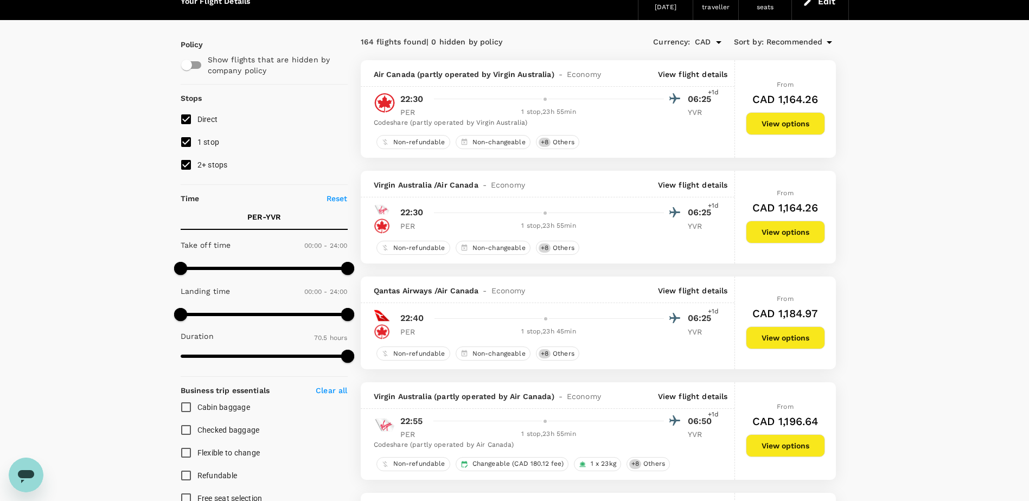
click at [682, 186] on p "View flight details" at bounding box center [693, 185] width 70 height 11
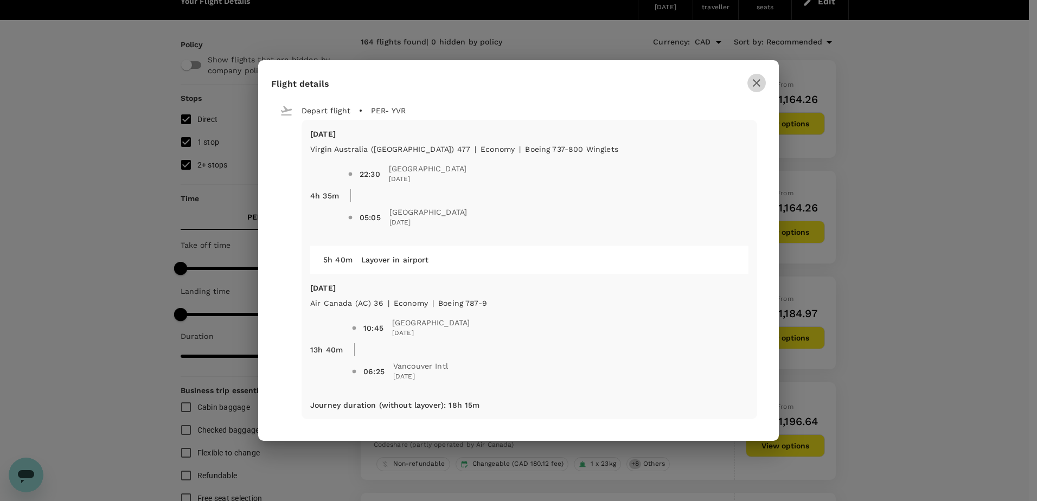
click at [751, 82] on icon "button" at bounding box center [756, 82] width 13 height 13
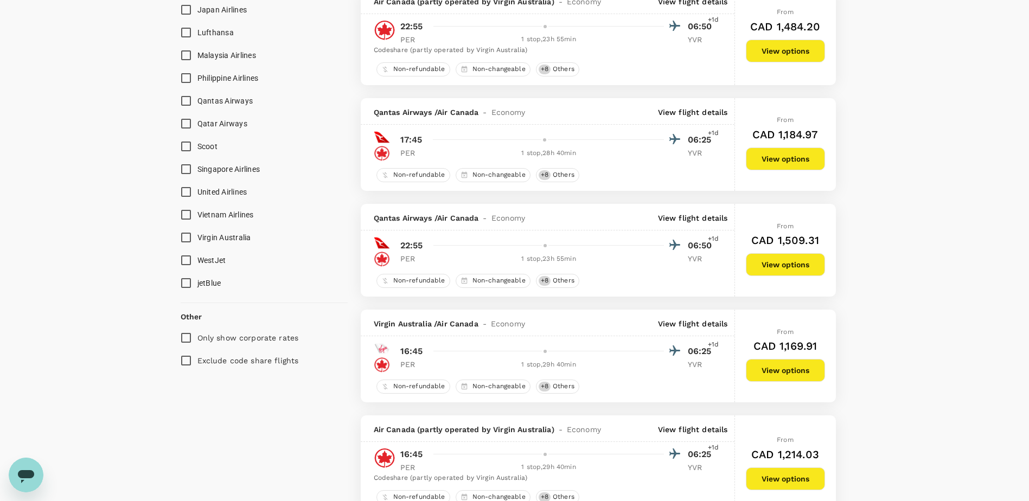
scroll to position [868, 0]
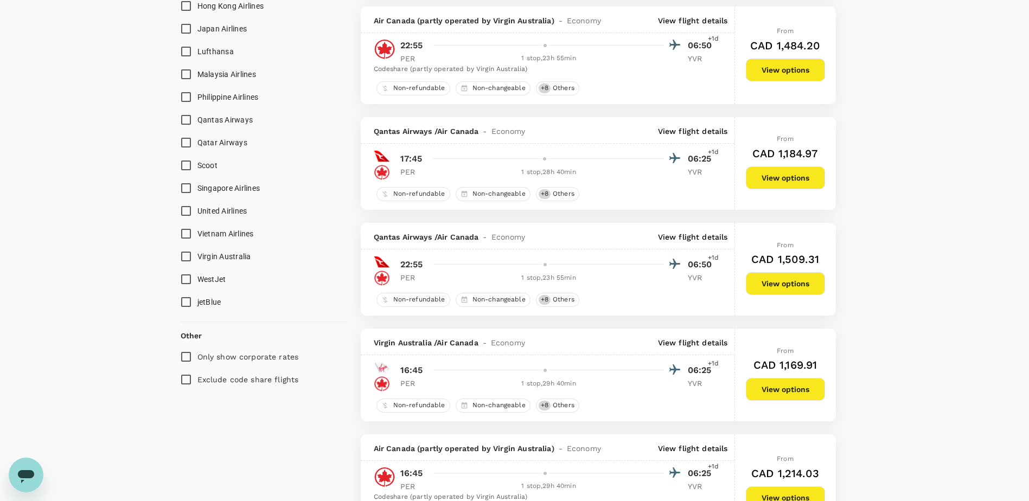
click at [706, 135] on p "View flight details" at bounding box center [693, 131] width 70 height 11
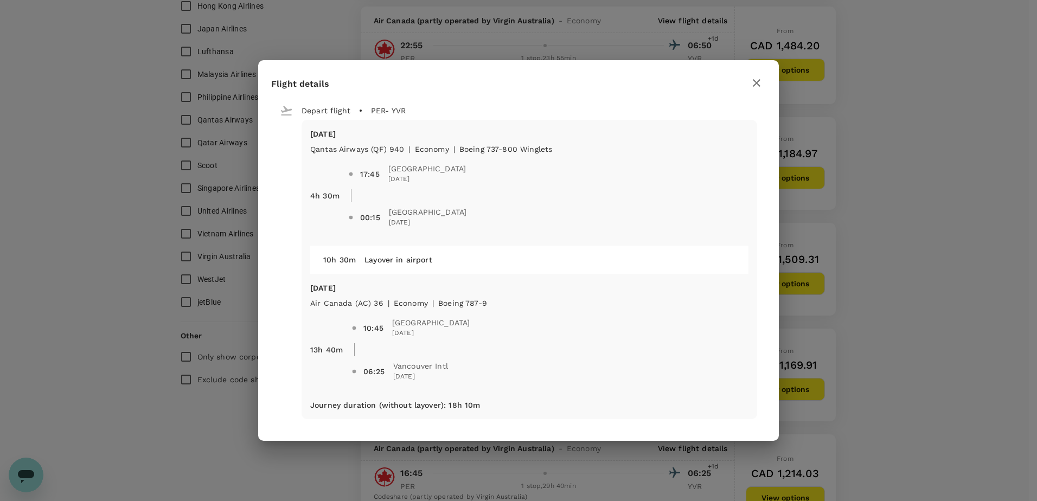
click at [755, 86] on icon "button" at bounding box center [756, 82] width 13 height 13
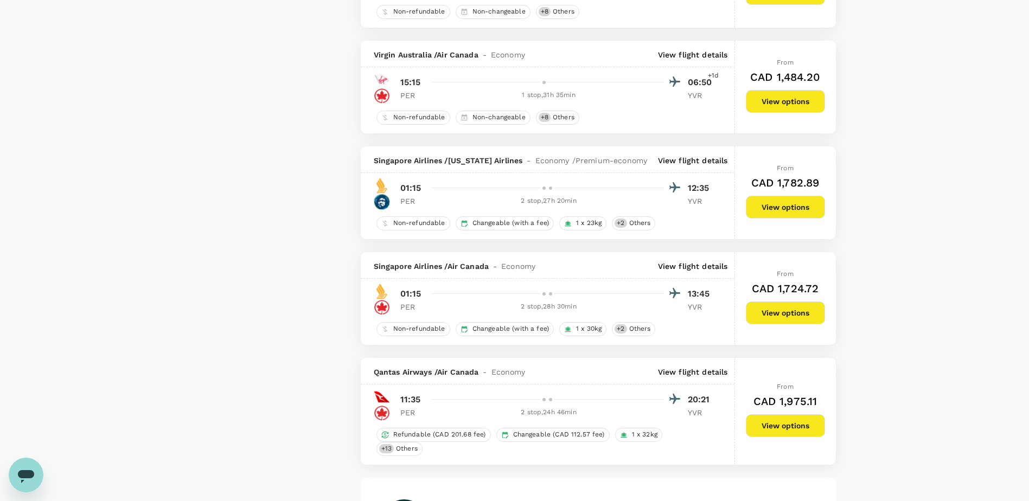
scroll to position [1790, 0]
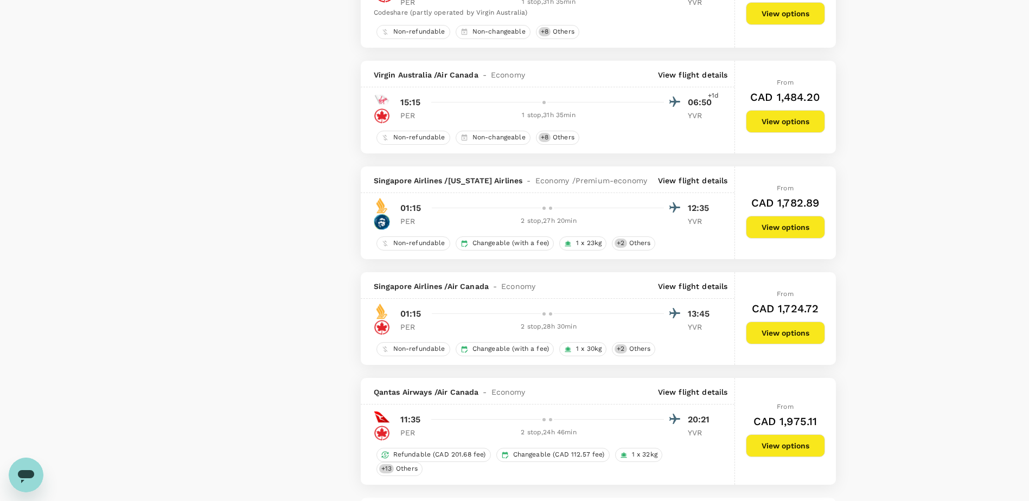
click at [687, 183] on p "View flight details" at bounding box center [693, 180] width 70 height 11
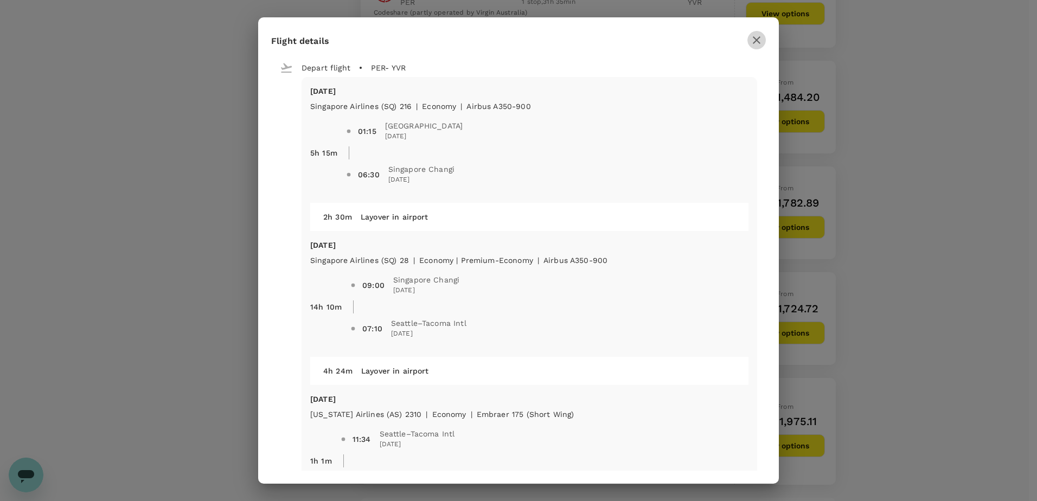
click at [752, 42] on icon "button" at bounding box center [756, 40] width 13 height 13
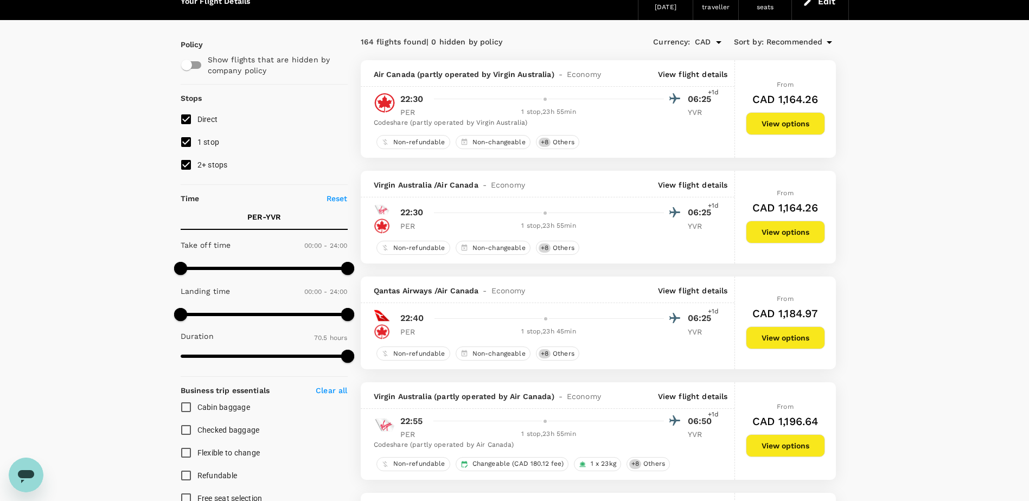
scroll to position [0, 0]
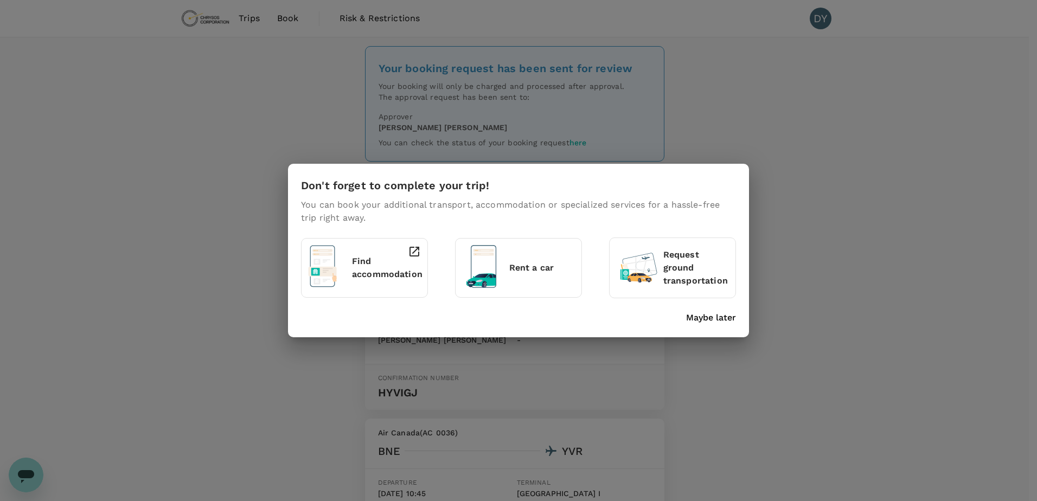
click at [716, 317] on p "Maybe later" at bounding box center [711, 317] width 50 height 13
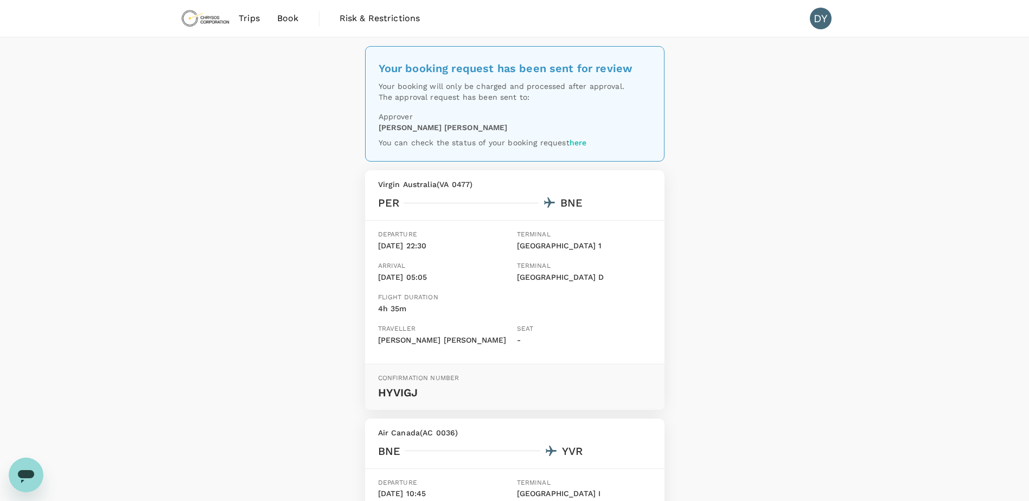
click at [252, 20] on span "Trips" at bounding box center [249, 18] width 21 height 13
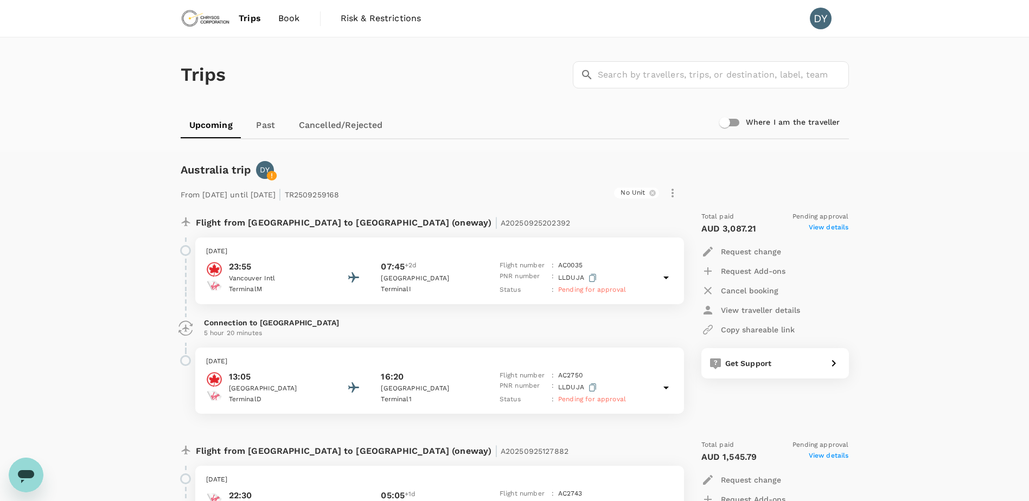
click at [281, 21] on span "Book" at bounding box center [289, 18] width 22 height 13
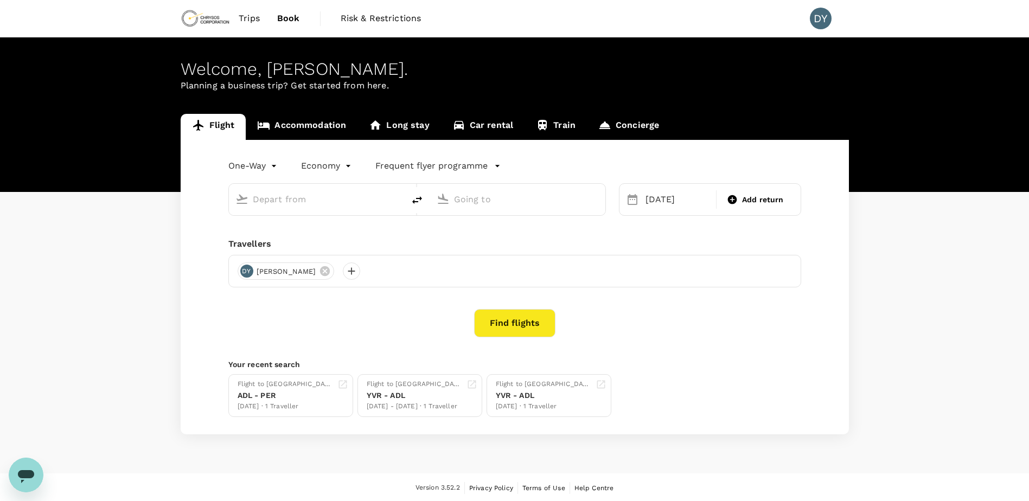
type input "Perth (PER)"
type input "Vancouver Intl (YVR)"
type input "Perth (PER)"
type input "Vancouver Intl (YVR)"
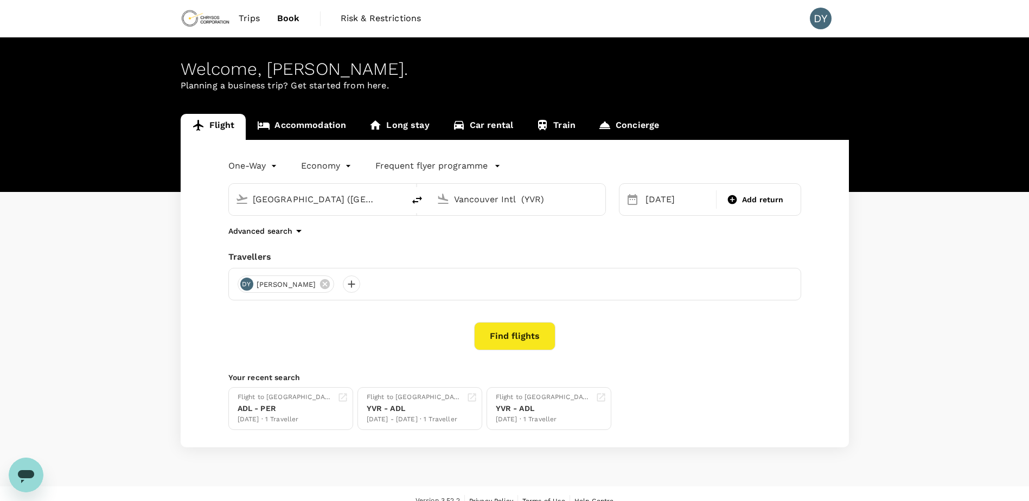
click at [414, 198] on icon "delete" at bounding box center [417, 200] width 13 height 13
type input "Vancouver Intl (YVR)"
type input "Perth (PER)"
click at [345, 198] on input "Vancouver Intl (YVR)" at bounding box center [317, 199] width 129 height 17
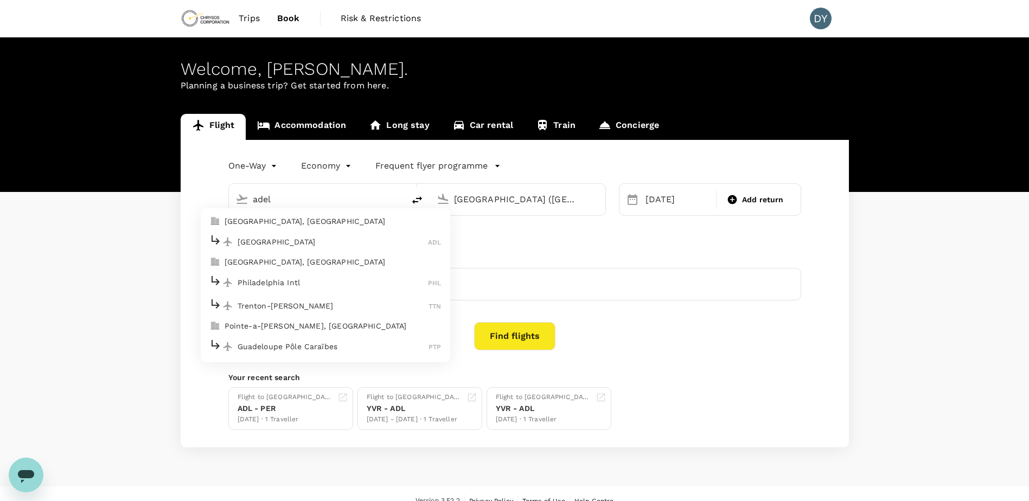
click at [303, 237] on p "[GEOGRAPHIC_DATA]" at bounding box center [333, 241] width 191 height 11
type input "Adelaide (ADL)"
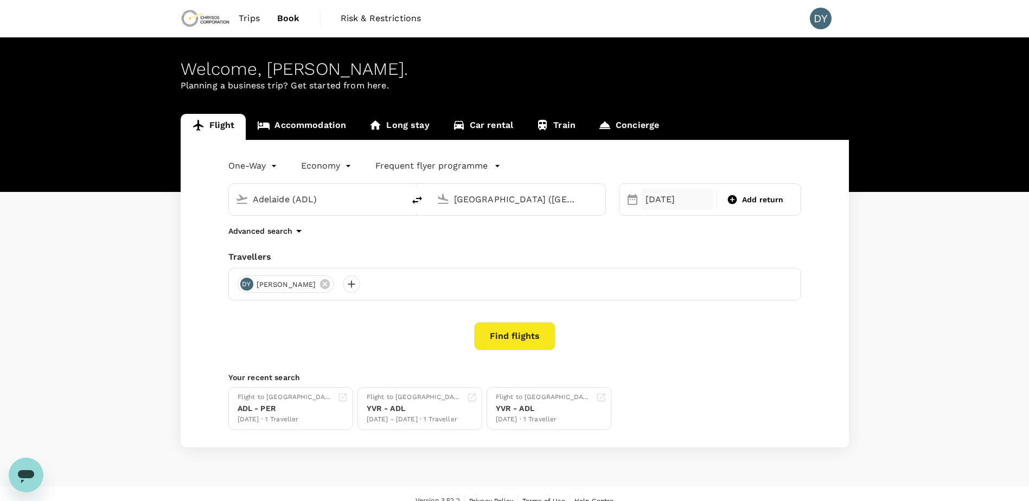
click at [662, 202] on div "16 Nov" at bounding box center [677, 200] width 73 height 22
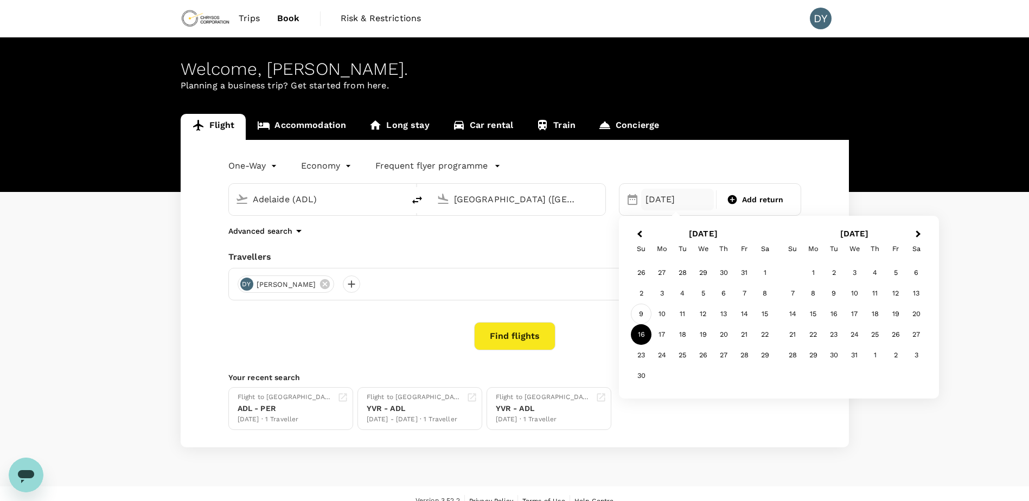
click at [642, 313] on div "9" at bounding box center [641, 314] width 21 height 21
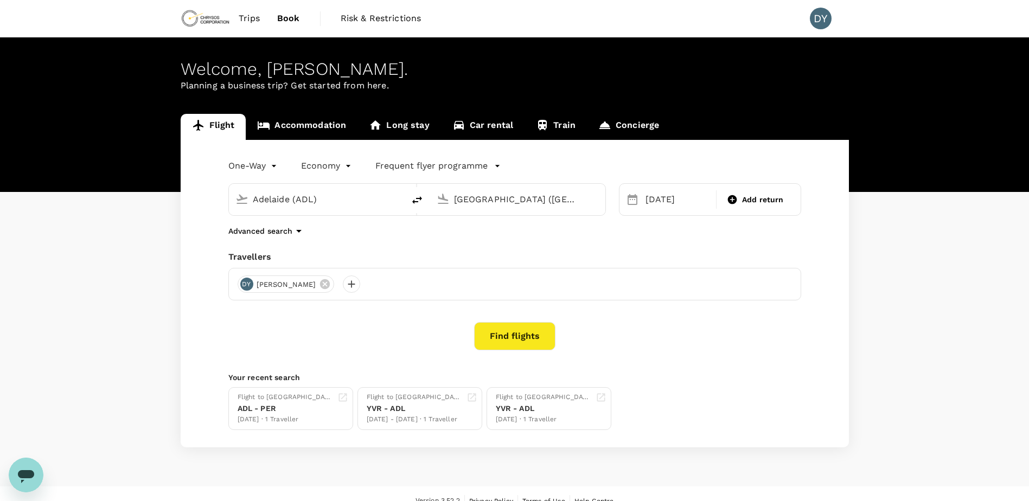
click at [500, 342] on button "Find flights" at bounding box center [514, 336] width 81 height 28
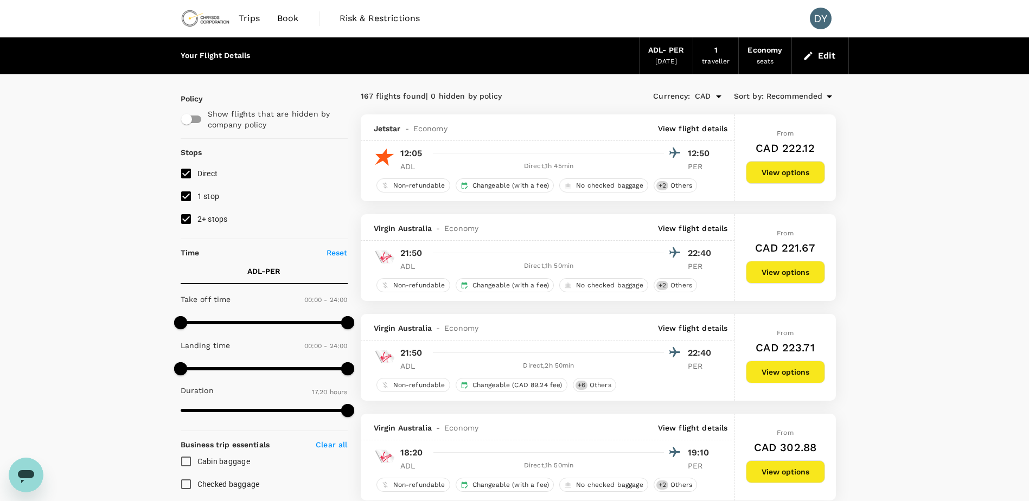
click at [687, 235] on div "Virgin Australia - Economy View flight details" at bounding box center [548, 227] width 374 height 27
click at [687, 228] on p "View flight details" at bounding box center [693, 228] width 70 height 11
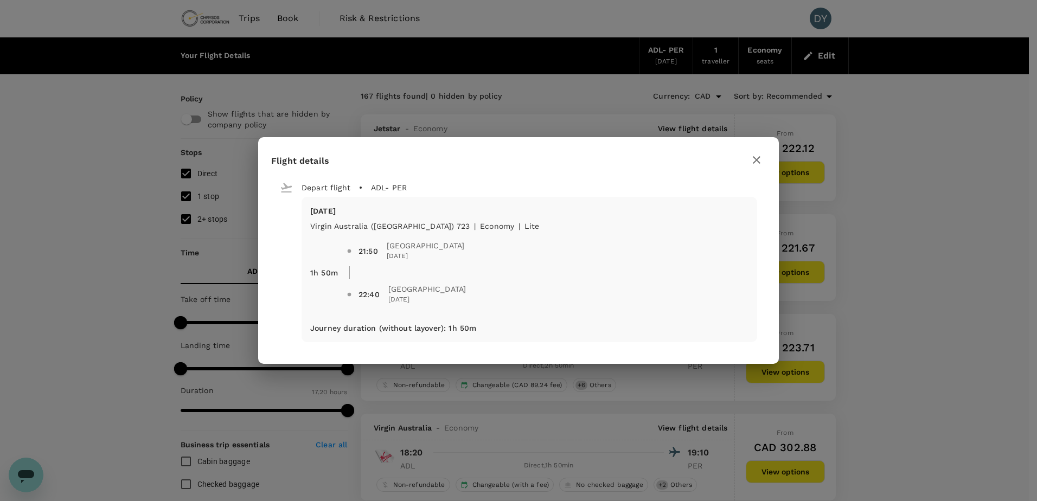
click at [756, 160] on icon "button" at bounding box center [757, 160] width 8 height 8
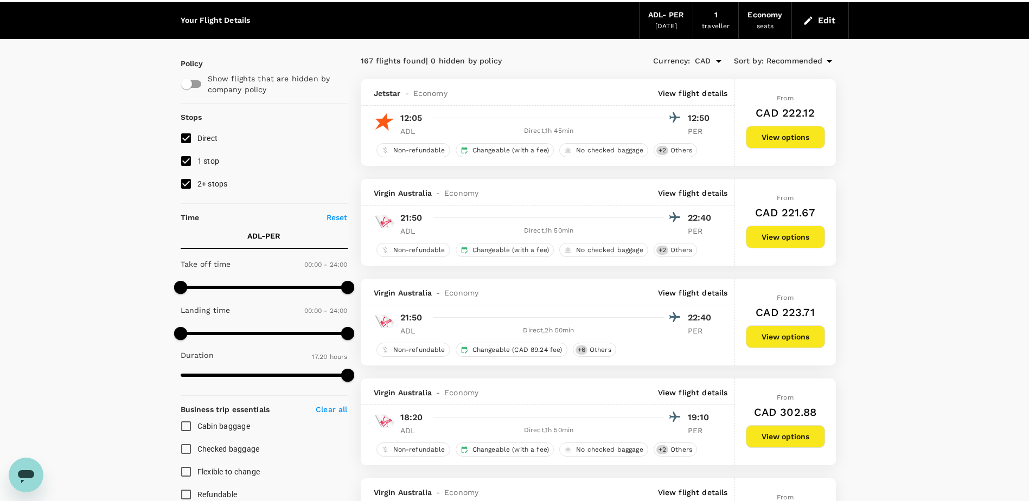
scroll to position [54, 0]
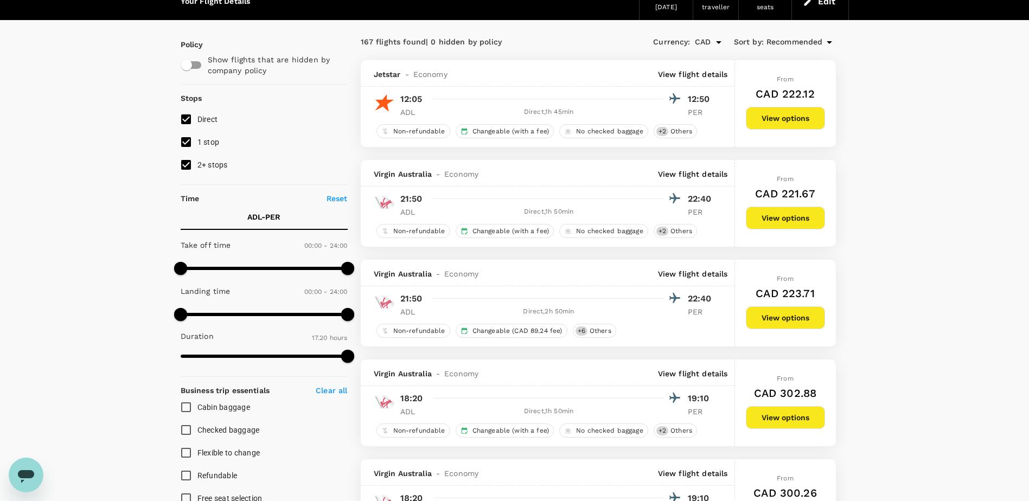
click at [690, 374] on p "View flight details" at bounding box center [693, 373] width 70 height 11
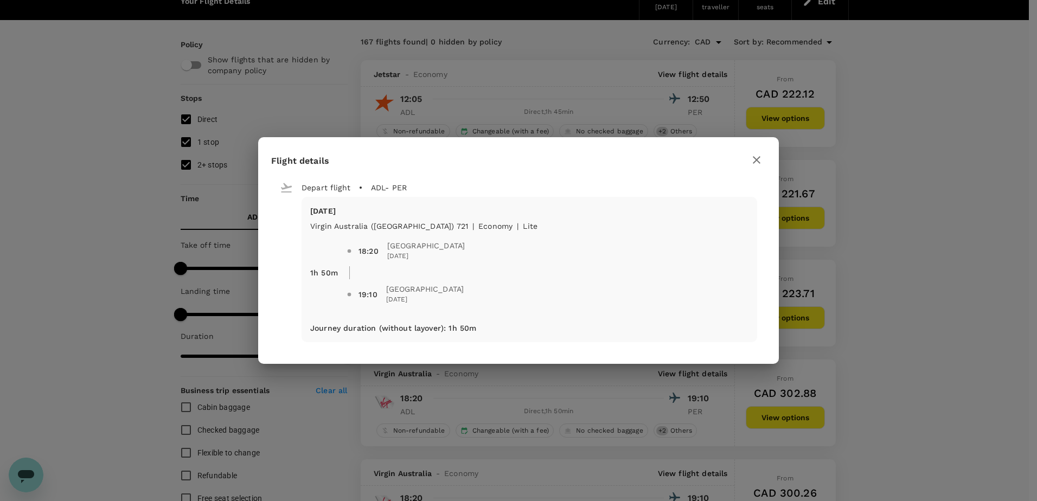
click at [755, 158] on icon "button" at bounding box center [756, 159] width 13 height 13
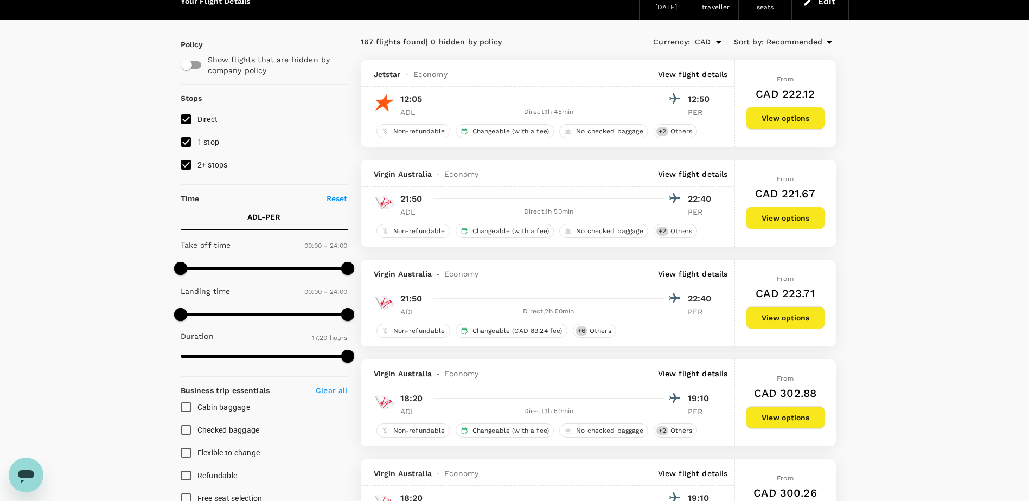
click at [694, 175] on p "View flight details" at bounding box center [693, 174] width 70 height 11
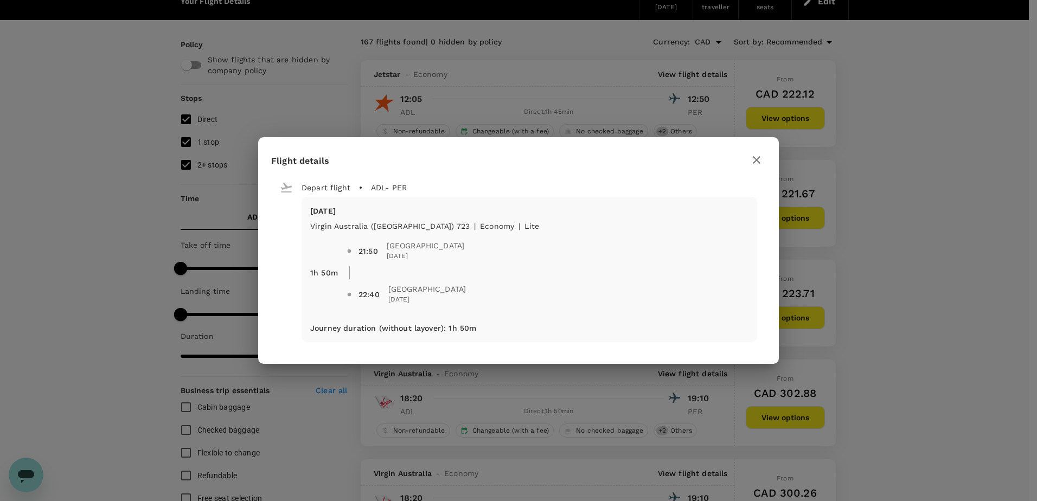
click at [753, 158] on icon "button" at bounding box center [756, 159] width 13 height 13
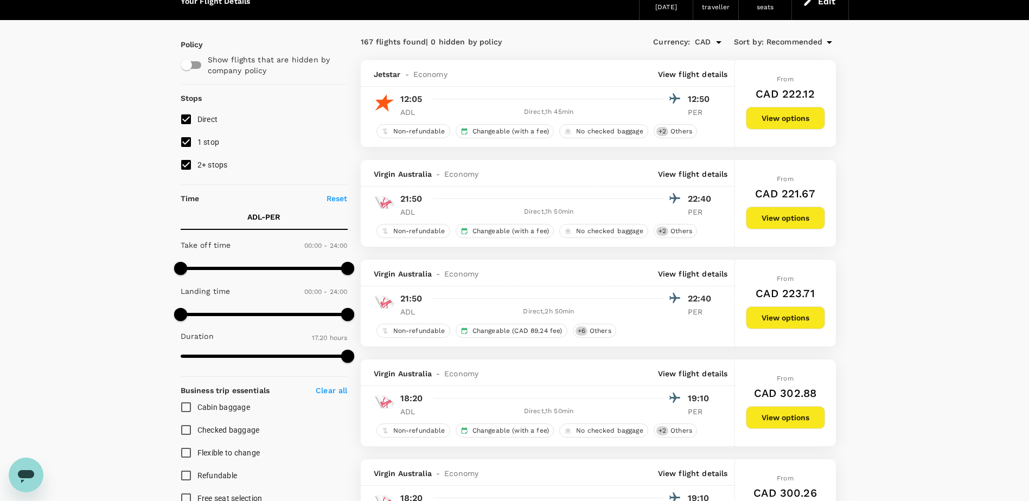
click at [679, 274] on p "View flight details" at bounding box center [693, 273] width 70 height 11
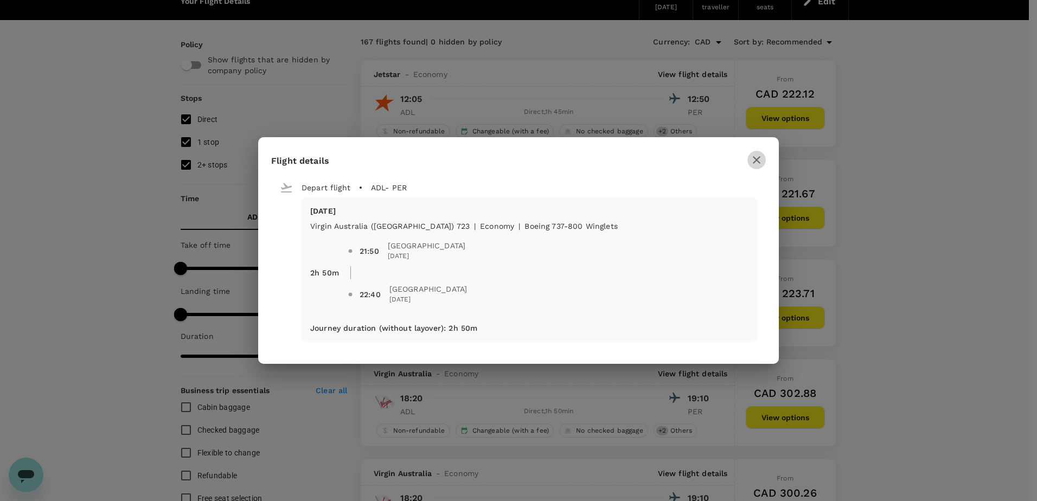
click at [755, 160] on icon "button" at bounding box center [756, 159] width 13 height 13
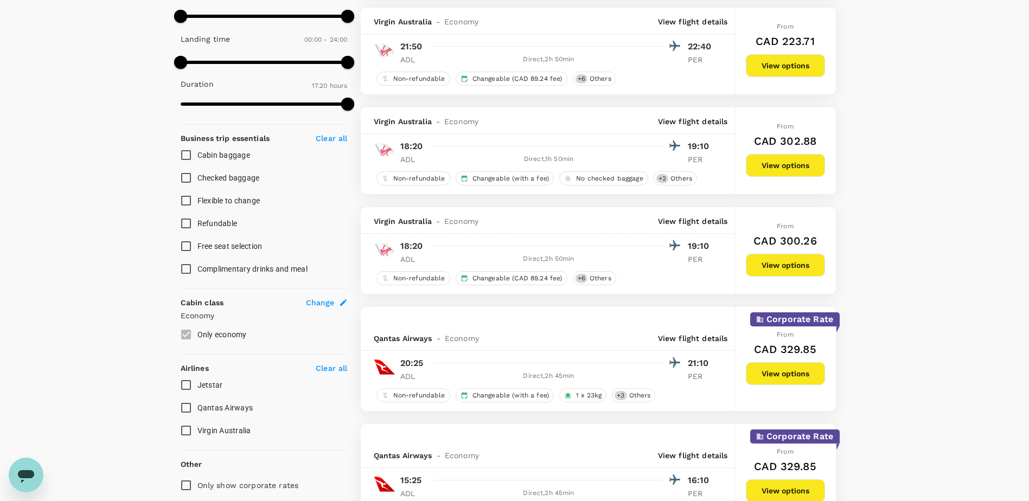
scroll to position [325, 0]
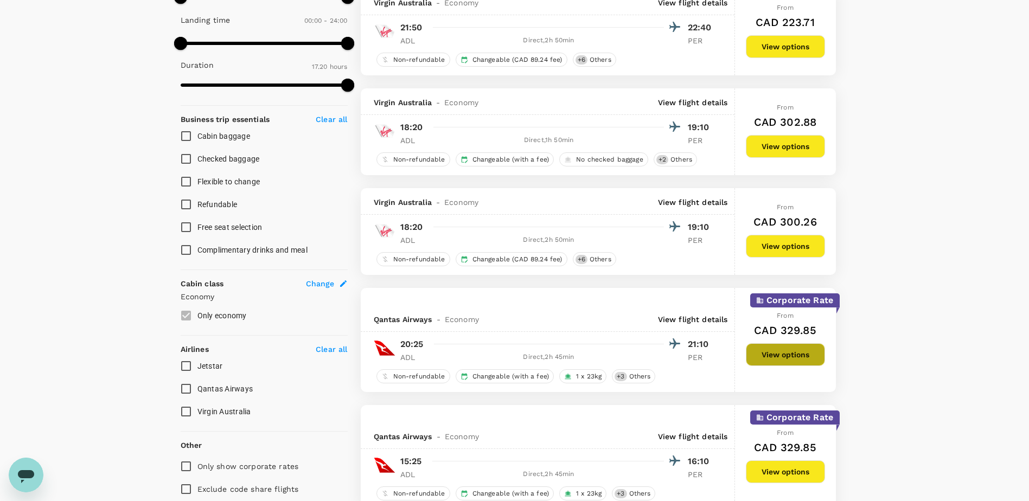
click at [780, 351] on button "View options" at bounding box center [785, 354] width 79 height 23
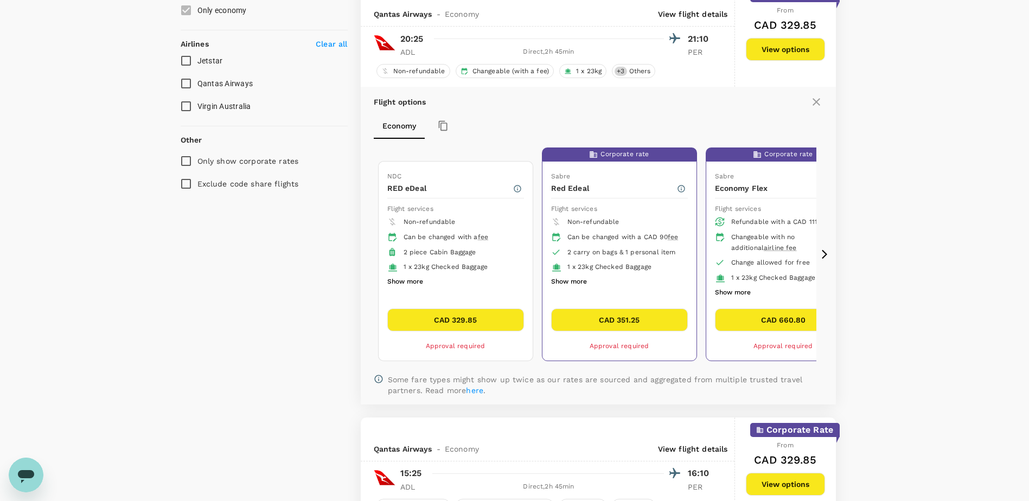
scroll to position [612, 0]
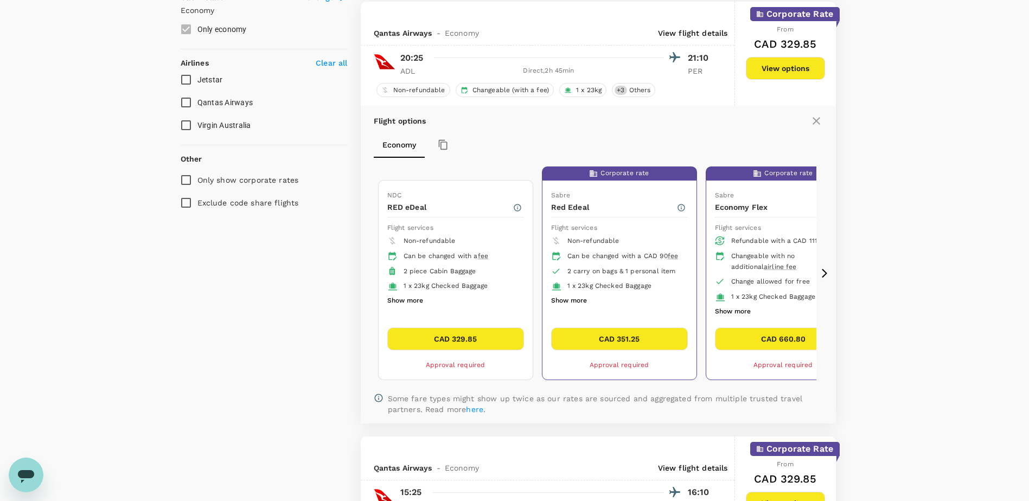
click at [819, 272] on icon at bounding box center [824, 273] width 11 height 11
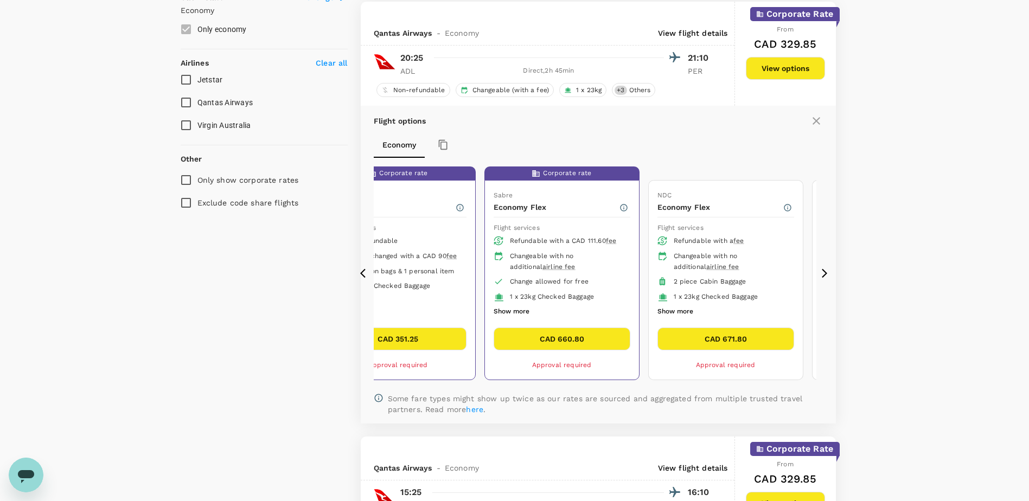
click at [360, 272] on icon at bounding box center [365, 273] width 11 height 11
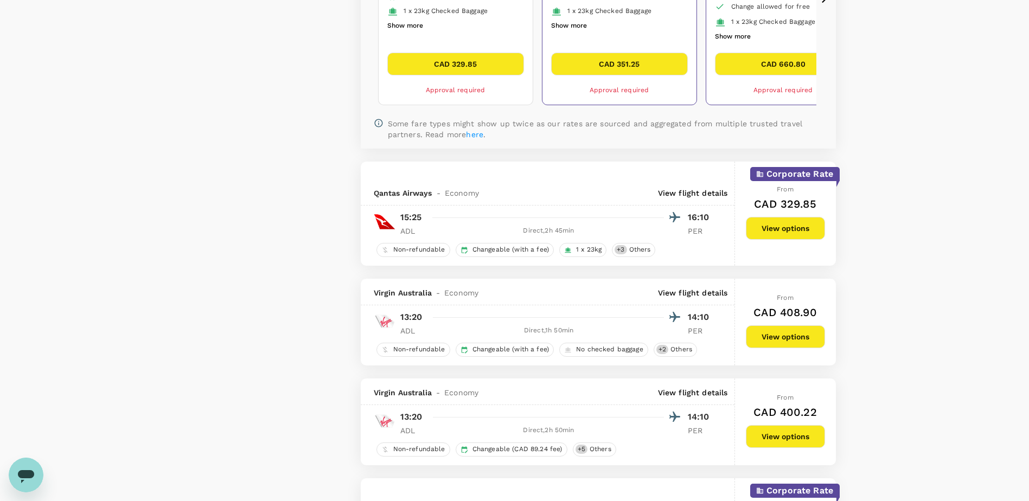
scroll to position [868, 0]
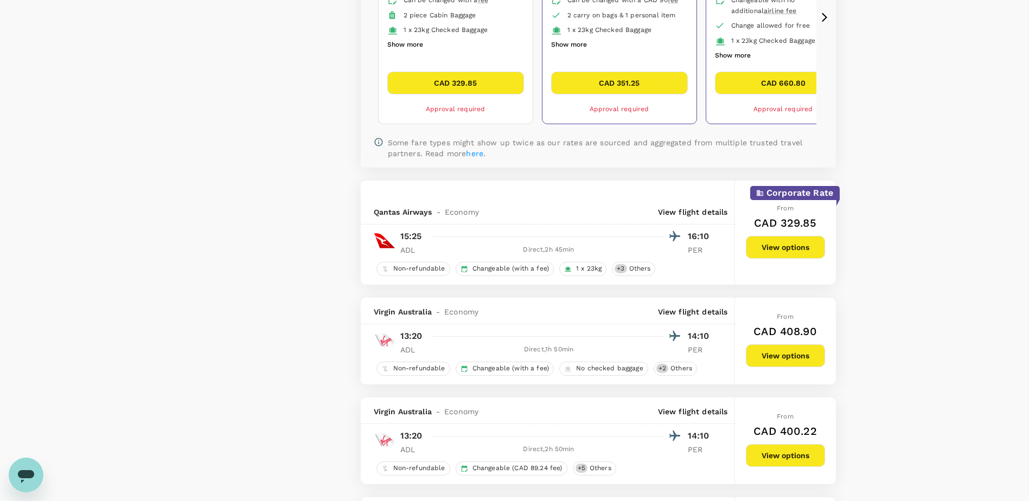
click at [683, 211] on p "View flight details" at bounding box center [693, 212] width 70 height 11
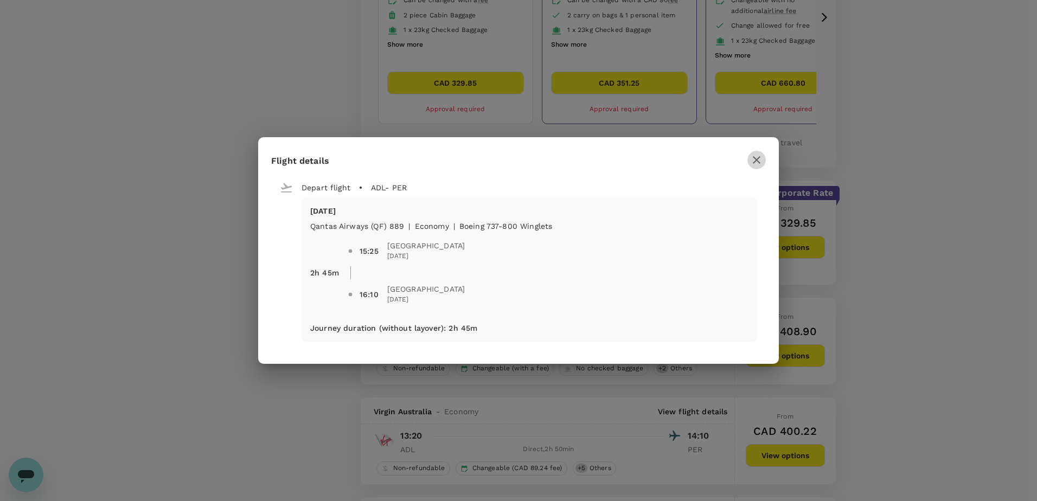
click at [753, 162] on icon "button" at bounding box center [756, 159] width 13 height 13
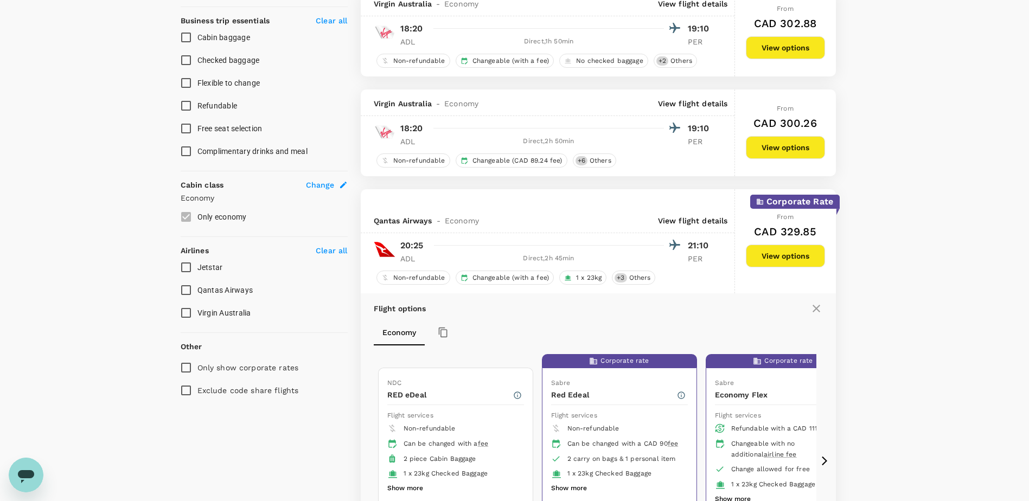
scroll to position [488, 0]
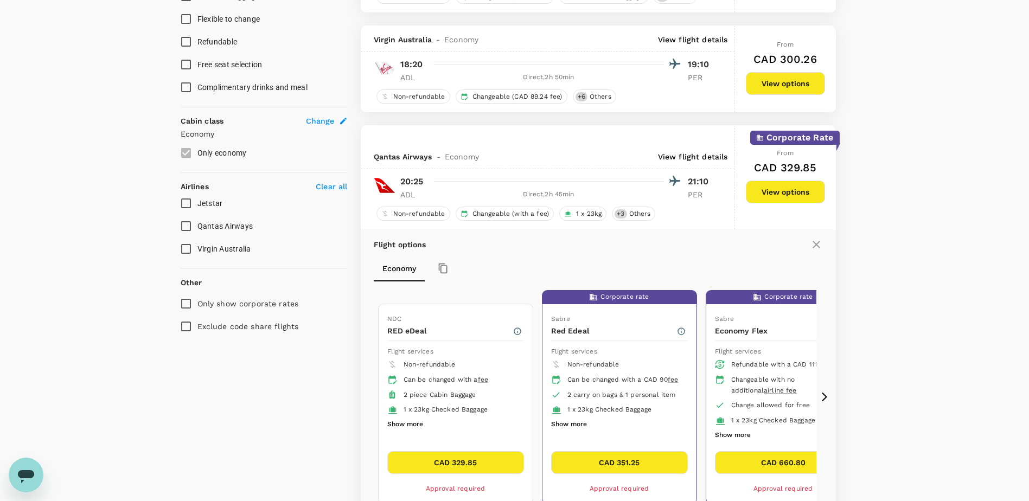
click at [825, 393] on icon at bounding box center [824, 397] width 11 height 11
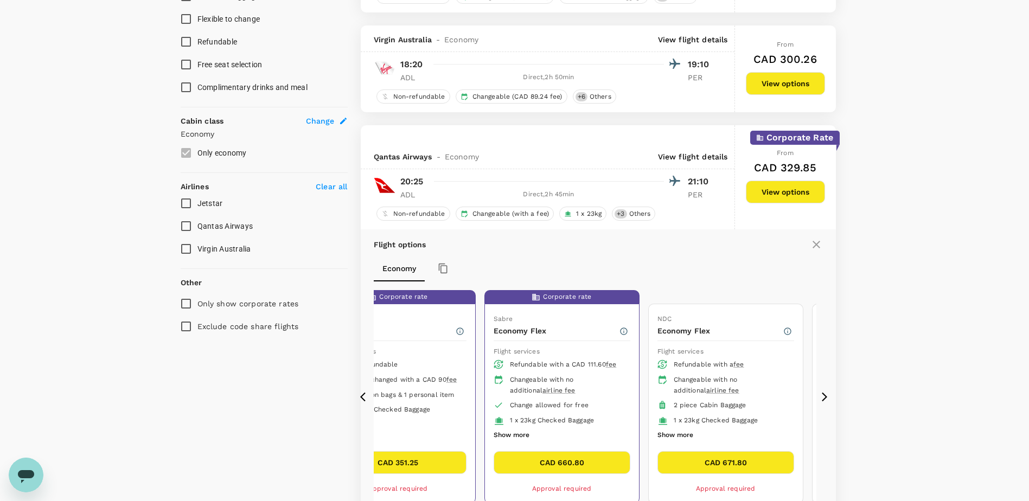
click at [825, 393] on icon at bounding box center [824, 397] width 11 height 11
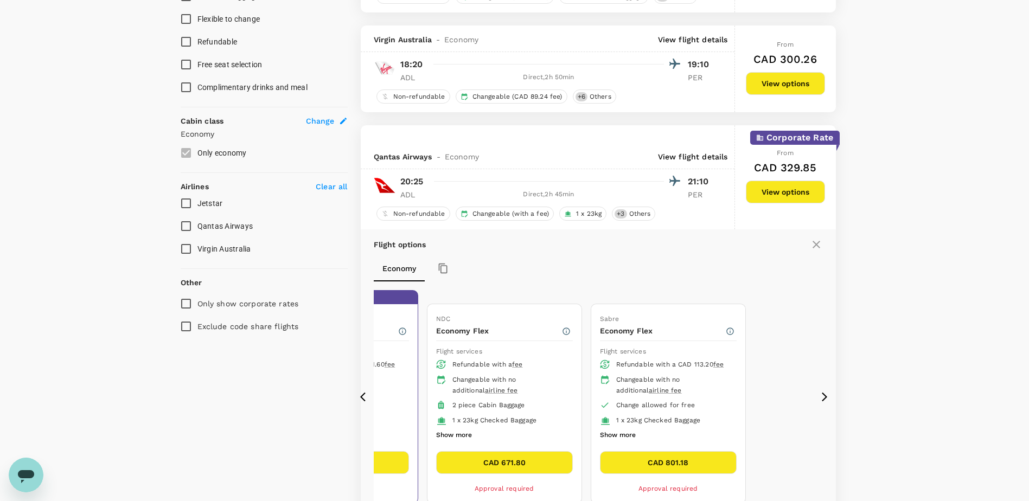
click at [361, 396] on icon at bounding box center [362, 397] width 5 height 9
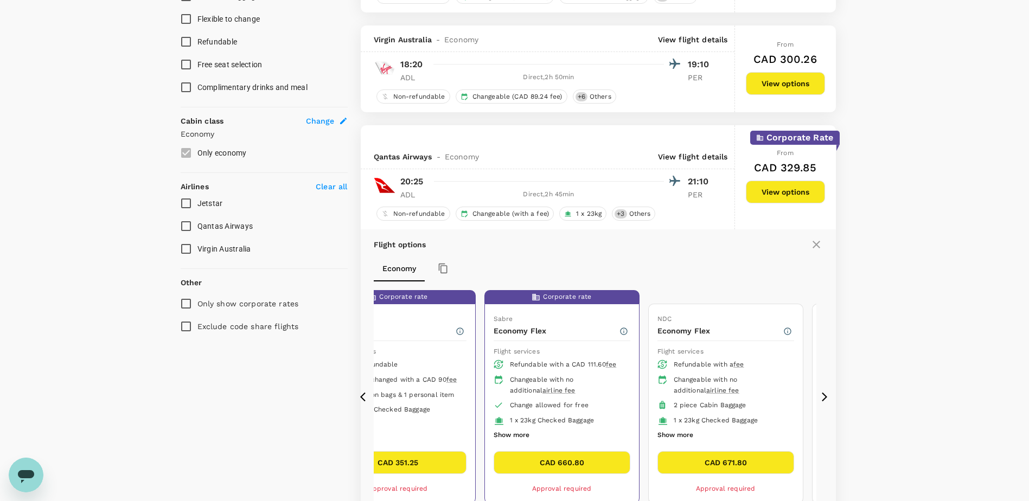
click at [361, 396] on icon at bounding box center [362, 397] width 5 height 9
click at [362, 396] on icon at bounding box center [362, 397] width 5 height 9
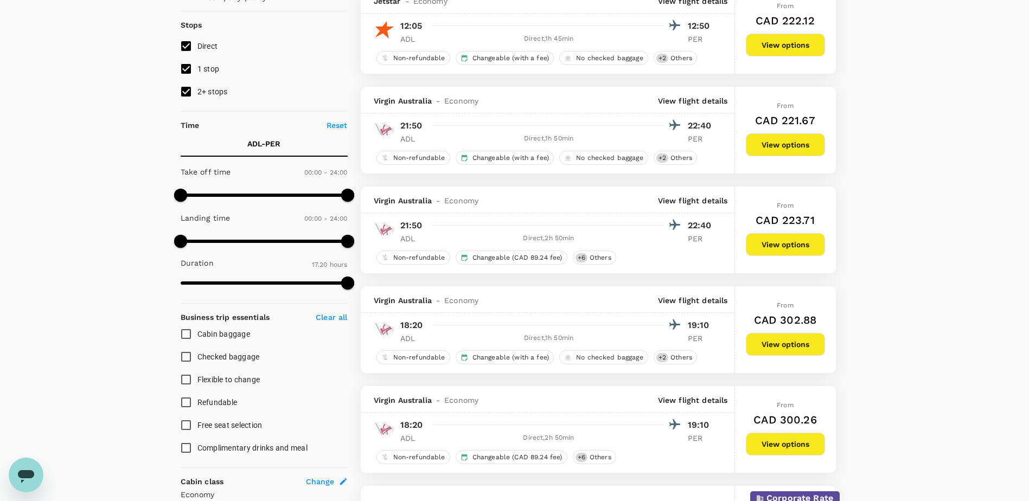
scroll to position [108, 0]
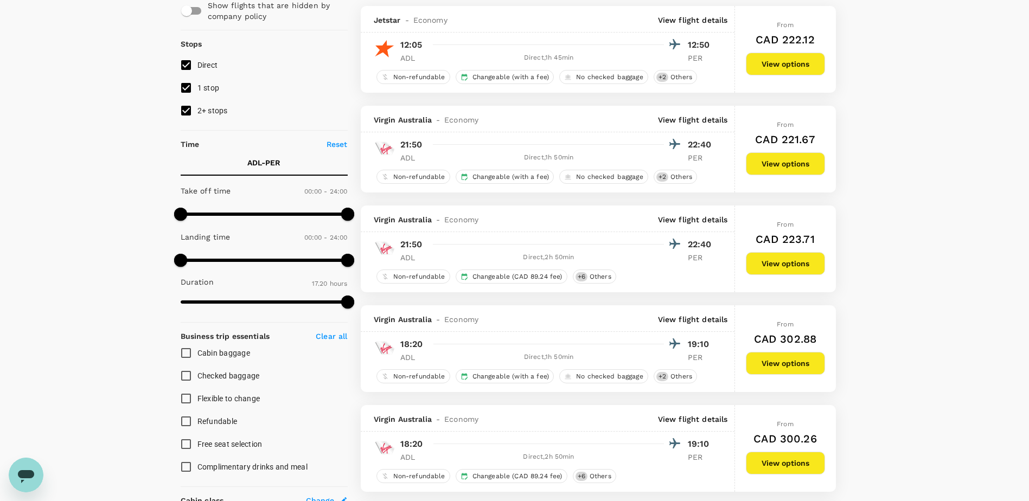
click at [786, 363] on button "View options" at bounding box center [785, 363] width 79 height 23
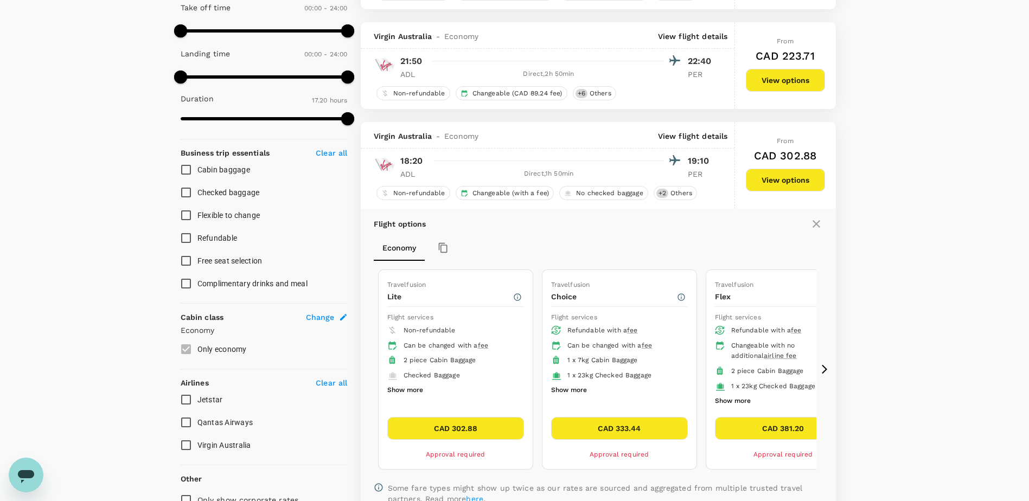
scroll to position [309, 0]
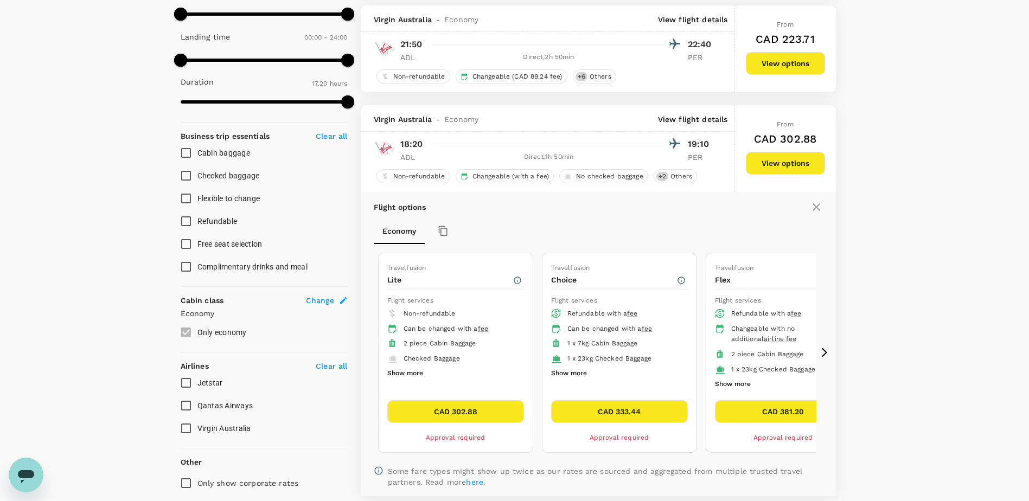
click at [586, 374] on button "Show more" at bounding box center [569, 374] width 36 height 14
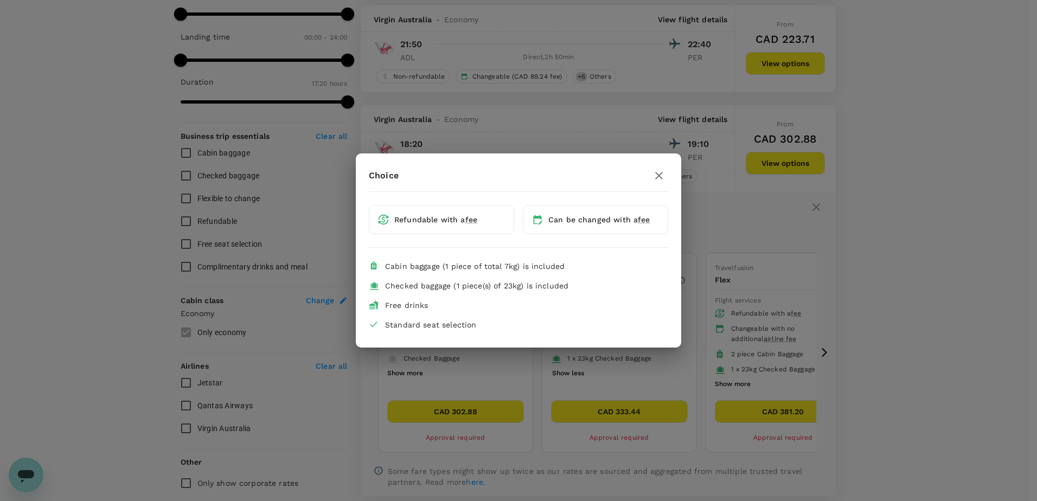
click at [667, 169] on div at bounding box center [659, 176] width 18 height 18
click at [660, 173] on icon "button" at bounding box center [658, 175] width 13 height 13
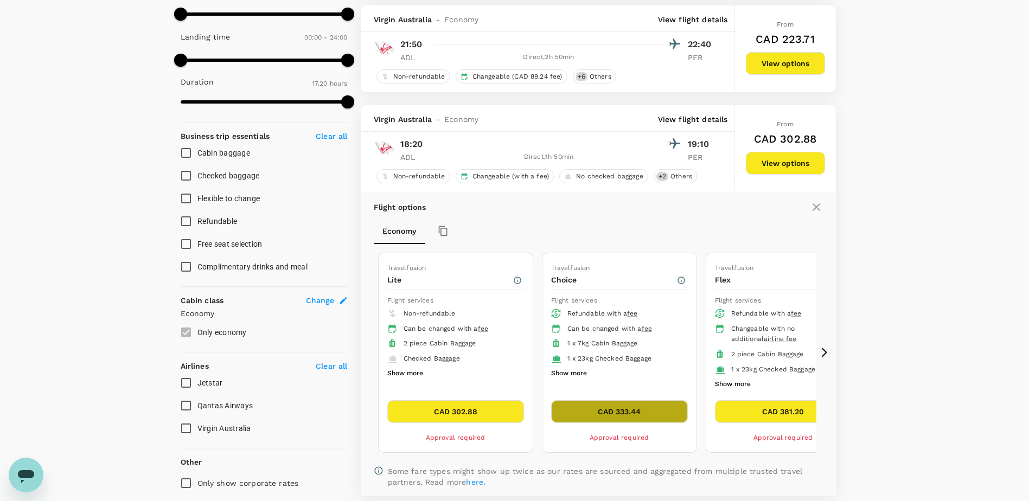
click at [645, 411] on button "CAD 333.44" at bounding box center [619, 411] width 137 height 23
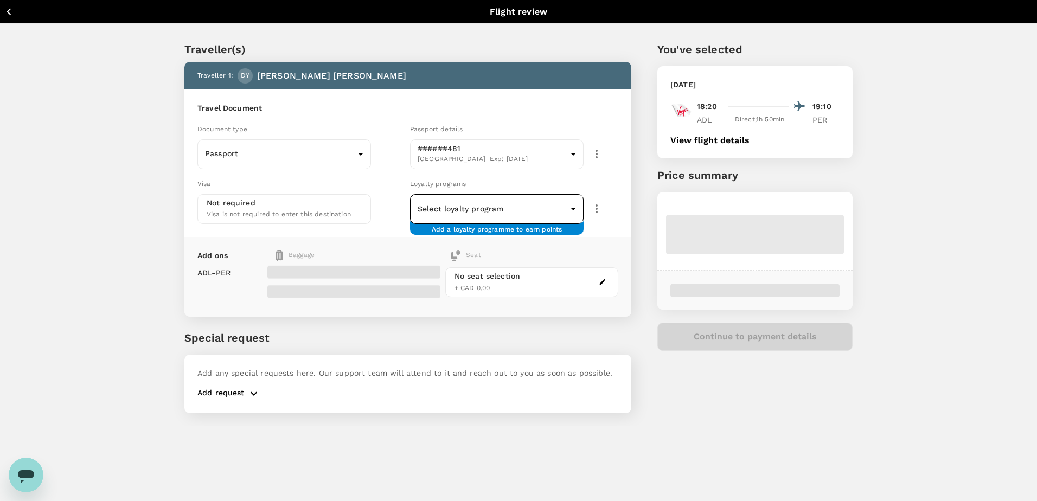
click at [501, 213] on body "Back to flight results Flight review Traveller(s) Traveller 1 : DY Daniel Yates…" at bounding box center [518, 265] width 1037 height 530
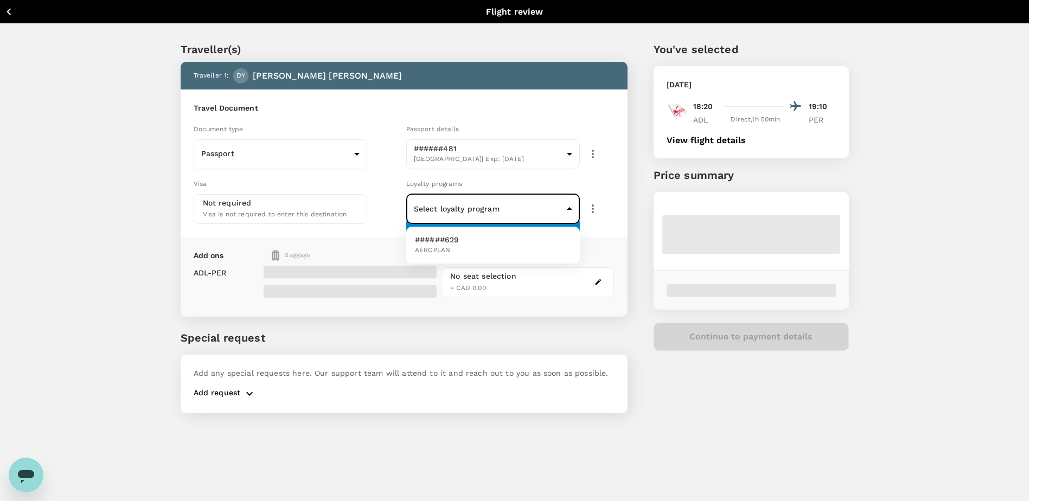
click at [501, 213] on div at bounding box center [518, 250] width 1037 height 501
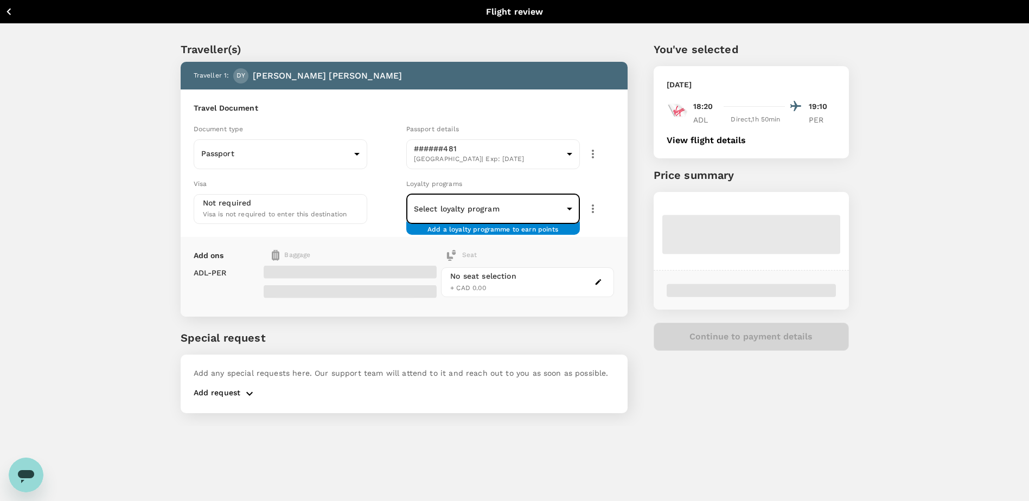
click at [588, 212] on icon "button" at bounding box center [592, 208] width 13 height 13
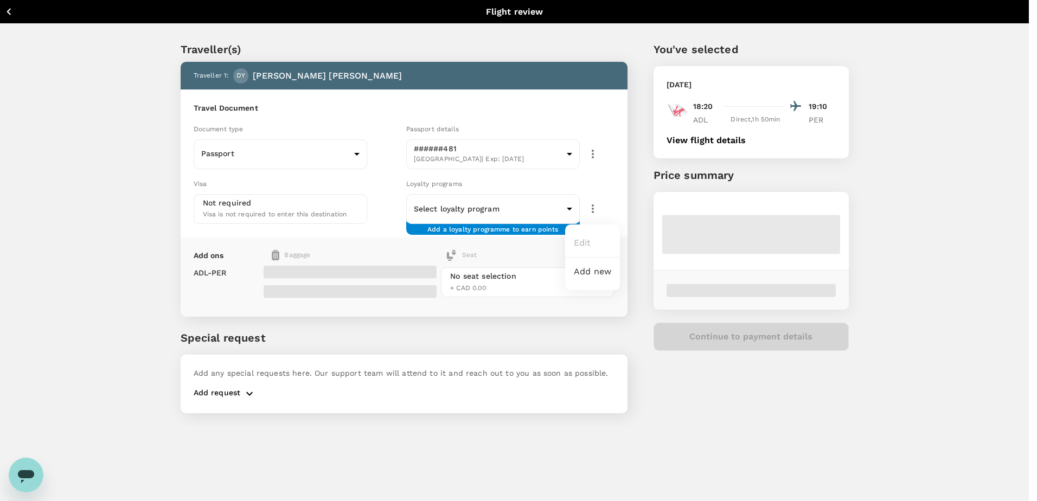
click at [588, 212] on div at bounding box center [518, 250] width 1037 height 501
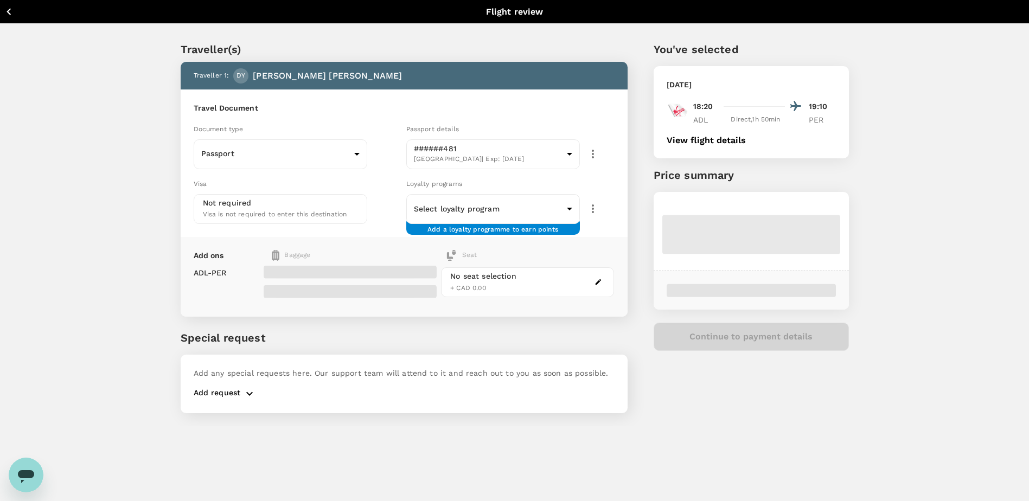
click at [396, 208] on div "Visa Not required Visa is not required to enter this destination" at bounding box center [295, 199] width 213 height 50
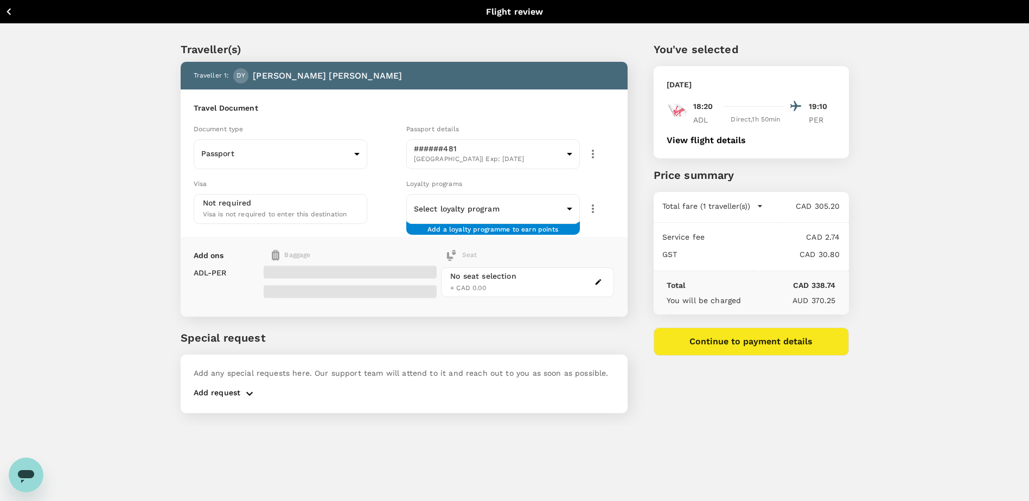
click at [595, 283] on icon "button" at bounding box center [598, 282] width 8 height 8
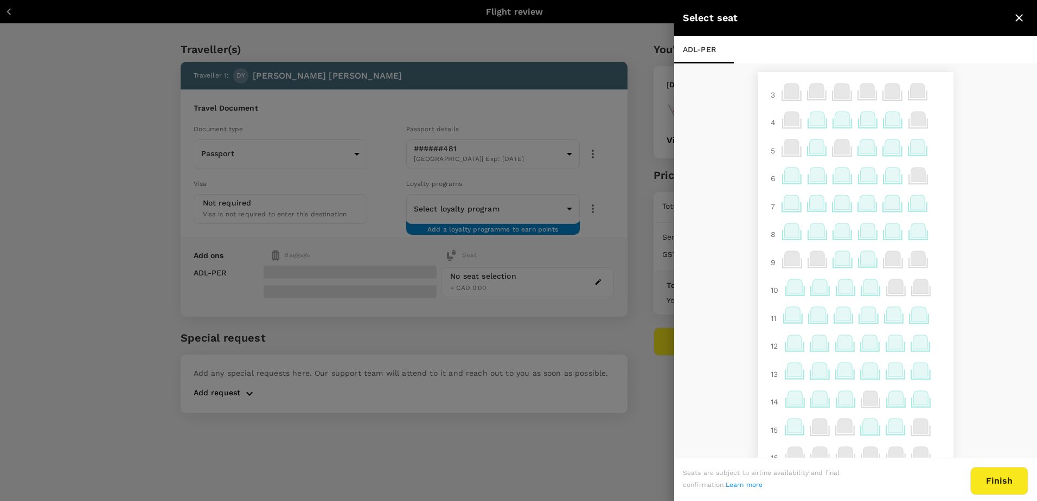
click at [835, 118] on icon at bounding box center [842, 119] width 15 height 14
click at [819, 59] on div "ADL - PER" at bounding box center [855, 49] width 363 height 27
click at [1016, 18] on icon "close" at bounding box center [1019, 17] width 13 height 13
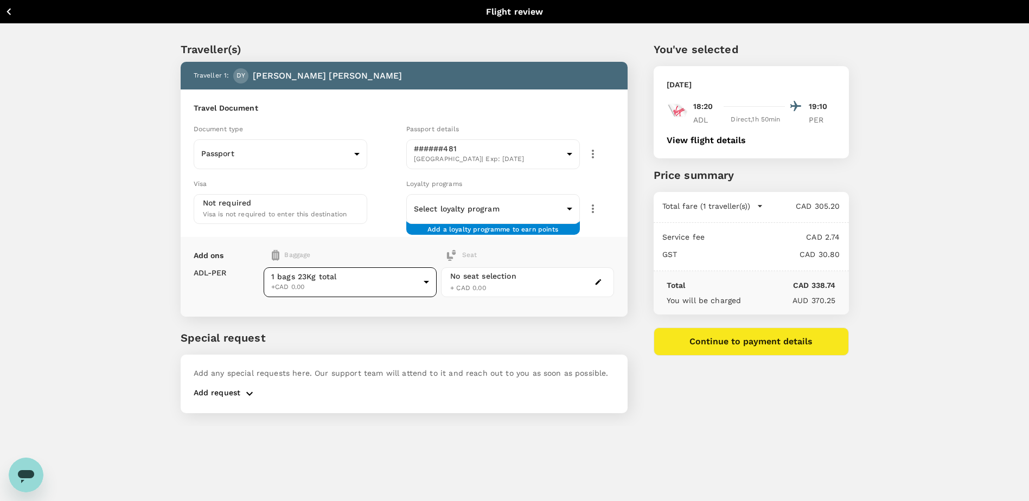
click at [415, 287] on body "Back to flight results Flight review Traveller(s) Traveller 1 : DY Daniel Yates…" at bounding box center [514, 265] width 1029 height 530
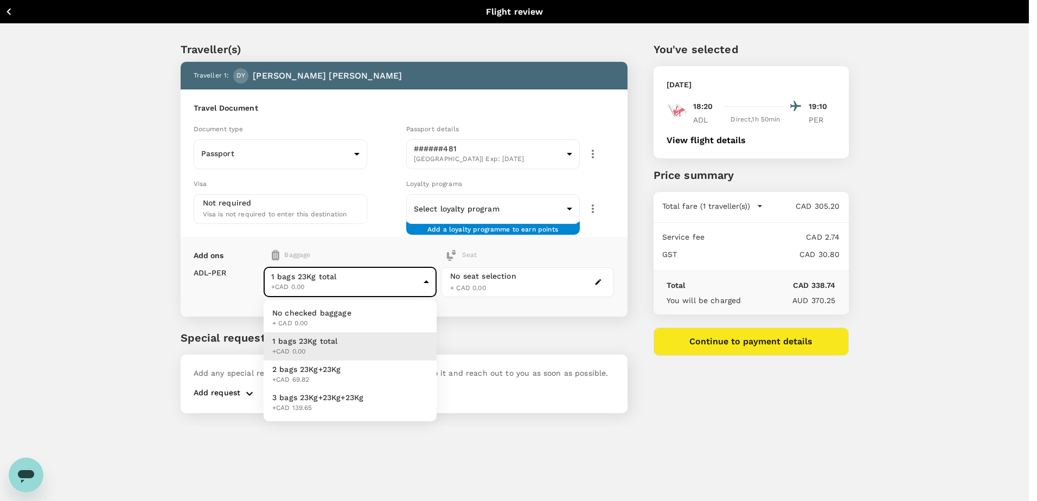
click at [415, 287] on div at bounding box center [518, 250] width 1037 height 501
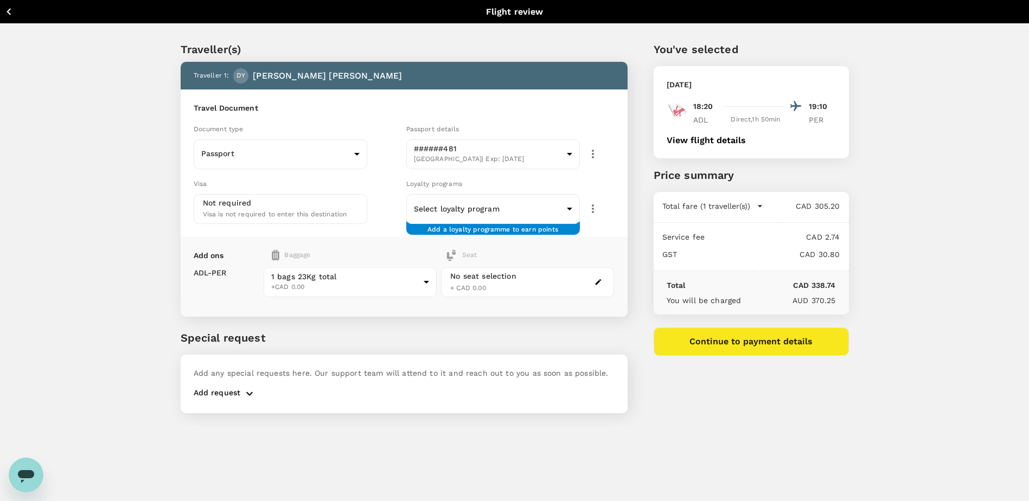
click at [503, 325] on div "Traveller(s) Traveller 1 : DY Daniel Yates Travel Document Document type Passpo…" at bounding box center [391, 220] width 473 height 411
click at [543, 207] on body "Back to flight results Flight review Traveller(s) Traveller 1 : DY Daniel Yates…" at bounding box center [514, 265] width 1029 height 530
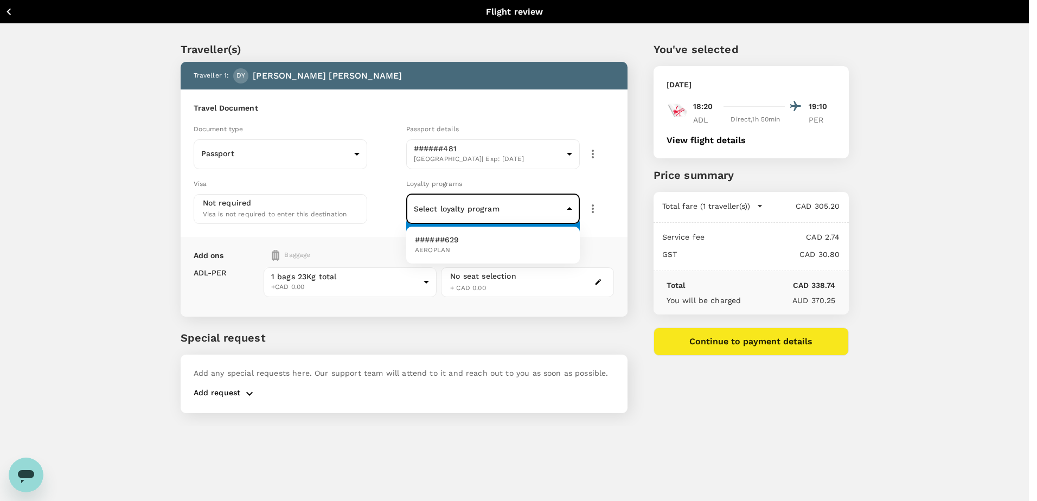
click at [523, 242] on li "######629 AEROPLAN" at bounding box center [493, 245] width 174 height 28
type input "cc060926-4667-4dcd-907f-981f4ad1b76b"
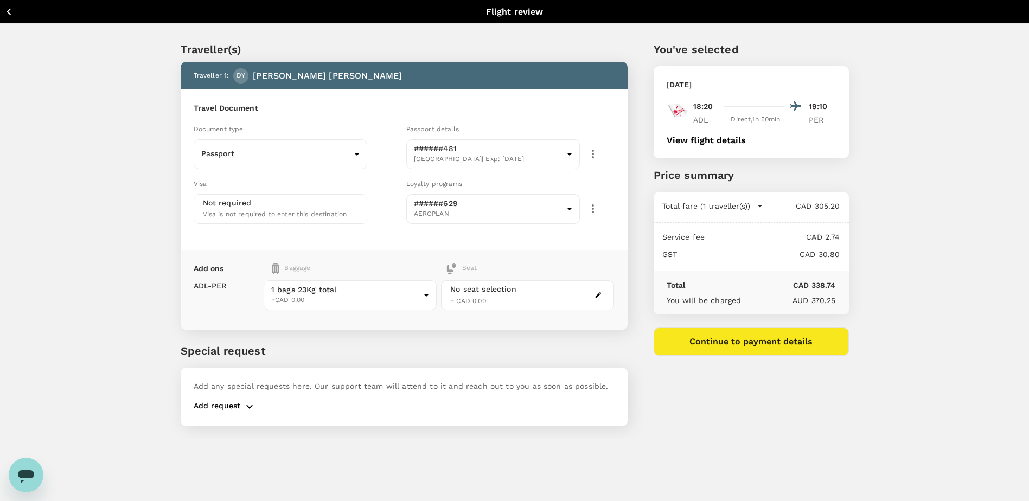
click at [5, 11] on icon "button" at bounding box center [9, 12] width 14 height 14
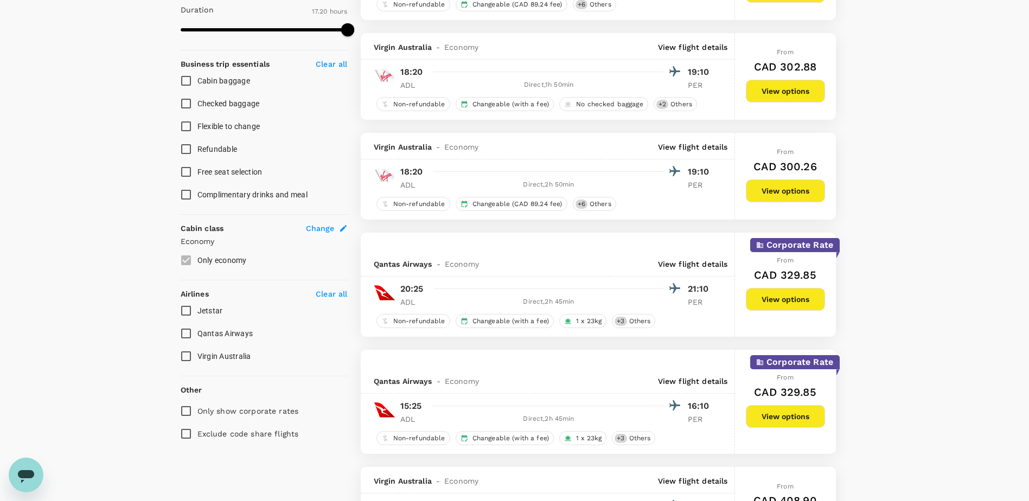
scroll to position [326, 0]
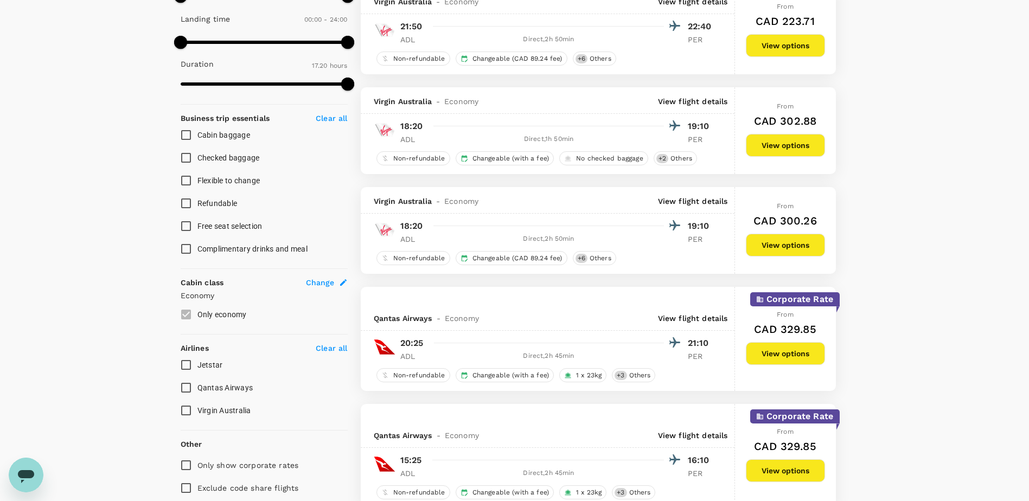
click at [795, 241] on button "View options" at bounding box center [785, 245] width 79 height 23
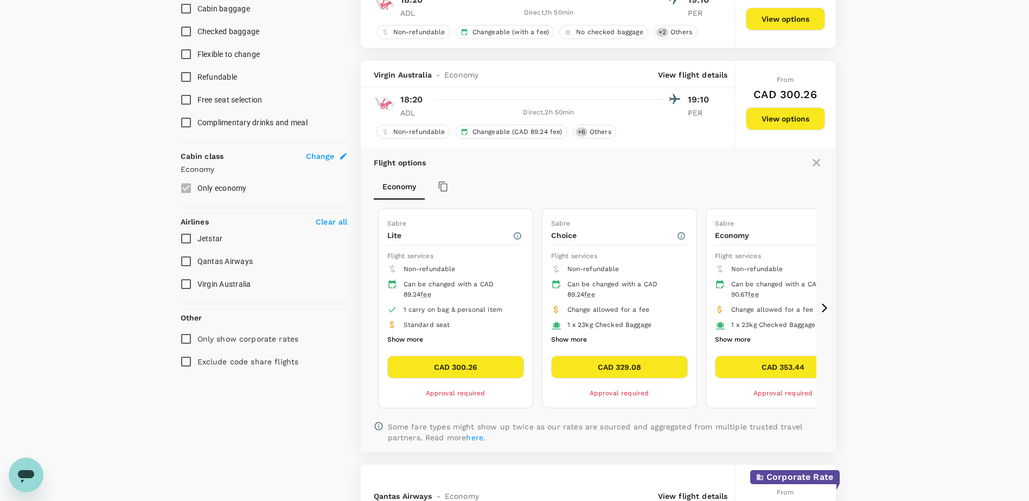
scroll to position [459, 0]
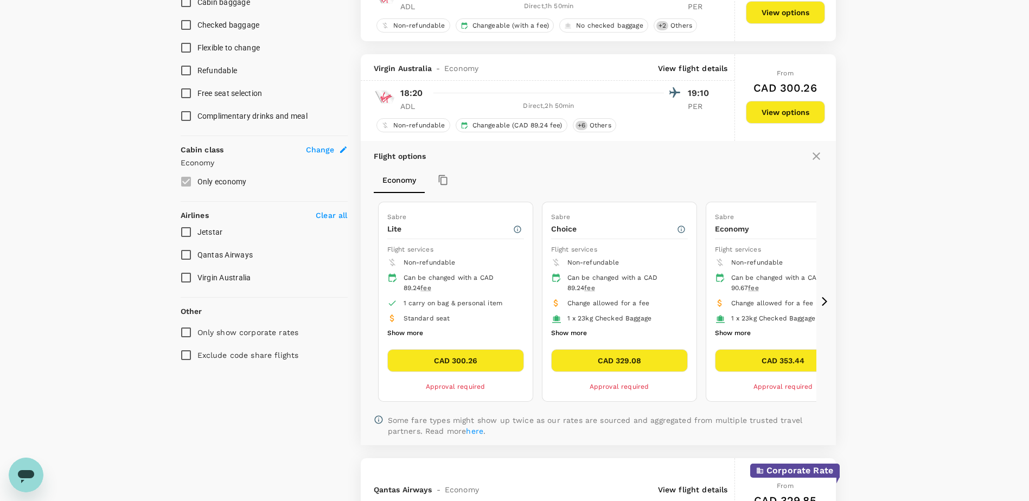
click at [824, 303] on icon at bounding box center [824, 301] width 11 height 11
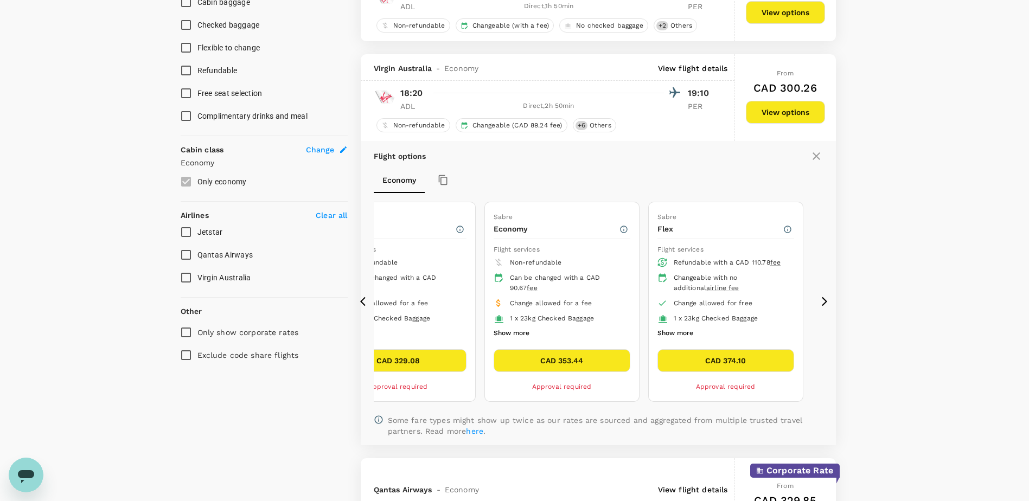
click at [360, 304] on icon at bounding box center [365, 301] width 11 height 11
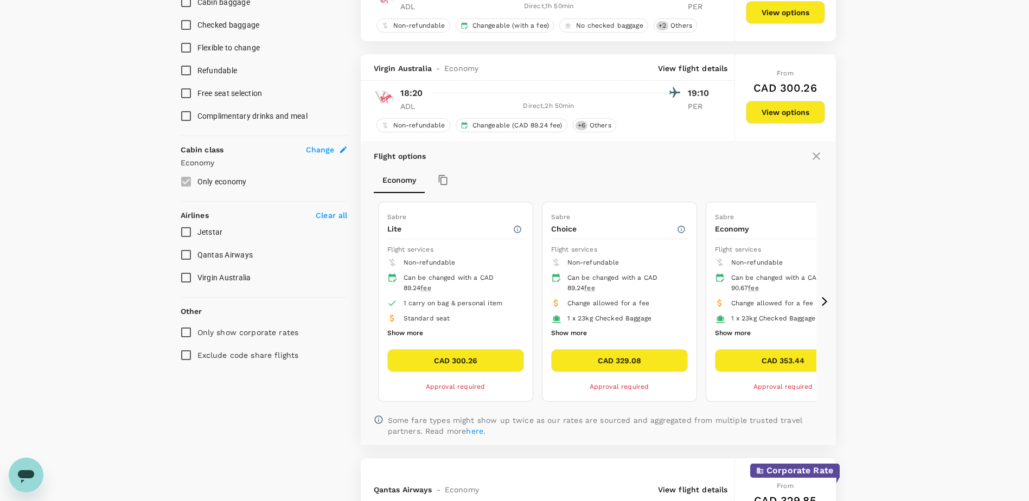
click at [825, 301] on icon at bounding box center [824, 301] width 5 height 9
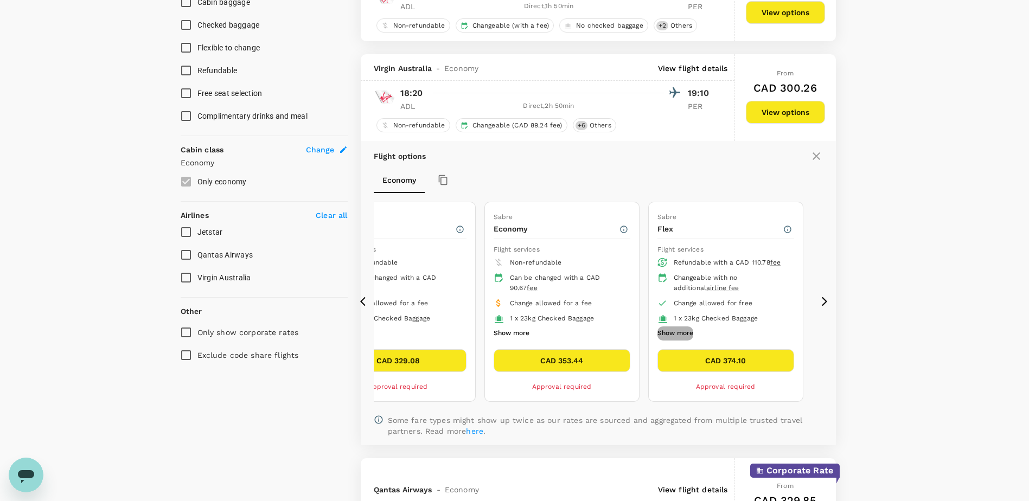
click at [687, 336] on button "Show more" at bounding box center [675, 333] width 36 height 14
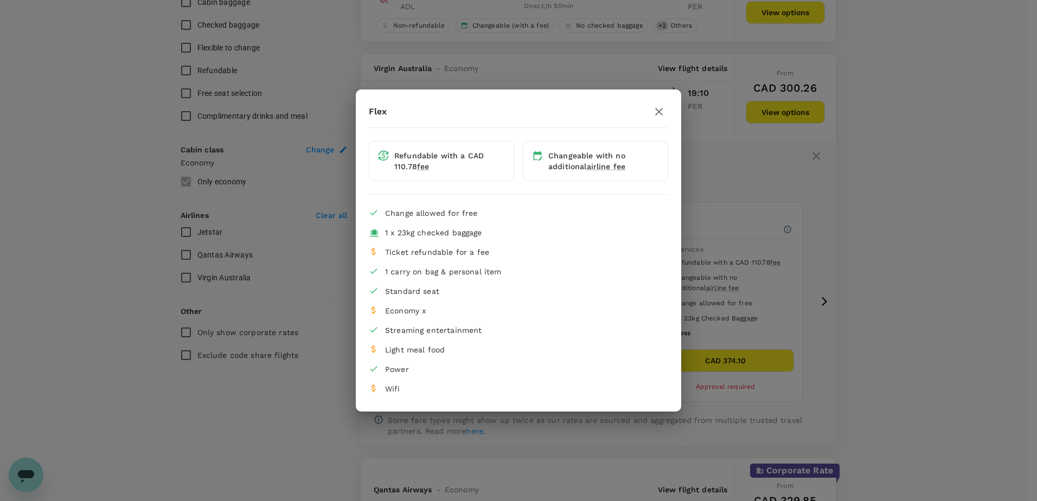
click at [664, 110] on icon "button" at bounding box center [658, 111] width 13 height 13
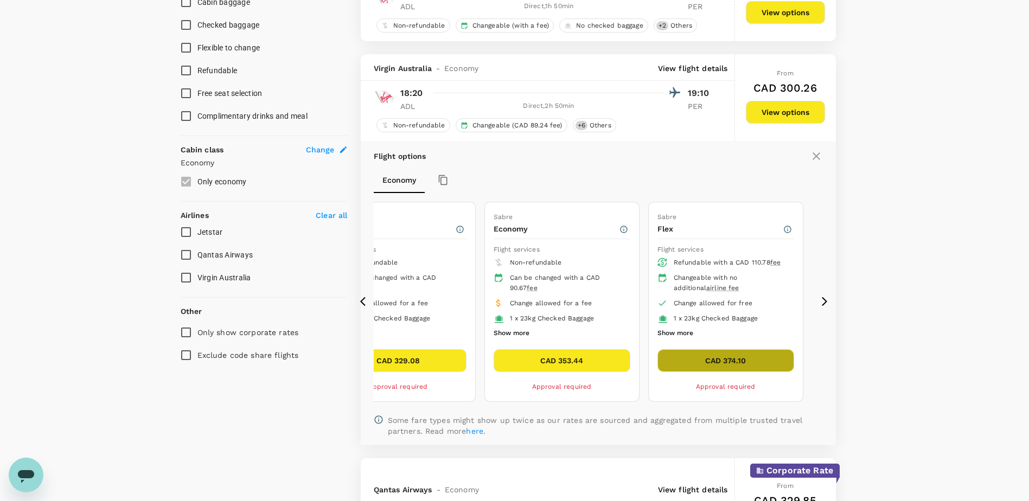
click at [739, 356] on button "CAD 374.10" at bounding box center [725, 360] width 137 height 23
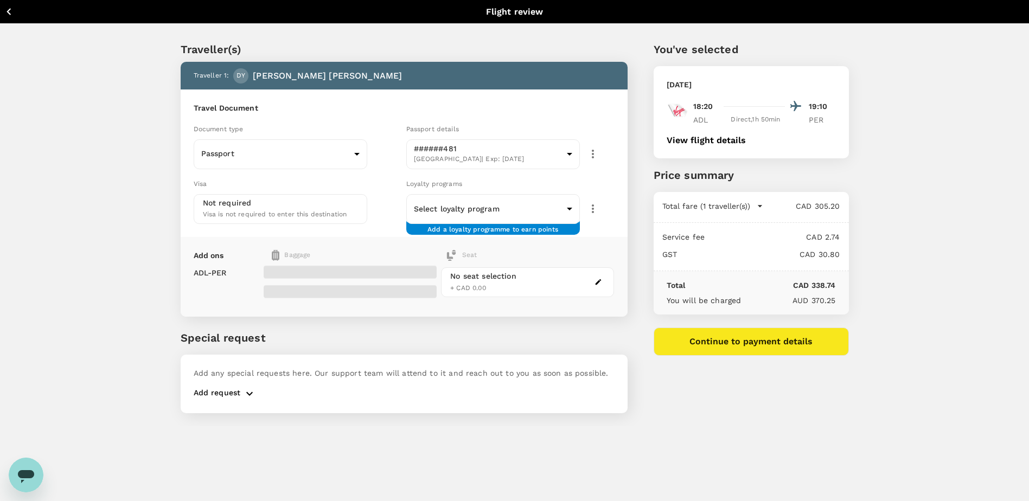
click at [486, 187] on div "Loyalty programs" at bounding box center [510, 184] width 208 height 12
click at [491, 215] on body "Back to flight results Flight review Traveller(s) Traveller 1 : DY Daniel Yates…" at bounding box center [514, 265] width 1029 height 530
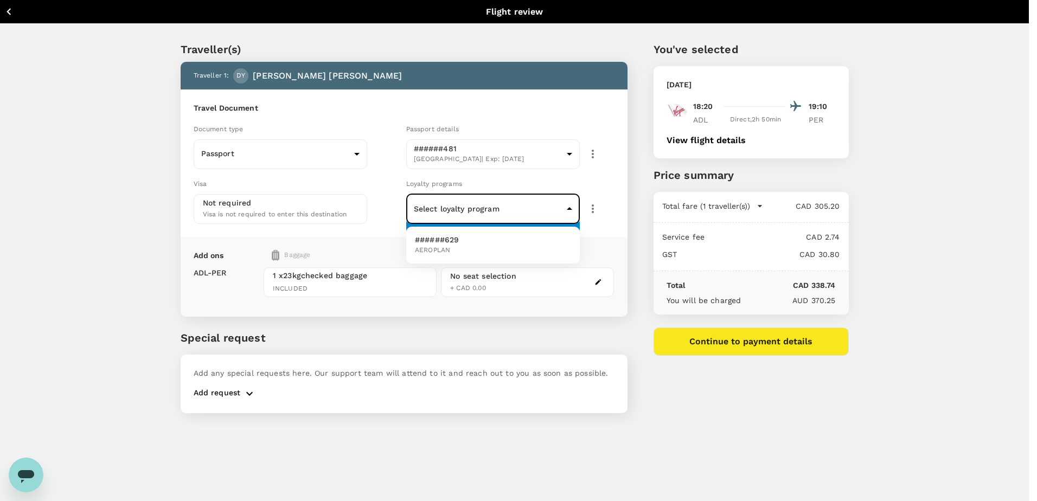
click at [477, 250] on li "######629 AEROPLAN" at bounding box center [493, 245] width 174 height 28
type input "cc060926-4667-4dcd-907f-981f4ad1b76b"
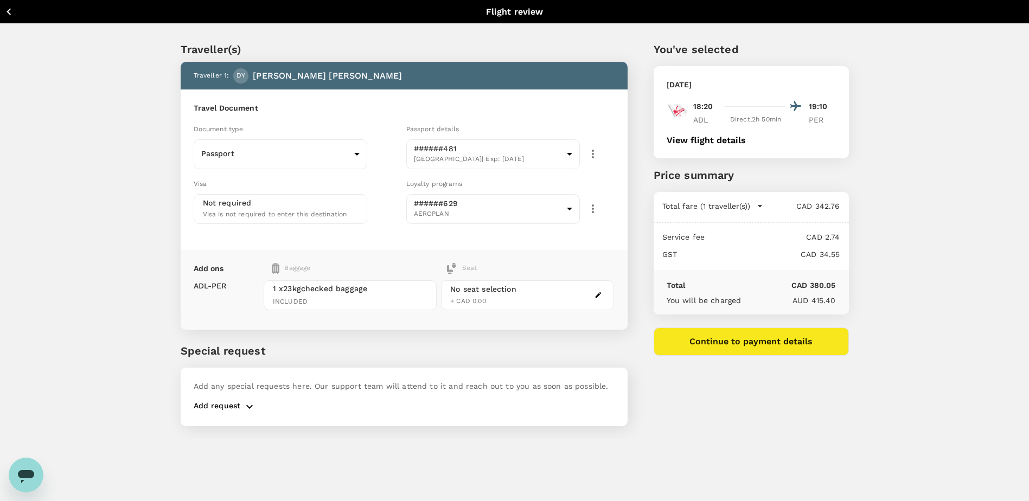
click at [764, 343] on button "Continue to payment details" at bounding box center [751, 342] width 195 height 28
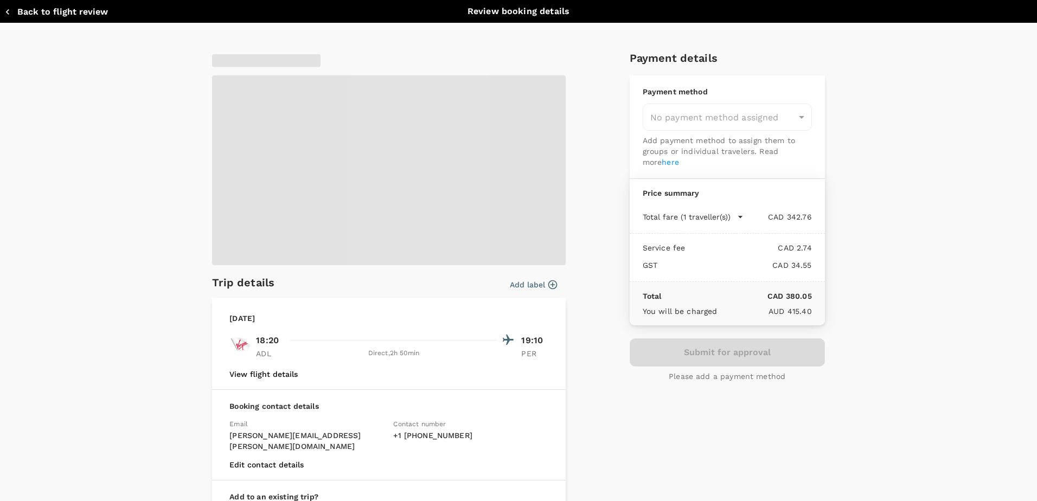
type input "9c4289b1-14a3-4119-8736-521306e5ca8f"
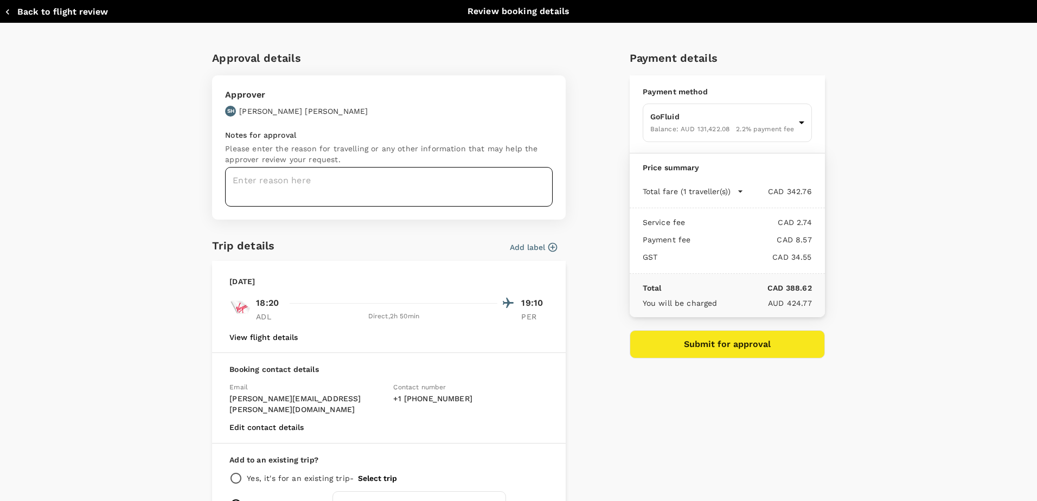
click at [406, 187] on textarea at bounding box center [389, 187] width 328 height 40
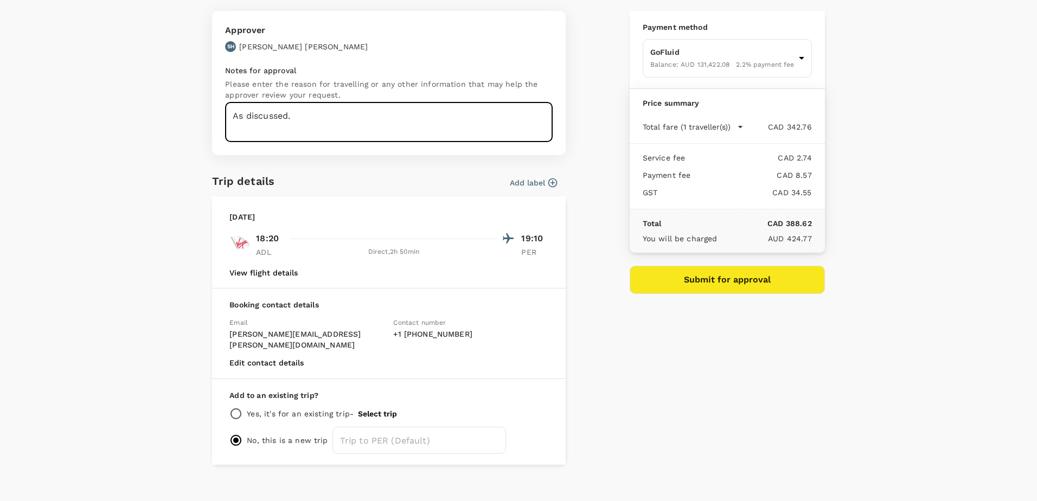
scroll to position [67, 0]
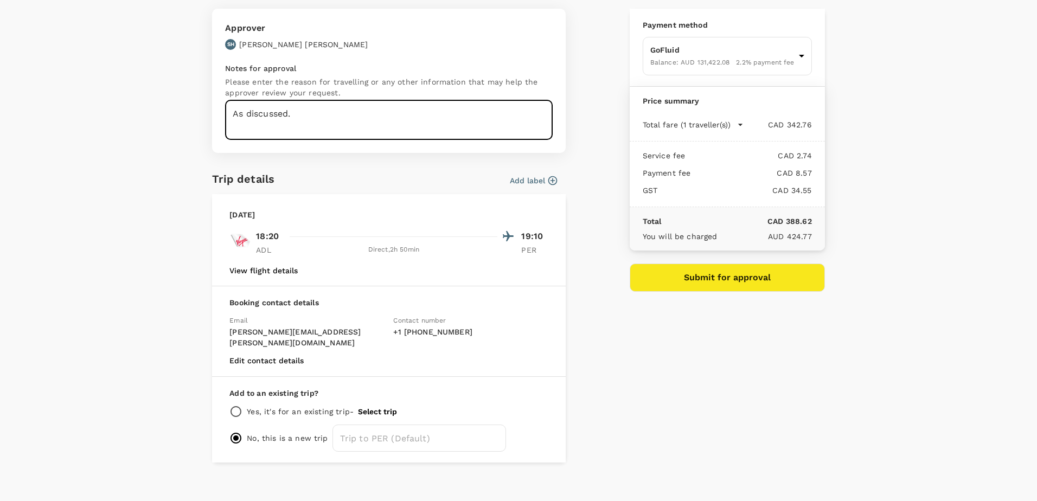
type textarea "As discussed."
click at [265, 406] on p "Yes, it's for an existing trip -" at bounding box center [300, 411] width 107 height 11
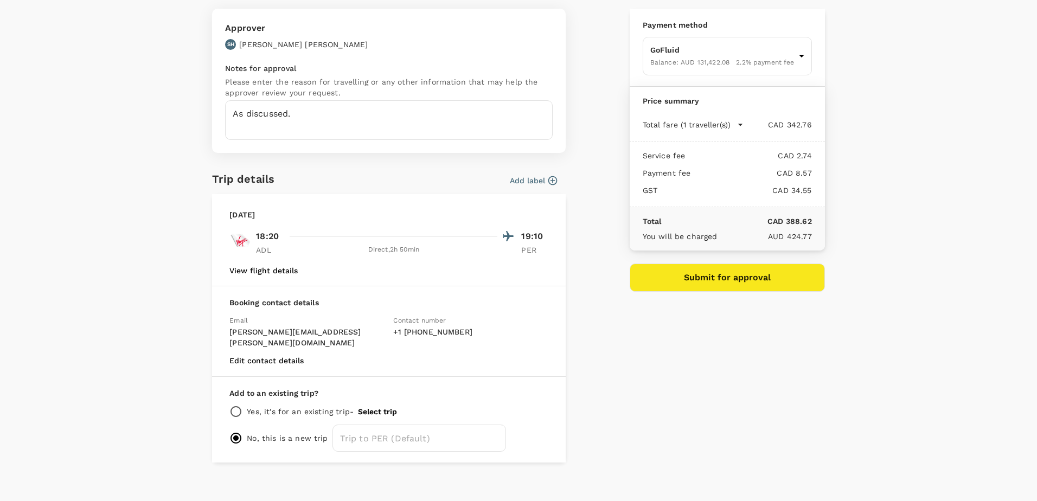
click at [229, 405] on input "radio" at bounding box center [235, 411] width 13 height 13
radio input "true"
radio input "false"
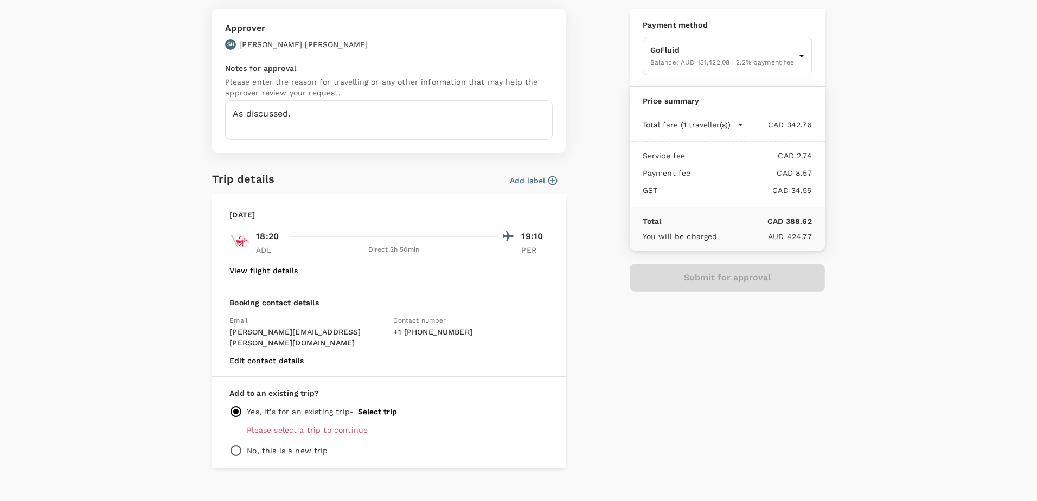
click at [386, 407] on button "Select trip" at bounding box center [377, 411] width 39 height 9
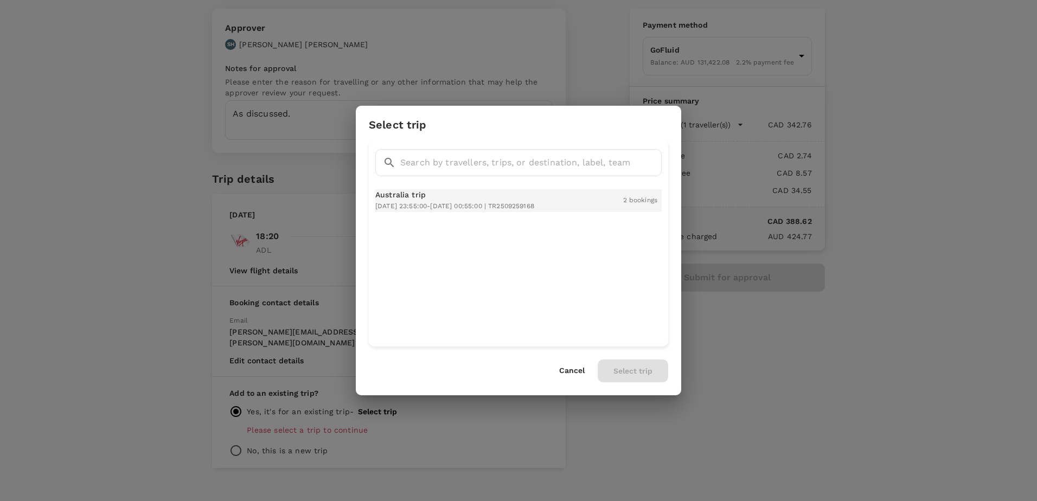
click at [440, 204] on span "2025-10-31 23:55:00 - 2025-11-18 00:55:00 | TR2509259168" at bounding box center [454, 206] width 159 height 8
click at [622, 365] on button "Select trip" at bounding box center [633, 371] width 71 height 23
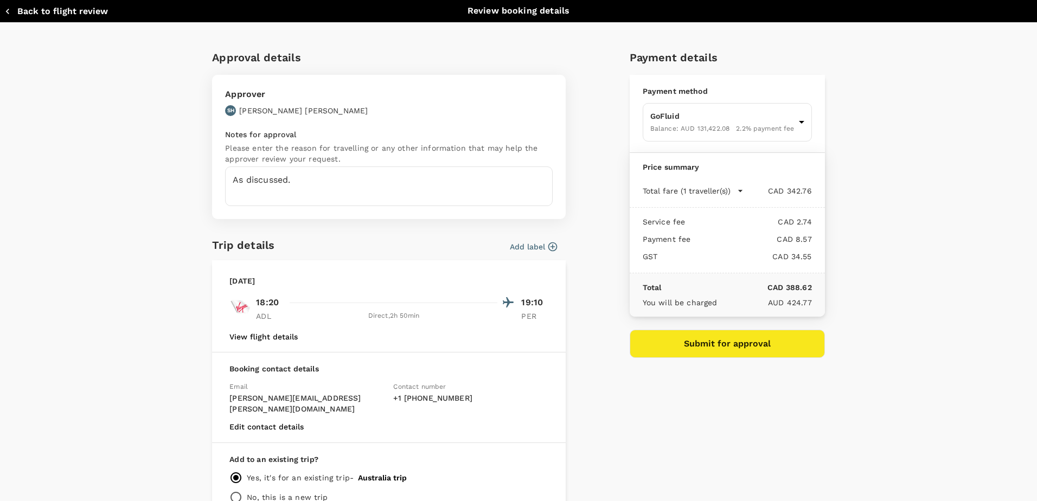
scroll to position [0, 0]
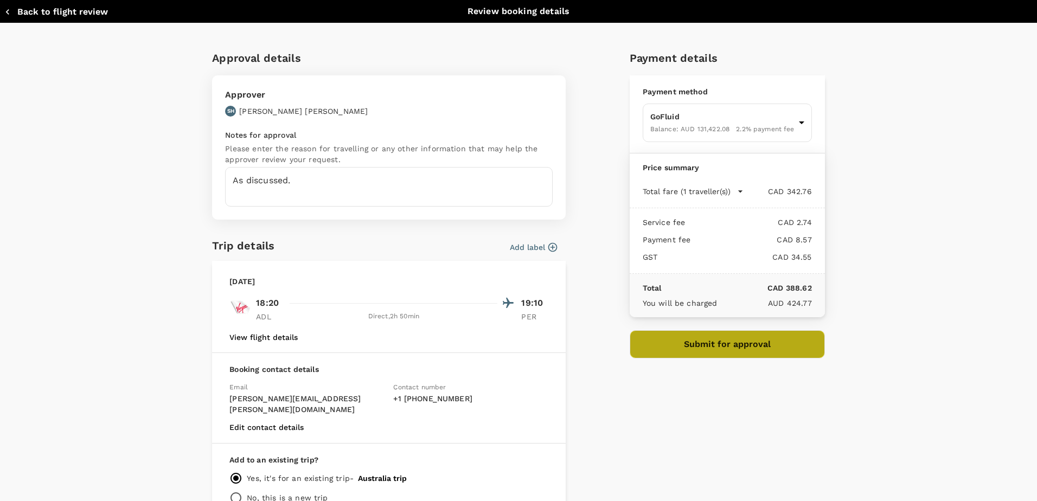
click at [679, 348] on button "Submit for approval" at bounding box center [727, 344] width 195 height 28
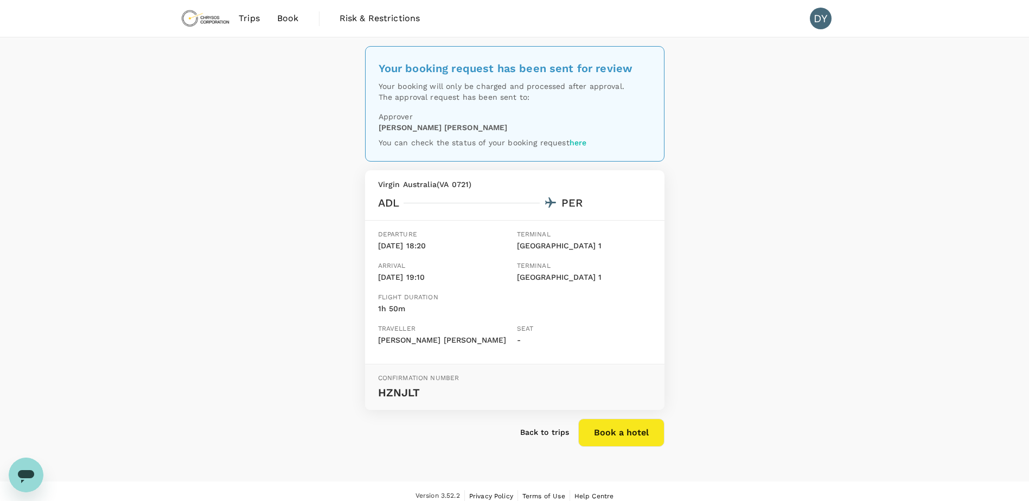
click at [252, 20] on span "Trips" at bounding box center [249, 18] width 21 height 13
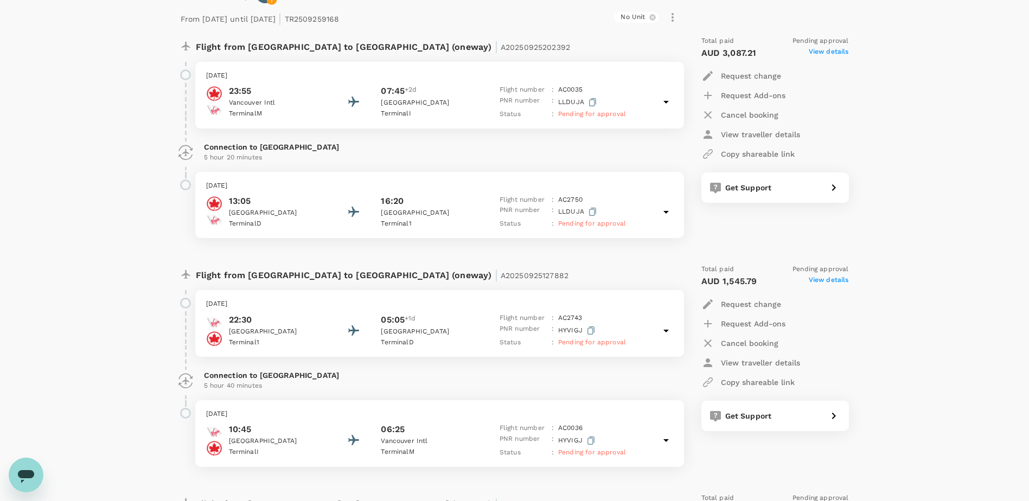
scroll to position [164, 0]
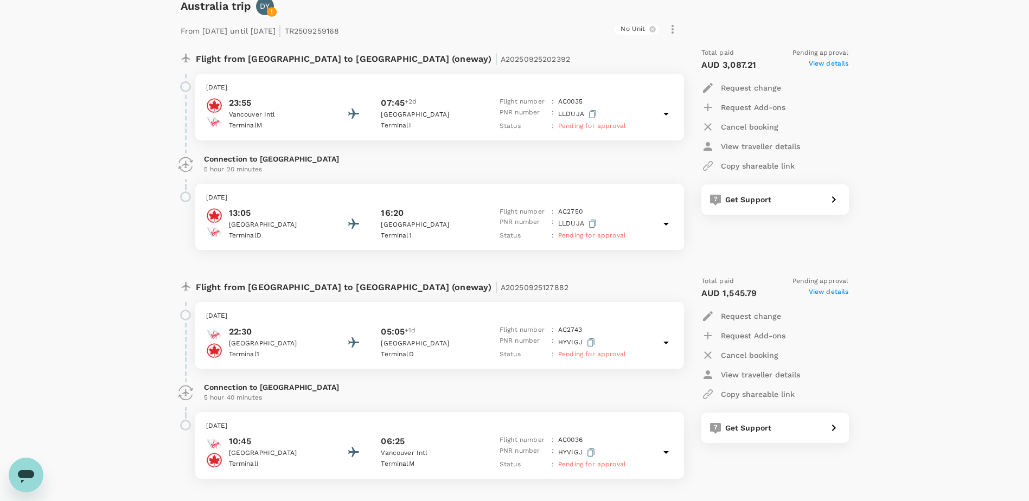
click at [388, 106] on p "07:45" at bounding box center [393, 103] width 24 height 13
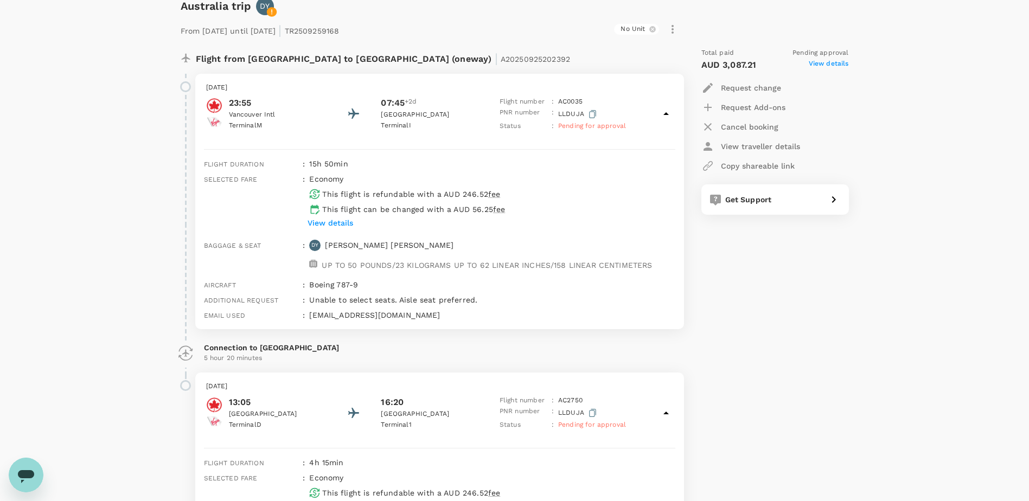
click at [340, 219] on p "View details" at bounding box center [331, 222] width 46 height 11
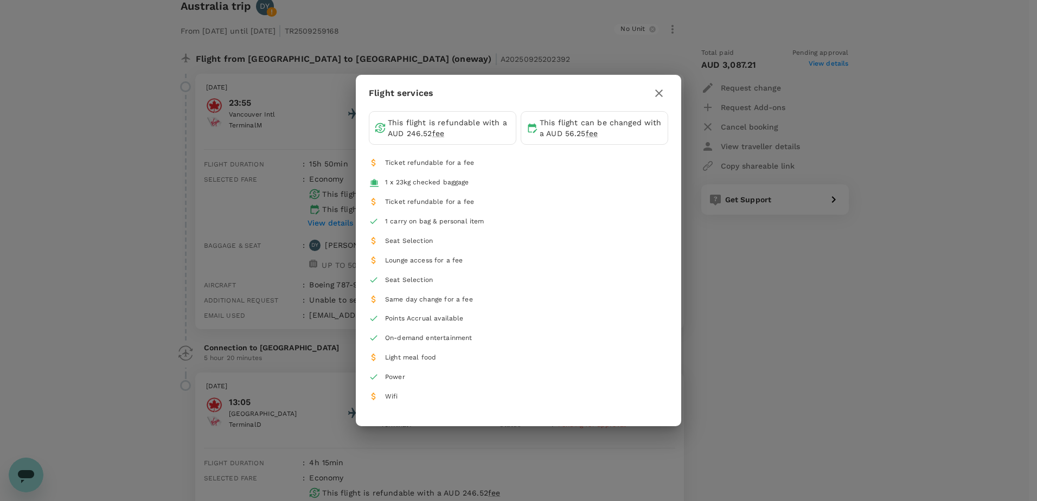
click at [663, 91] on icon "button" at bounding box center [658, 93] width 13 height 13
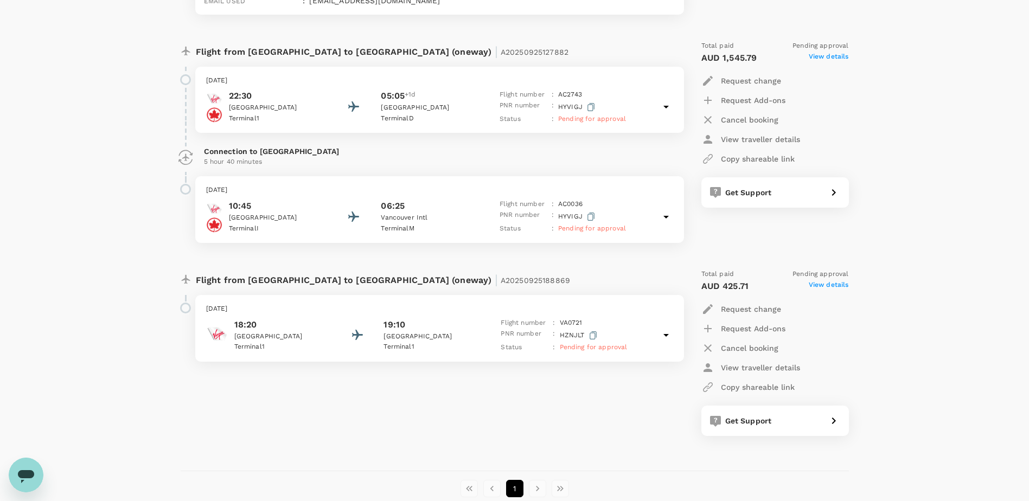
scroll to position [760, 0]
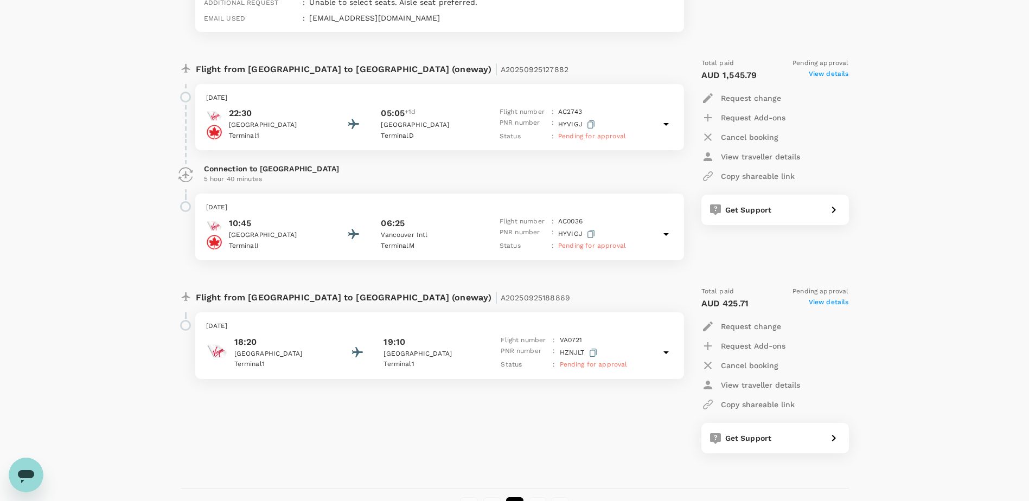
click at [409, 140] on p "Terminal D" at bounding box center [430, 136] width 98 height 11
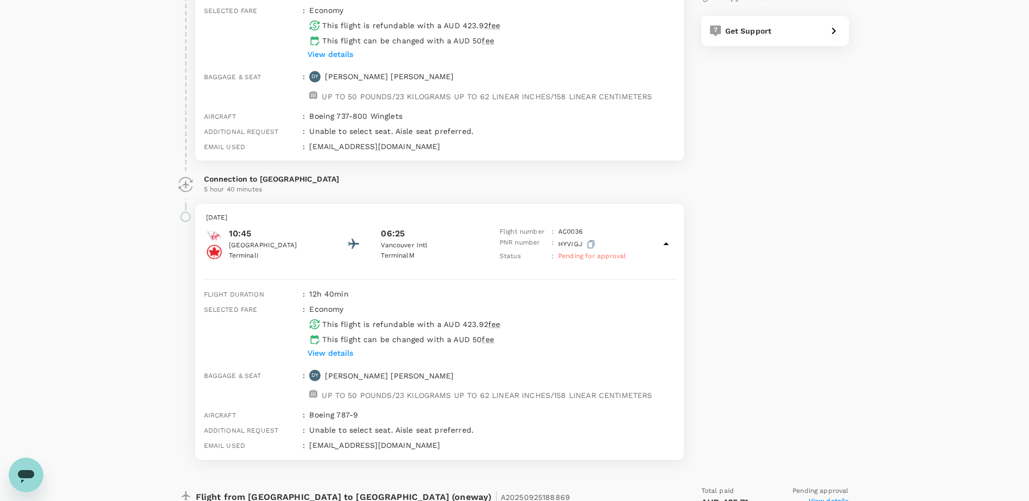
scroll to position [923, 0]
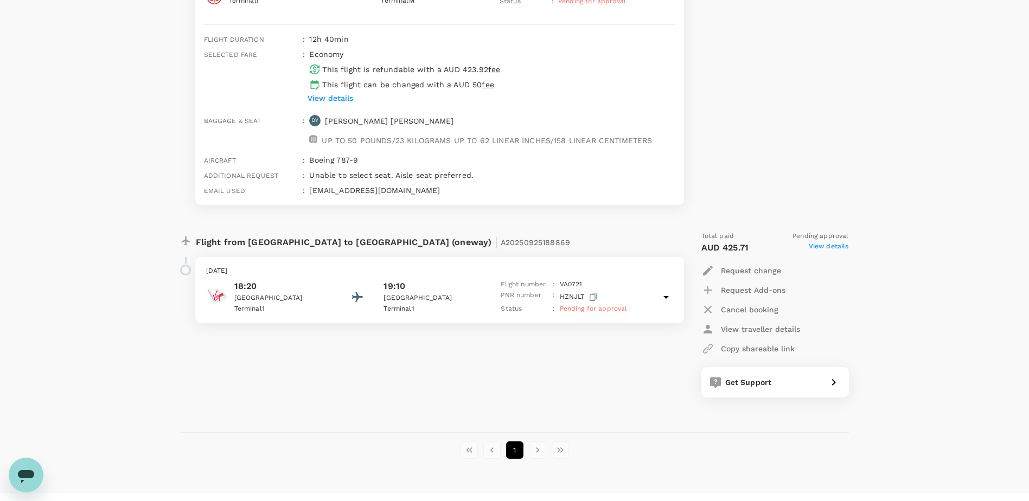
click at [465, 278] on div "[DATE] 18:20 [GEOGRAPHIC_DATA] 1 19:10 [GEOGRAPHIC_DATA] 1 Flight number : VA 0…" at bounding box center [439, 290] width 489 height 67
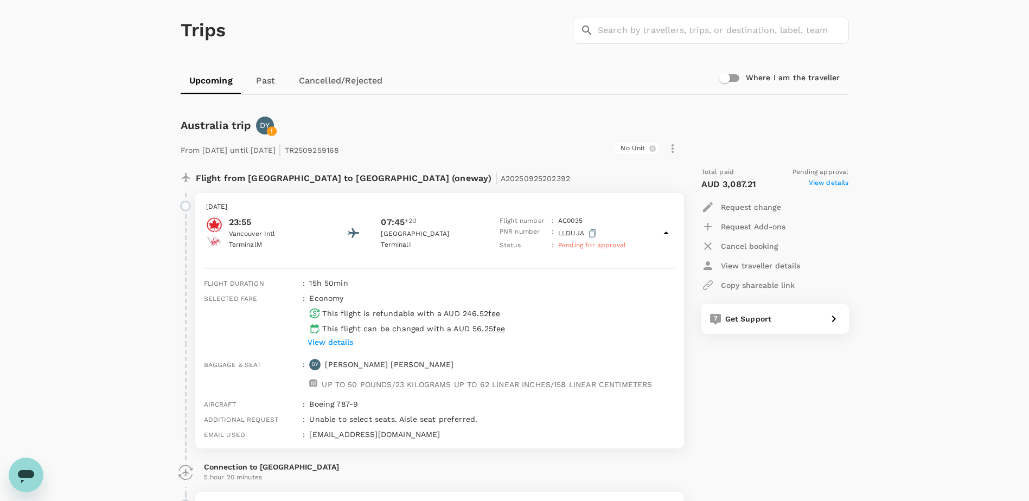
scroll to position [0, 0]
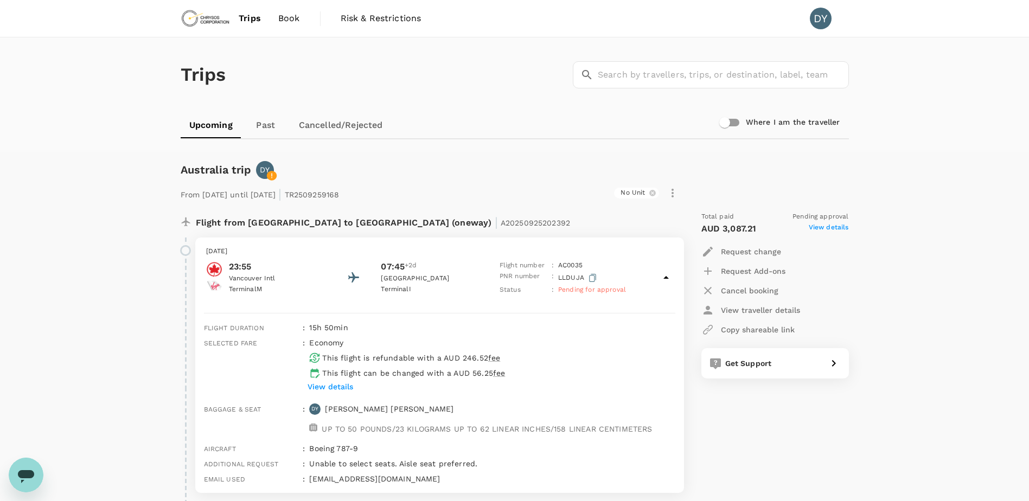
click at [726, 121] on input "Where I am the traveller" at bounding box center [725, 122] width 62 height 21
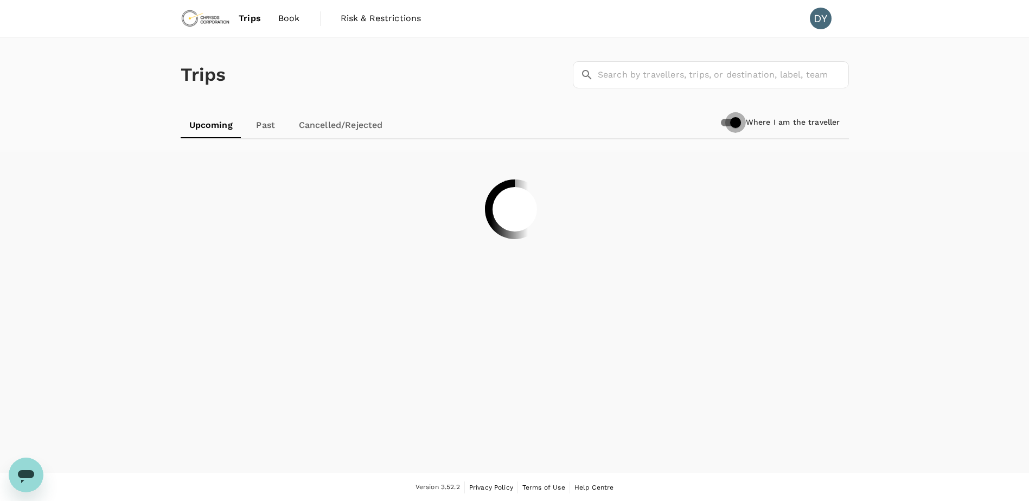
click at [737, 122] on input "Where I am the traveller" at bounding box center [736, 122] width 62 height 21
checkbox input "false"
